Goal: Task Accomplishment & Management: Complete application form

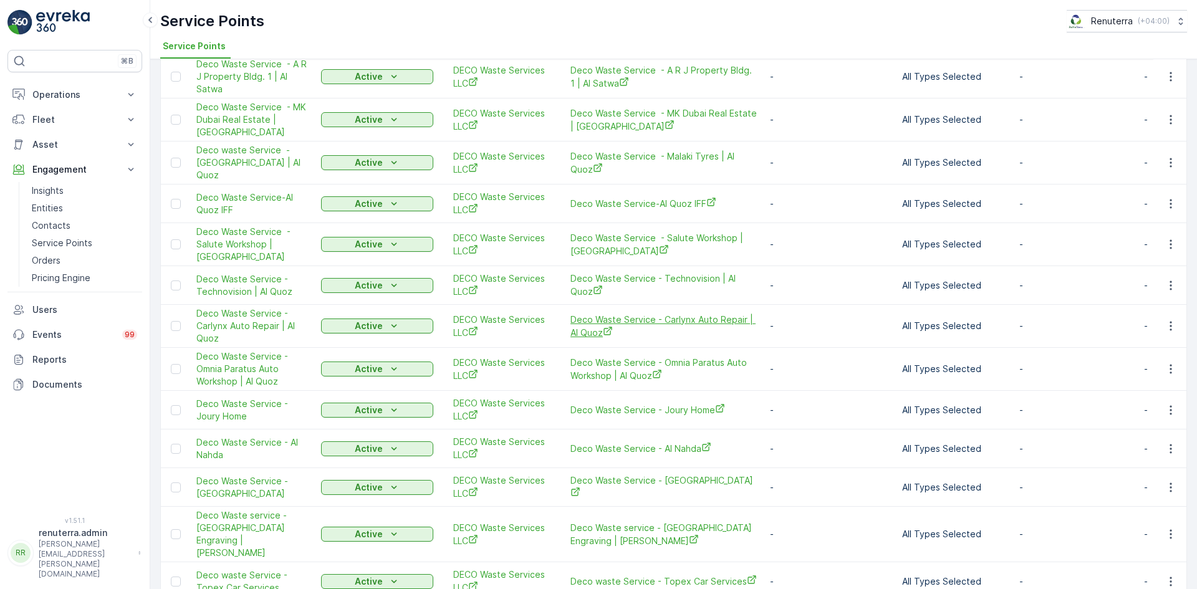
scroll to position [1184, 0]
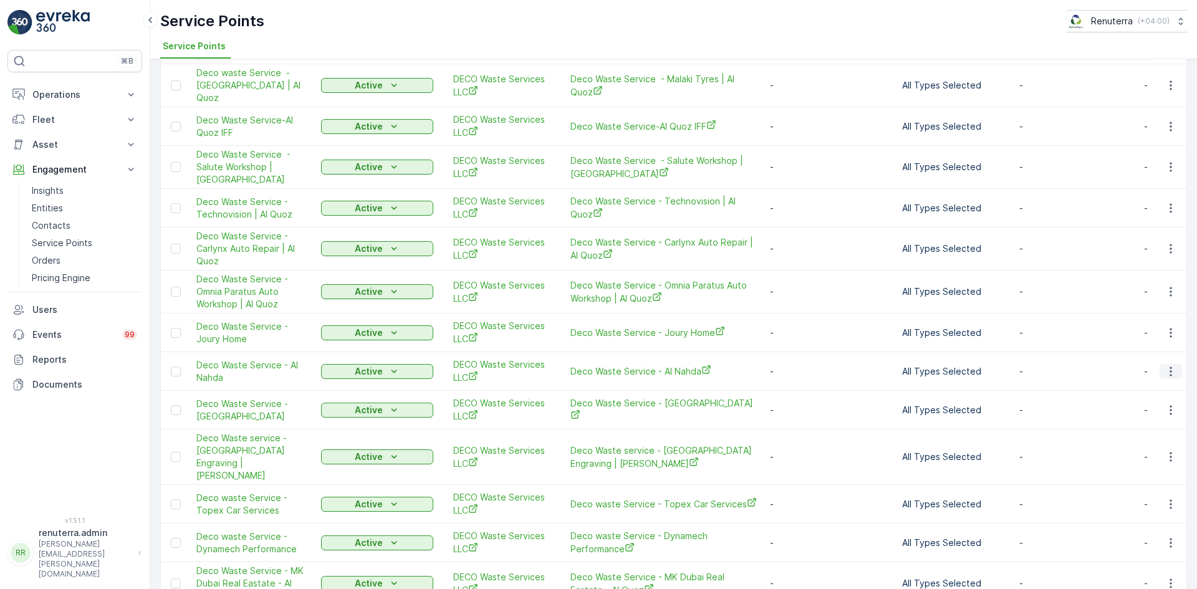
drag, startPoint x: 1165, startPoint y: 334, endPoint x: 1159, endPoint y: 342, distance: 10.2
click at [1166, 365] on icon "button" at bounding box center [1170, 371] width 12 height 12
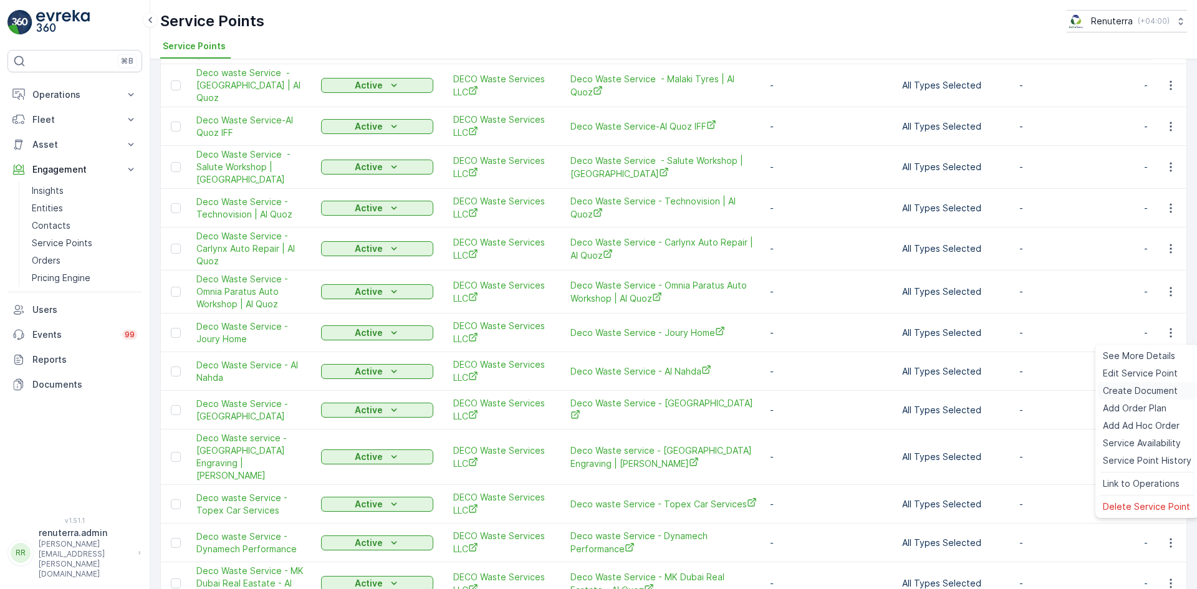
click at [1116, 388] on span "Create Document" at bounding box center [1139, 391] width 75 height 12
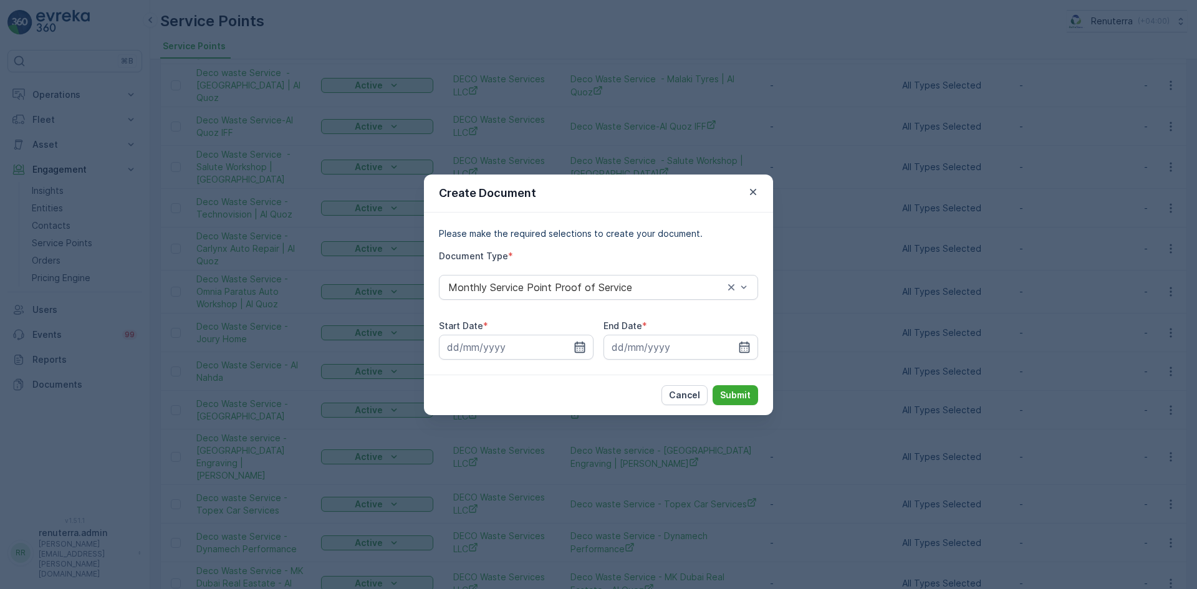
click at [574, 351] on icon "button" at bounding box center [579, 347] width 12 height 12
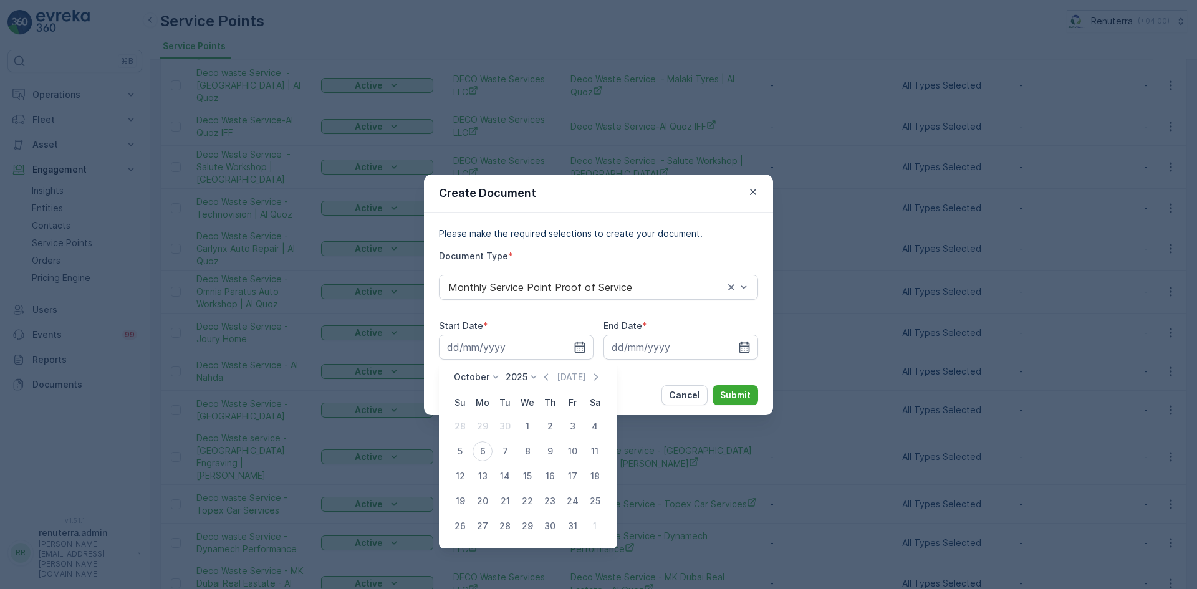
click at [550, 381] on icon "button" at bounding box center [546, 377] width 12 height 12
click at [482, 423] on div "1" at bounding box center [482, 426] width 20 height 20
type input "01.09.2025"
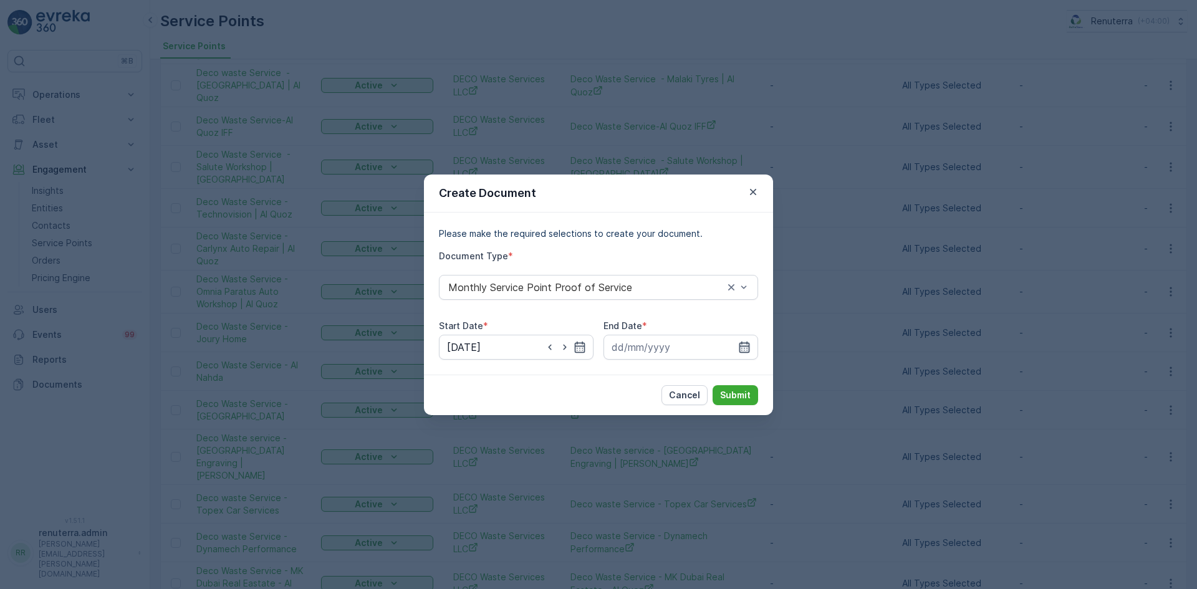
click at [742, 340] on input at bounding box center [680, 347] width 155 height 25
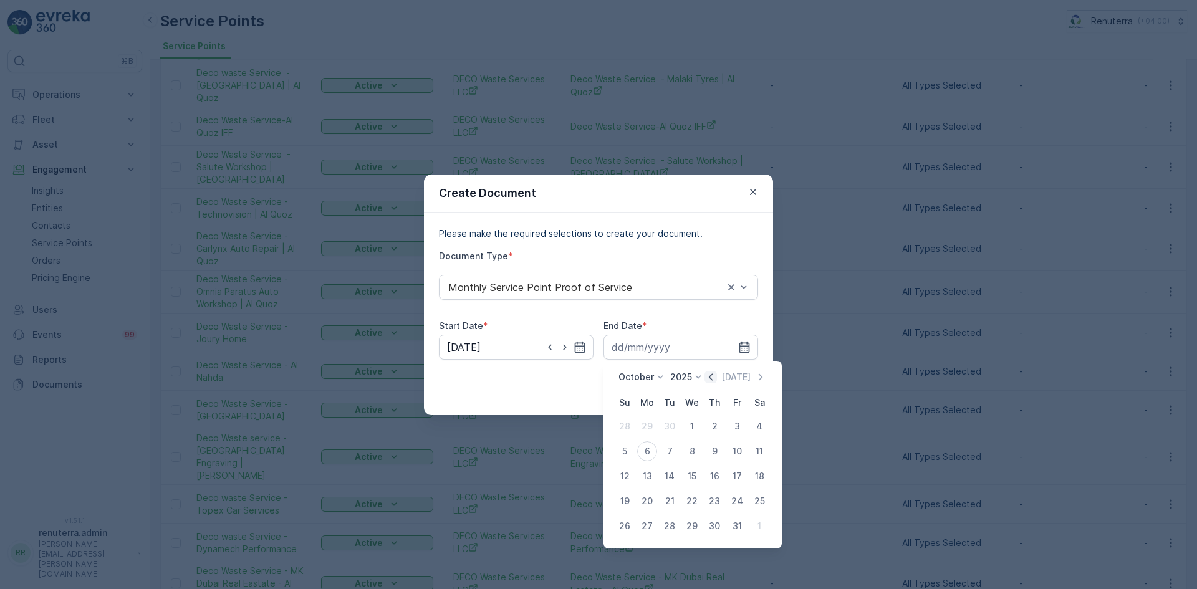
click at [709, 379] on icon "button" at bounding box center [710, 377] width 12 height 12
click at [659, 528] on button "30" at bounding box center [669, 526] width 22 height 22
type input "30.09.2025"
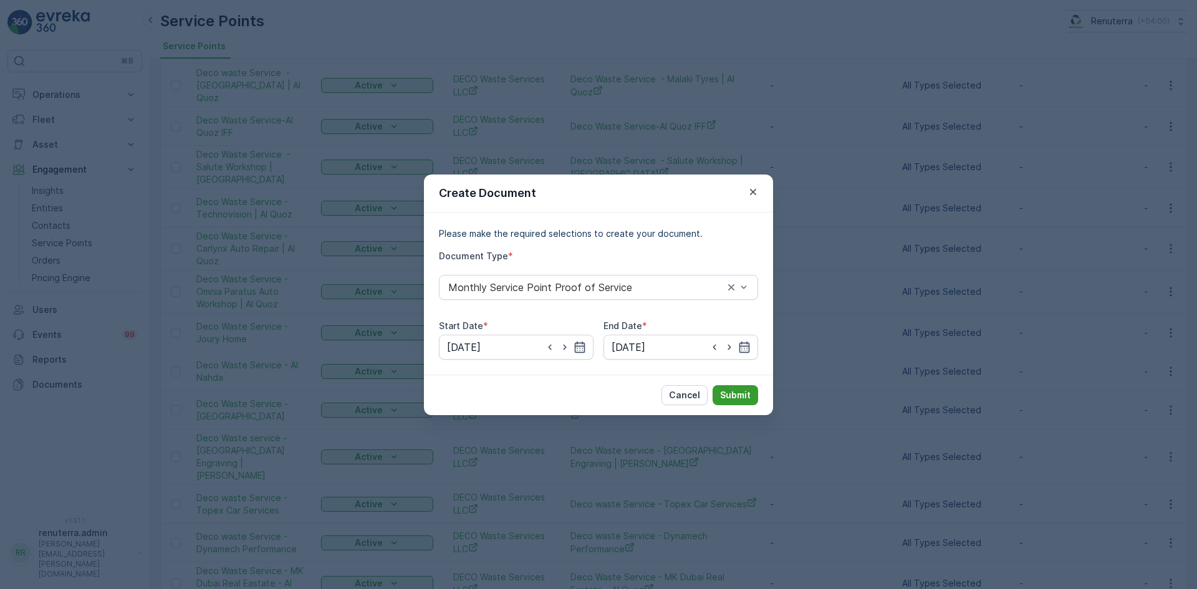
click at [729, 403] on button "Submit" at bounding box center [734, 395] width 45 height 20
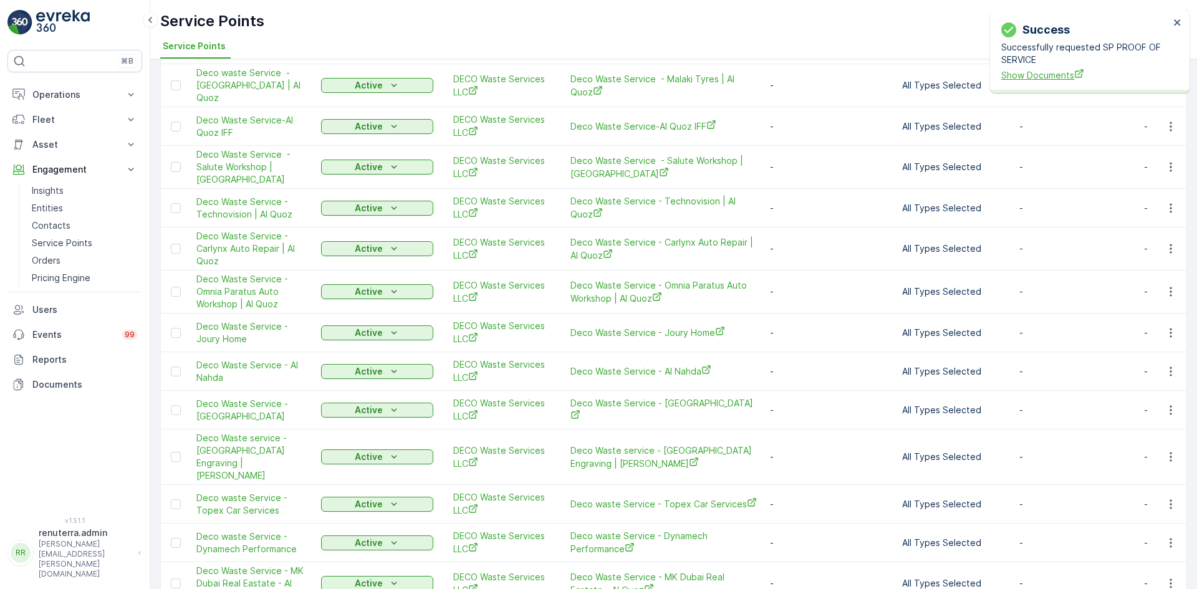
click at [1049, 78] on span "Show Documents" at bounding box center [1085, 75] width 168 height 13
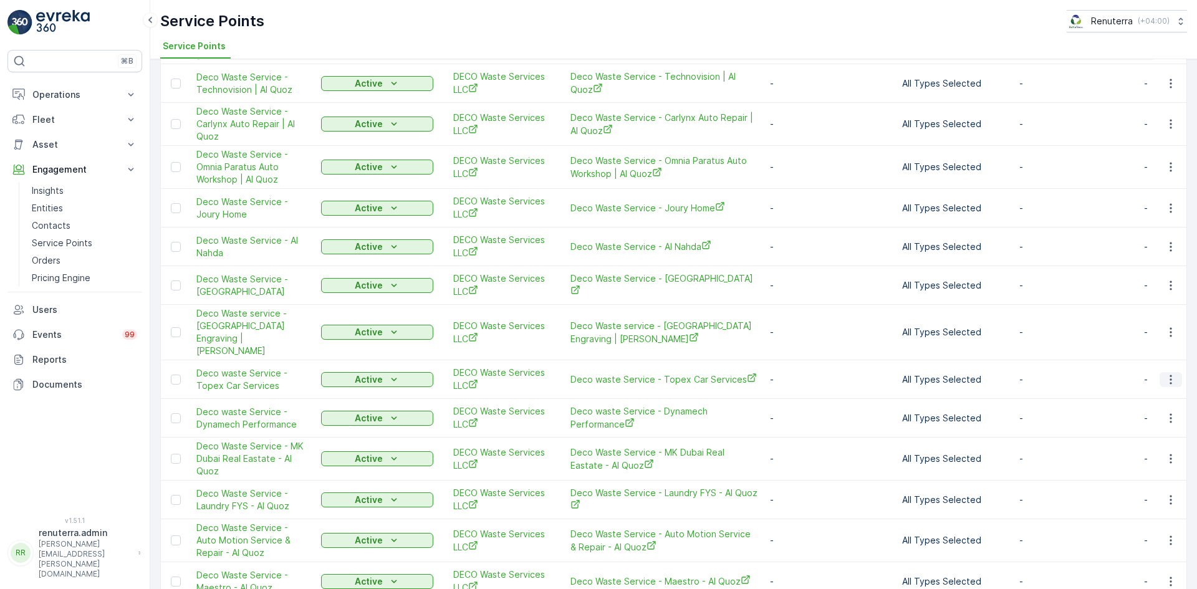
click at [1168, 373] on icon "button" at bounding box center [1170, 379] width 12 height 12
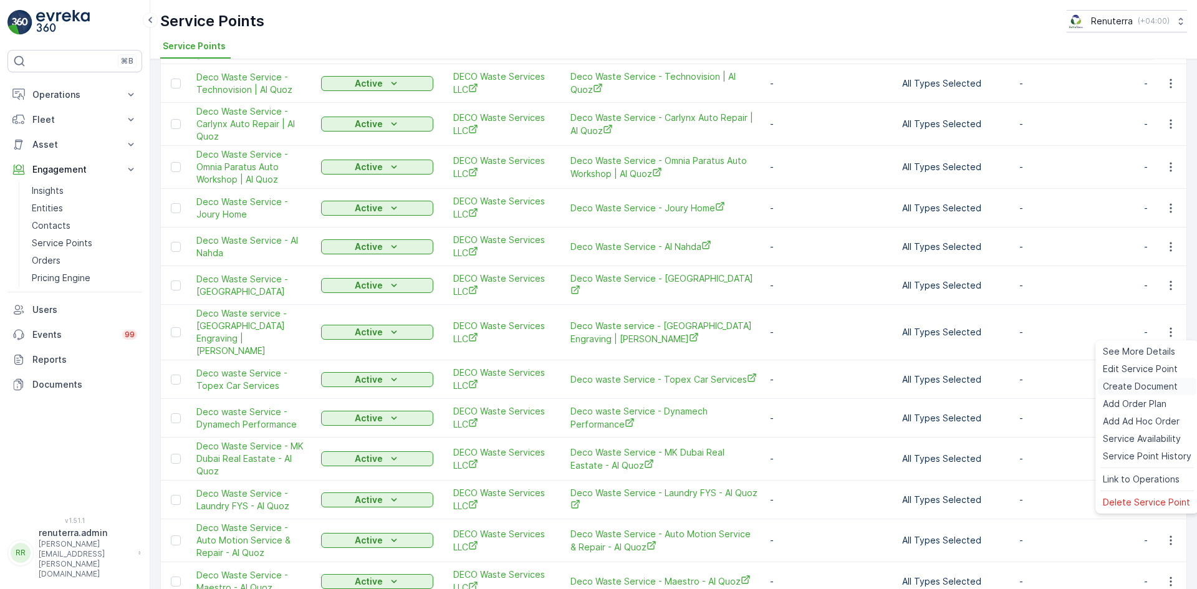
click at [1135, 386] on span "Create Document" at bounding box center [1139, 386] width 75 height 12
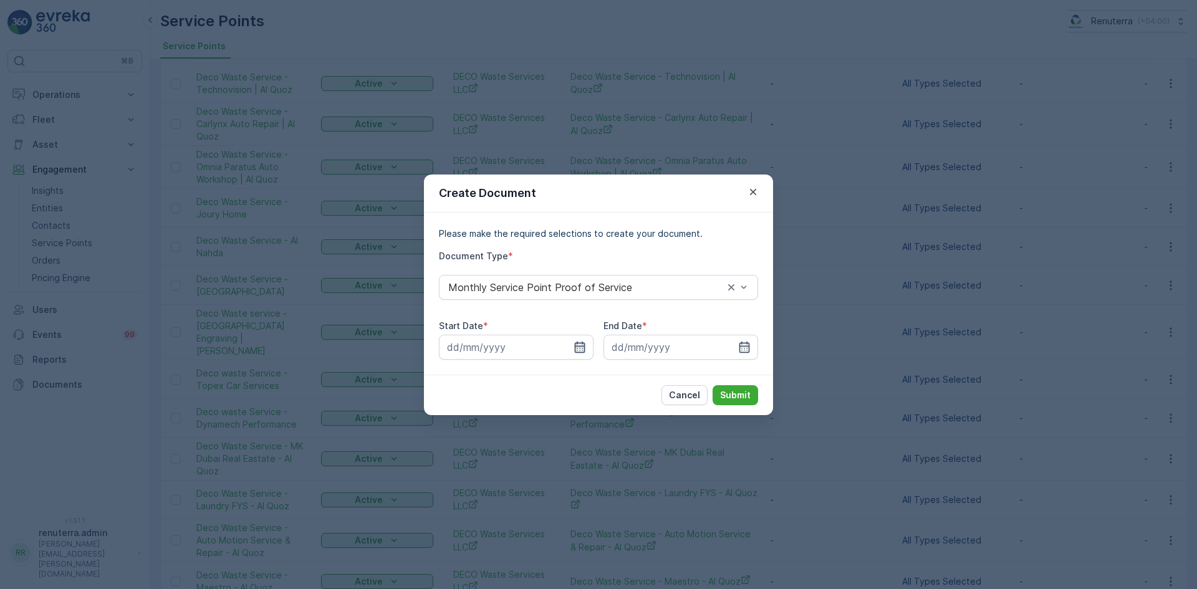
click at [573, 345] on icon "button" at bounding box center [579, 347] width 12 height 12
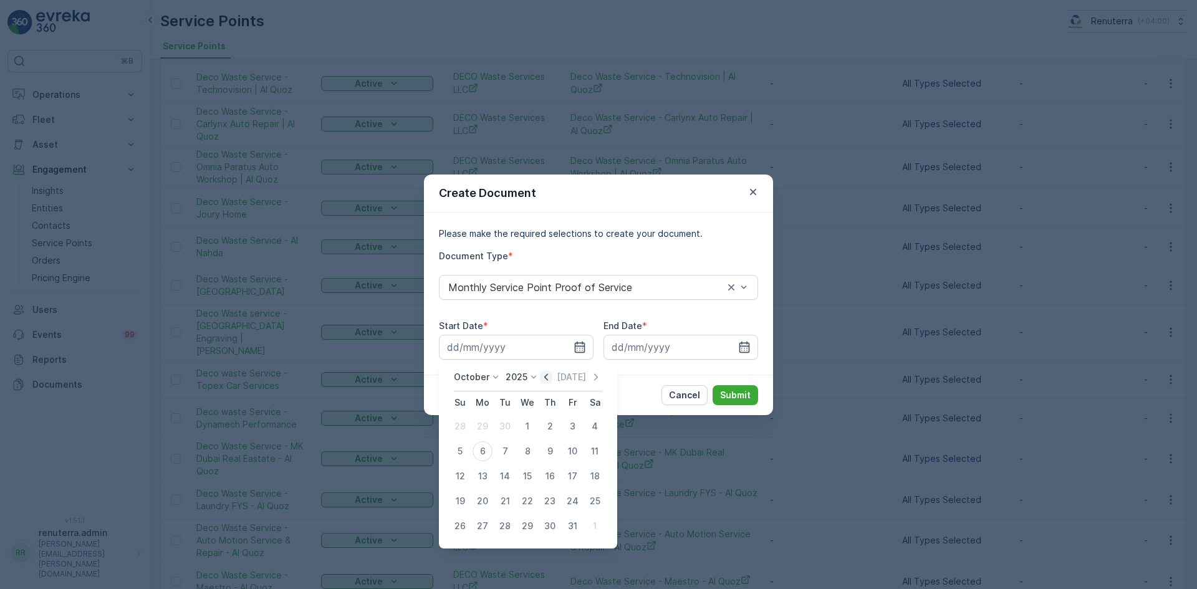
click at [545, 375] on icon "button" at bounding box center [546, 377] width 12 height 12
click at [489, 422] on button "1" at bounding box center [482, 426] width 22 height 22
type input "01.09.2025"
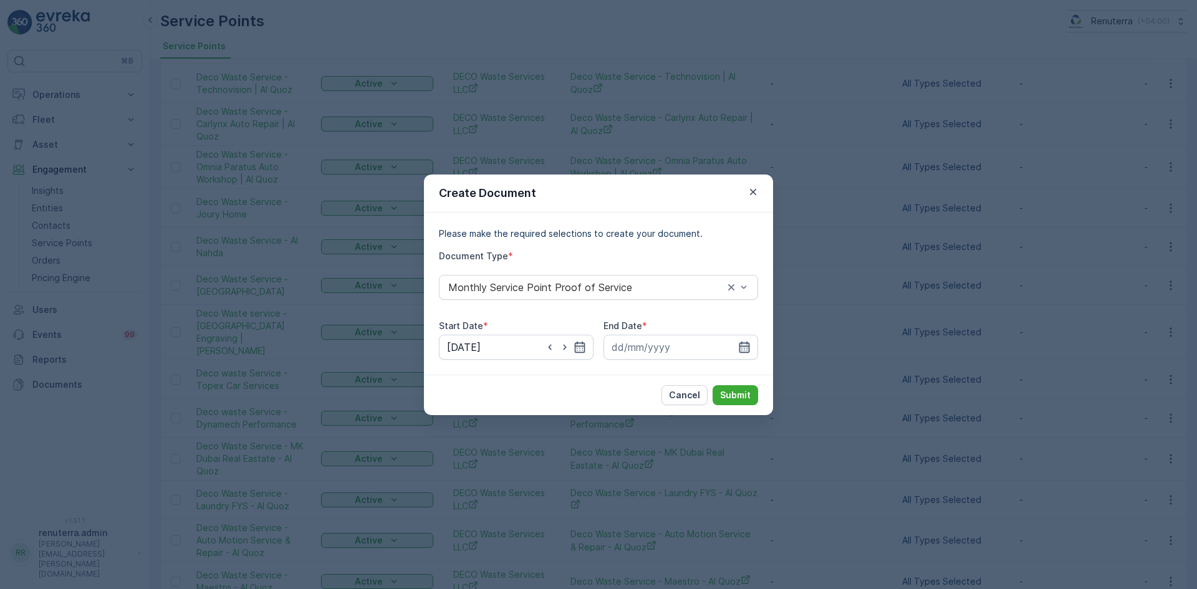
drag, startPoint x: 746, startPoint y: 347, endPoint x: 740, endPoint y: 351, distance: 6.7
click at [744, 347] on icon "button" at bounding box center [744, 347] width 12 height 12
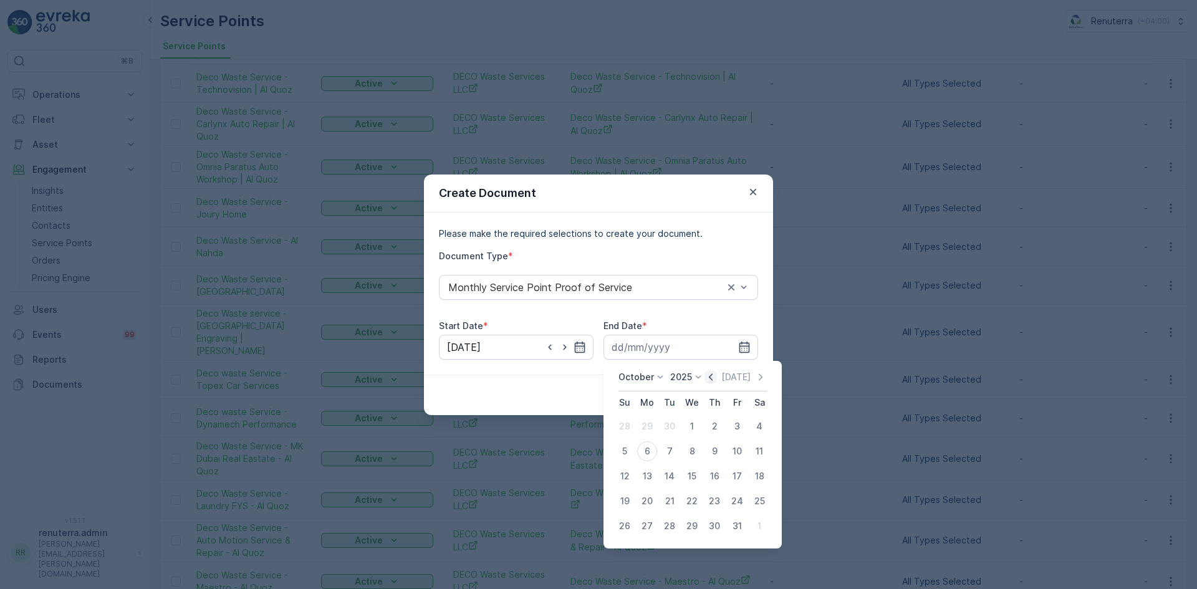
click at [715, 378] on icon "button" at bounding box center [710, 377] width 12 height 12
click at [676, 524] on div "30" at bounding box center [669, 526] width 20 height 20
type input "30.09.2025"
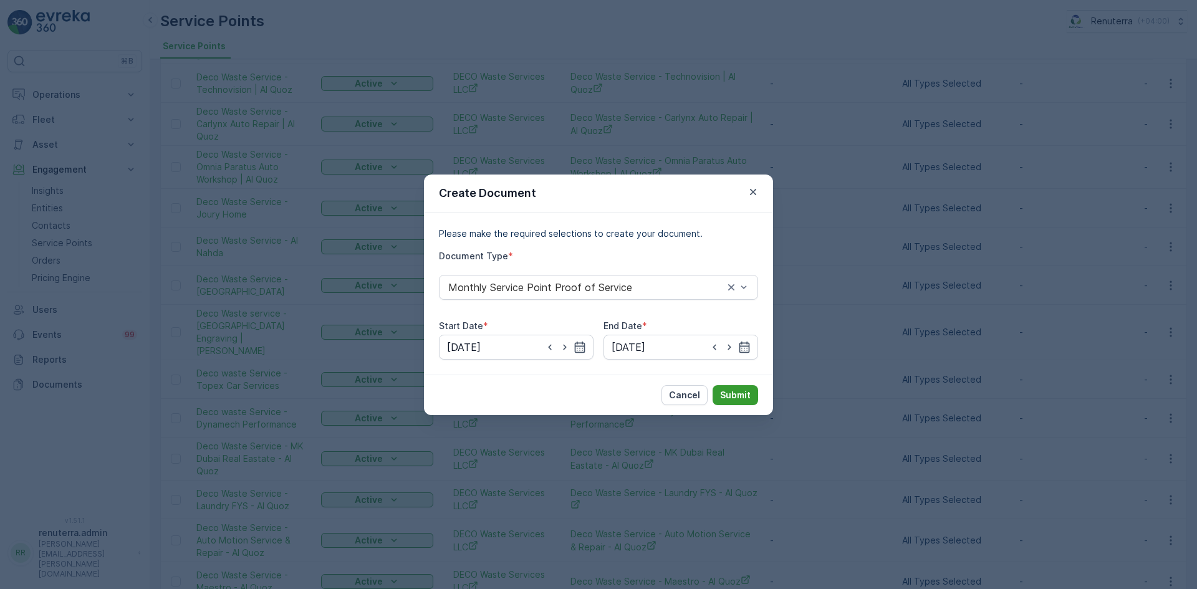
click at [729, 395] on p "Submit" at bounding box center [735, 395] width 31 height 12
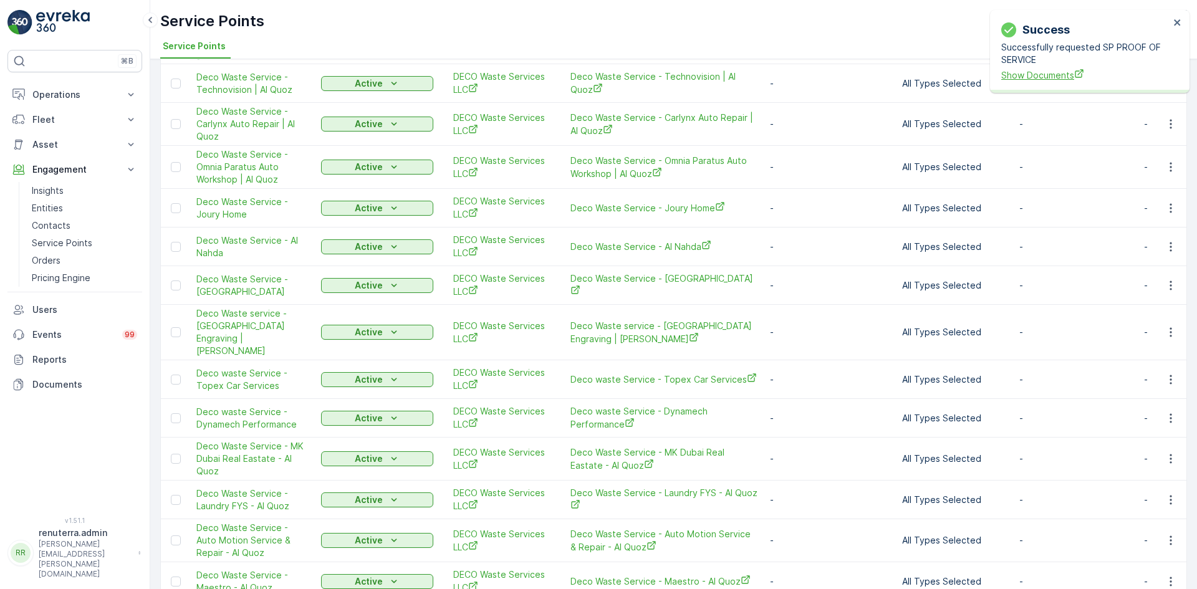
click at [1036, 78] on span "Show Documents" at bounding box center [1085, 75] width 168 height 13
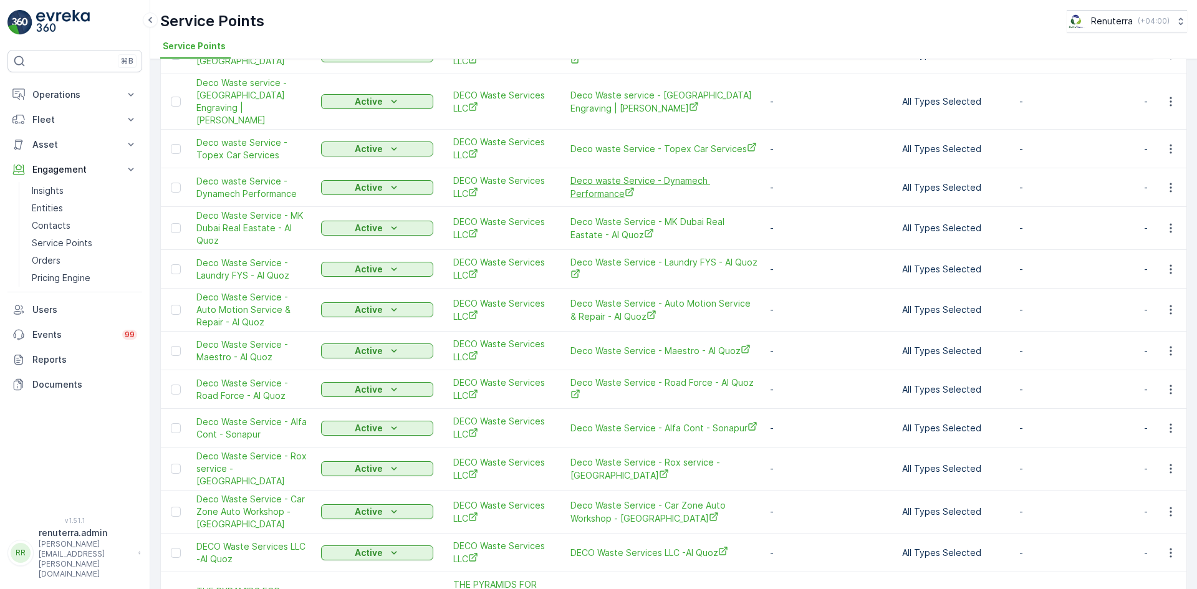
scroll to position [1558, 0]
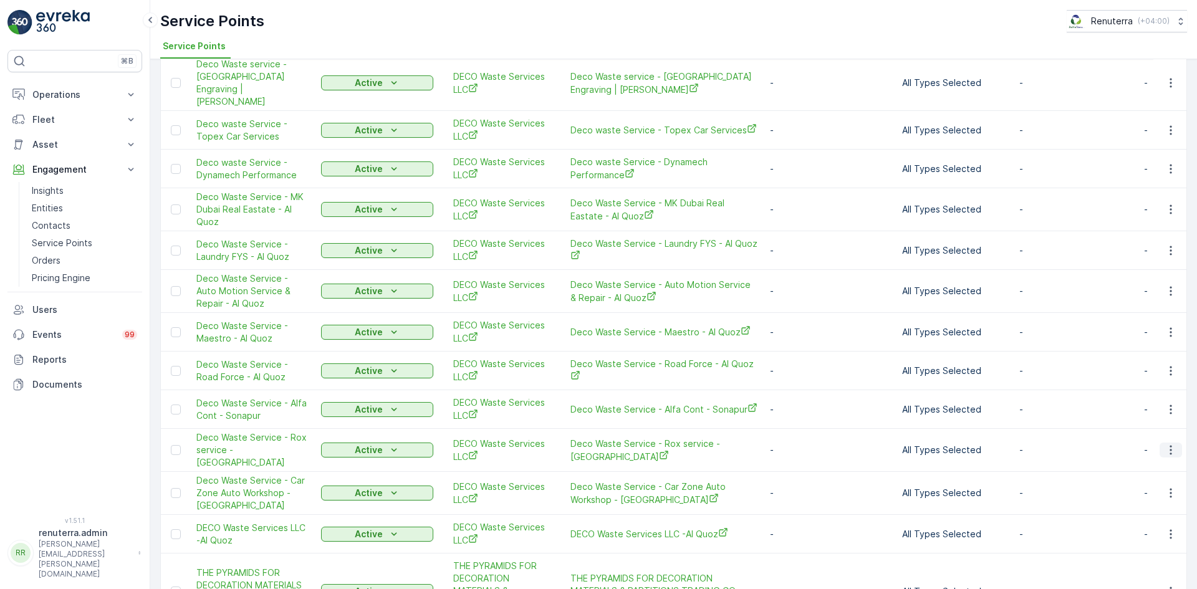
click at [1167, 444] on icon "button" at bounding box center [1170, 450] width 12 height 12
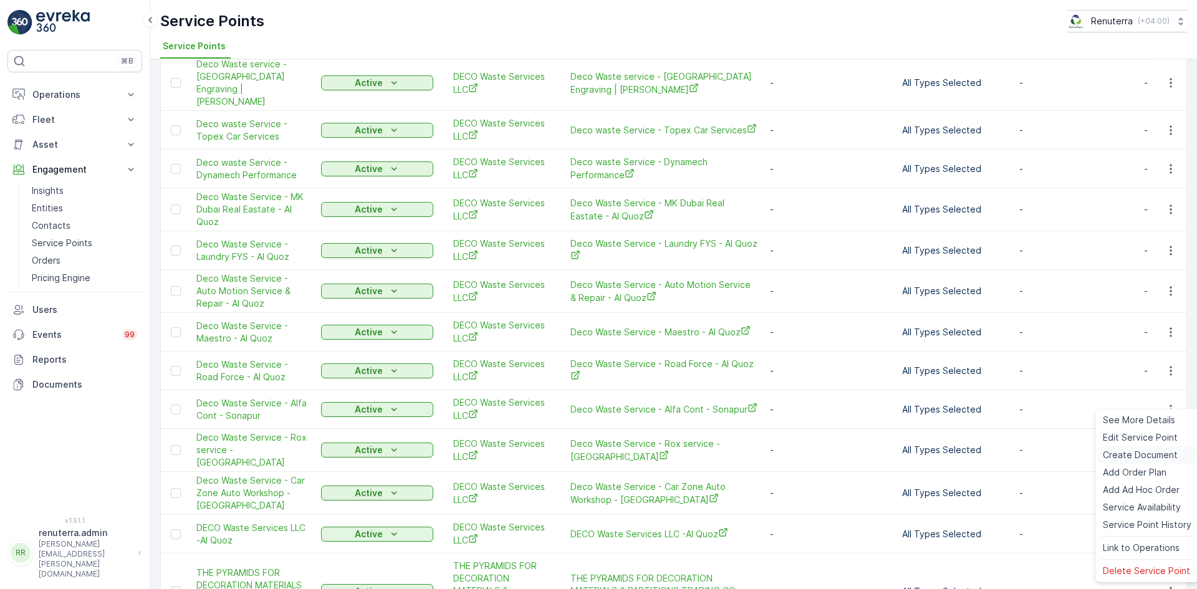
click at [1122, 453] on span "Create Document" at bounding box center [1139, 455] width 75 height 12
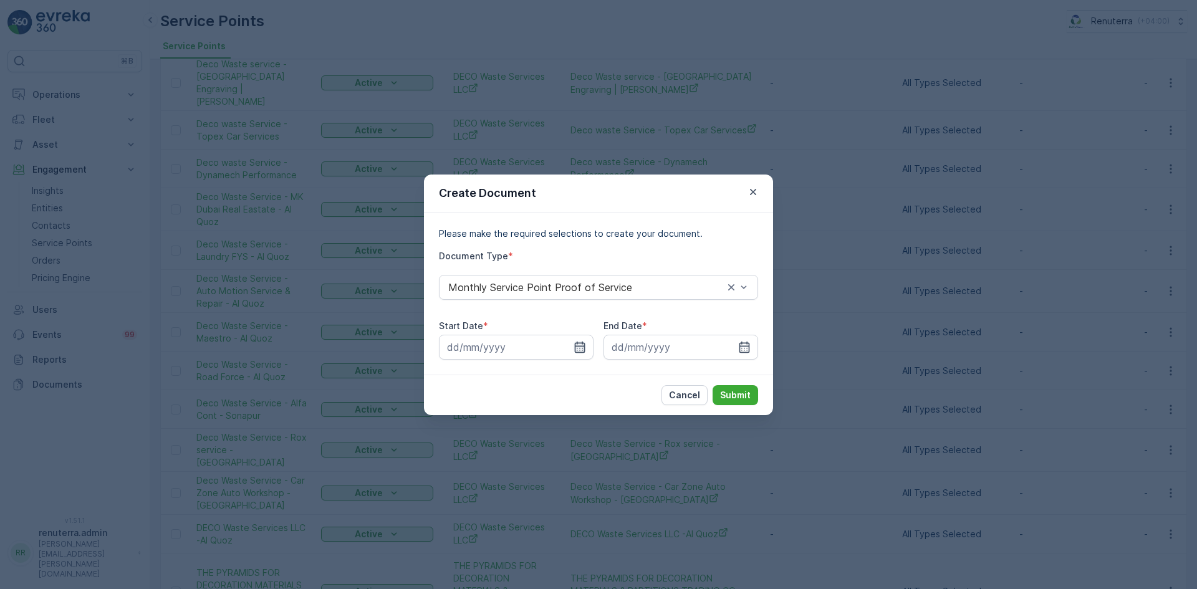
click at [578, 343] on icon "button" at bounding box center [579, 347] width 12 height 12
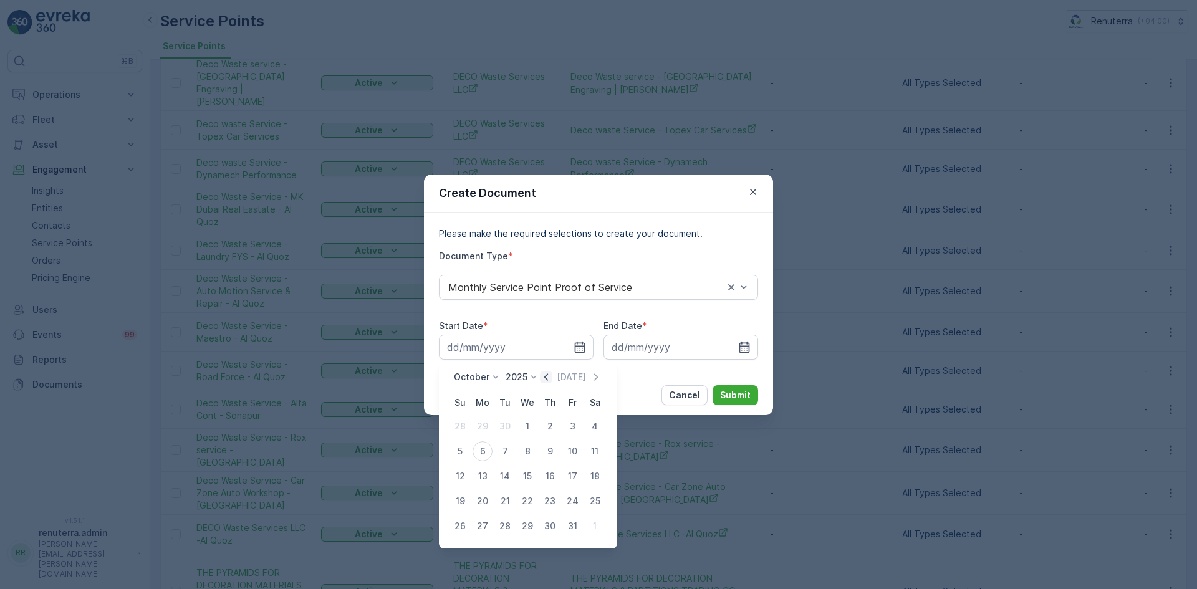
click at [548, 378] on icon "button" at bounding box center [546, 376] width 4 height 7
click at [477, 424] on div "1" at bounding box center [482, 426] width 20 height 20
type input "01.09.2025"
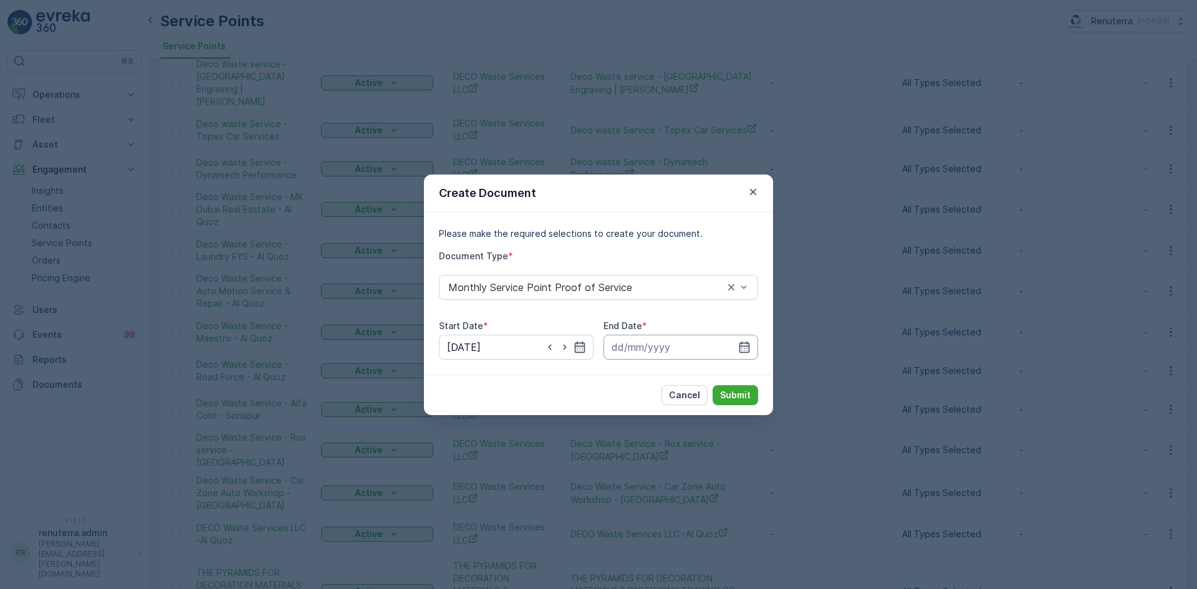
click at [736, 348] on div at bounding box center [680, 347] width 155 height 25
click at [740, 350] on icon "button" at bounding box center [744, 347] width 12 height 12
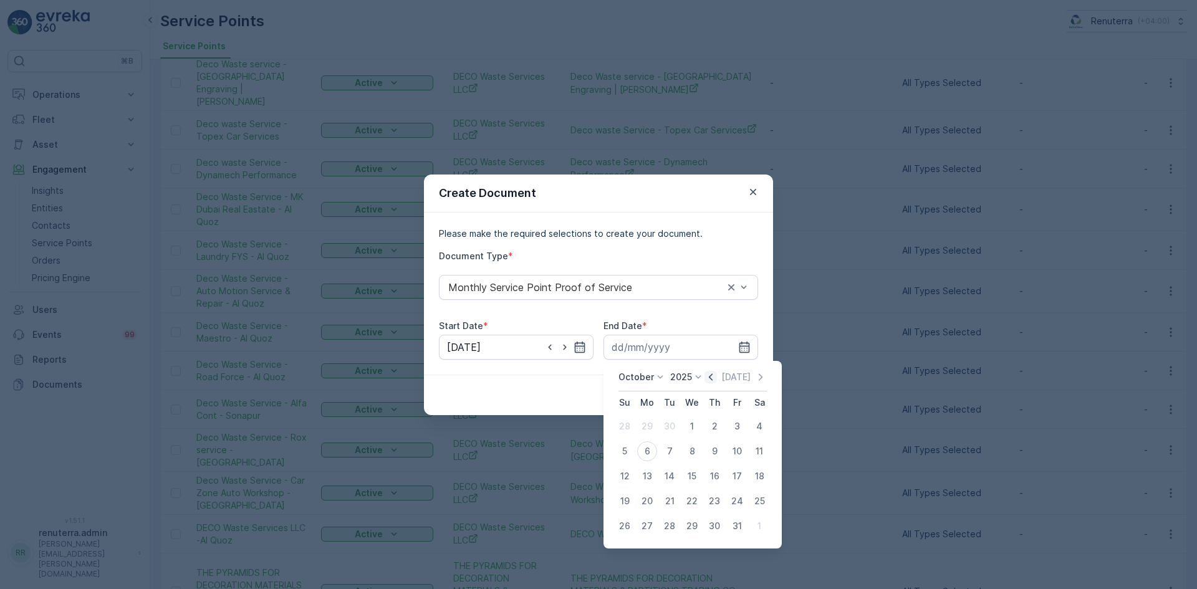
click at [710, 377] on icon "button" at bounding box center [710, 377] width 12 height 12
drag, startPoint x: 670, startPoint y: 525, endPoint x: 671, endPoint y: 515, distance: 9.4
click at [669, 525] on div "30" at bounding box center [669, 526] width 20 height 20
type input "30.09.2025"
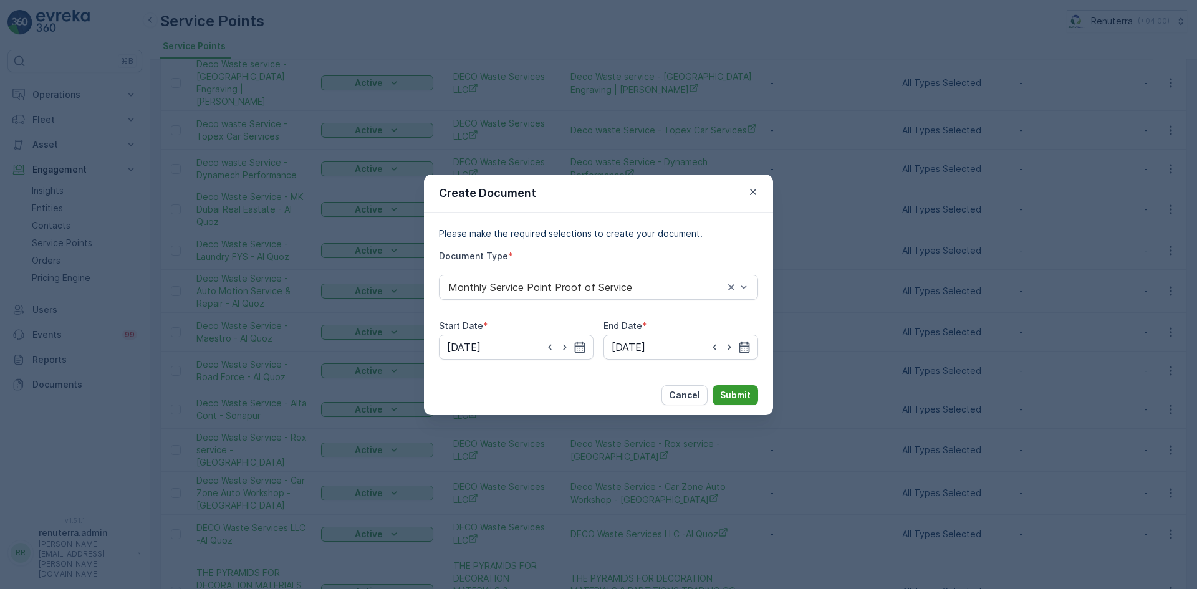
click at [733, 392] on p "Submit" at bounding box center [735, 395] width 31 height 12
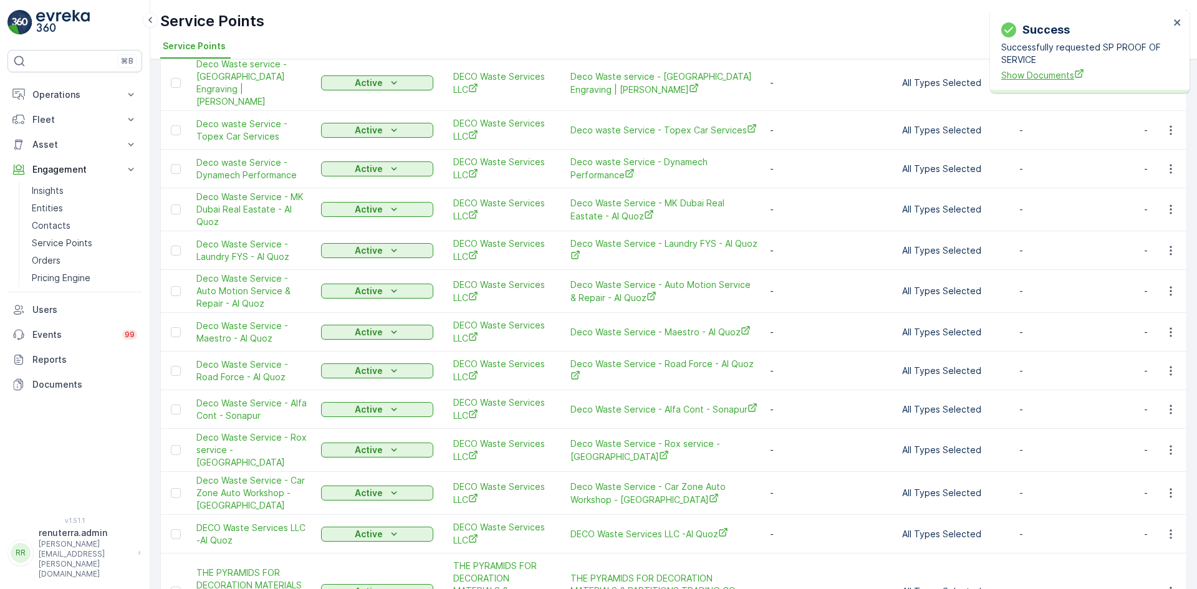
click at [1033, 74] on span "Show Documents" at bounding box center [1085, 75] width 168 height 13
click at [70, 170] on p "Engagement" at bounding box center [74, 169] width 85 height 12
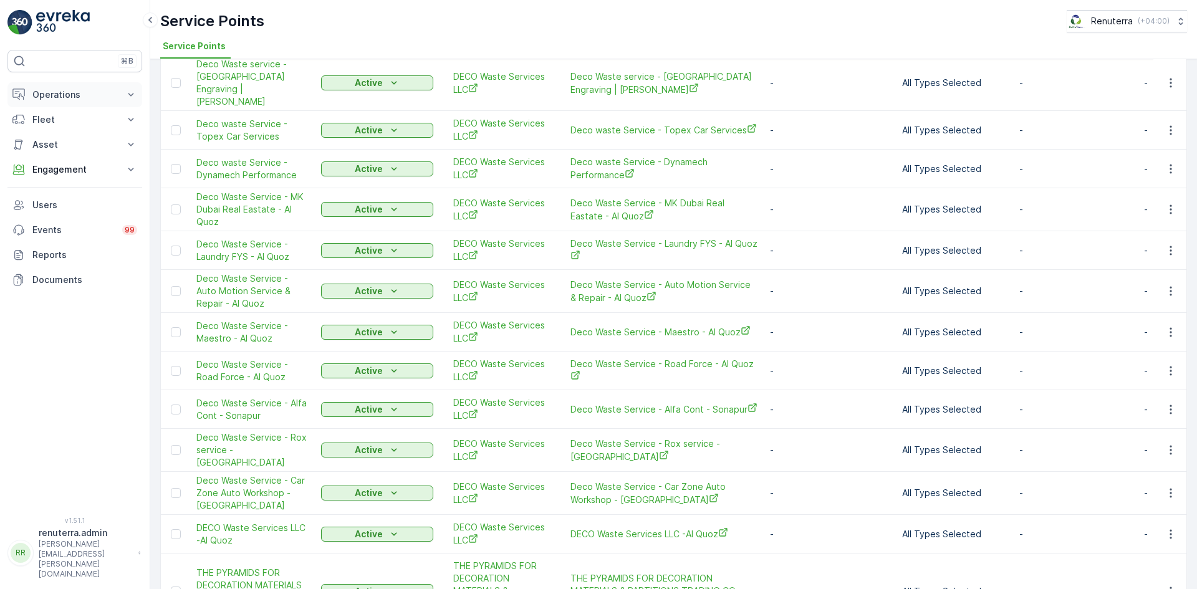
click at [135, 90] on icon at bounding box center [131, 94] width 12 height 12
click at [97, 250] on button "Engagement" at bounding box center [74, 256] width 135 height 25
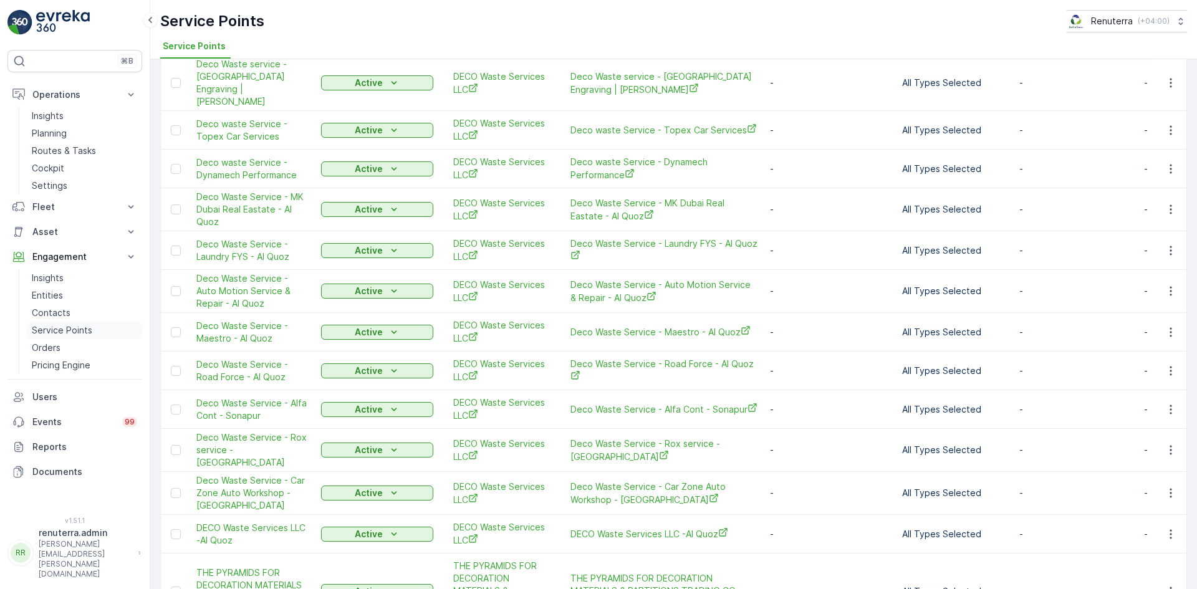
click at [50, 327] on p "Service Points" at bounding box center [62, 330] width 60 height 12
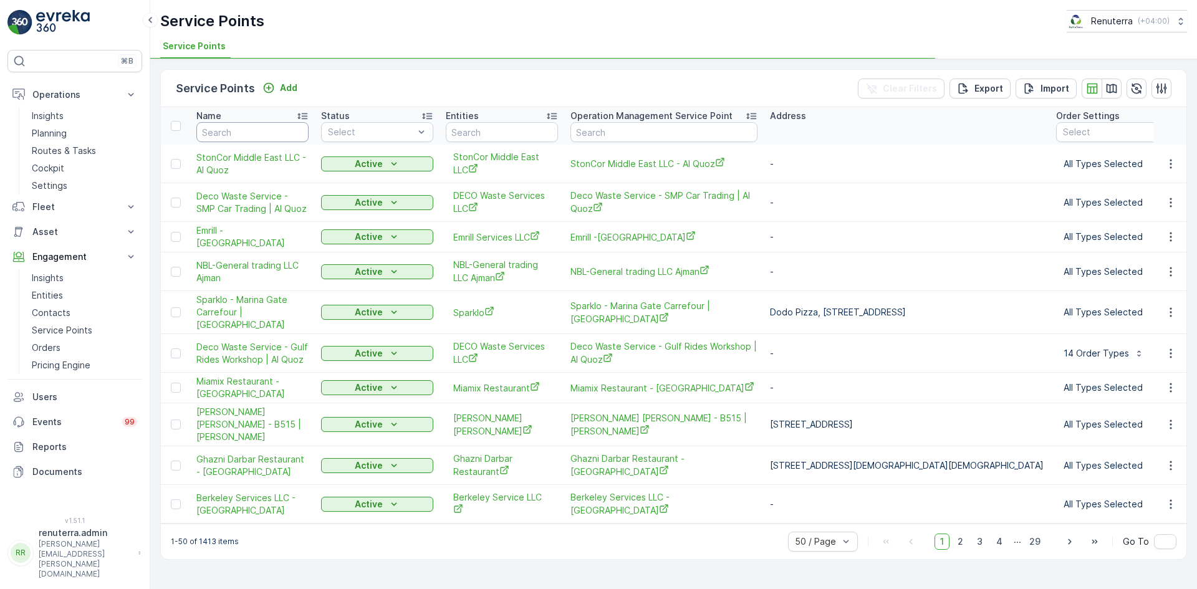
click at [258, 138] on input "text" at bounding box center [252, 132] width 112 height 20
type input "deco"
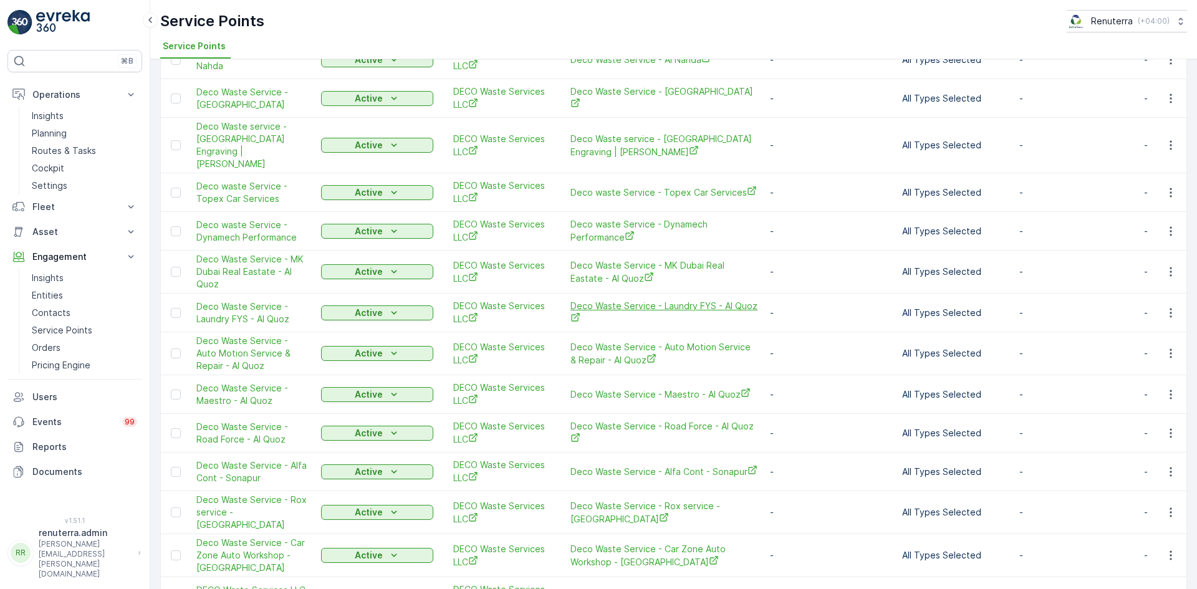
scroll to position [1558, 0]
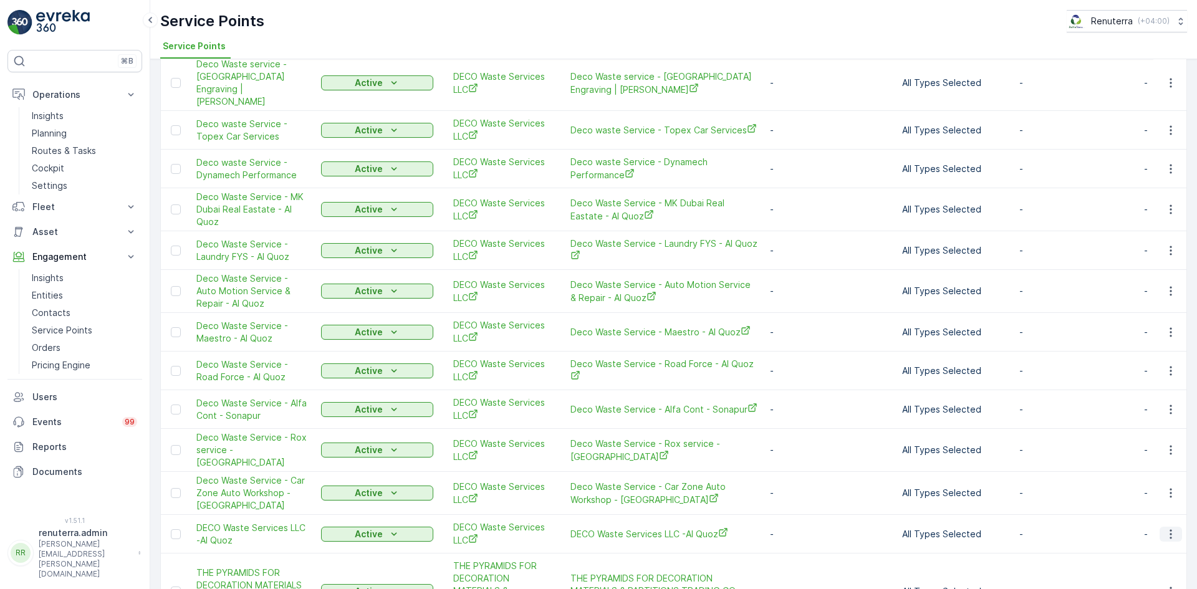
click at [1171, 528] on icon "button" at bounding box center [1170, 534] width 12 height 12
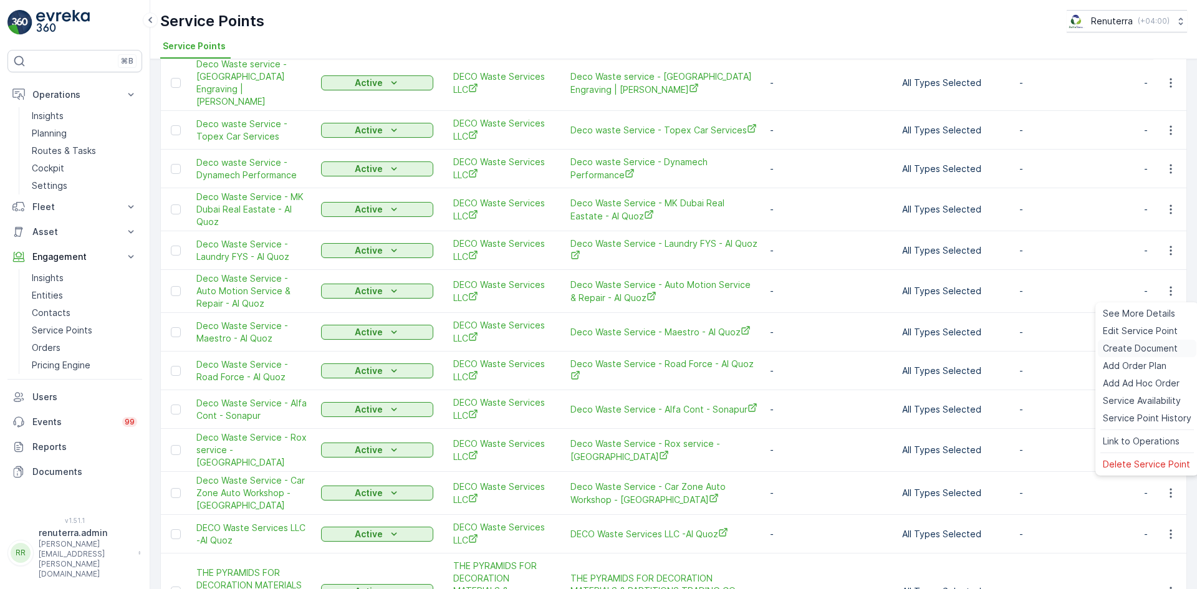
click at [1118, 347] on span "Create Document" at bounding box center [1139, 348] width 75 height 12
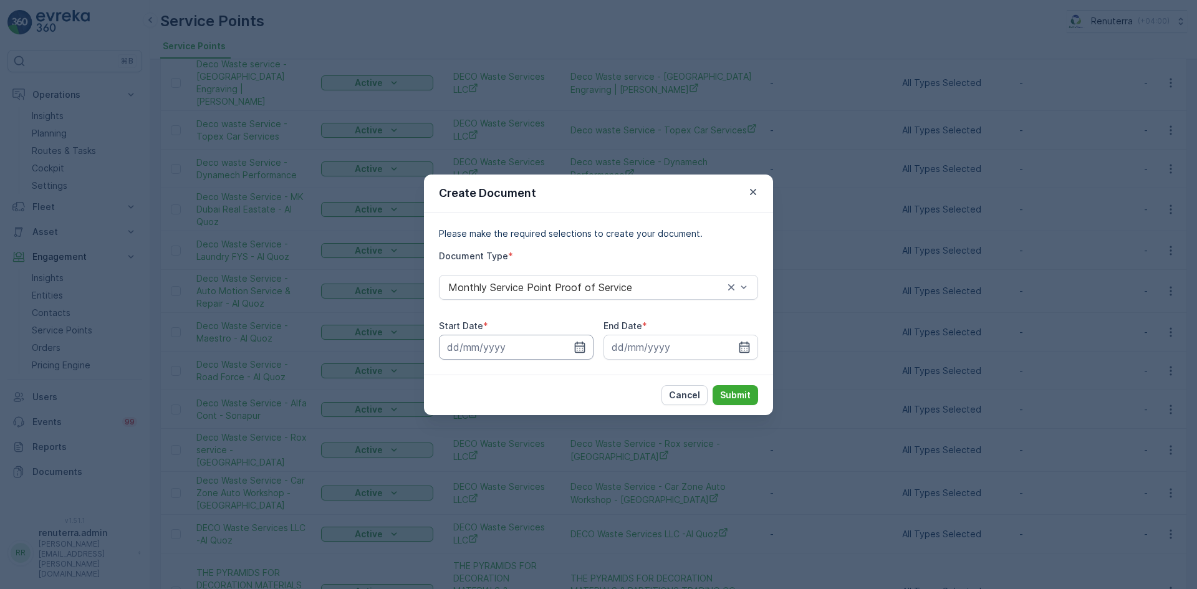
click at [588, 350] on input at bounding box center [516, 347] width 155 height 25
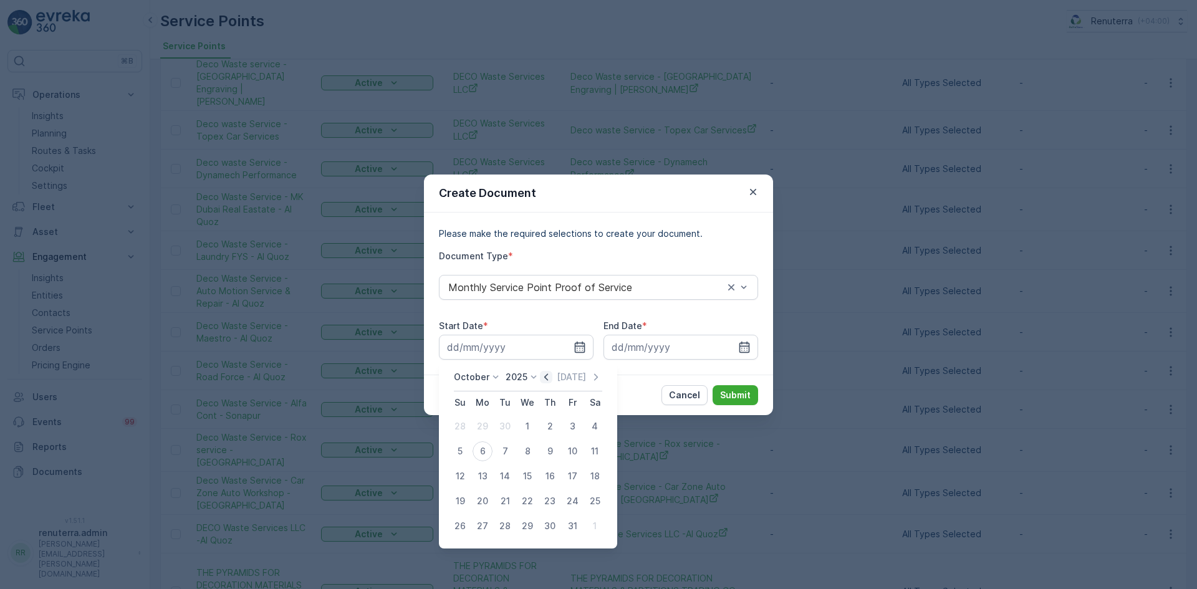
click at [548, 375] on icon "button" at bounding box center [546, 376] width 4 height 7
click at [479, 427] on div "1" at bounding box center [482, 426] width 20 height 20
type input "01.09.2025"
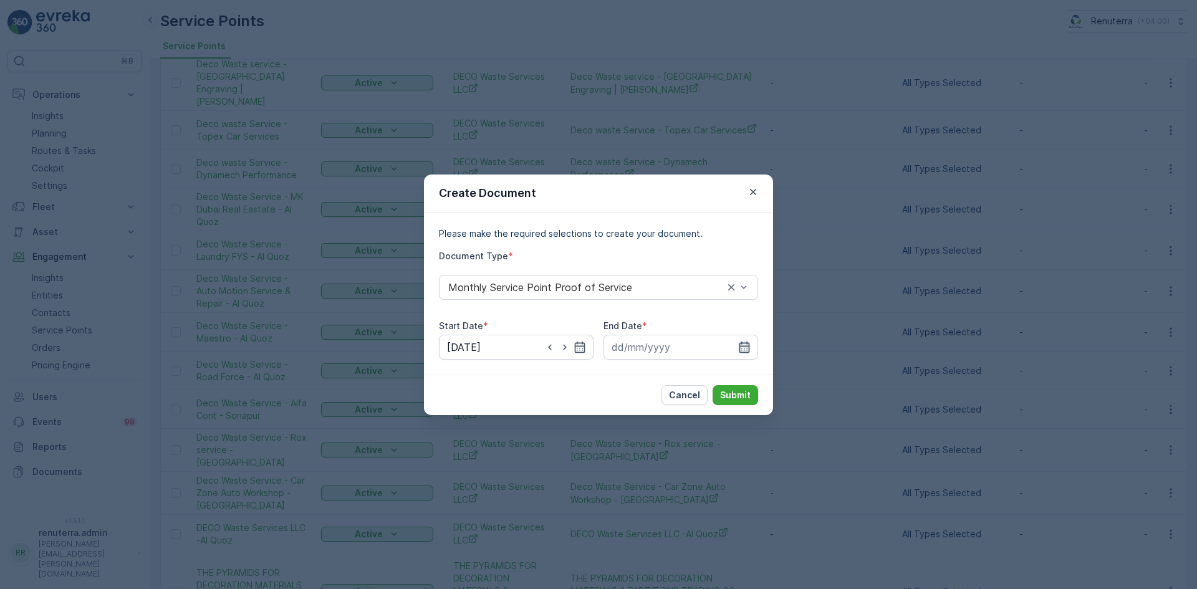
click at [742, 350] on icon "button" at bounding box center [744, 346] width 11 height 11
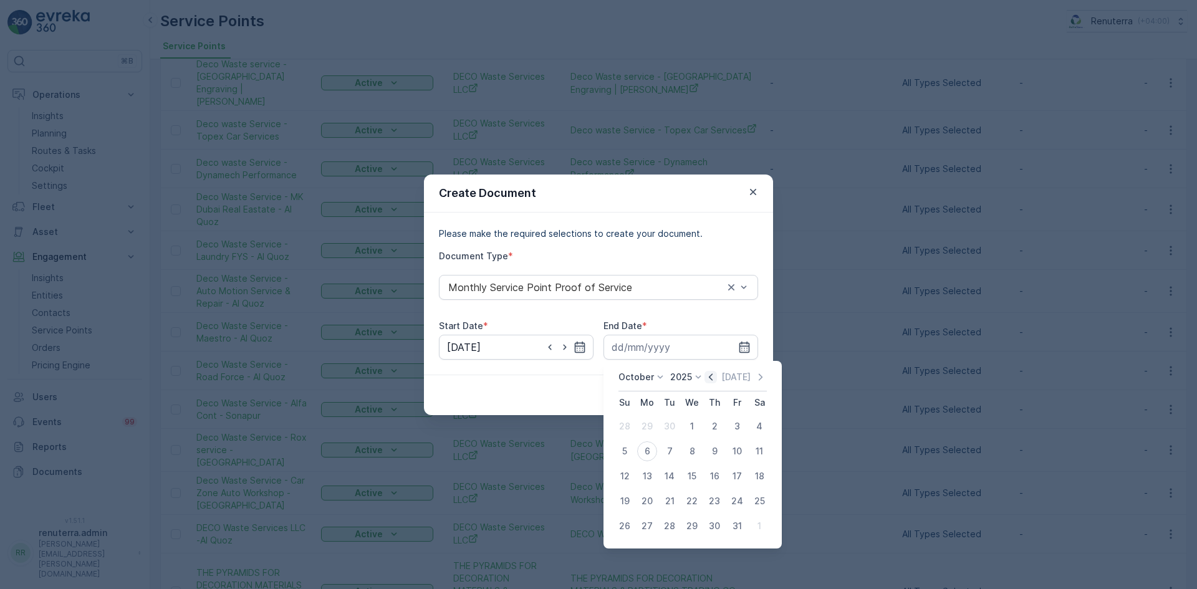
click at [712, 378] on icon "button" at bounding box center [711, 376] width 4 height 7
click at [667, 533] on div "30" at bounding box center [669, 526] width 20 height 20
type input "30.09.2025"
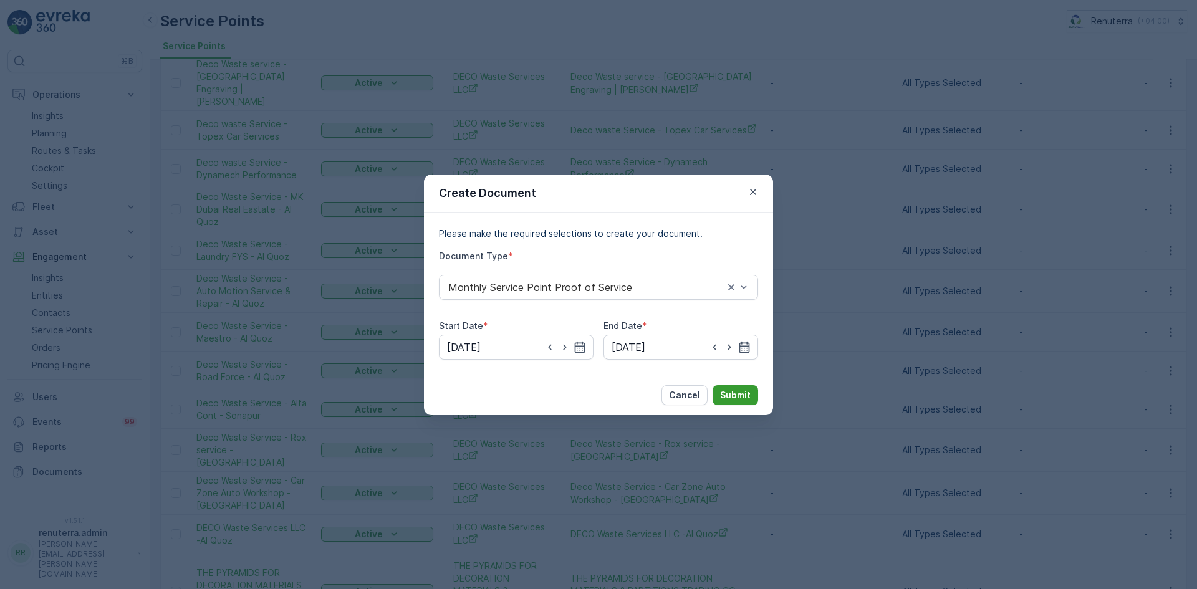
click at [724, 392] on p "Submit" at bounding box center [735, 395] width 31 height 12
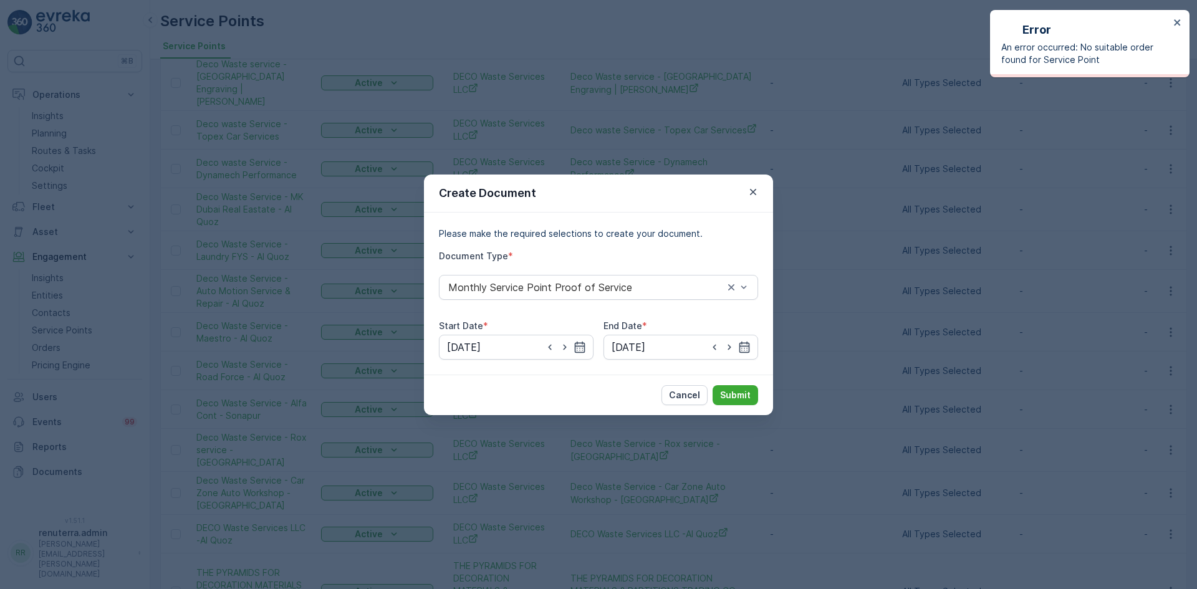
click at [750, 201] on div "Create Document" at bounding box center [598, 193] width 349 height 38
click at [751, 198] on button "button" at bounding box center [752, 191] width 15 height 15
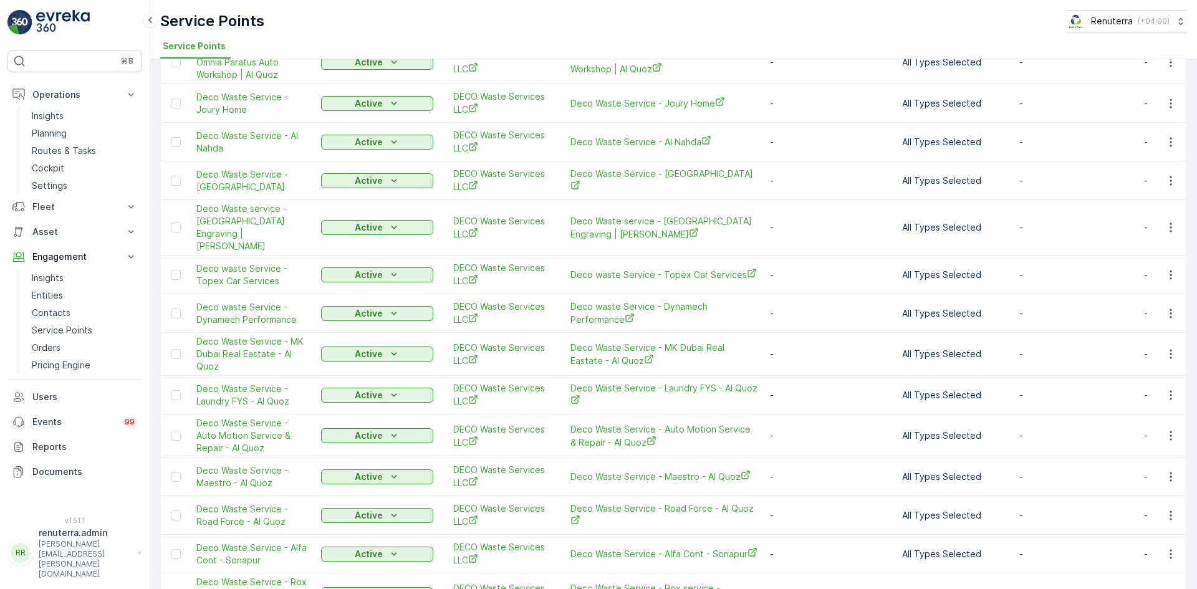
scroll to position [1433, 0]
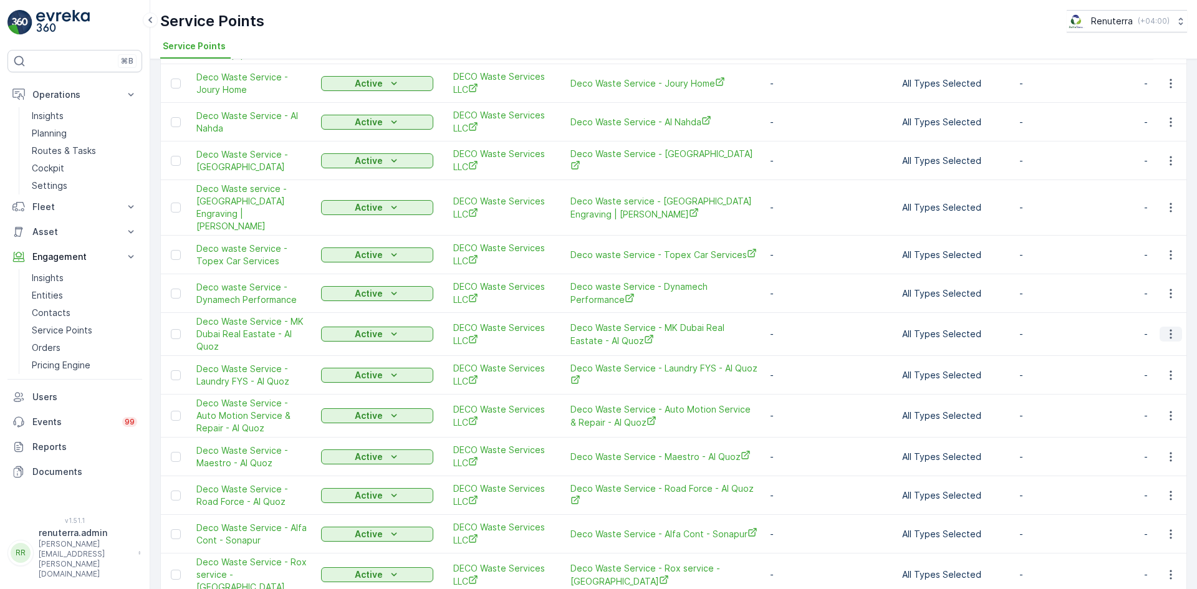
click at [1168, 328] on icon "button" at bounding box center [1170, 334] width 12 height 12
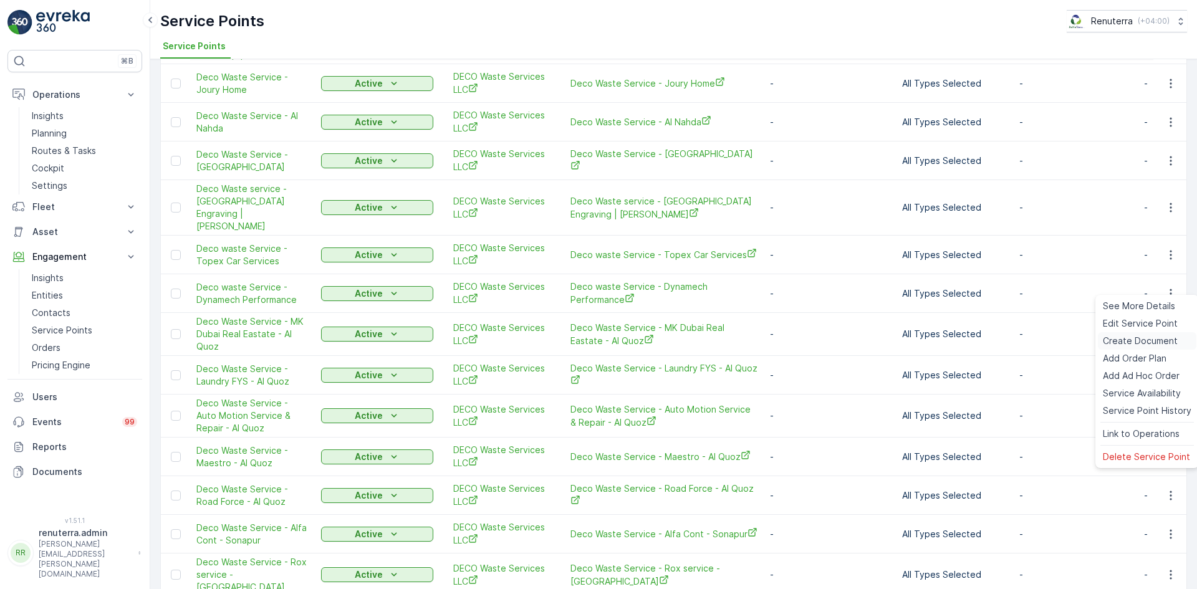
click at [1130, 343] on span "Create Document" at bounding box center [1139, 341] width 75 height 12
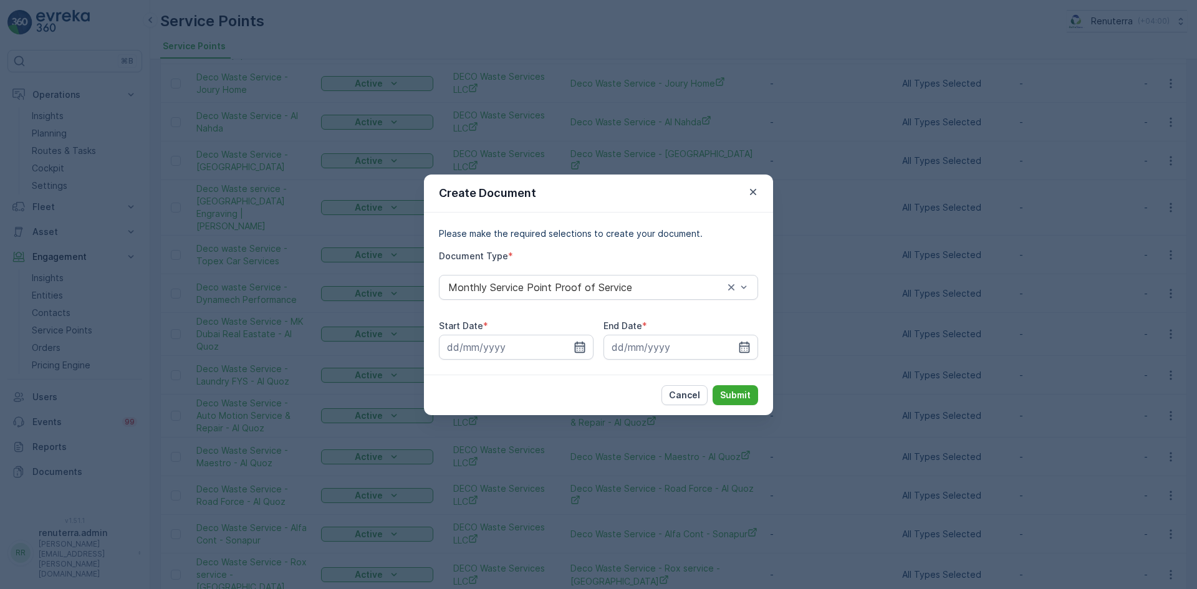
click at [573, 348] on icon "button" at bounding box center [579, 347] width 12 height 12
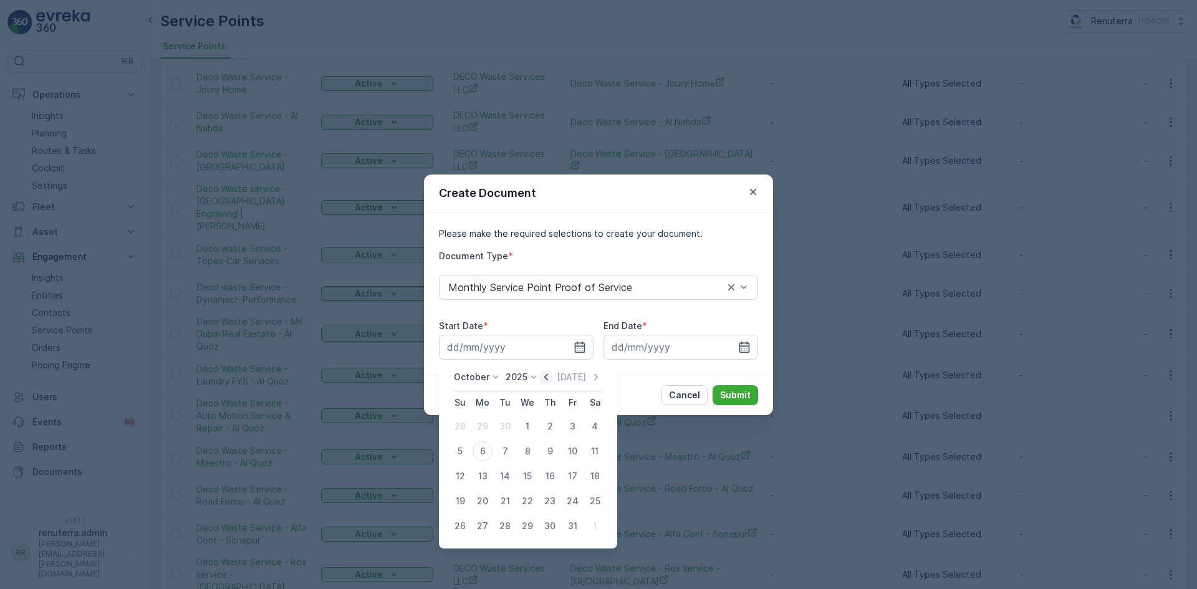
click at [547, 380] on icon "button" at bounding box center [546, 377] width 12 height 12
click at [485, 427] on div "1" at bounding box center [482, 426] width 20 height 20
type input "01.09.2025"
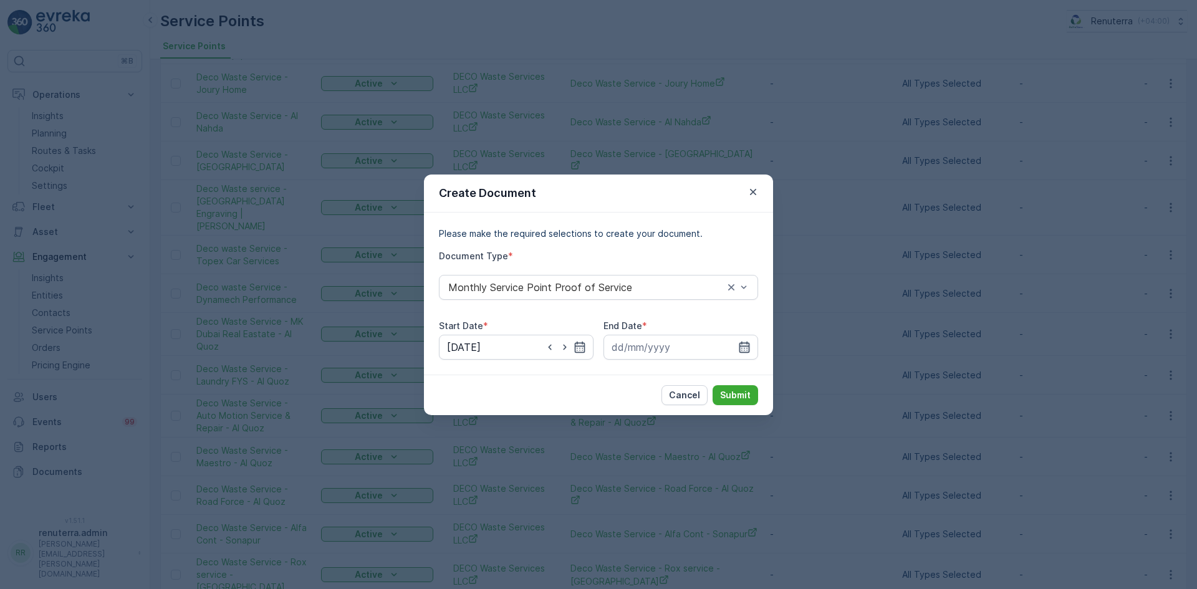
click at [740, 351] on icon "button" at bounding box center [744, 346] width 11 height 11
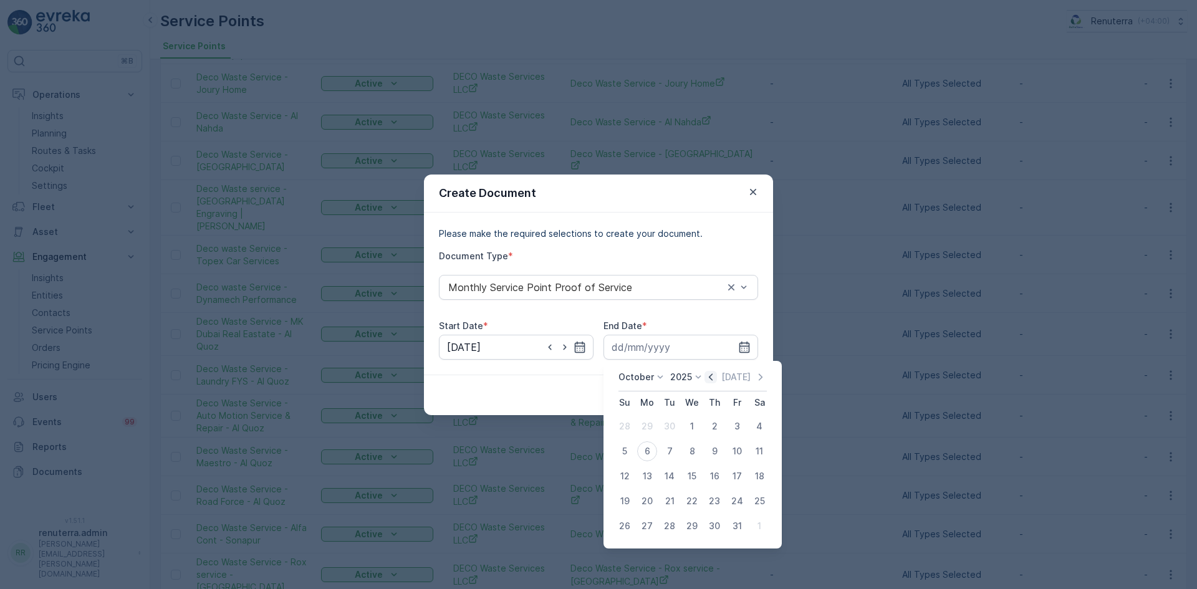
click at [712, 379] on icon "button" at bounding box center [710, 377] width 12 height 12
click at [666, 527] on div "30" at bounding box center [669, 526] width 20 height 20
type input "30.09.2025"
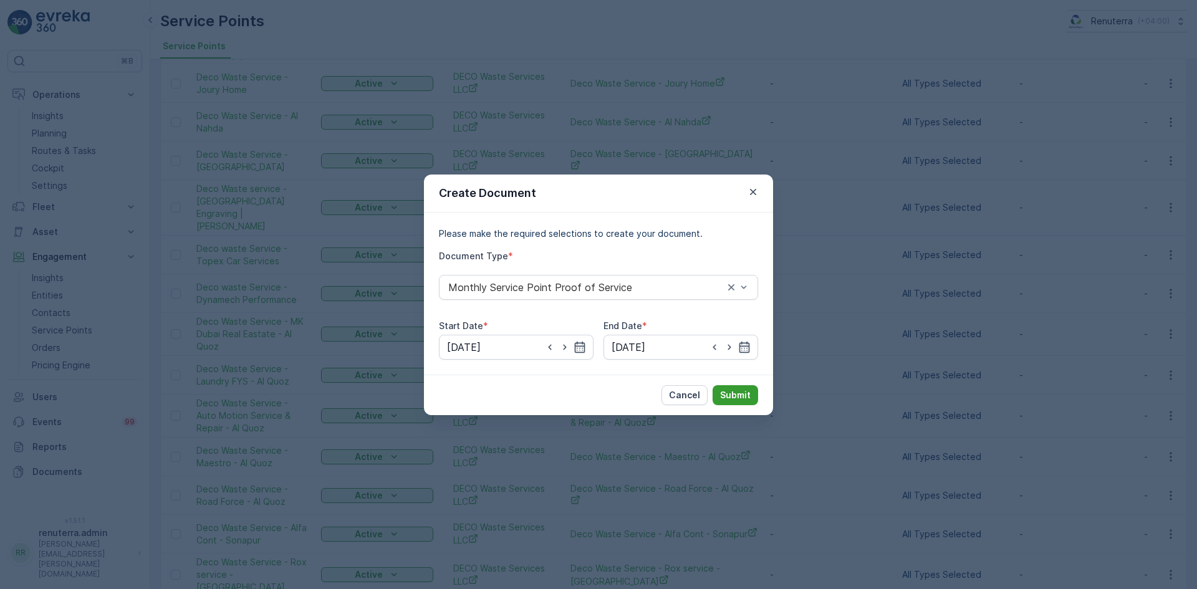
click at [737, 394] on p "Submit" at bounding box center [735, 395] width 31 height 12
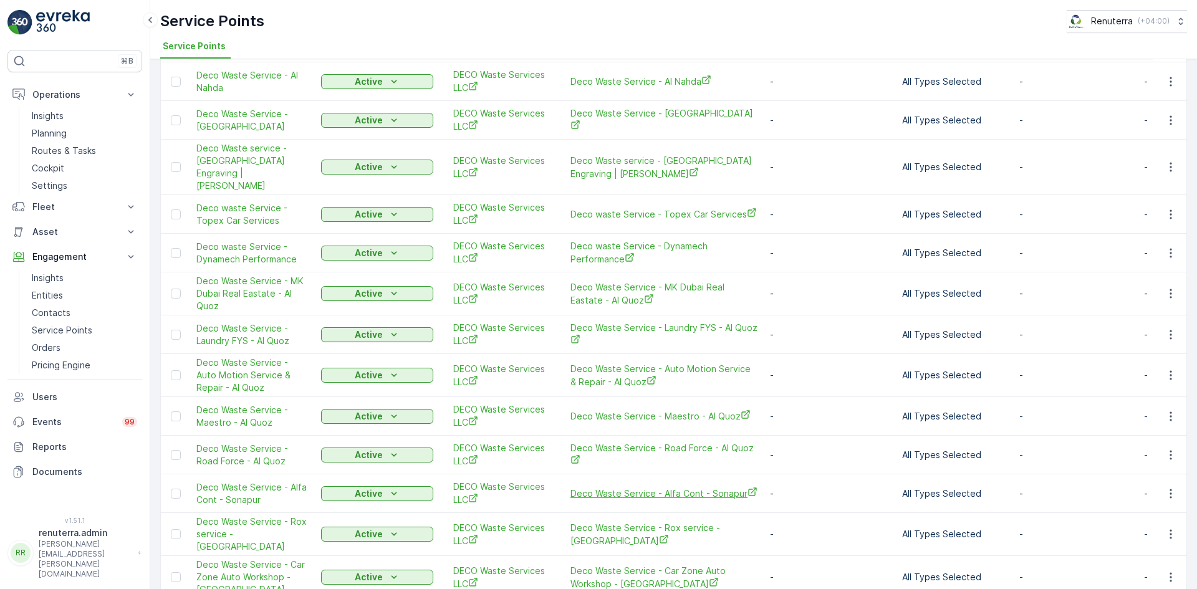
scroll to position [1496, 0]
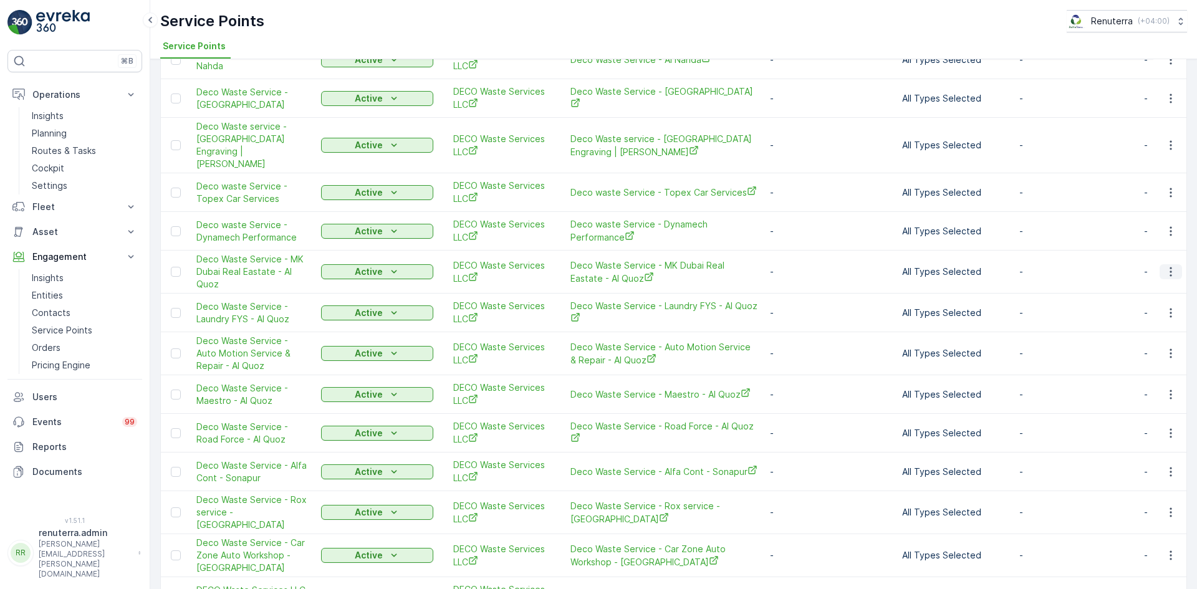
click at [1164, 265] on icon "button" at bounding box center [1170, 271] width 12 height 12
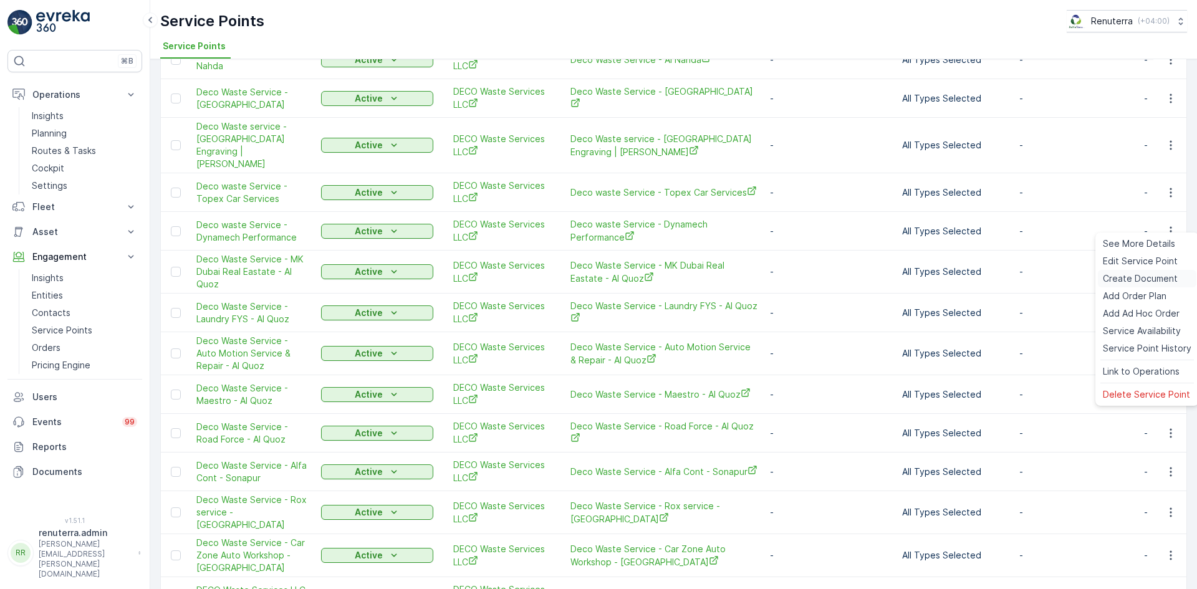
drag, startPoint x: 1140, startPoint y: 275, endPoint x: 1132, endPoint y: 277, distance: 7.7
click at [1132, 277] on span "Create Document" at bounding box center [1139, 278] width 75 height 12
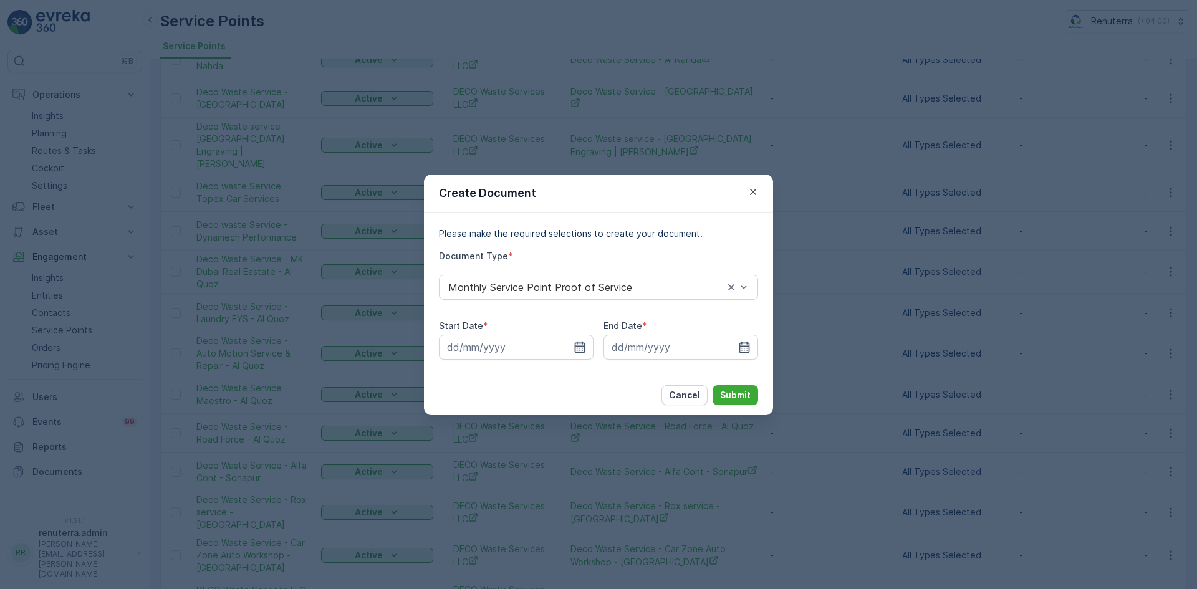
click at [580, 349] on icon "button" at bounding box center [579, 347] width 12 height 12
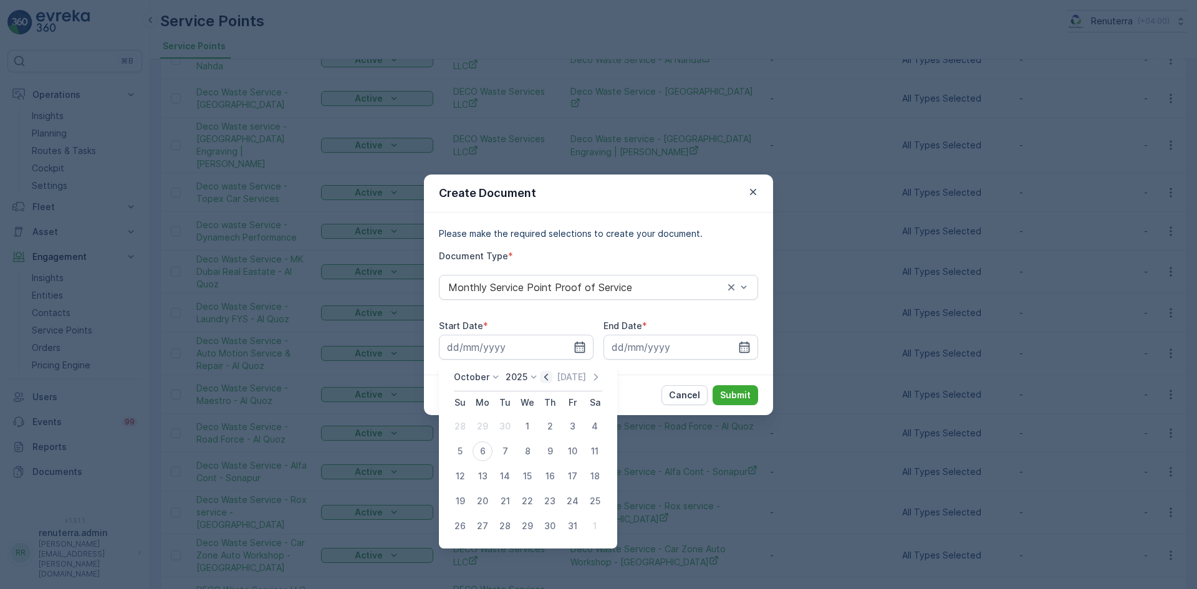
click at [547, 381] on icon "button" at bounding box center [546, 377] width 12 height 12
click at [480, 431] on div "1" at bounding box center [482, 426] width 20 height 20
type input "01.09.2025"
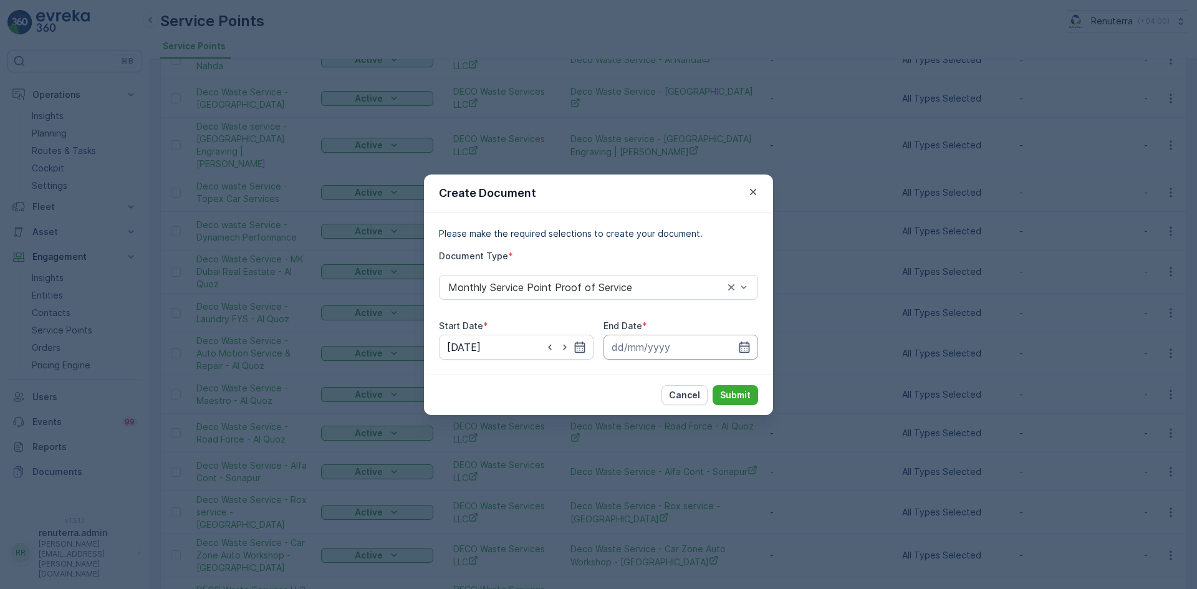
drag, startPoint x: 743, startPoint y: 346, endPoint x: 731, endPoint y: 355, distance: 14.3
click at [742, 346] on icon "button" at bounding box center [744, 347] width 12 height 12
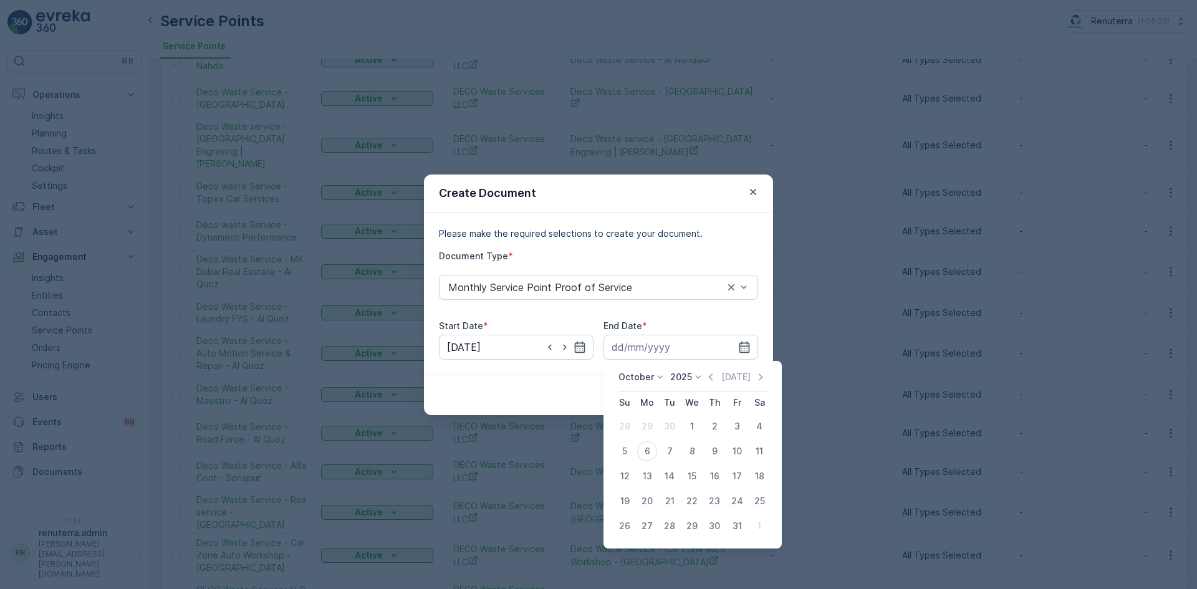
drag, startPoint x: 712, startPoint y: 374, endPoint x: 700, endPoint y: 396, distance: 25.7
click at [712, 377] on icon "button" at bounding box center [710, 377] width 12 height 12
click at [670, 527] on div "30" at bounding box center [669, 526] width 20 height 20
type input "30.09.2025"
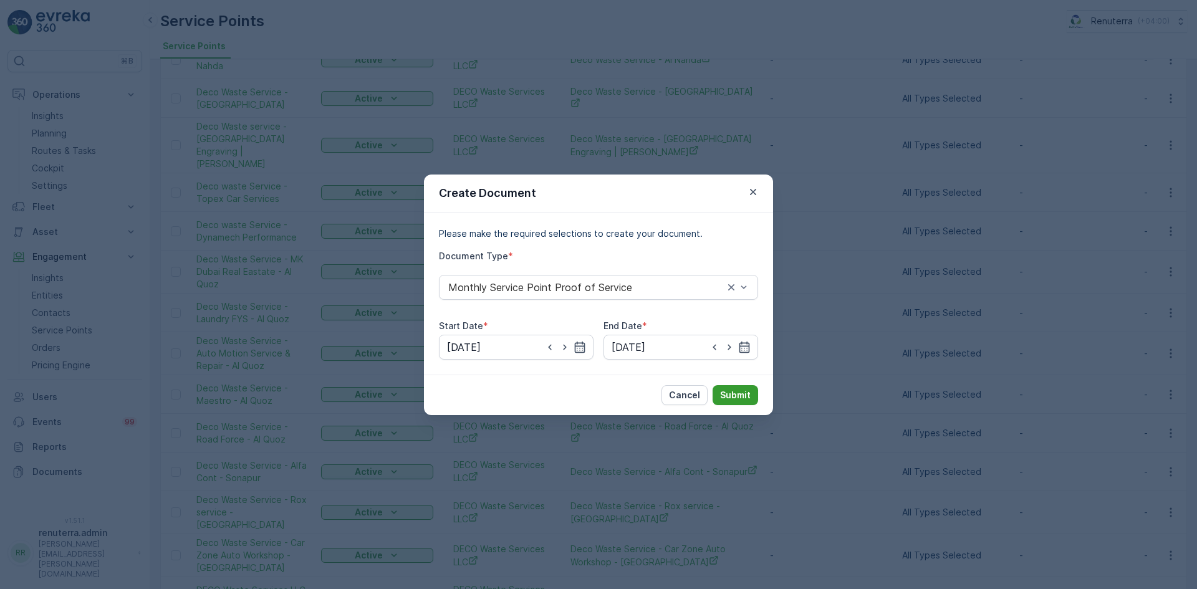
click at [731, 396] on p "Submit" at bounding box center [735, 395] width 31 height 12
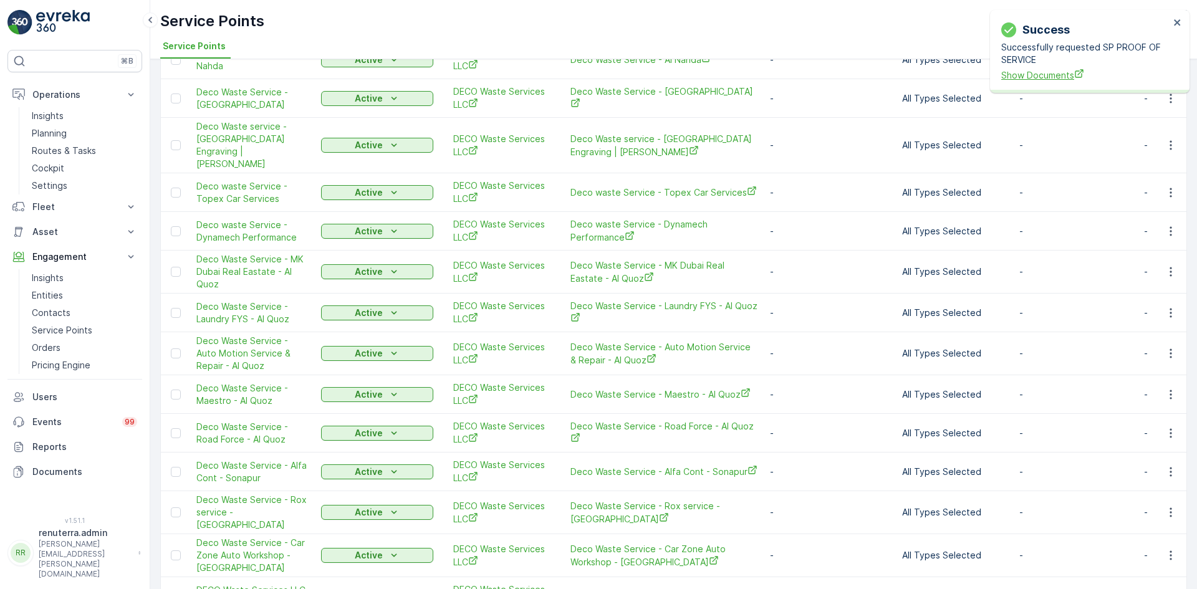
click at [1062, 75] on span "Show Documents" at bounding box center [1085, 75] width 168 height 13
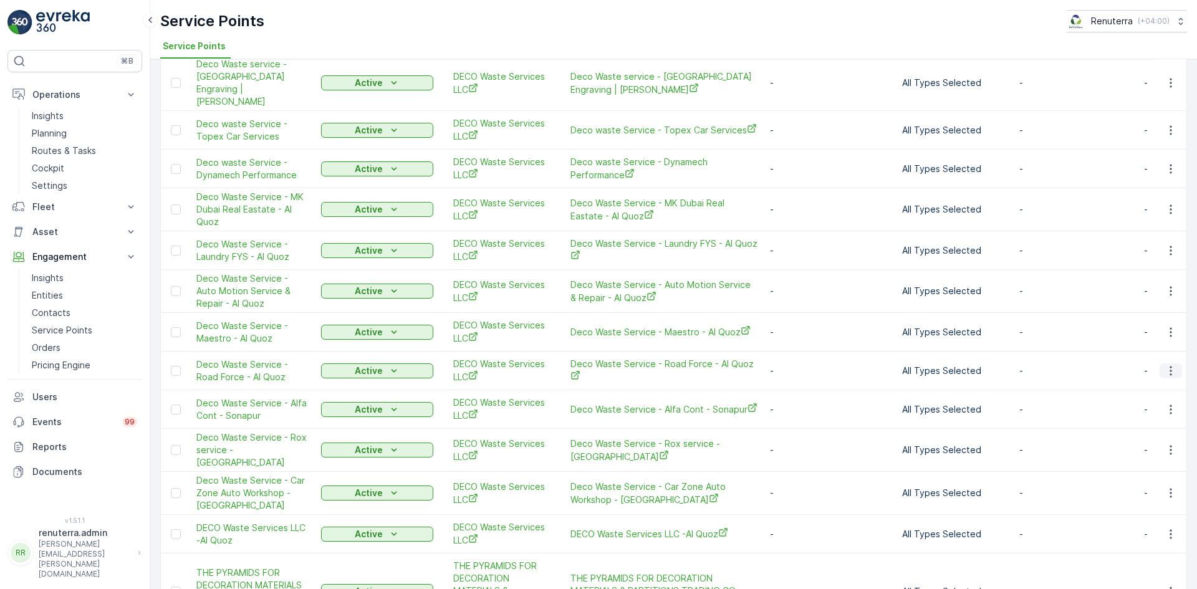
click at [1165, 365] on icon "button" at bounding box center [1170, 371] width 12 height 12
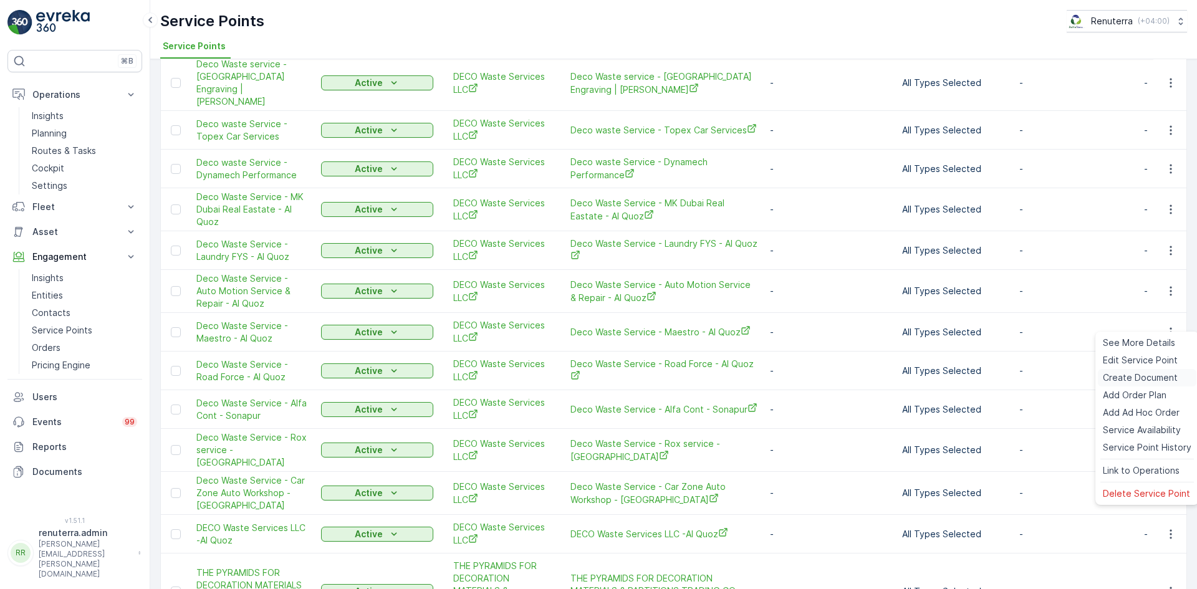
click at [1128, 374] on span "Create Document" at bounding box center [1139, 377] width 75 height 12
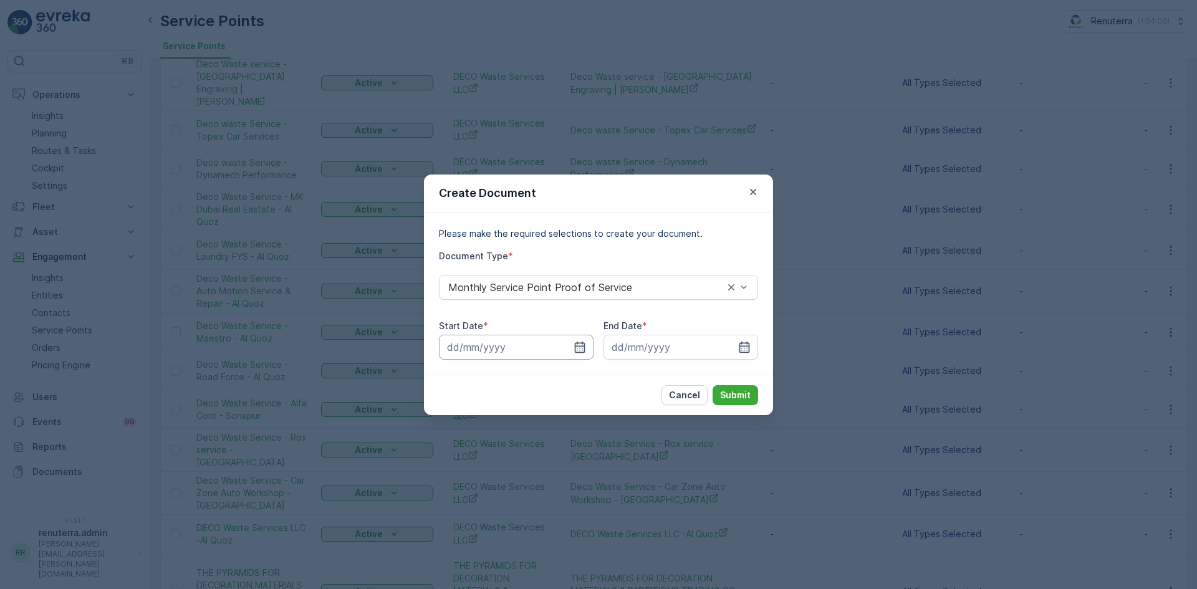
click at [588, 351] on input at bounding box center [516, 347] width 155 height 25
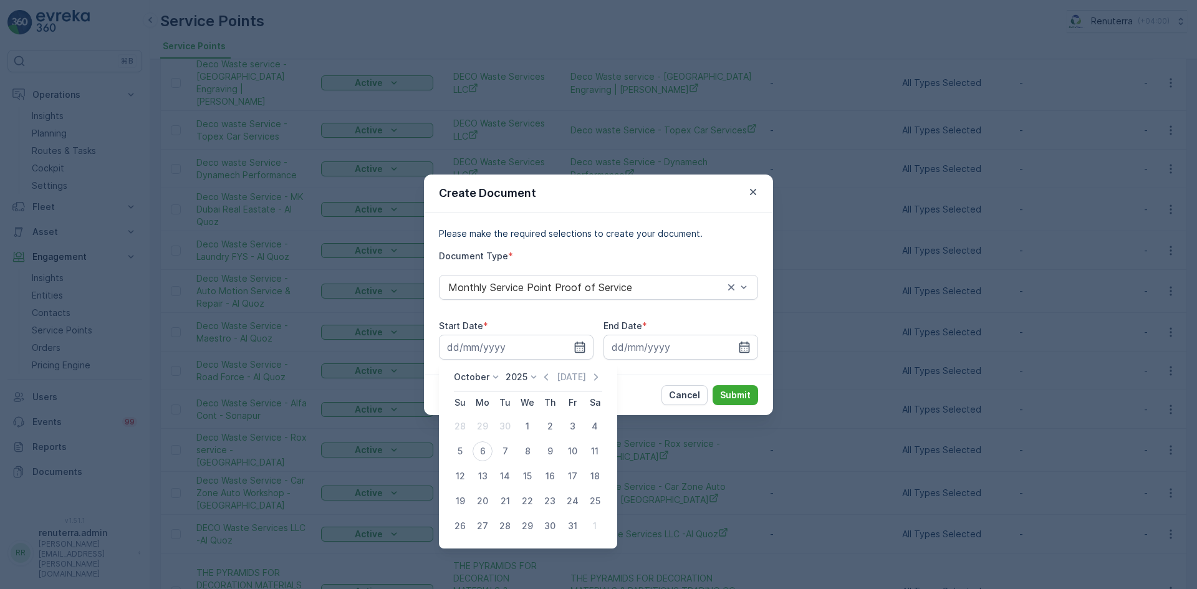
click at [542, 377] on div "October 2025 Today" at bounding box center [528, 381] width 148 height 21
click at [551, 375] on icon "button" at bounding box center [546, 377] width 12 height 12
drag, startPoint x: 483, startPoint y: 426, endPoint x: 484, endPoint y: 433, distance: 6.9
click at [483, 432] on div "1" at bounding box center [482, 426] width 20 height 20
type input "01.09.2025"
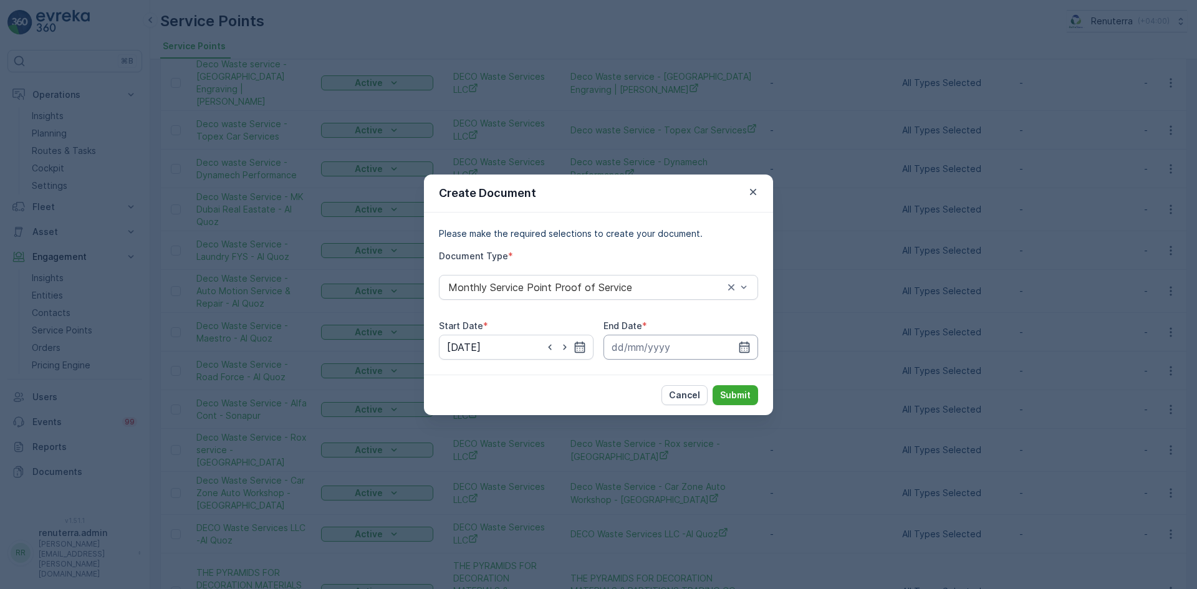
click at [735, 343] on input at bounding box center [680, 347] width 155 height 25
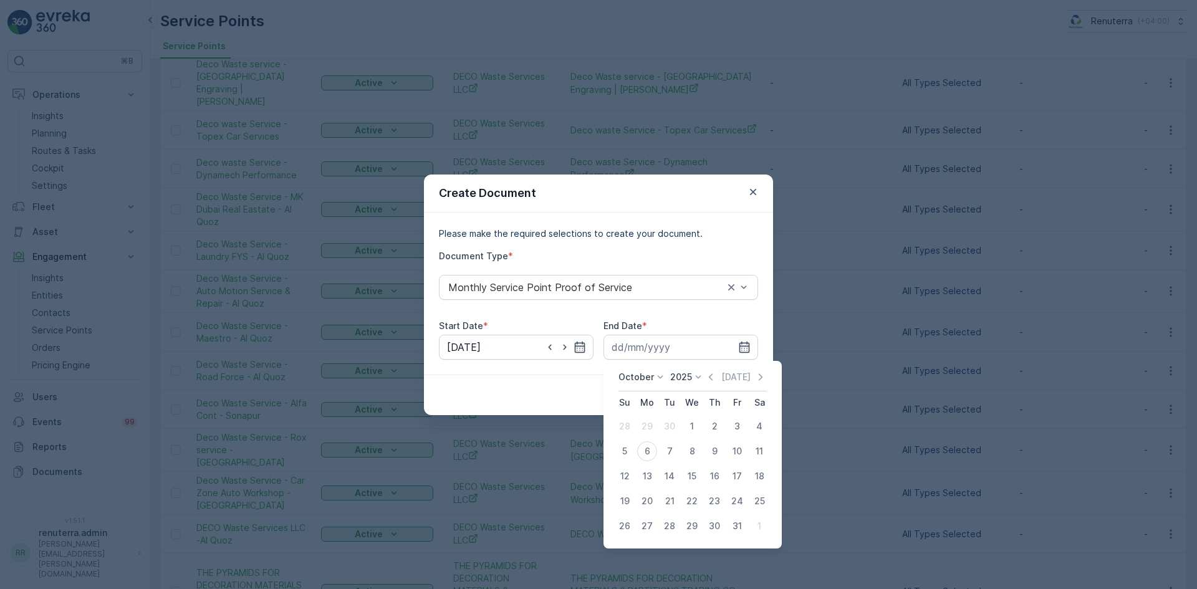
click at [710, 379] on icon "button" at bounding box center [710, 377] width 12 height 12
click at [672, 523] on div "30" at bounding box center [669, 526] width 20 height 20
type input "30.09.2025"
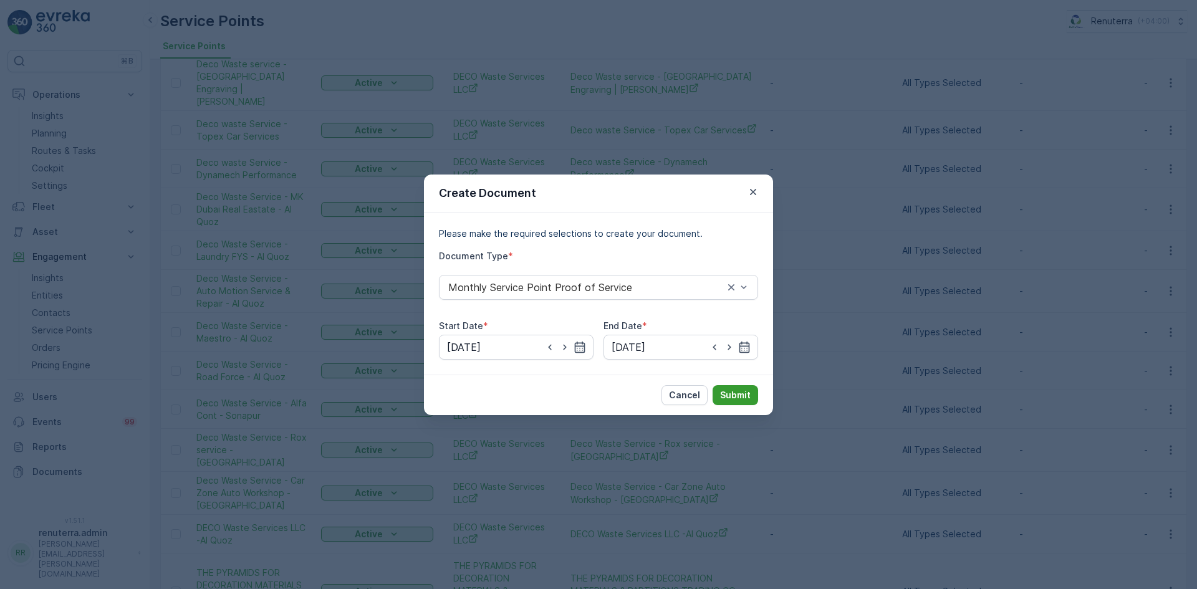
click at [746, 389] on button "Submit" at bounding box center [734, 395] width 45 height 20
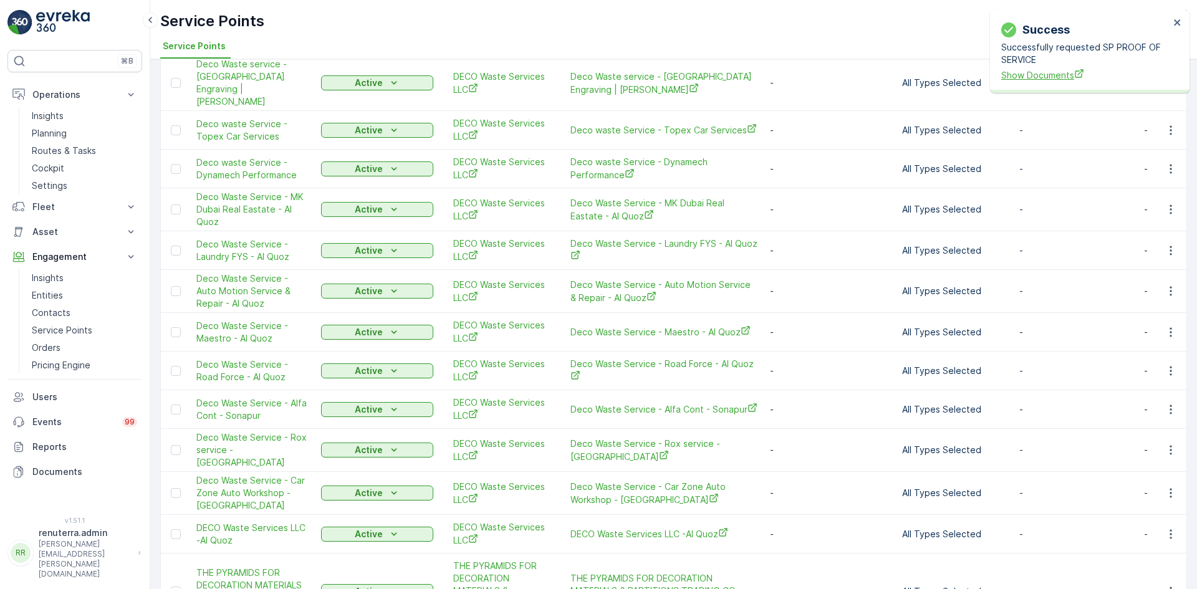
click at [1058, 72] on span "Show Documents" at bounding box center [1085, 75] width 168 height 13
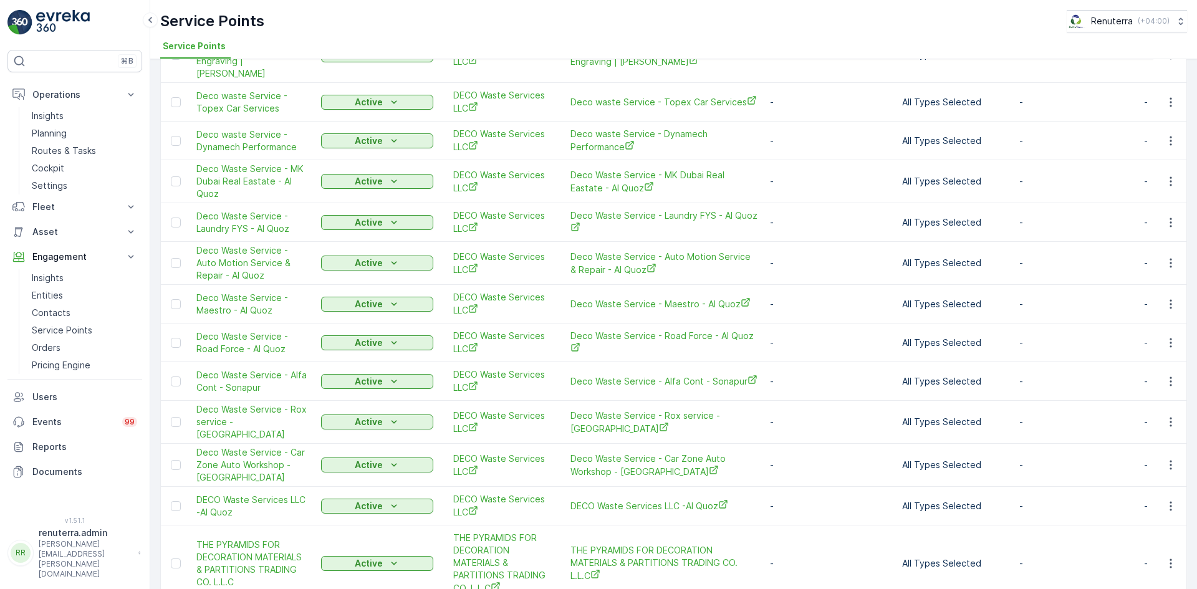
scroll to position [1600, 0]
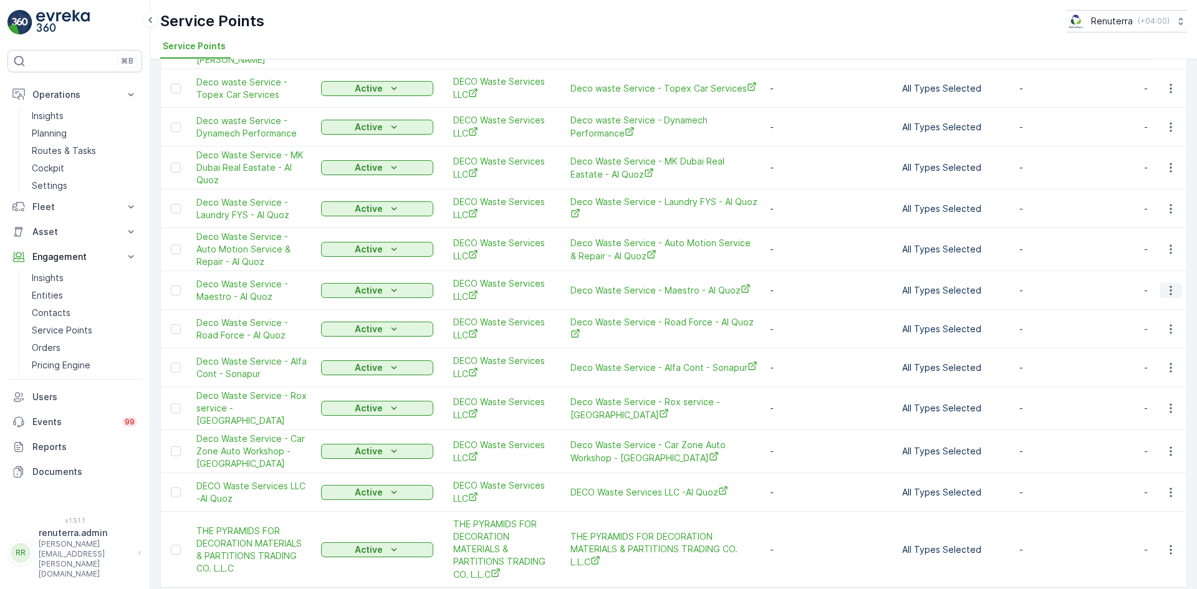
click at [1165, 284] on icon "button" at bounding box center [1170, 290] width 12 height 12
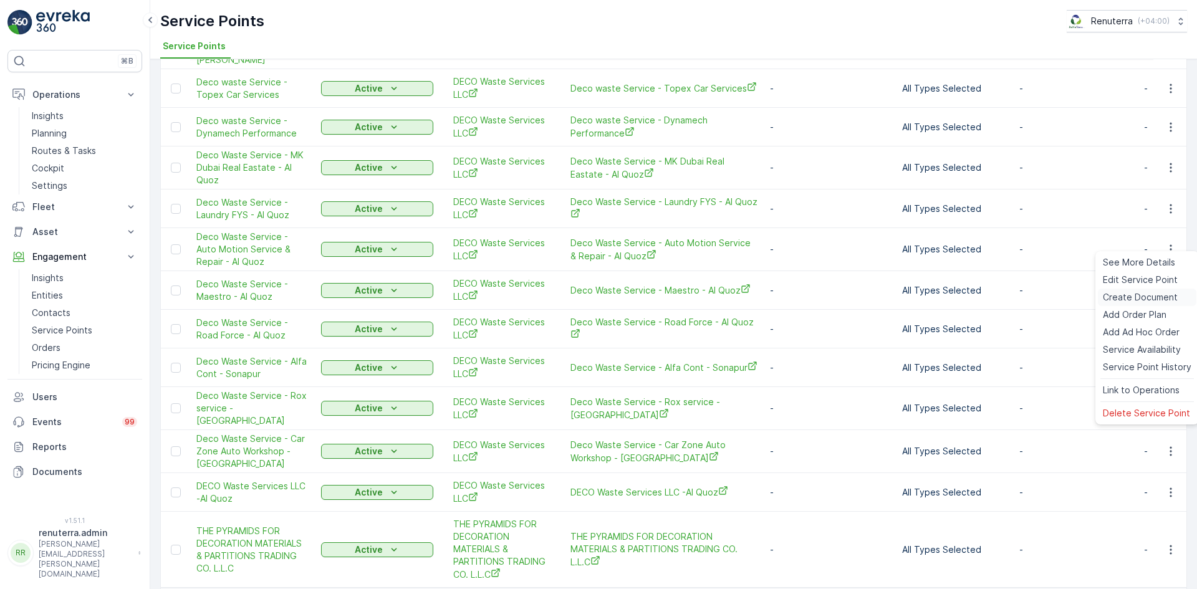
click at [1134, 295] on span "Create Document" at bounding box center [1139, 297] width 75 height 12
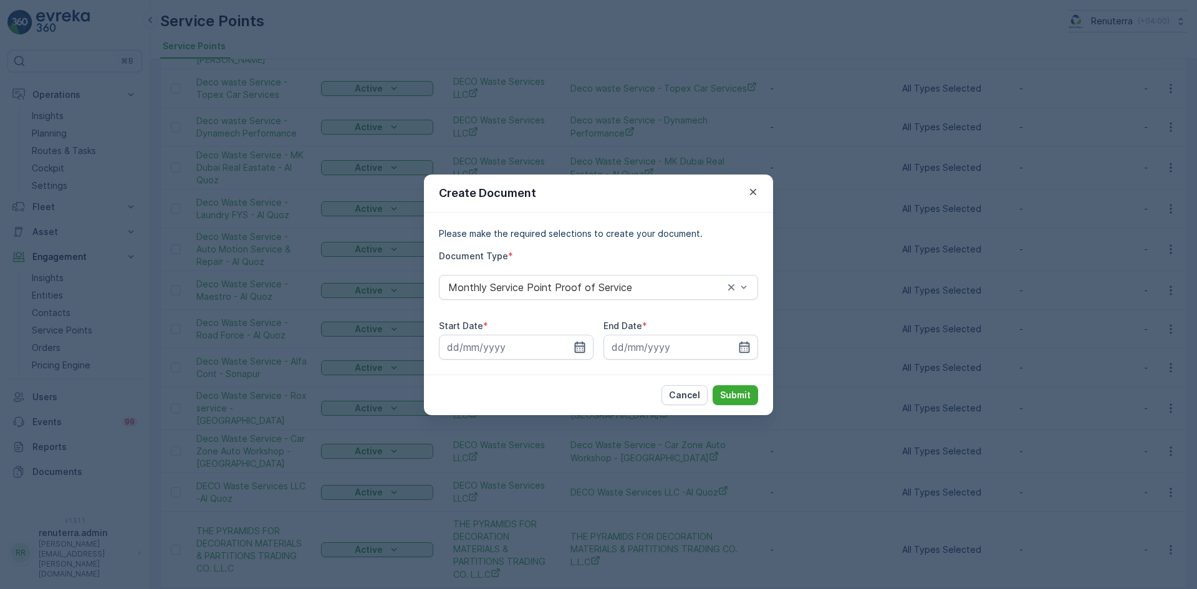
click at [583, 344] on icon "button" at bounding box center [579, 347] width 12 height 12
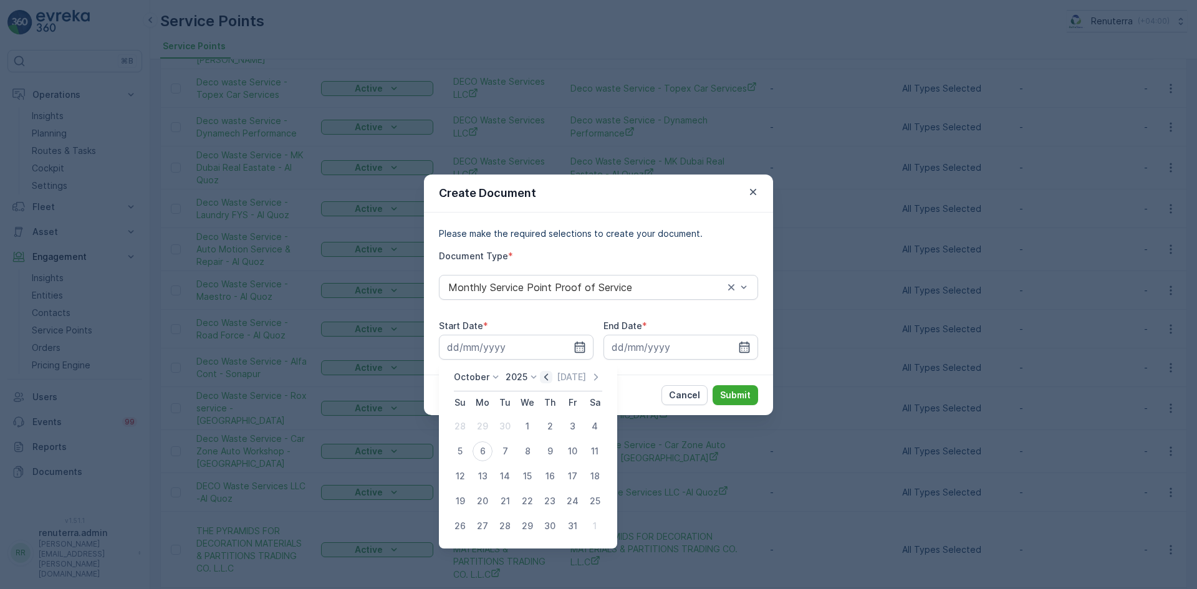
click at [544, 379] on icon "button" at bounding box center [546, 377] width 12 height 12
click at [489, 424] on div "1" at bounding box center [482, 426] width 20 height 20
type input "01.09.2025"
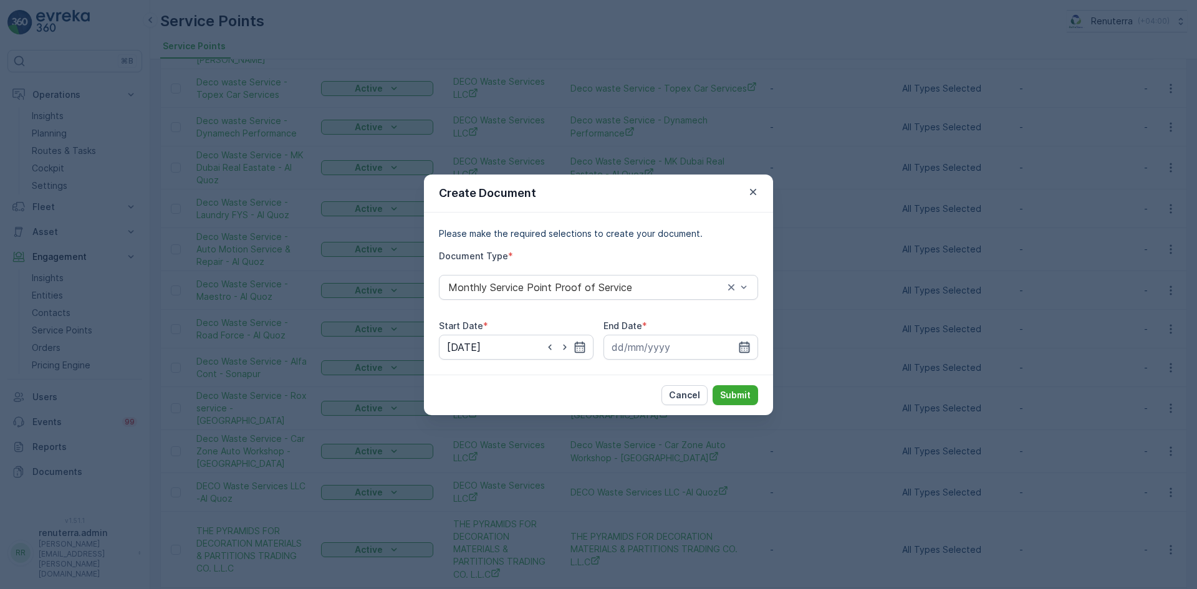
click at [741, 344] on icon "button" at bounding box center [744, 347] width 12 height 12
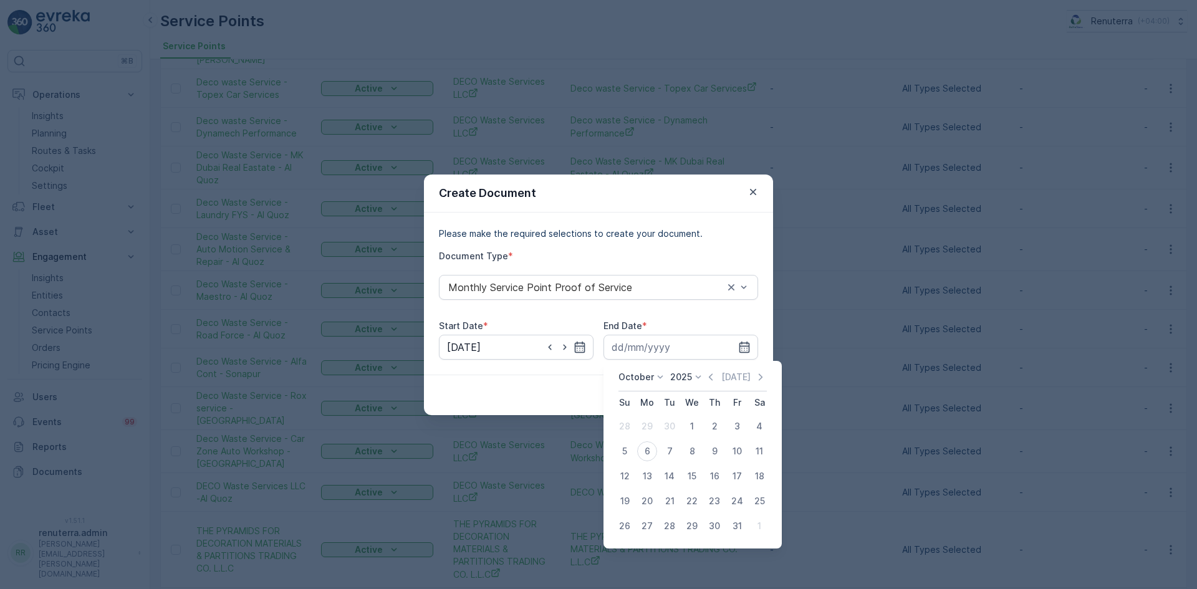
click at [701, 384] on div "October 2025 Today" at bounding box center [692, 381] width 148 height 21
click at [716, 381] on icon "button" at bounding box center [710, 377] width 12 height 12
drag, startPoint x: 661, startPoint y: 517, endPoint x: 671, endPoint y: 517, distance: 10.6
click at [666, 517] on td "30" at bounding box center [669, 526] width 22 height 25
click at [666, 528] on div "30" at bounding box center [669, 526] width 20 height 20
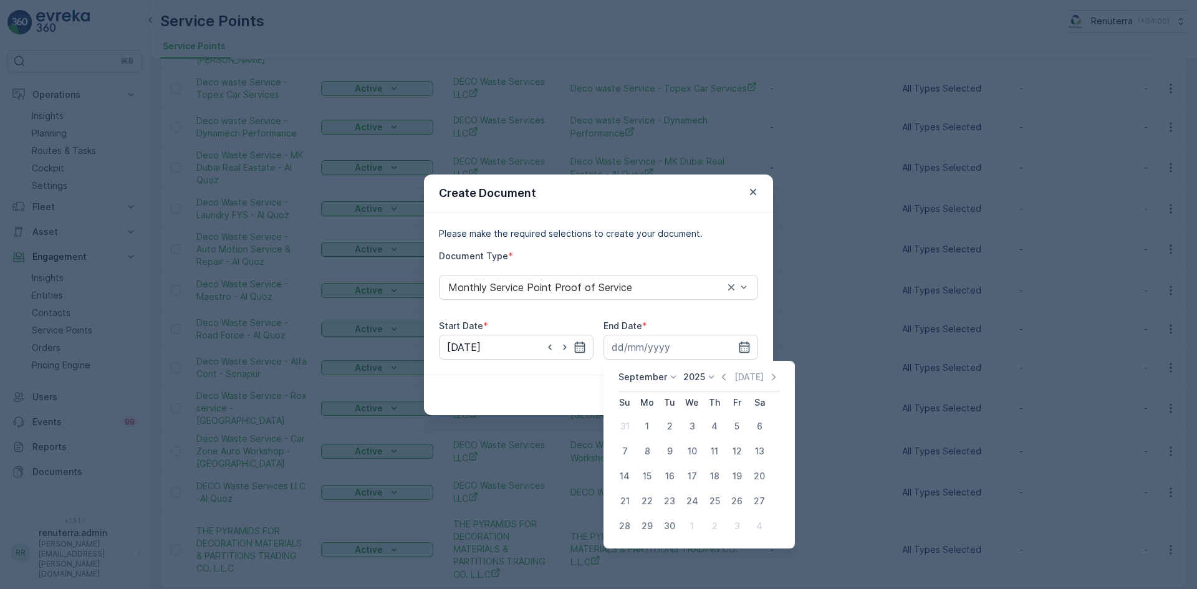
type input "30.09.2025"
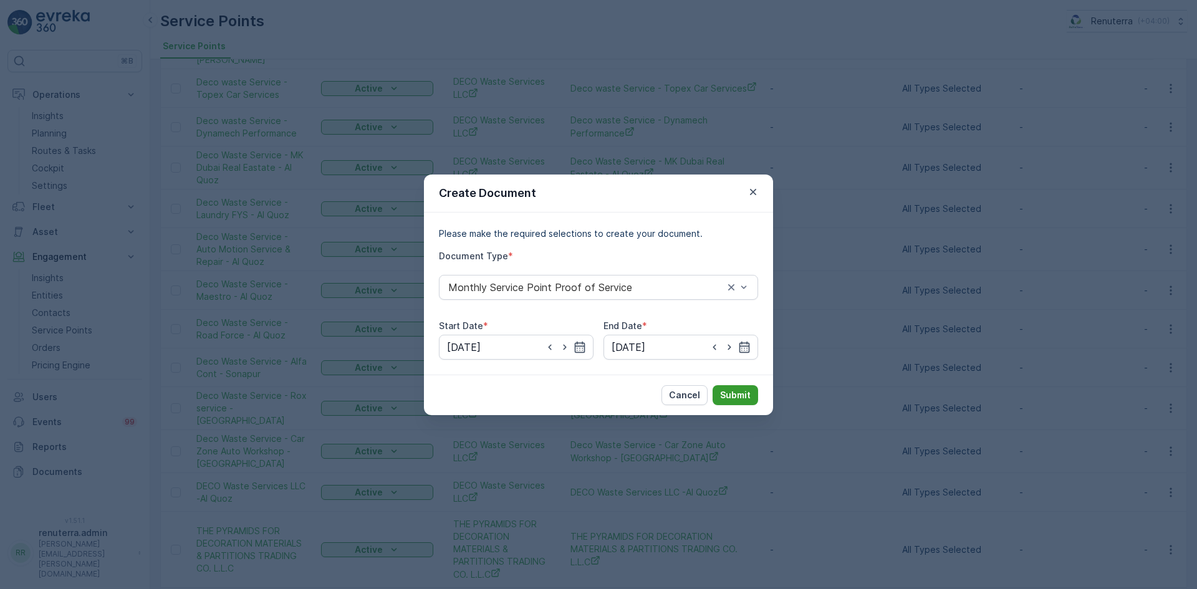
click at [743, 394] on p "Submit" at bounding box center [735, 395] width 31 height 12
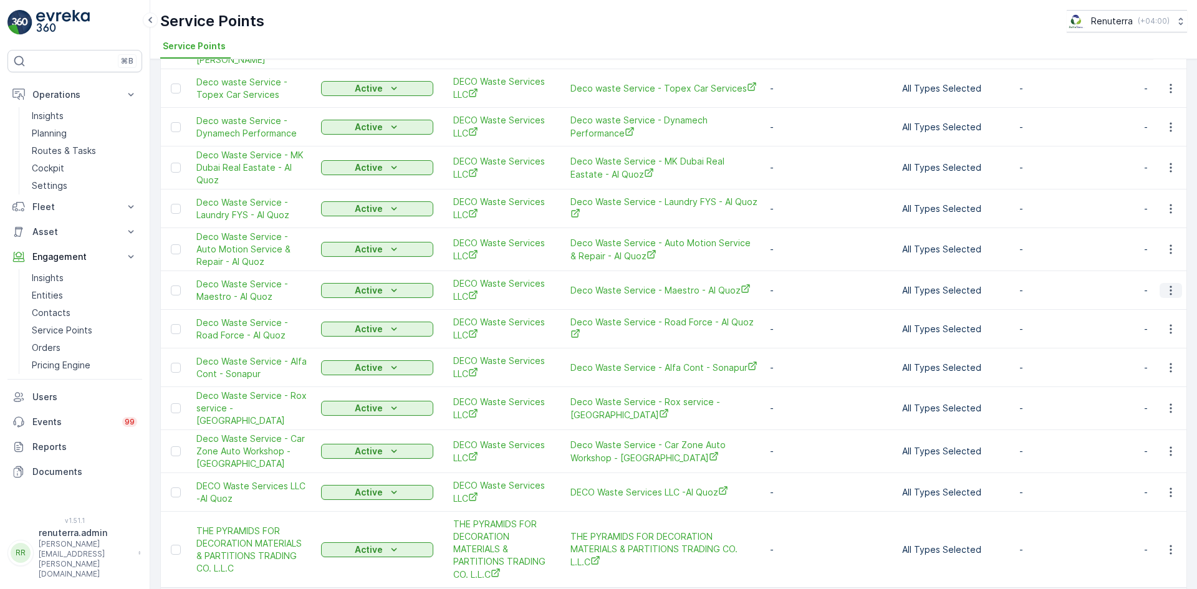
click at [1165, 284] on icon "button" at bounding box center [1170, 290] width 12 height 12
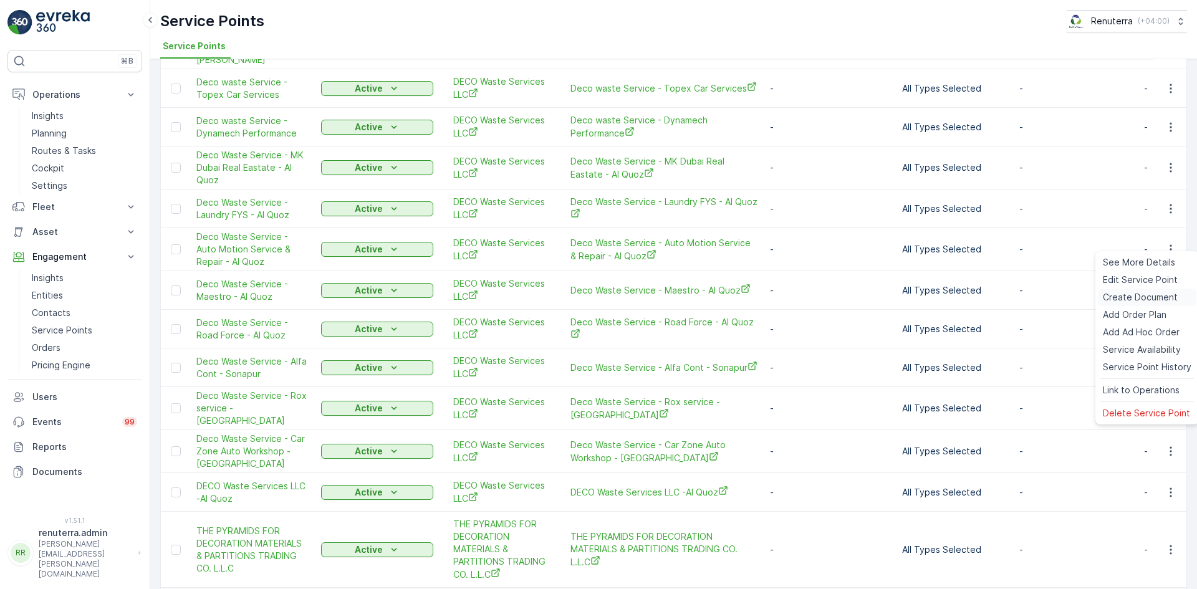
click at [1131, 299] on span "Create Document" at bounding box center [1139, 297] width 75 height 12
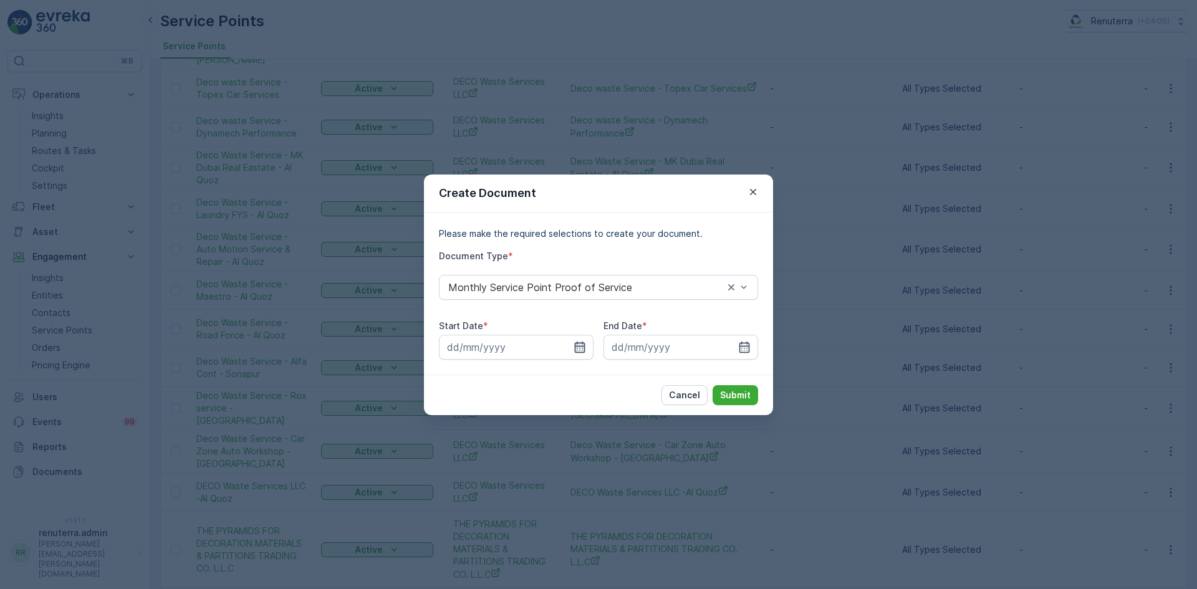
drag, startPoint x: 573, startPoint y: 343, endPoint x: 575, endPoint y: 351, distance: 8.3
click at [573, 343] on div at bounding box center [516, 347] width 155 height 25
drag, startPoint x: 577, startPoint y: 346, endPoint x: 576, endPoint y: 352, distance: 6.3
click at [576, 345] on icon "button" at bounding box center [579, 347] width 12 height 12
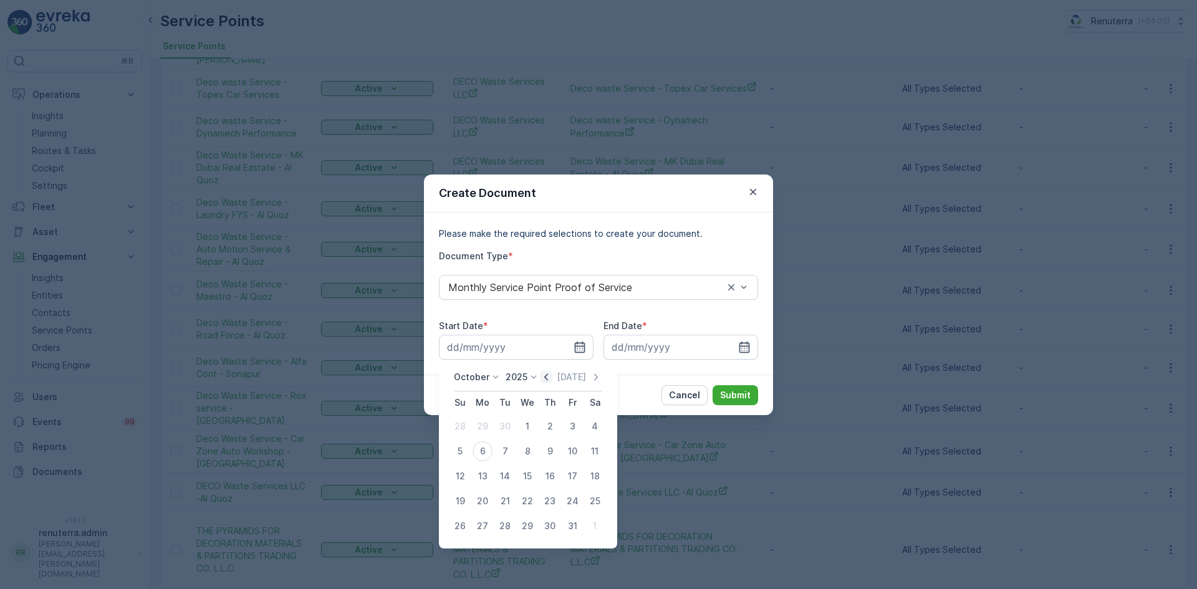
click at [547, 380] on icon "button" at bounding box center [546, 377] width 12 height 12
click at [487, 428] on div "1" at bounding box center [482, 426] width 20 height 20
type input "01.09.2025"
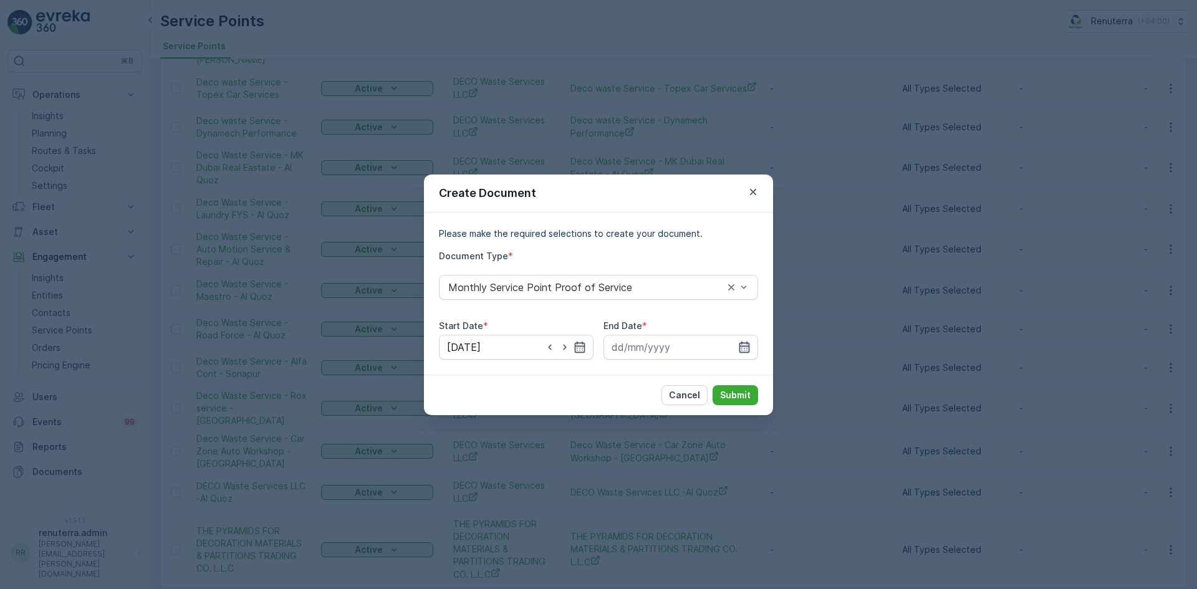
click at [741, 346] on icon "button" at bounding box center [744, 346] width 11 height 11
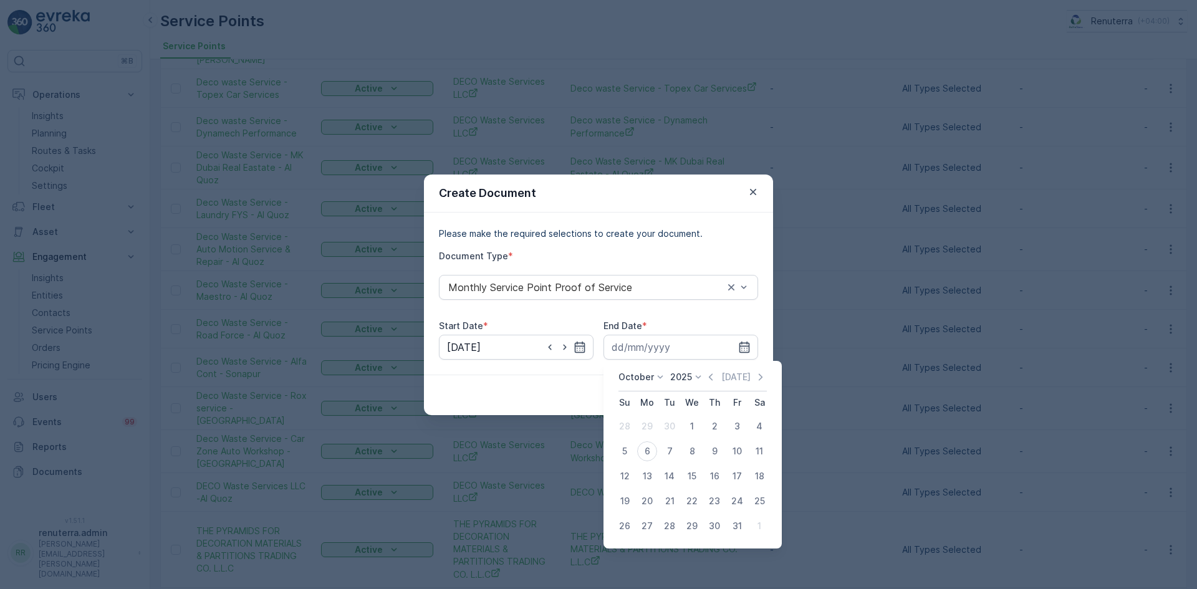
drag, startPoint x: 712, startPoint y: 373, endPoint x: 704, endPoint y: 391, distance: 19.2
click at [712, 375] on icon "button" at bounding box center [710, 377] width 12 height 12
click at [664, 525] on div "30" at bounding box center [669, 526] width 20 height 20
type input "30.09.2025"
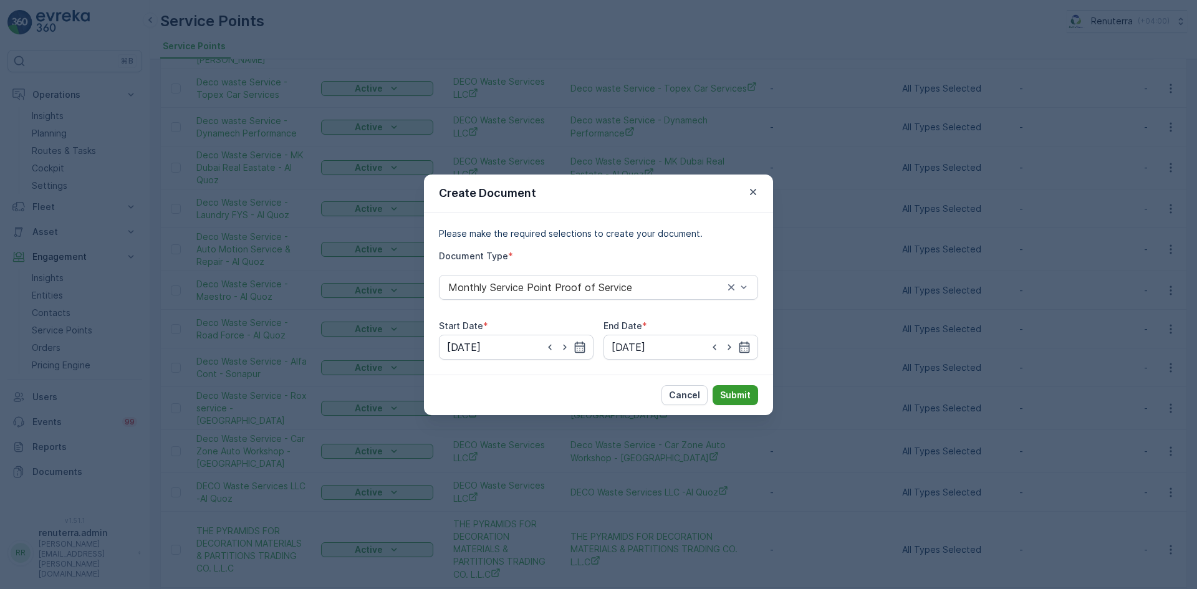
drag, startPoint x: 744, startPoint y: 380, endPoint x: 738, endPoint y: 391, distance: 12.0
click at [743, 383] on div "Cancel Submit" at bounding box center [598, 395] width 349 height 41
click at [738, 391] on p "Submit" at bounding box center [735, 395] width 31 height 12
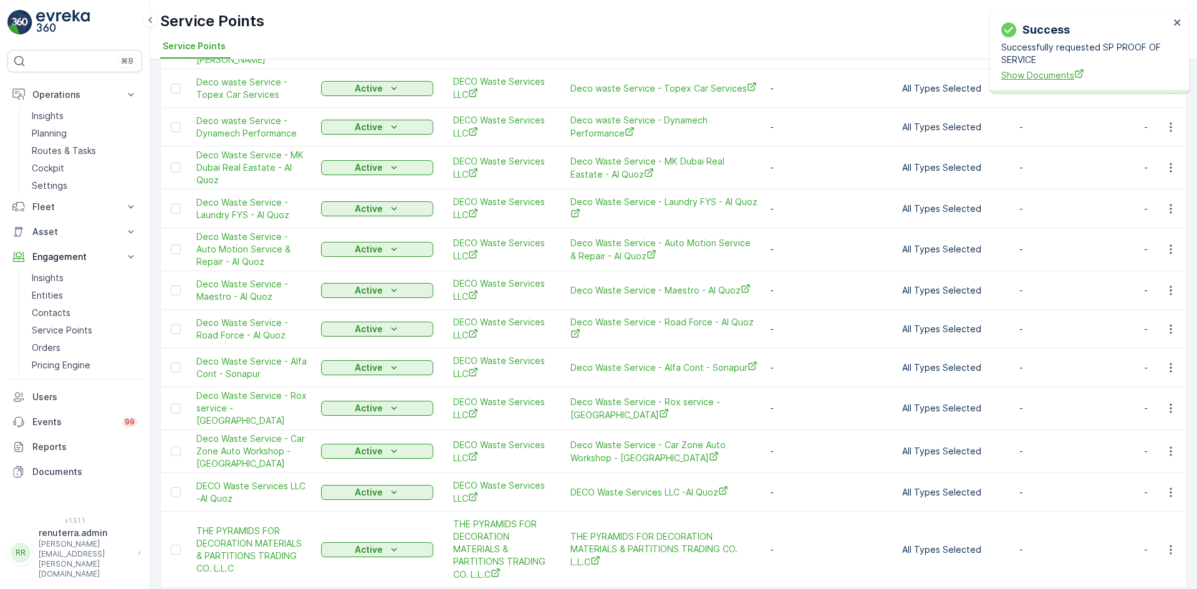
click at [1041, 72] on span "Show Documents" at bounding box center [1085, 75] width 168 height 13
click at [1166, 203] on icon "button" at bounding box center [1170, 209] width 12 height 12
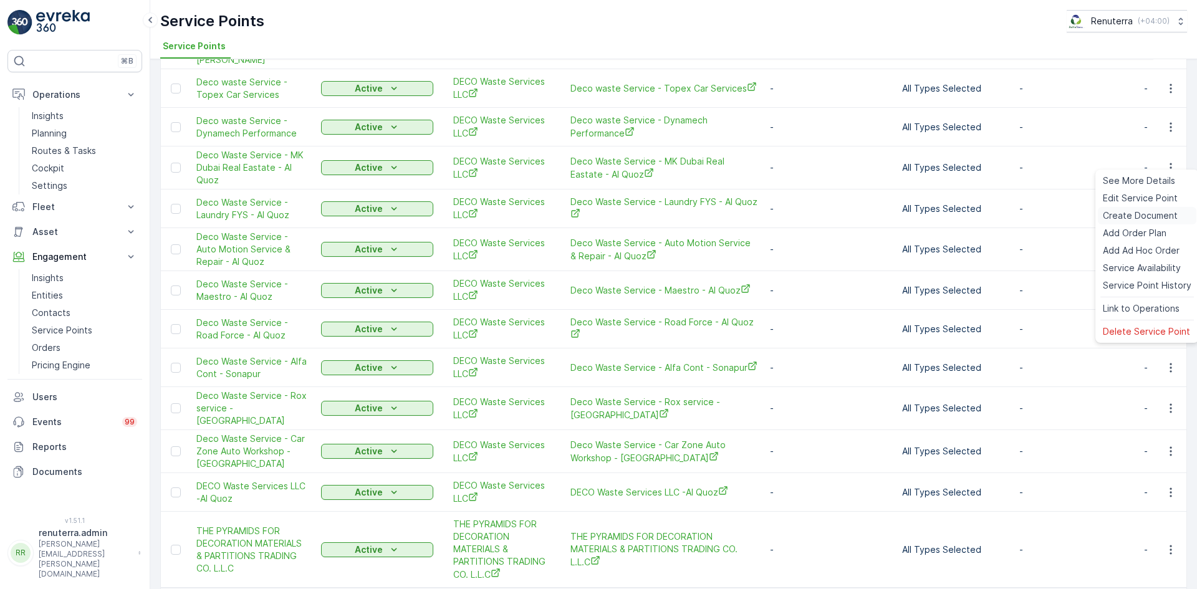
click at [1127, 215] on span "Create Document" at bounding box center [1139, 215] width 75 height 12
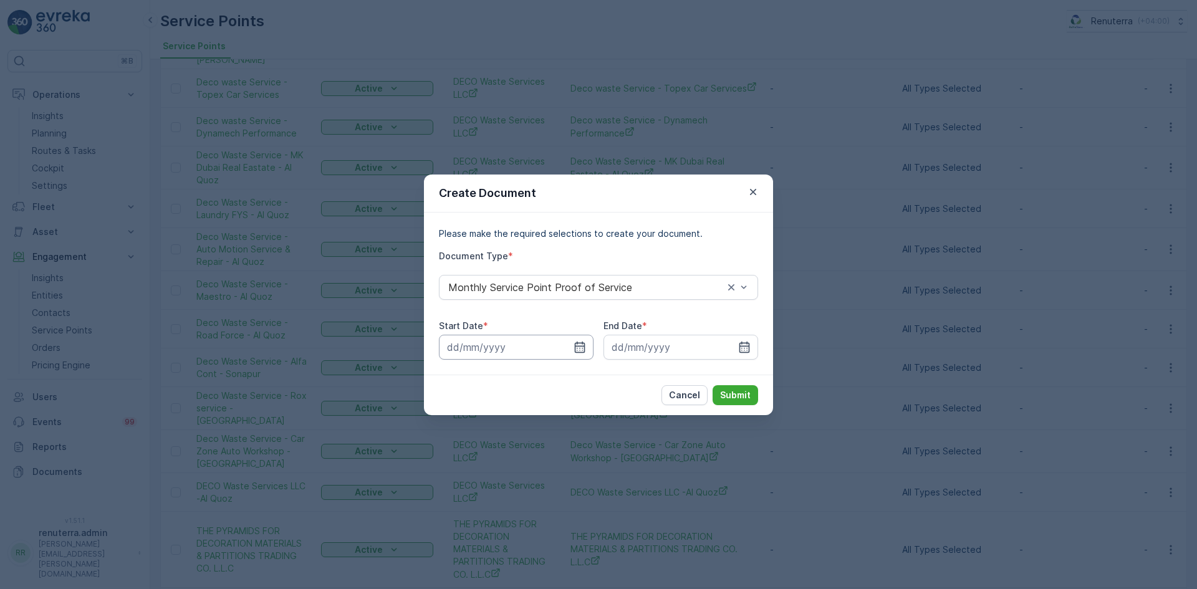
click at [589, 348] on input at bounding box center [516, 347] width 155 height 25
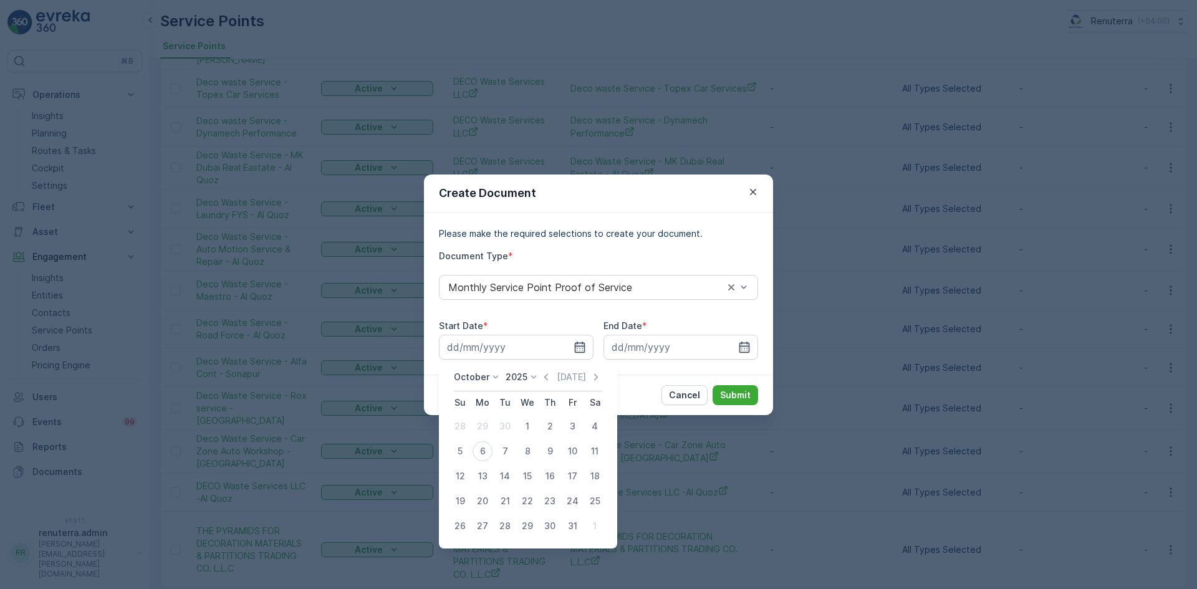
click at [543, 380] on icon "button" at bounding box center [546, 377] width 12 height 12
click at [482, 424] on div "1" at bounding box center [482, 426] width 20 height 20
type input "01.09.2025"
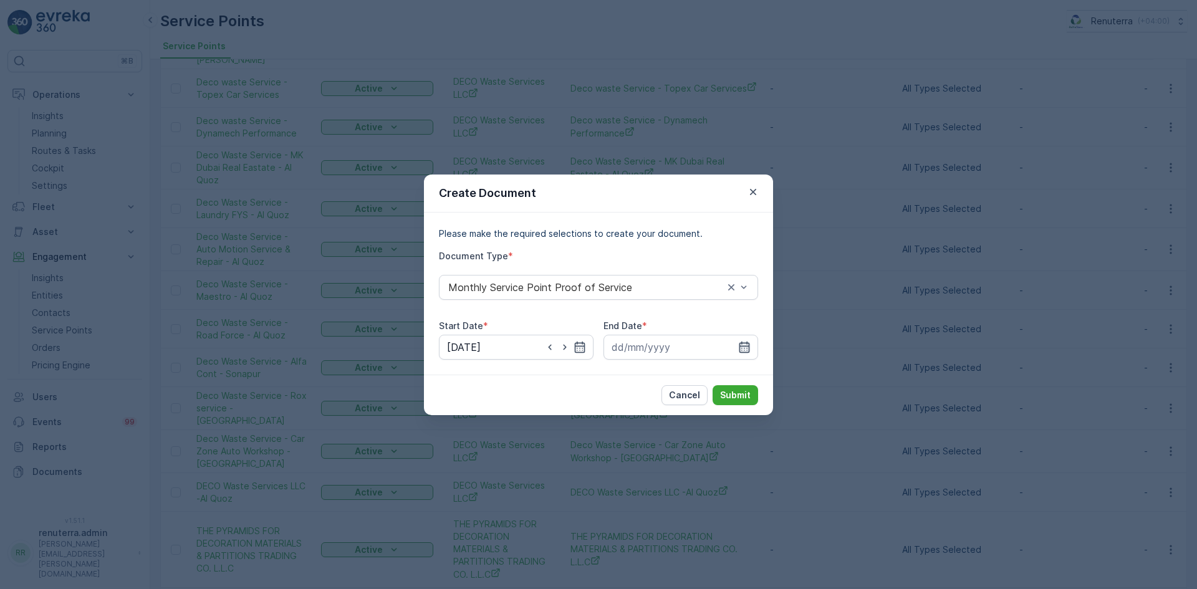
click at [747, 347] on icon "button" at bounding box center [744, 347] width 12 height 12
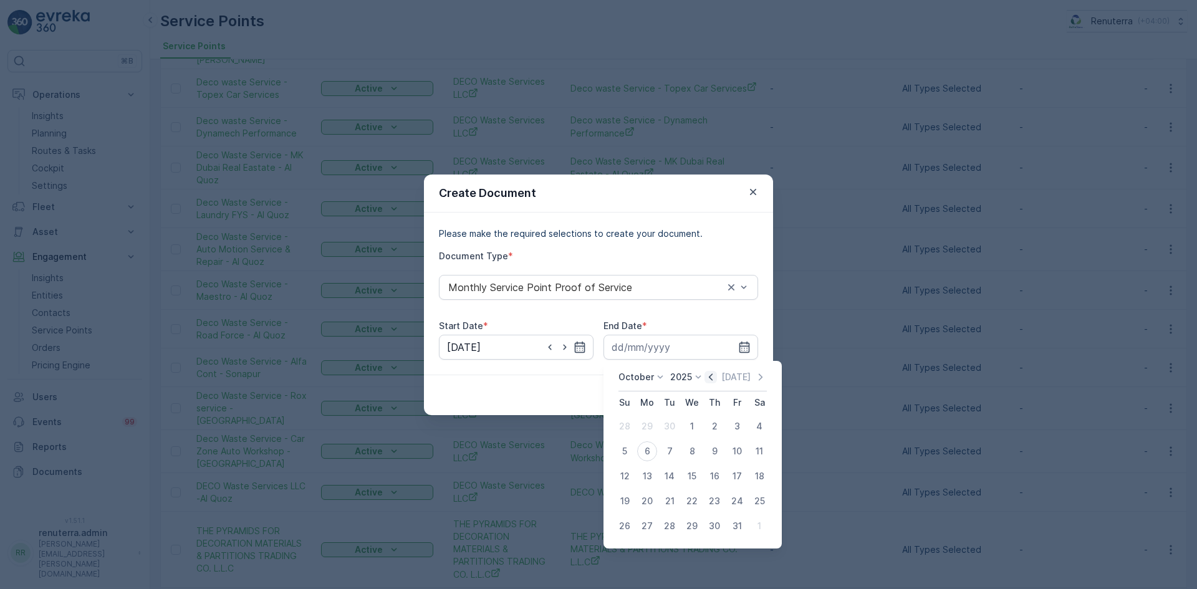
click at [710, 380] on icon "button" at bounding box center [710, 377] width 12 height 12
click at [666, 523] on div "30" at bounding box center [669, 526] width 20 height 20
type input "30.09.2025"
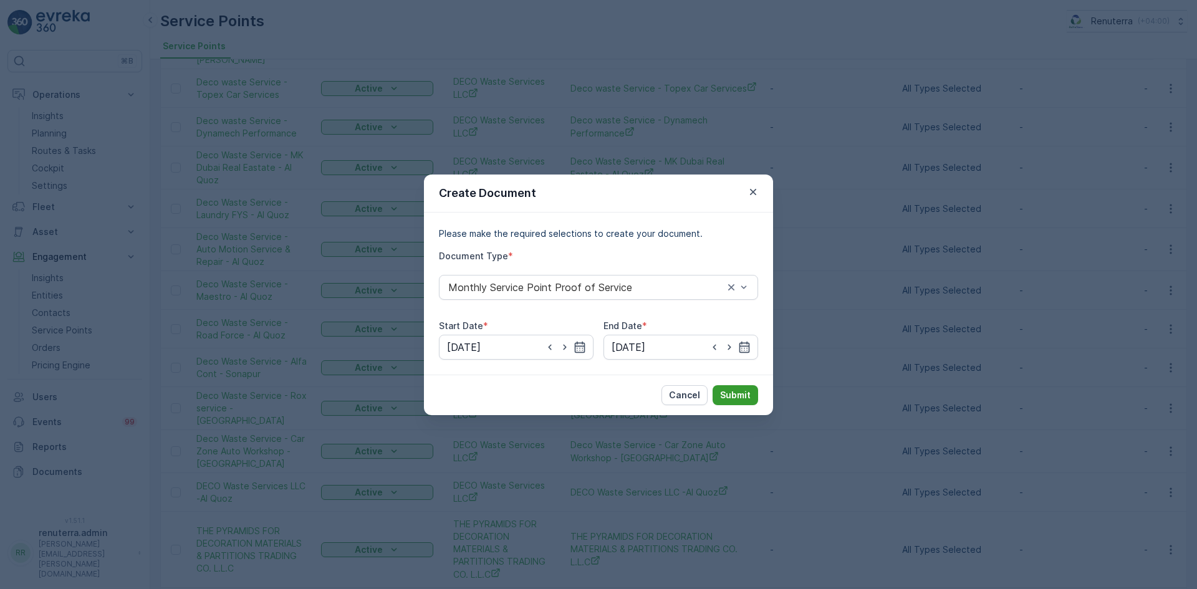
click at [740, 393] on p "Submit" at bounding box center [735, 395] width 31 height 12
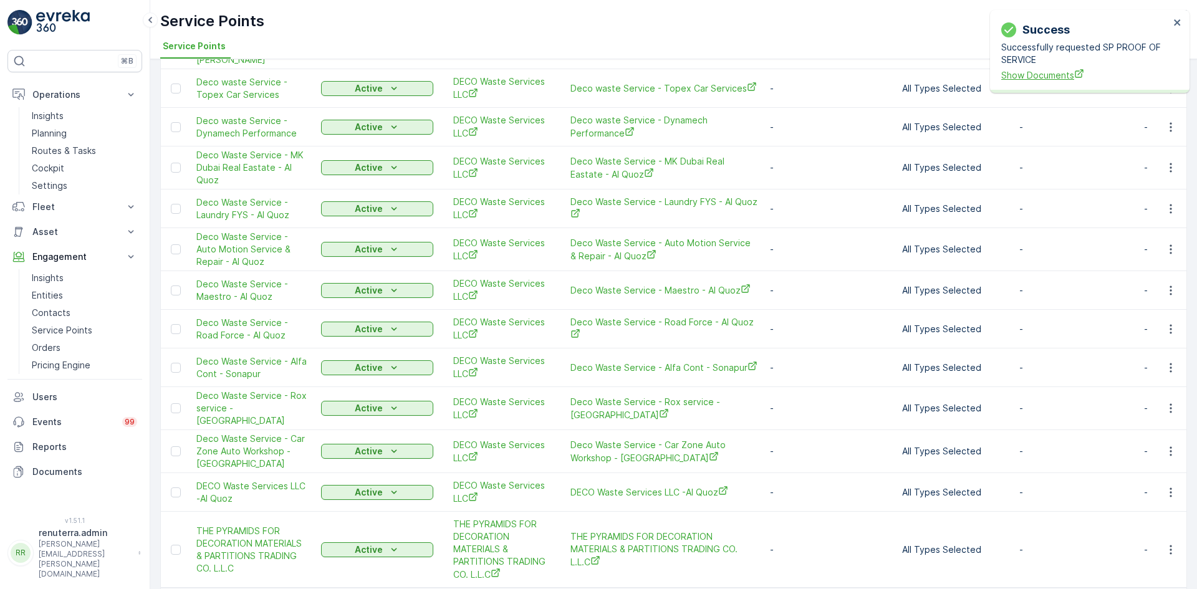
click at [1052, 79] on span "Show Documents" at bounding box center [1085, 75] width 168 height 13
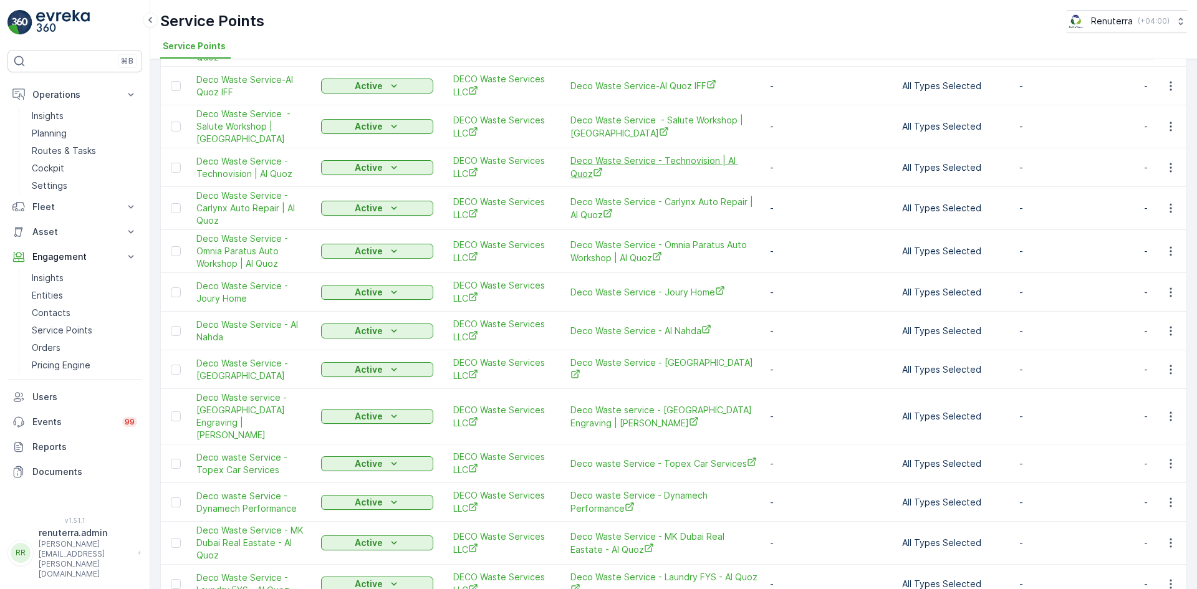
scroll to position [1246, 0]
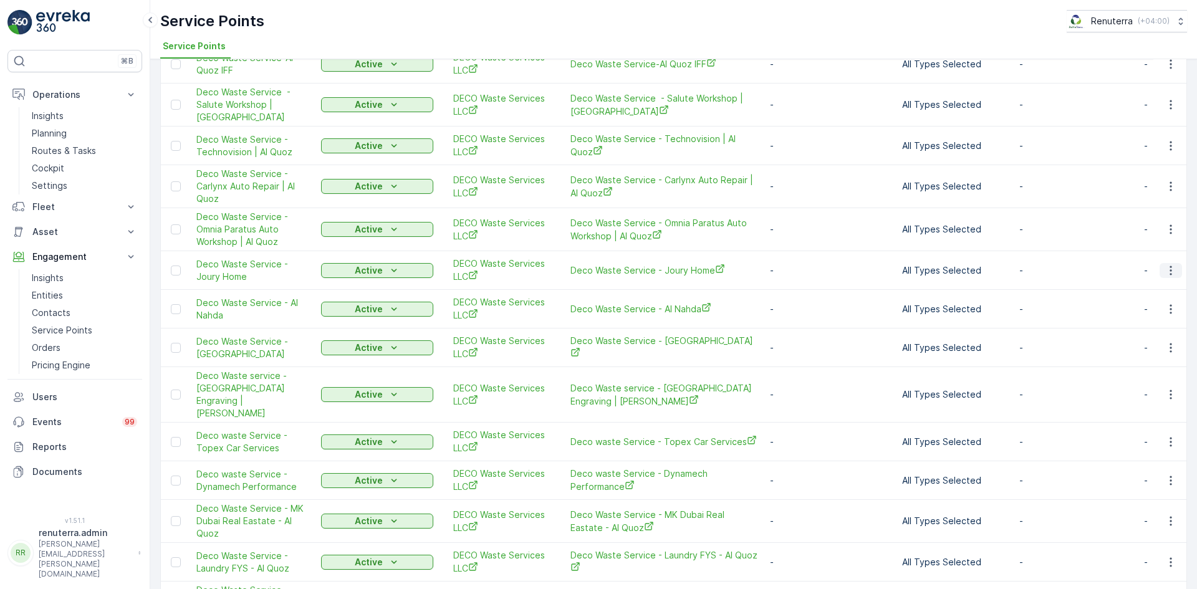
click at [1160, 263] on button "button" at bounding box center [1170, 270] width 22 height 15
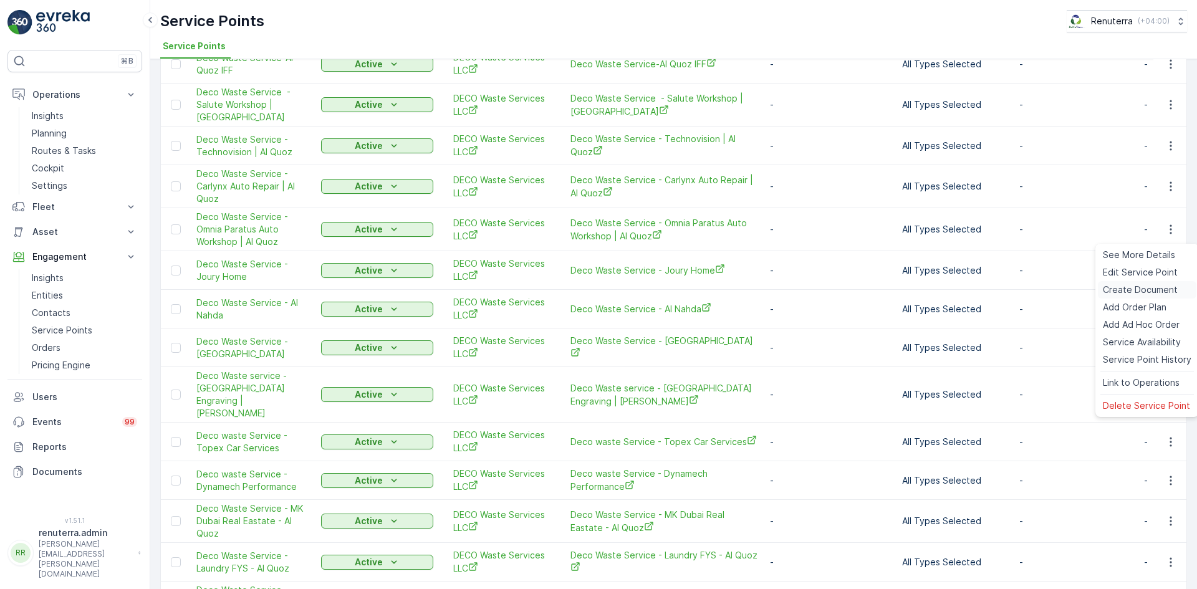
click at [1126, 289] on span "Create Document" at bounding box center [1139, 290] width 75 height 12
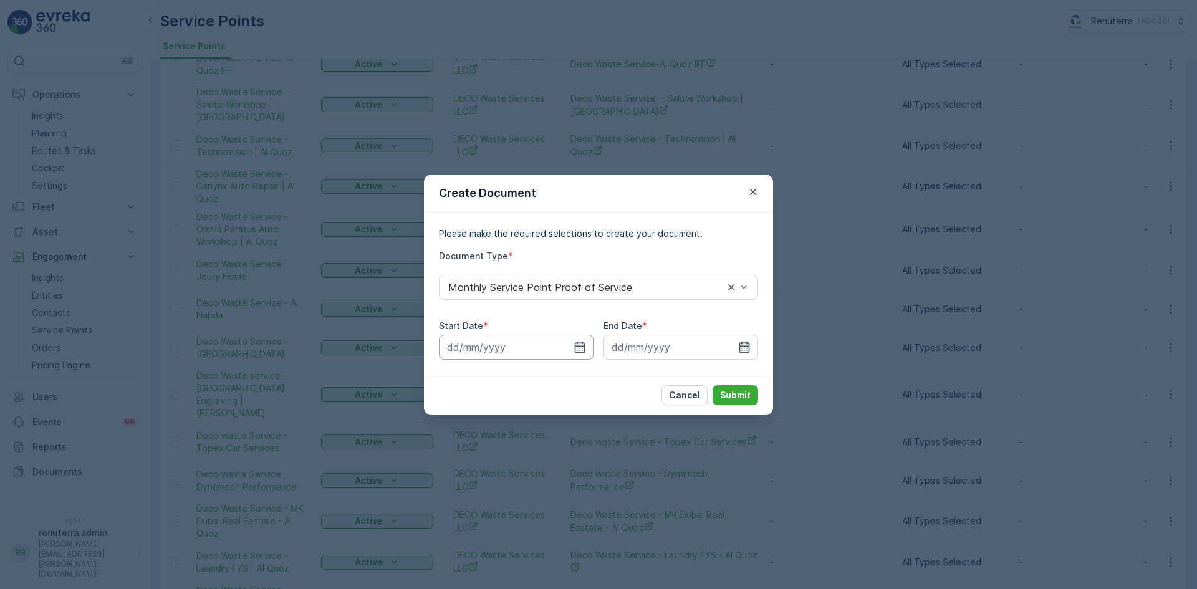
click at [569, 349] on input at bounding box center [516, 347] width 155 height 25
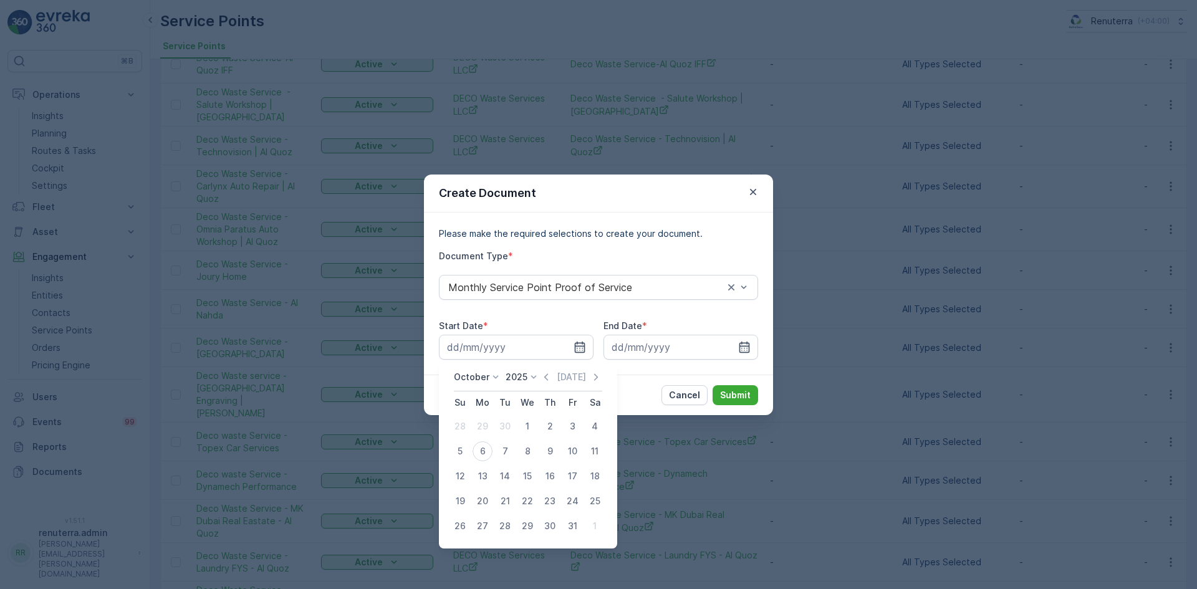
click at [543, 376] on icon "button" at bounding box center [546, 377] width 12 height 12
drag, startPoint x: 482, startPoint y: 428, endPoint x: 482, endPoint y: 435, distance: 7.5
click at [481, 428] on div "1" at bounding box center [482, 426] width 20 height 20
type input "01.09.2025"
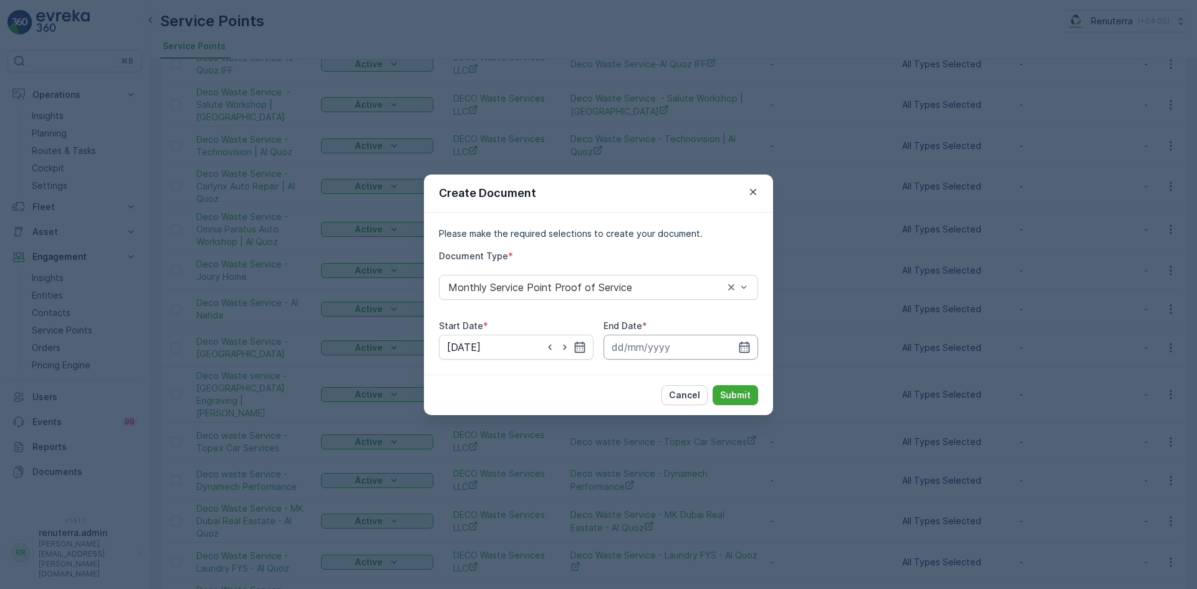
click at [733, 342] on input at bounding box center [680, 347] width 155 height 25
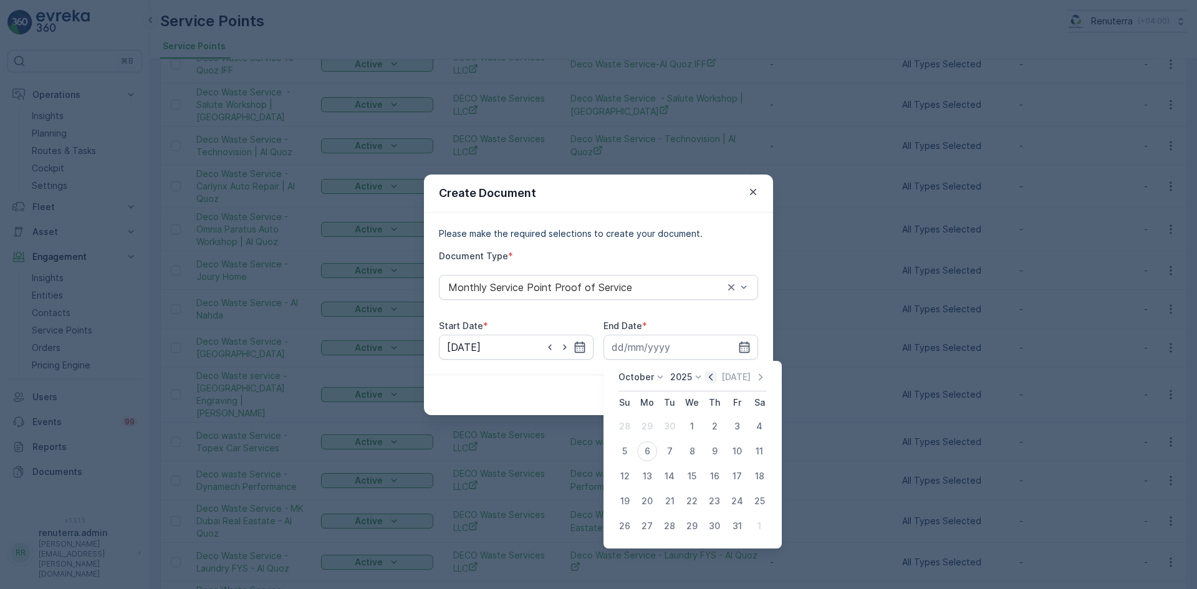
click at [711, 381] on icon "button" at bounding box center [710, 377] width 12 height 12
drag, startPoint x: 665, startPoint y: 520, endPoint x: 679, endPoint y: 496, distance: 27.7
click at [668, 514] on td "30" at bounding box center [669, 526] width 22 height 25
drag, startPoint x: 666, startPoint y: 526, endPoint x: 690, endPoint y: 499, distance: 36.2
click at [666, 527] on div "30" at bounding box center [669, 526] width 20 height 20
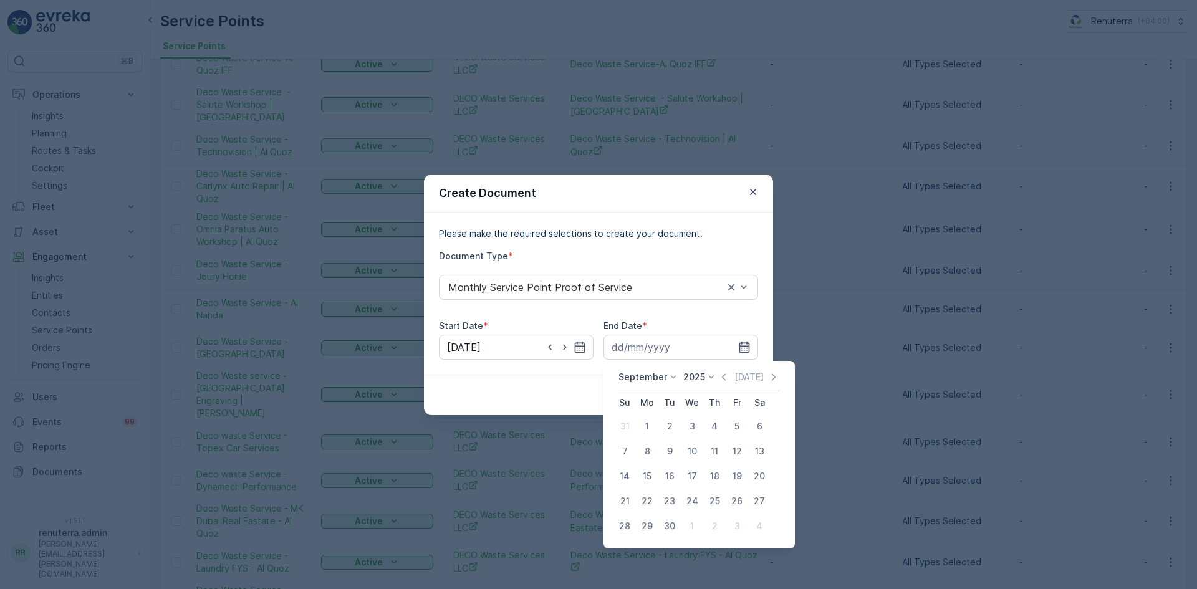
type input "30.09.2025"
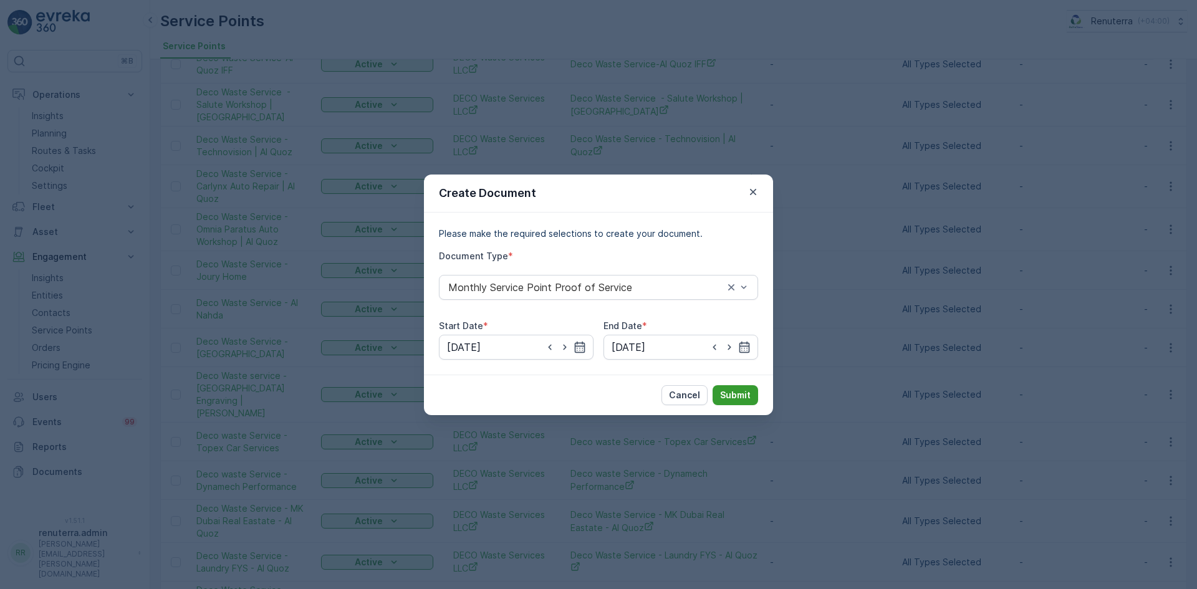
click at [740, 391] on p "Submit" at bounding box center [735, 395] width 31 height 12
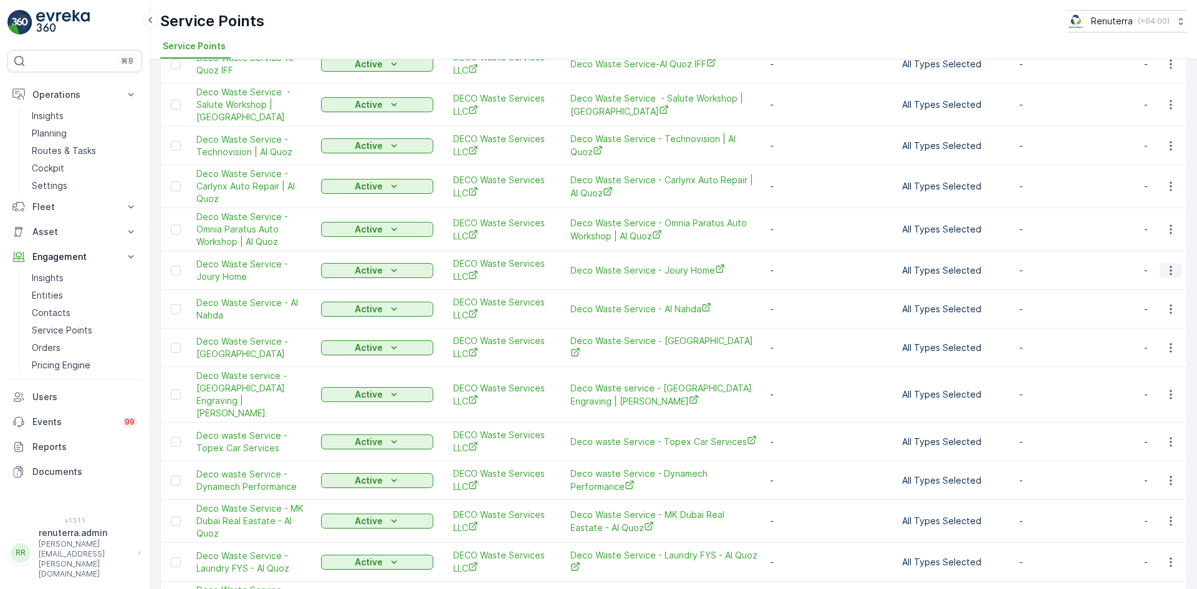
click at [1165, 264] on icon "button" at bounding box center [1170, 270] width 12 height 12
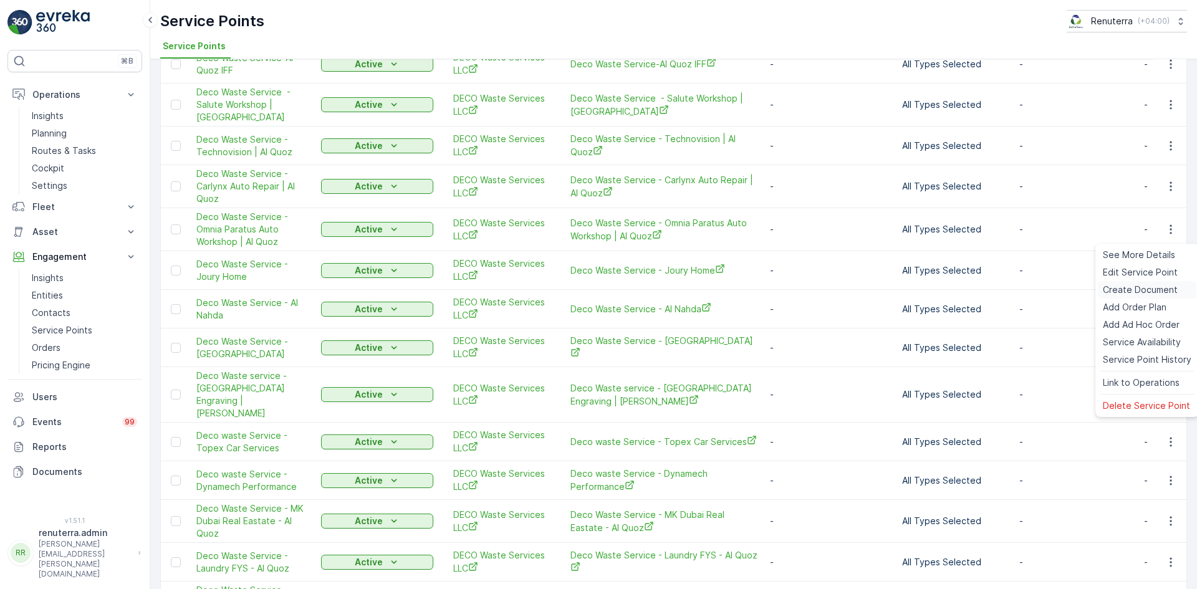
click at [1130, 287] on span "Create Document" at bounding box center [1139, 290] width 75 height 12
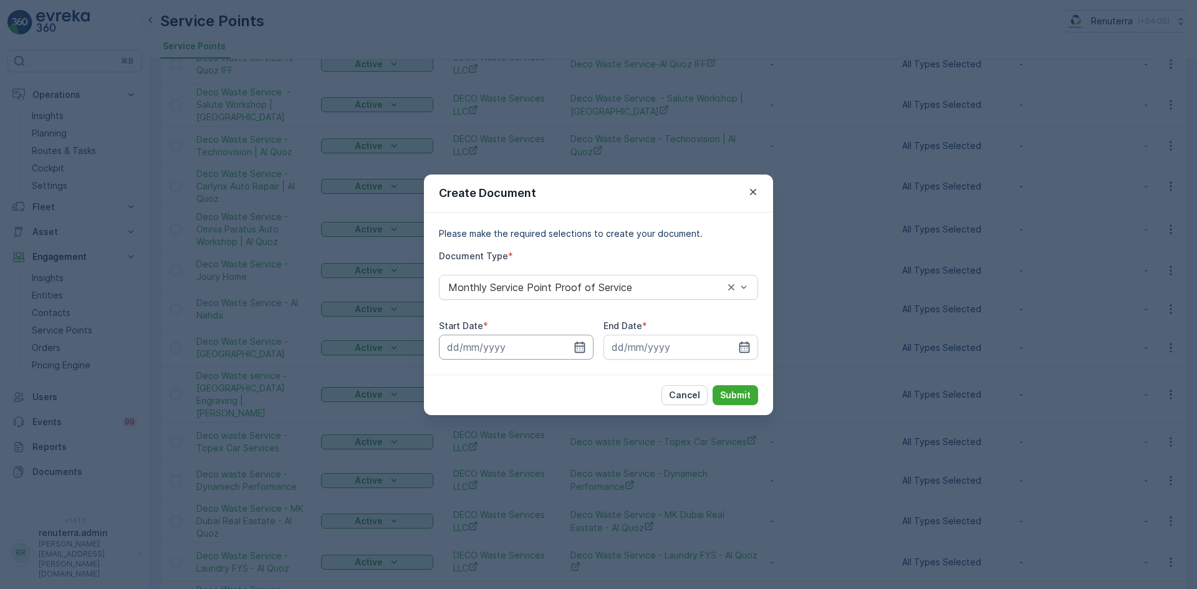
click at [571, 352] on input at bounding box center [516, 347] width 155 height 25
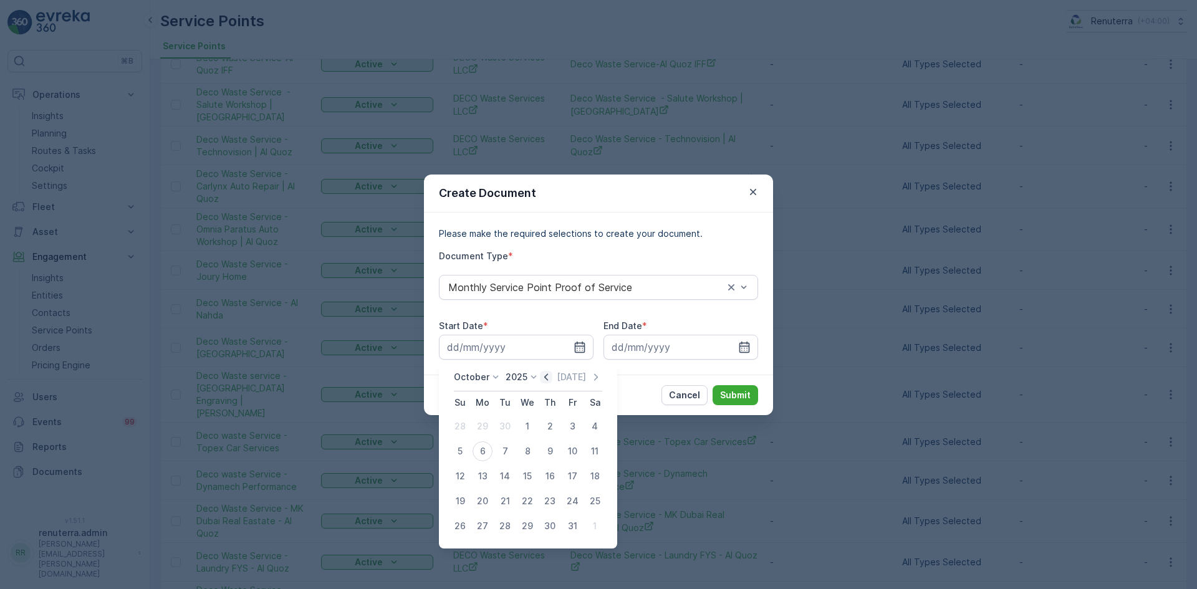
click at [547, 379] on icon "button" at bounding box center [546, 377] width 12 height 12
click at [477, 428] on div "1" at bounding box center [482, 426] width 20 height 20
type input "01.09.2025"
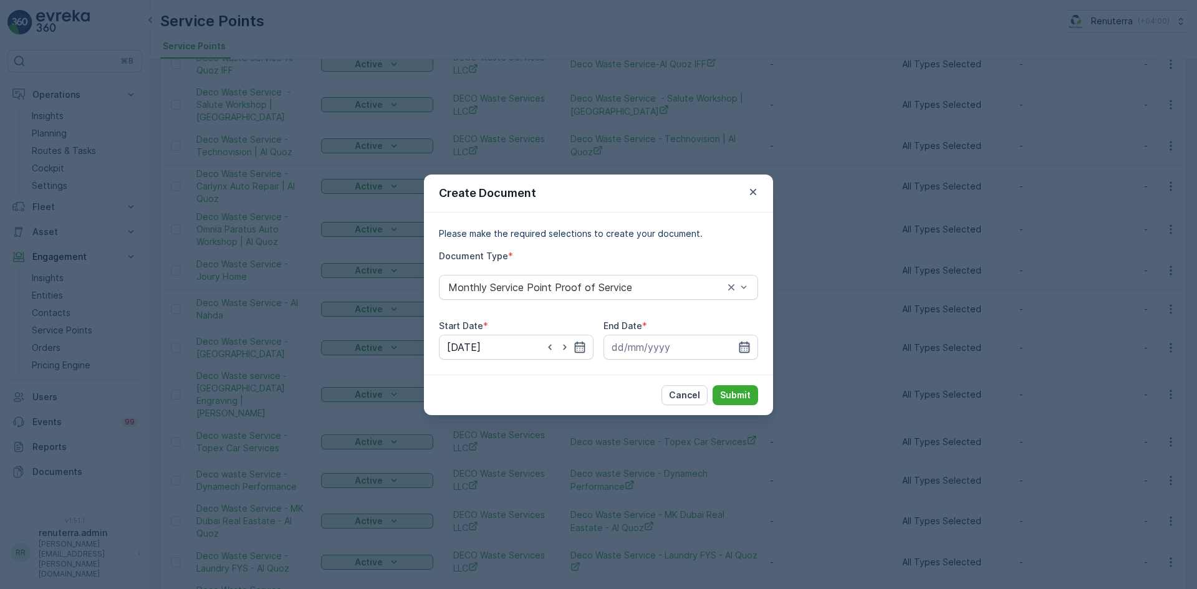
click at [750, 346] on icon "button" at bounding box center [744, 347] width 12 height 12
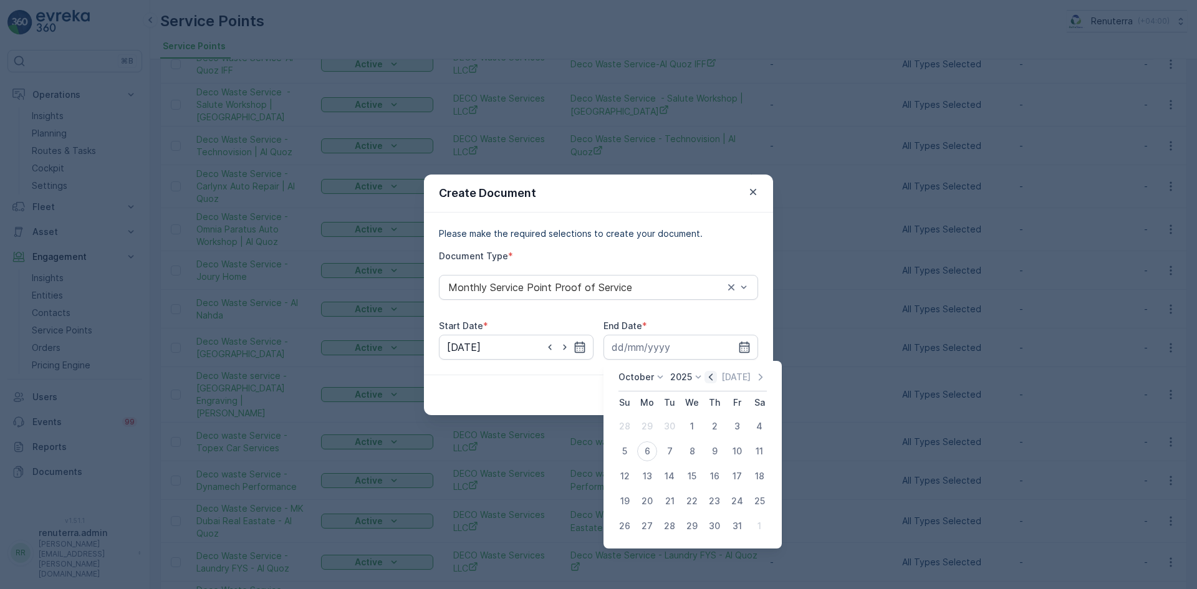
click at [714, 375] on icon "button" at bounding box center [710, 377] width 12 height 12
click at [669, 528] on div "30" at bounding box center [669, 526] width 20 height 20
type input "30.09.2025"
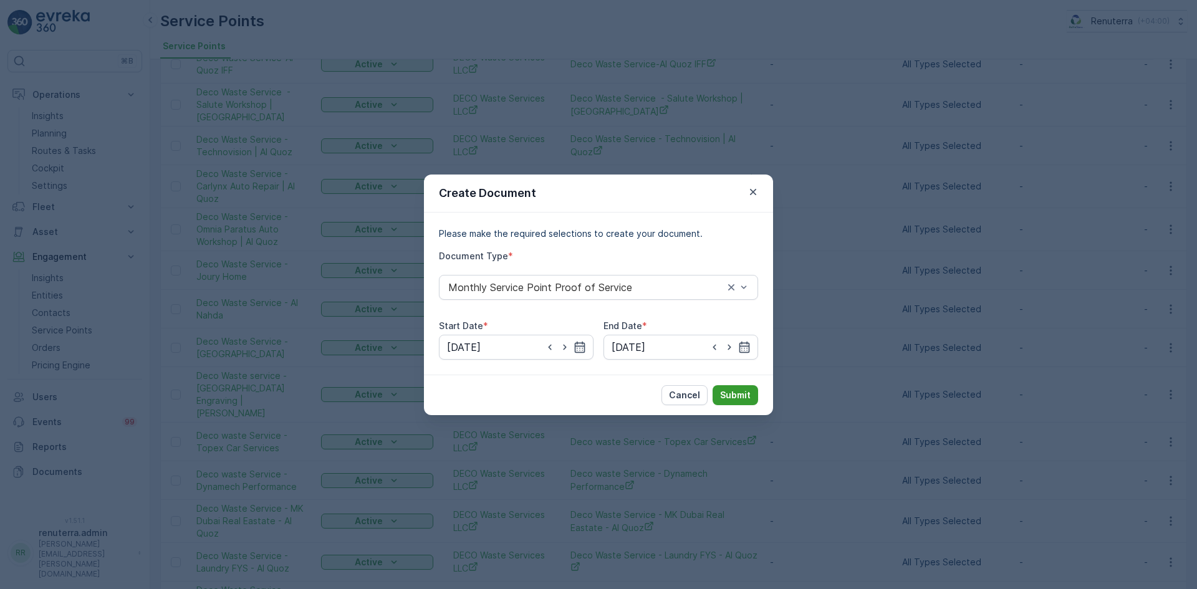
click at [724, 391] on p "Submit" at bounding box center [735, 395] width 31 height 12
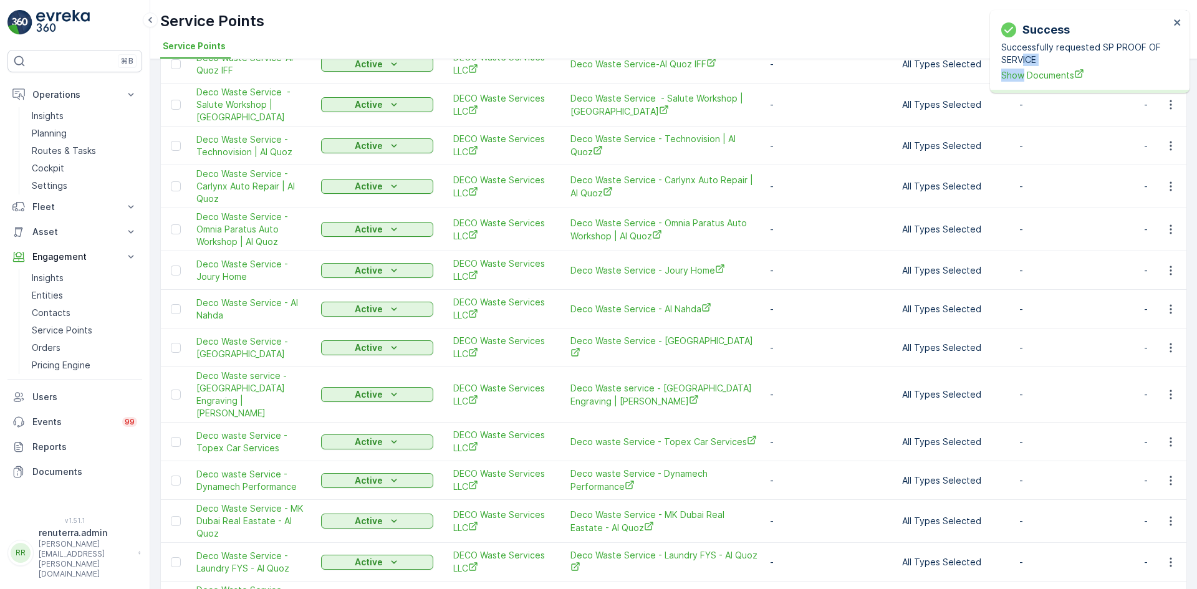
click at [1024, 67] on div "Successfully requested SP PROOF OF SERVICE Show Documents" at bounding box center [1085, 61] width 168 height 41
click at [1025, 74] on span "Show Documents" at bounding box center [1085, 75] width 168 height 13
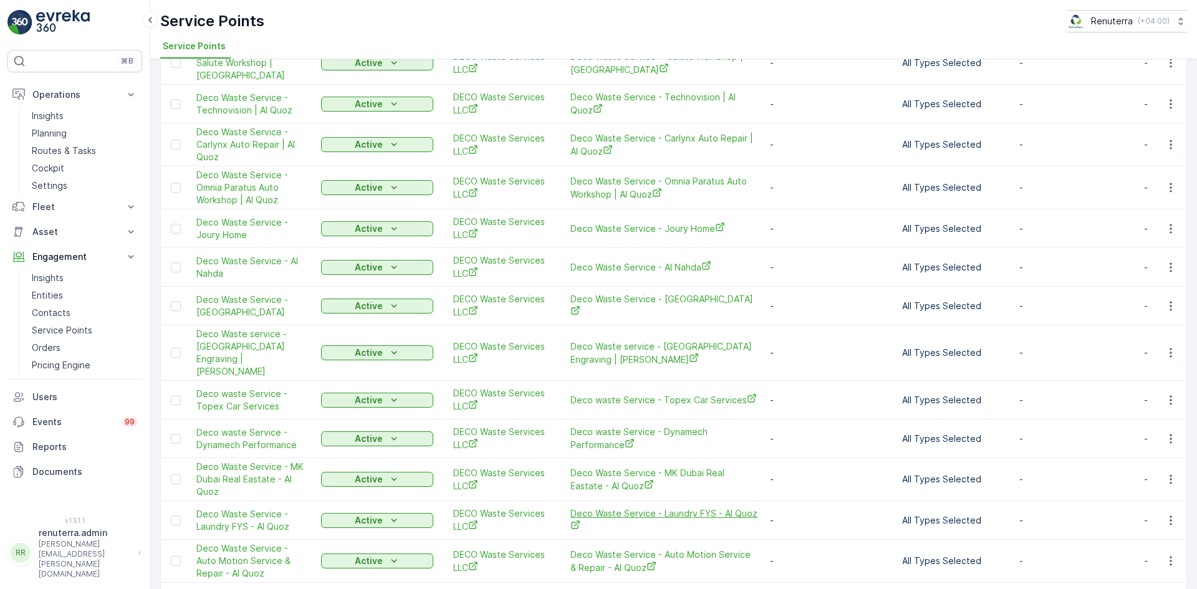
scroll to position [1226, 0]
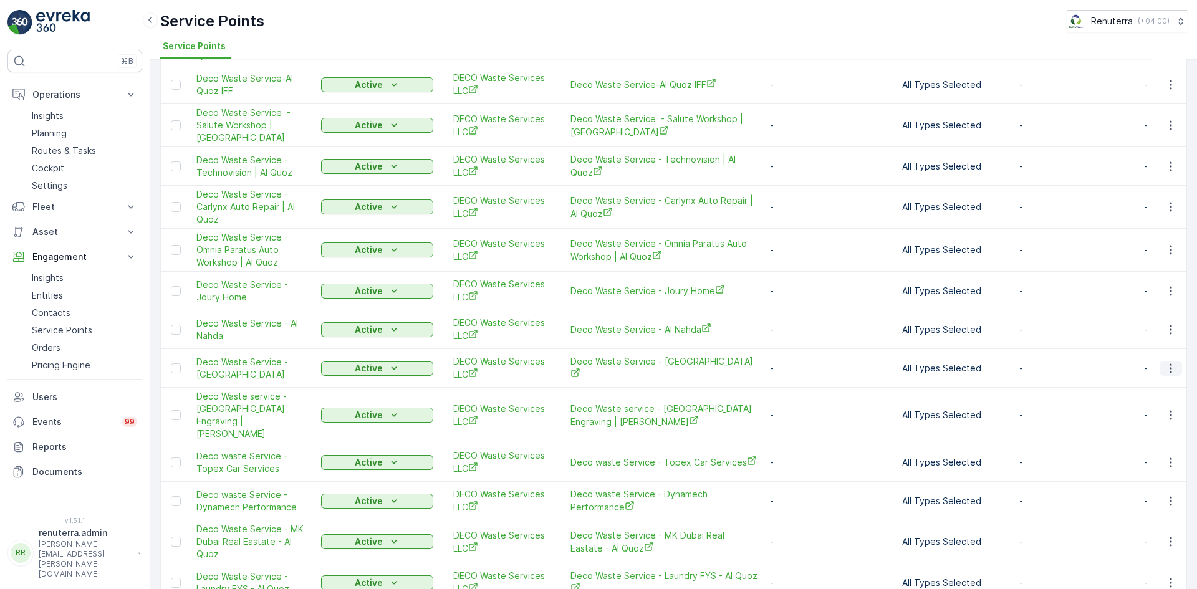
click at [1172, 362] on icon "button" at bounding box center [1170, 368] width 12 height 12
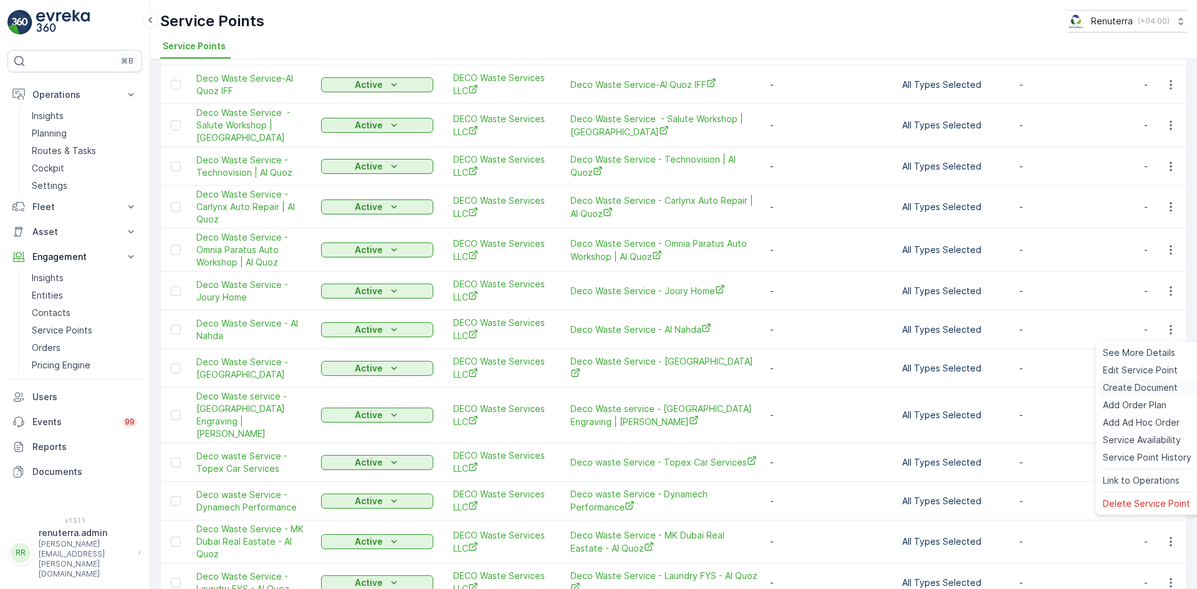
click at [1141, 386] on span "Create Document" at bounding box center [1139, 387] width 75 height 12
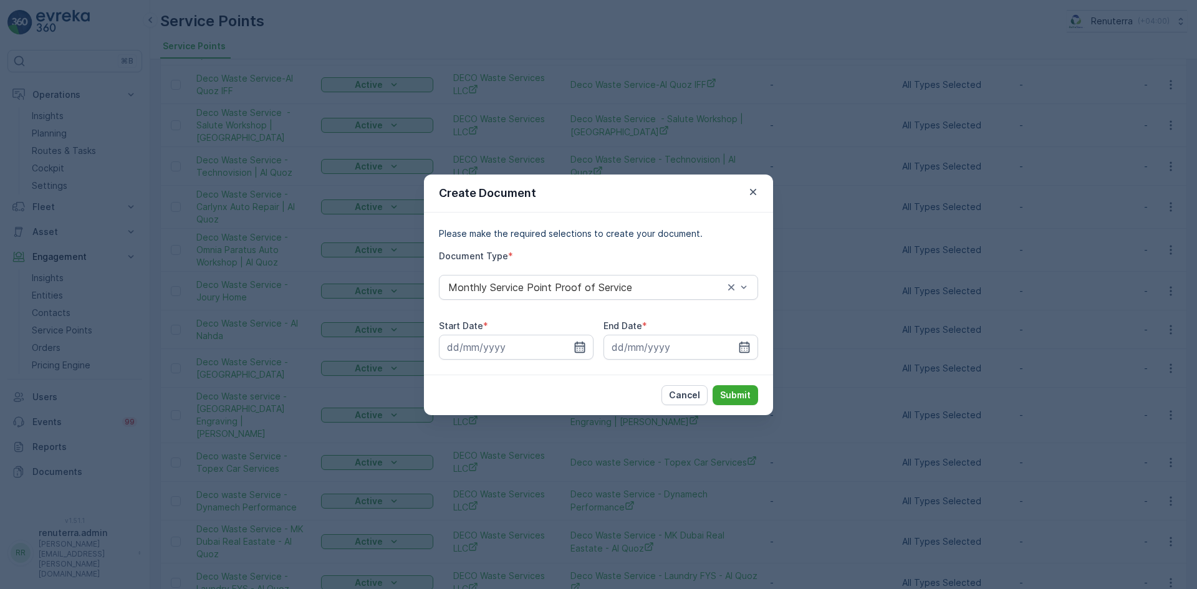
click at [583, 343] on icon "button" at bounding box center [580, 346] width 11 height 11
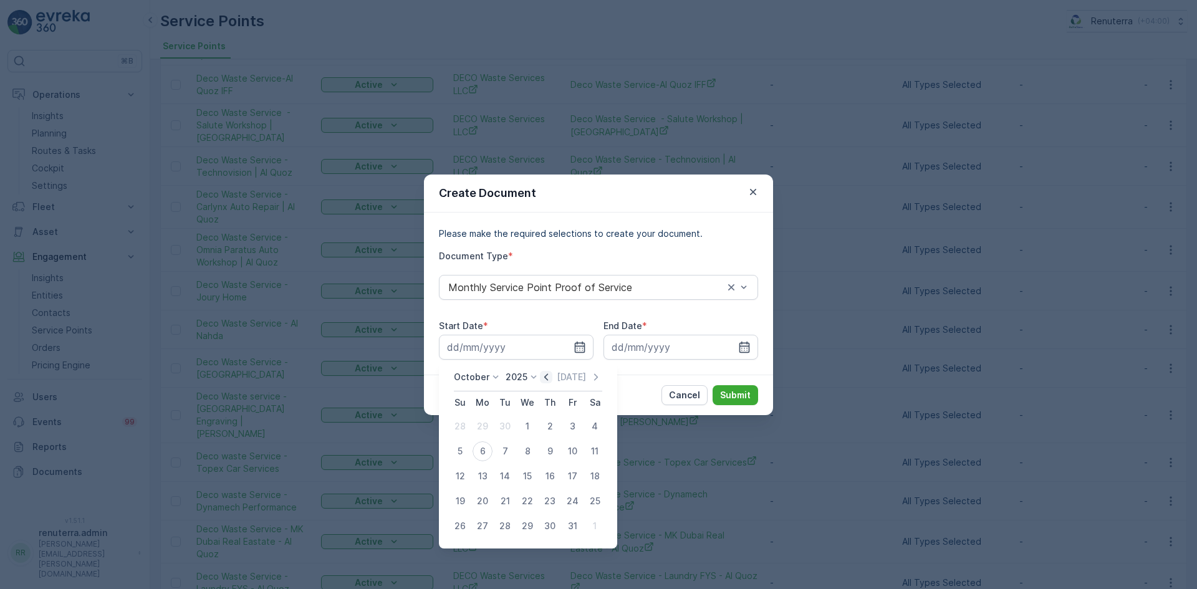
click at [547, 377] on icon "button" at bounding box center [546, 377] width 12 height 12
click at [487, 426] on div "1" at bounding box center [482, 426] width 20 height 20
type input "01.09.2025"
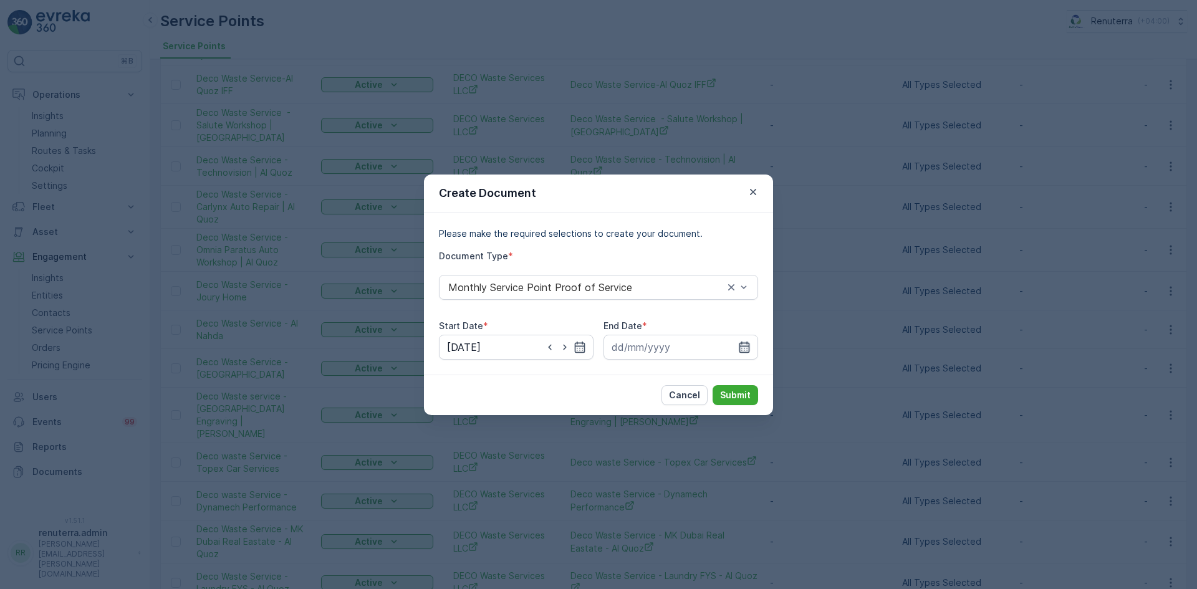
click at [738, 346] on icon "button" at bounding box center [744, 347] width 12 height 12
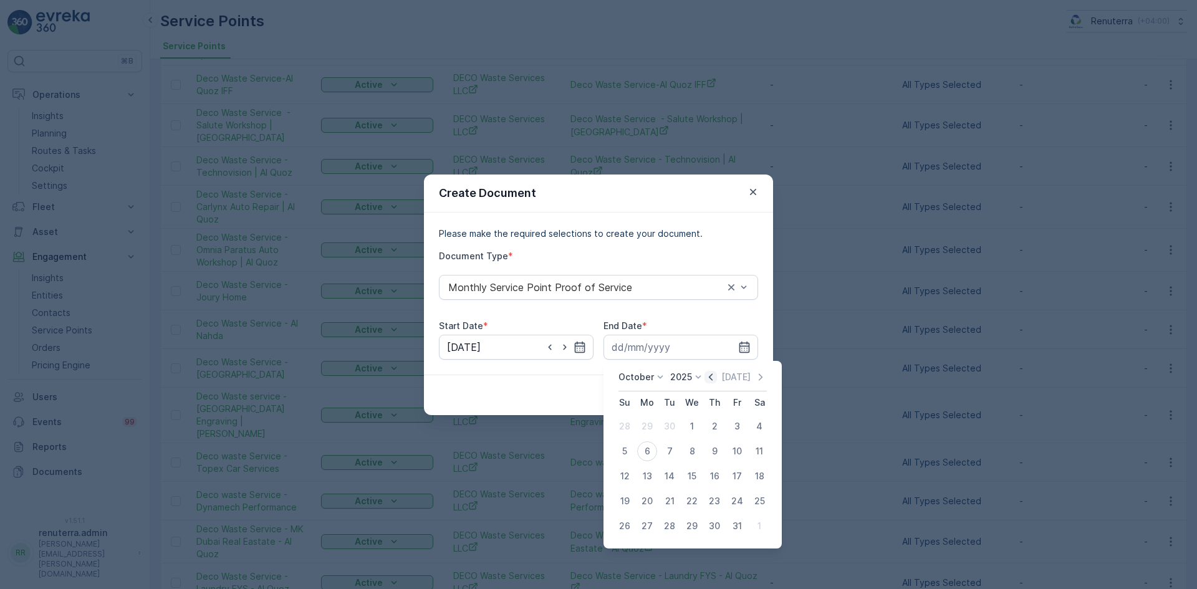
click at [710, 380] on icon "button" at bounding box center [710, 377] width 12 height 12
click at [671, 526] on div "30" at bounding box center [669, 526] width 20 height 20
type input "30.09.2025"
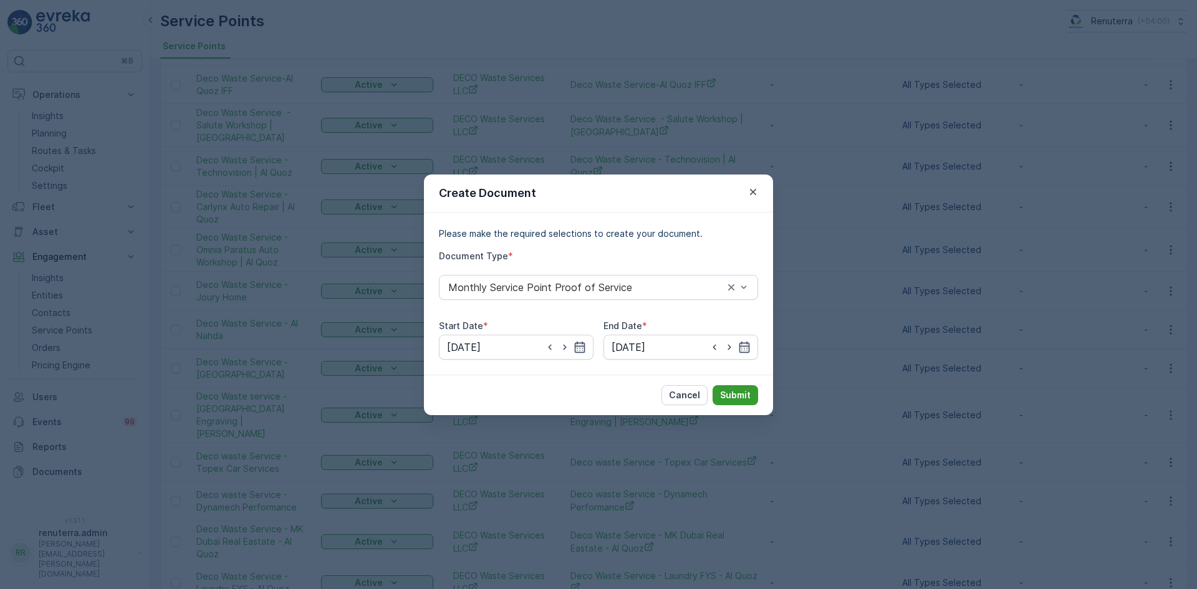
click at [736, 386] on button "Submit" at bounding box center [734, 395] width 45 height 20
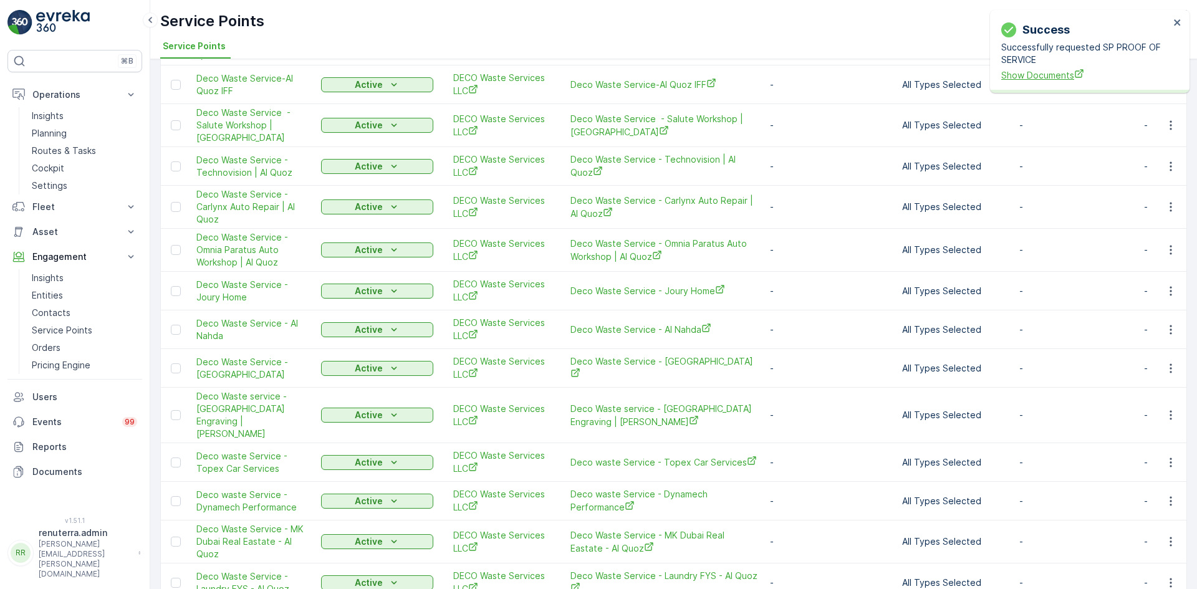
click at [1064, 75] on span "Show Documents" at bounding box center [1085, 75] width 168 height 13
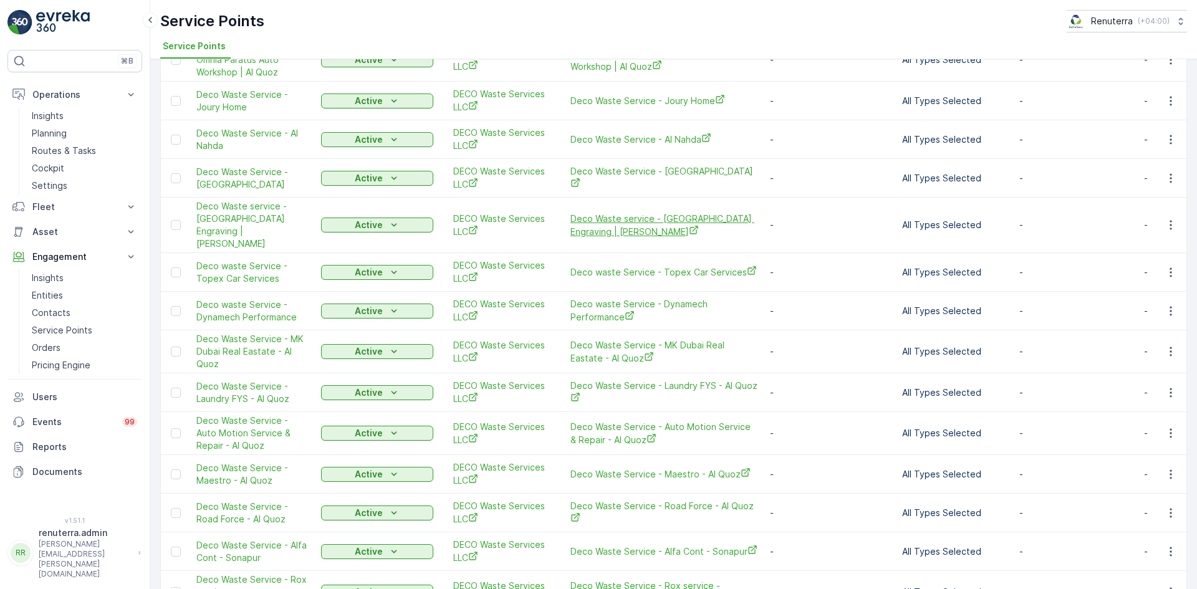
scroll to position [1433, 0]
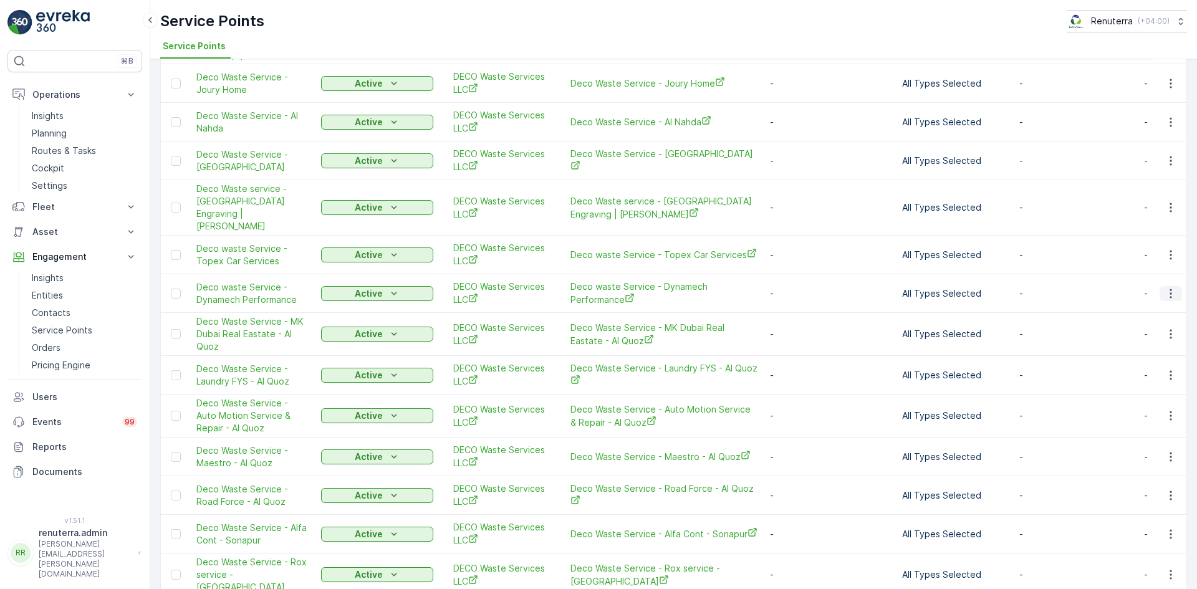
click at [1168, 287] on icon "button" at bounding box center [1170, 293] width 12 height 12
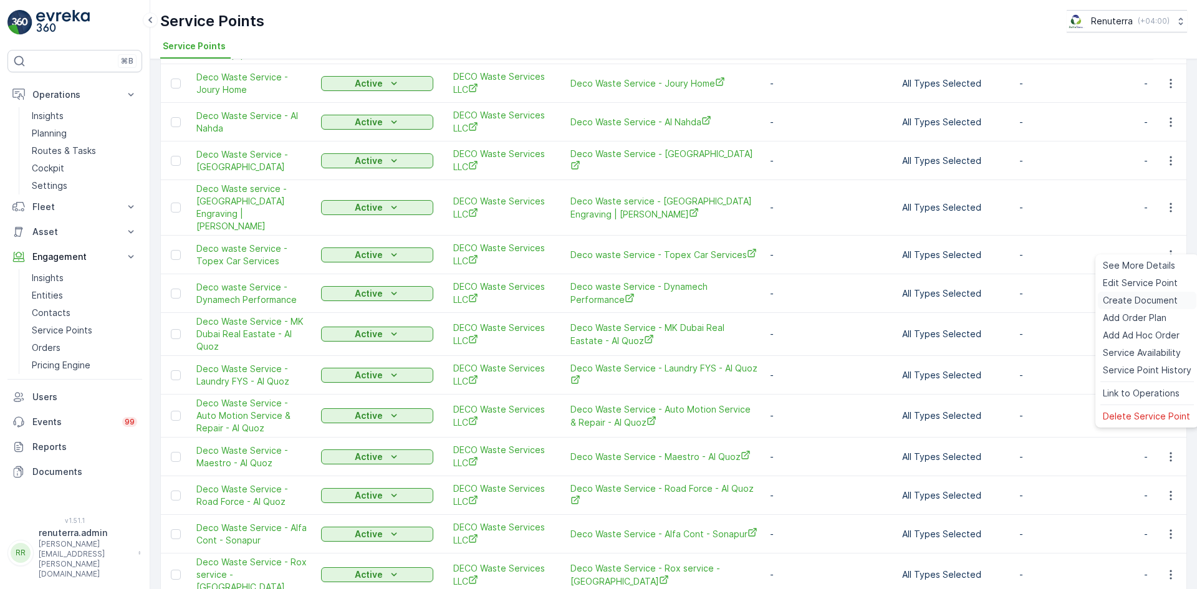
click at [1134, 295] on span "Create Document" at bounding box center [1139, 300] width 75 height 12
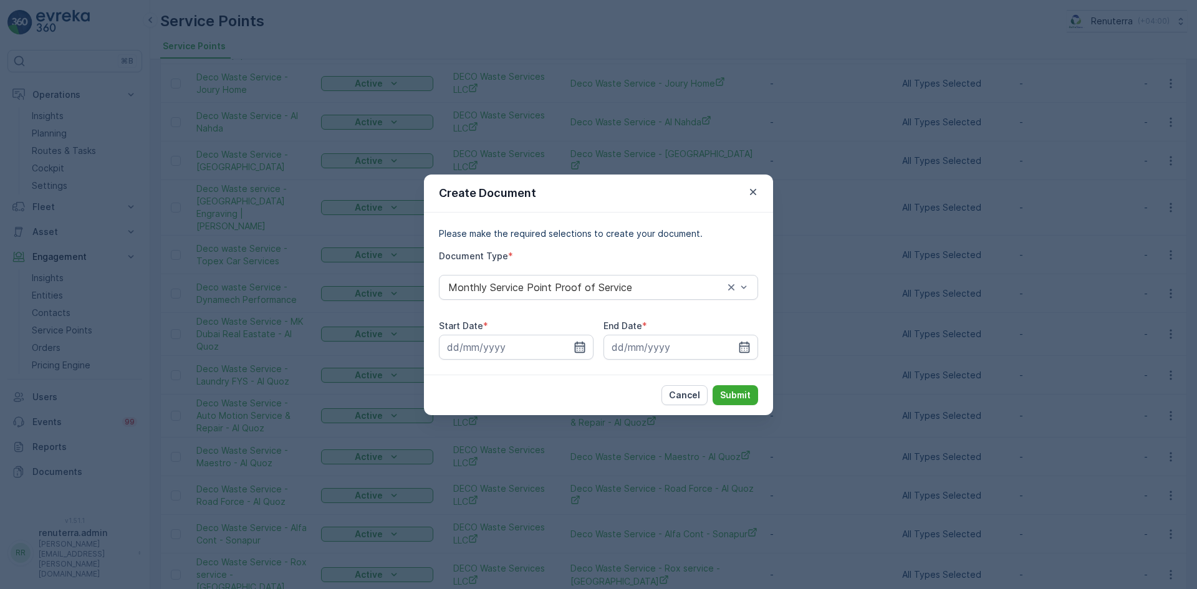
click at [578, 346] on icon "button" at bounding box center [579, 347] width 12 height 12
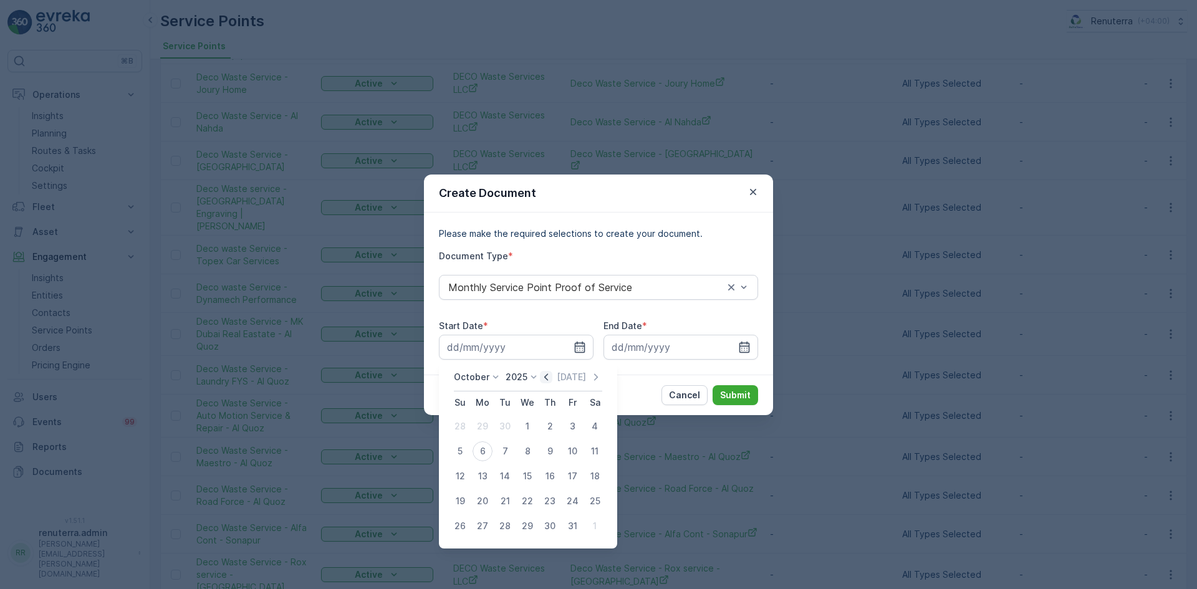
click at [543, 378] on icon "button" at bounding box center [546, 377] width 12 height 12
click at [487, 428] on div "1" at bounding box center [482, 426] width 20 height 20
type input "01.09.2025"
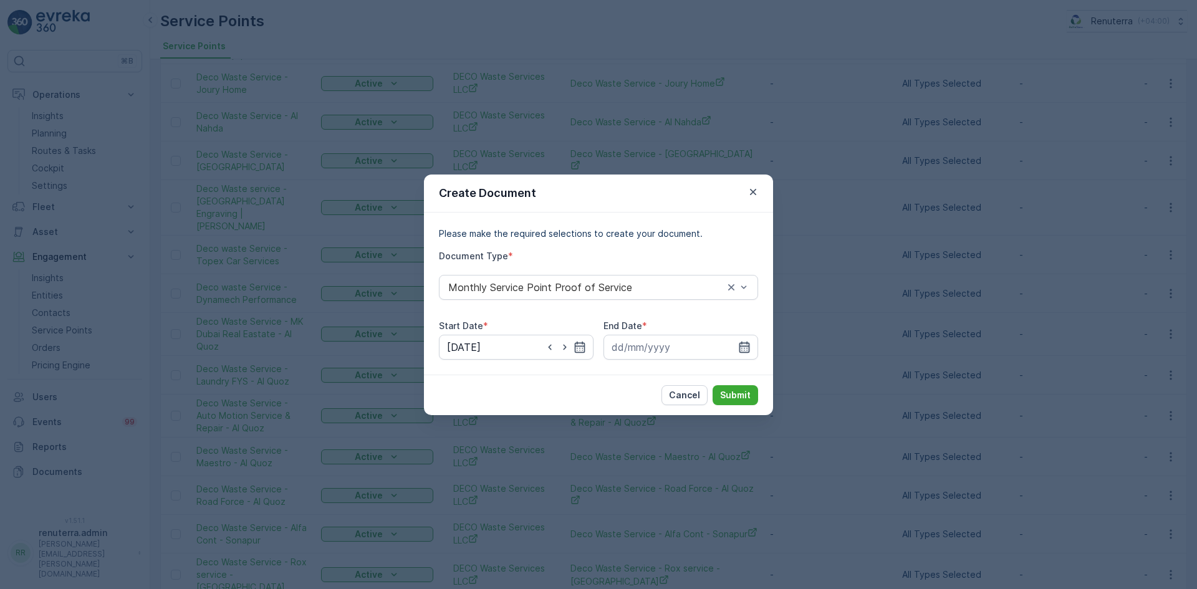
click at [748, 341] on icon "button" at bounding box center [744, 347] width 12 height 12
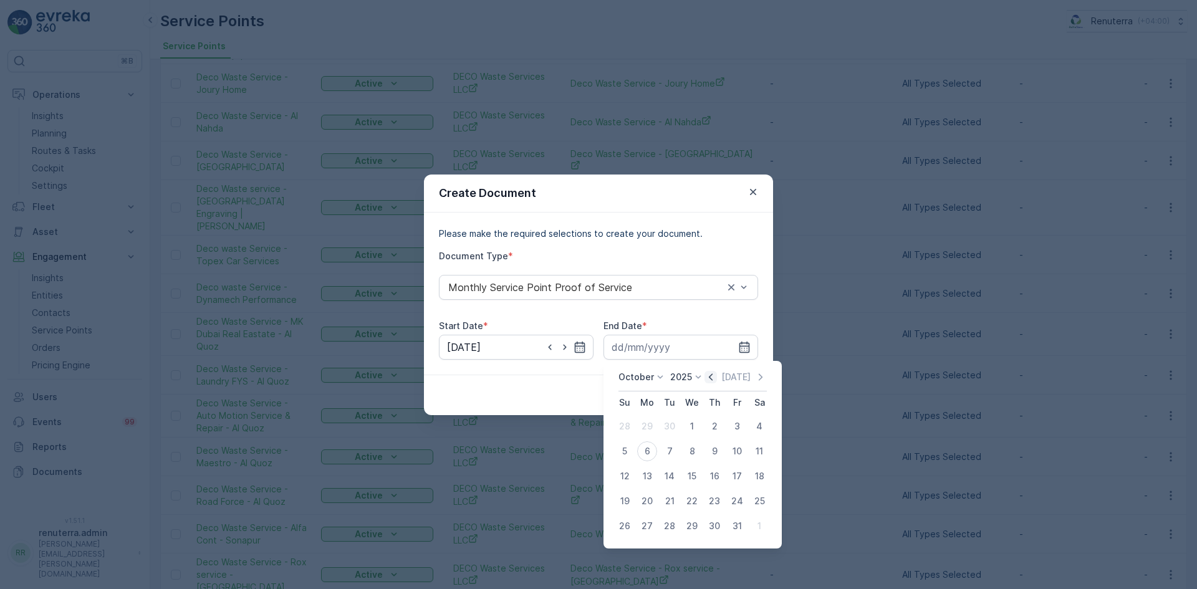
click at [717, 375] on icon "button" at bounding box center [710, 377] width 12 height 12
click at [666, 512] on td "23" at bounding box center [669, 501] width 22 height 25
click at [667, 521] on div "30" at bounding box center [669, 526] width 20 height 20
type input "30.09.2025"
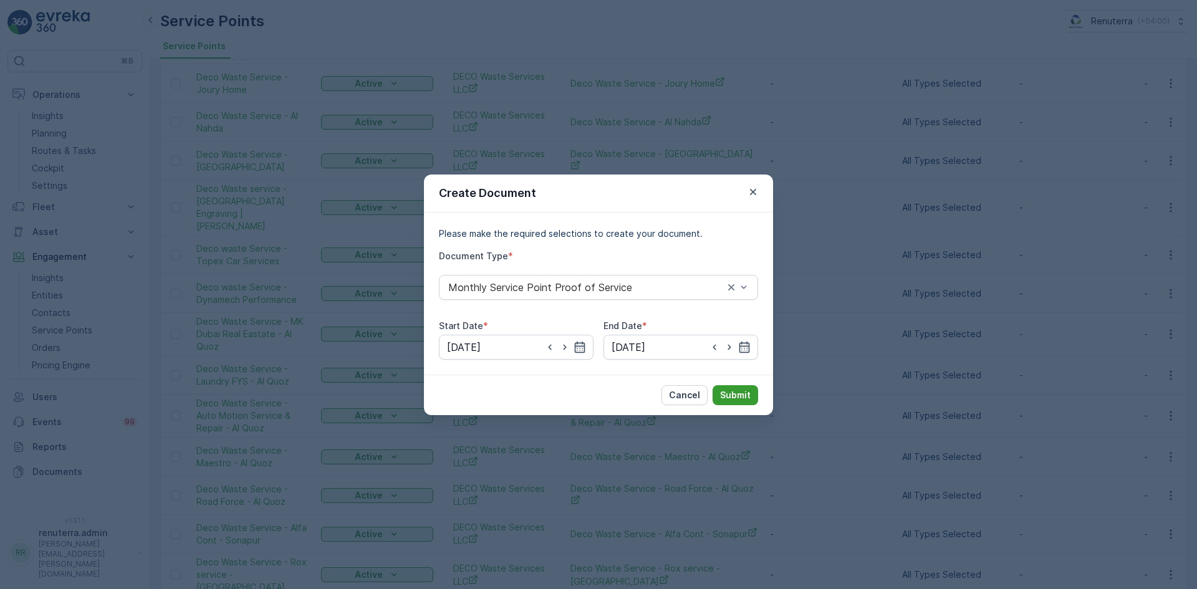
click at [735, 391] on p "Submit" at bounding box center [735, 395] width 31 height 12
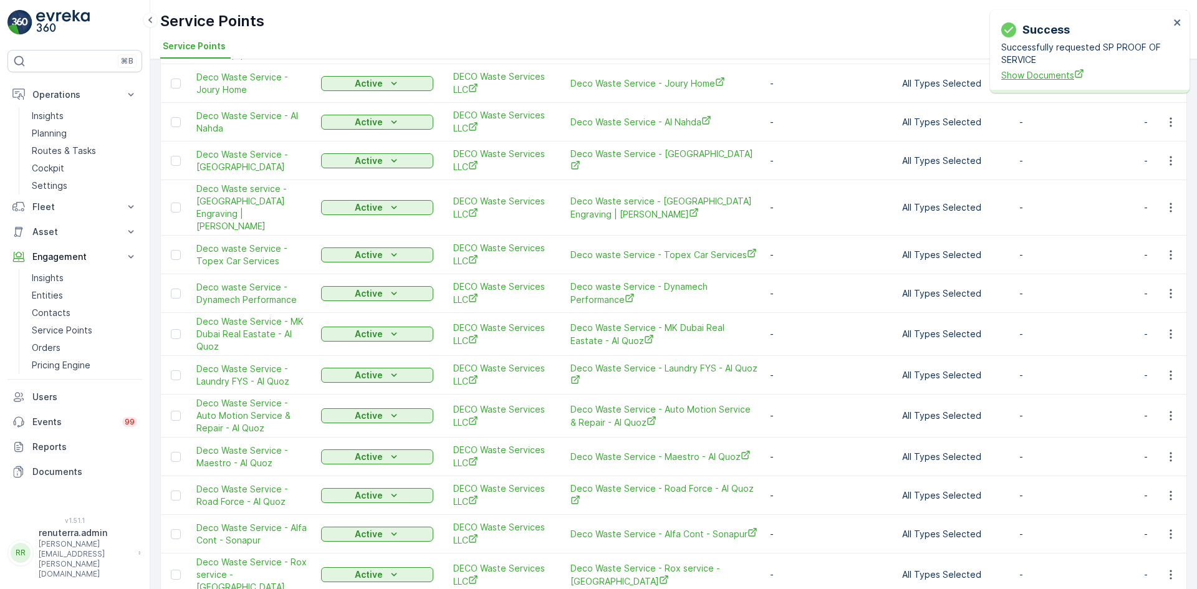
click at [1054, 73] on span "Show Documents" at bounding box center [1085, 75] width 168 height 13
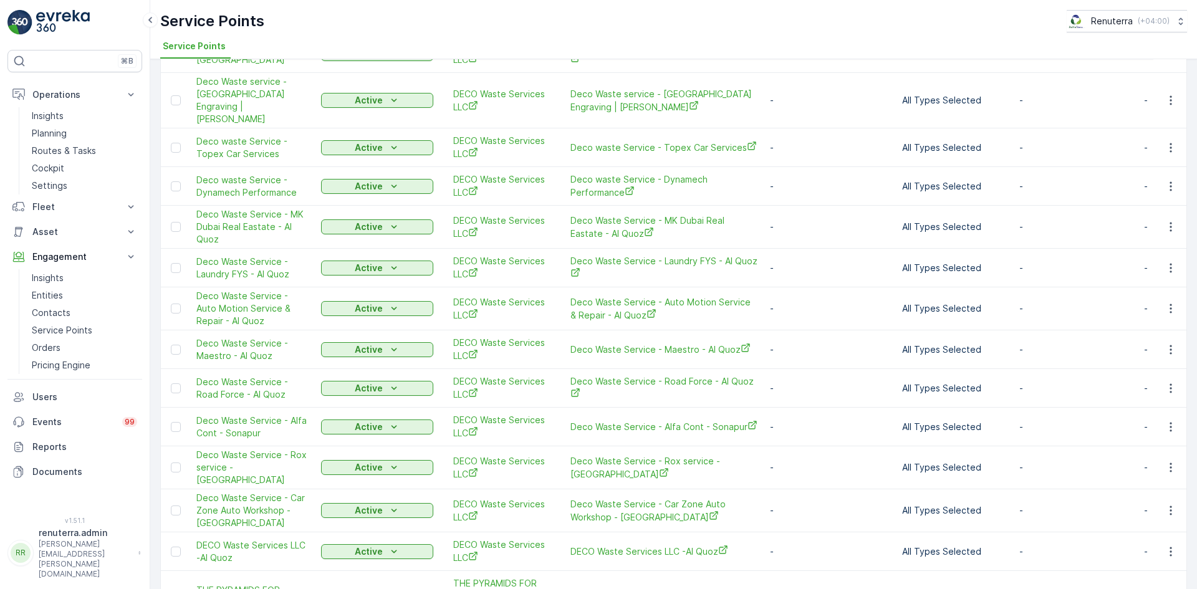
scroll to position [1558, 0]
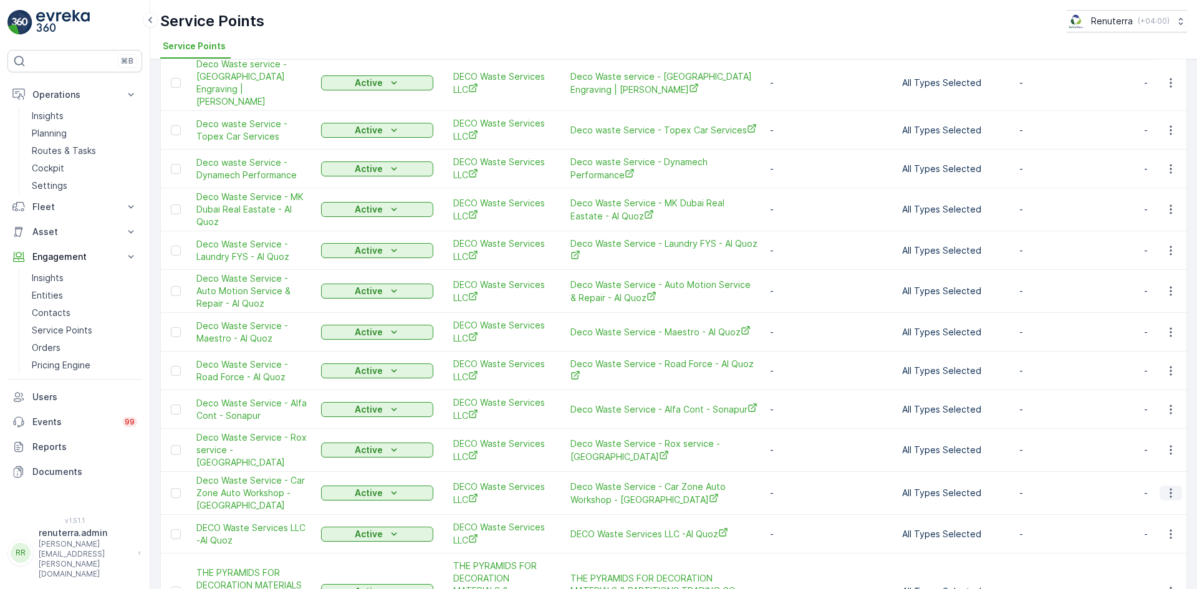
click at [1167, 485] on button "button" at bounding box center [1170, 492] width 22 height 15
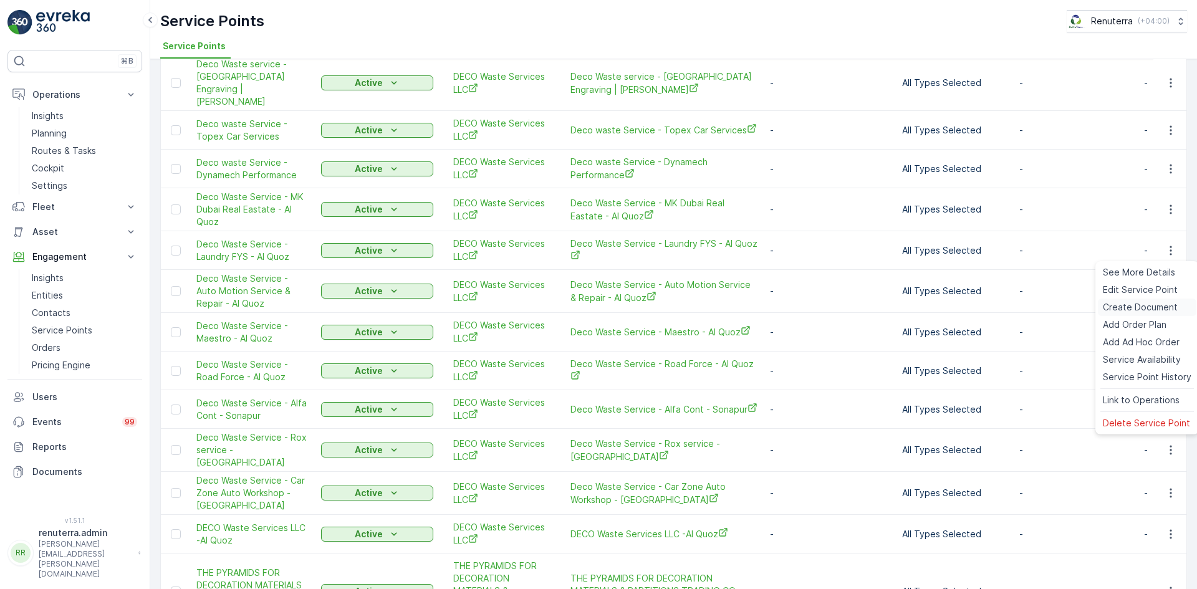
click at [1120, 307] on span "Create Document" at bounding box center [1139, 307] width 75 height 12
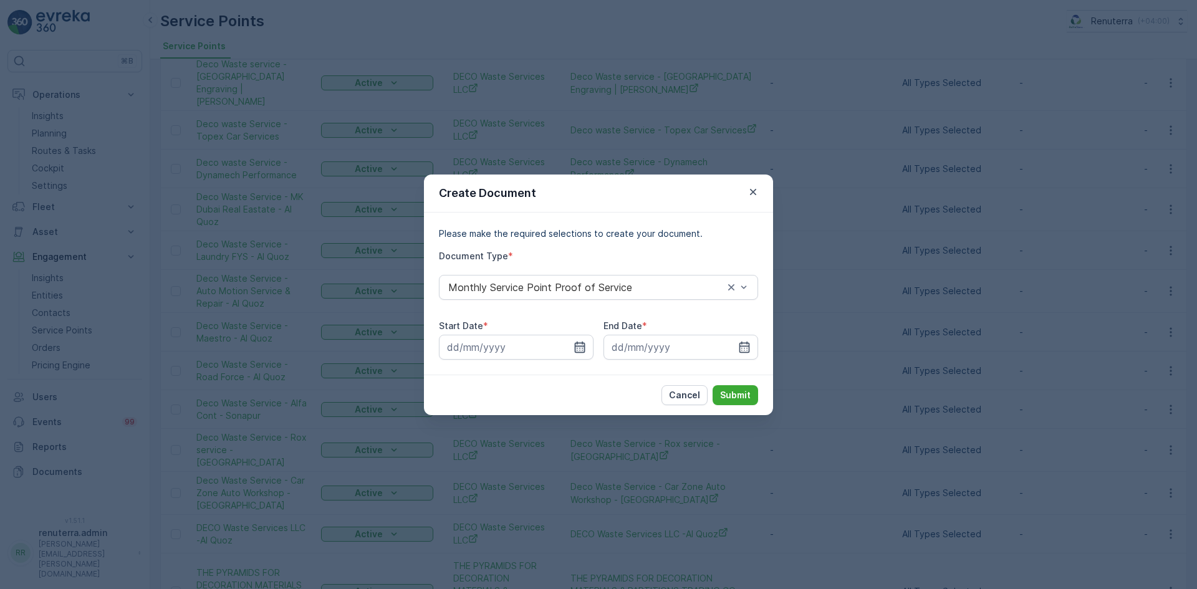
click at [585, 348] on icon "button" at bounding box center [579, 347] width 12 height 12
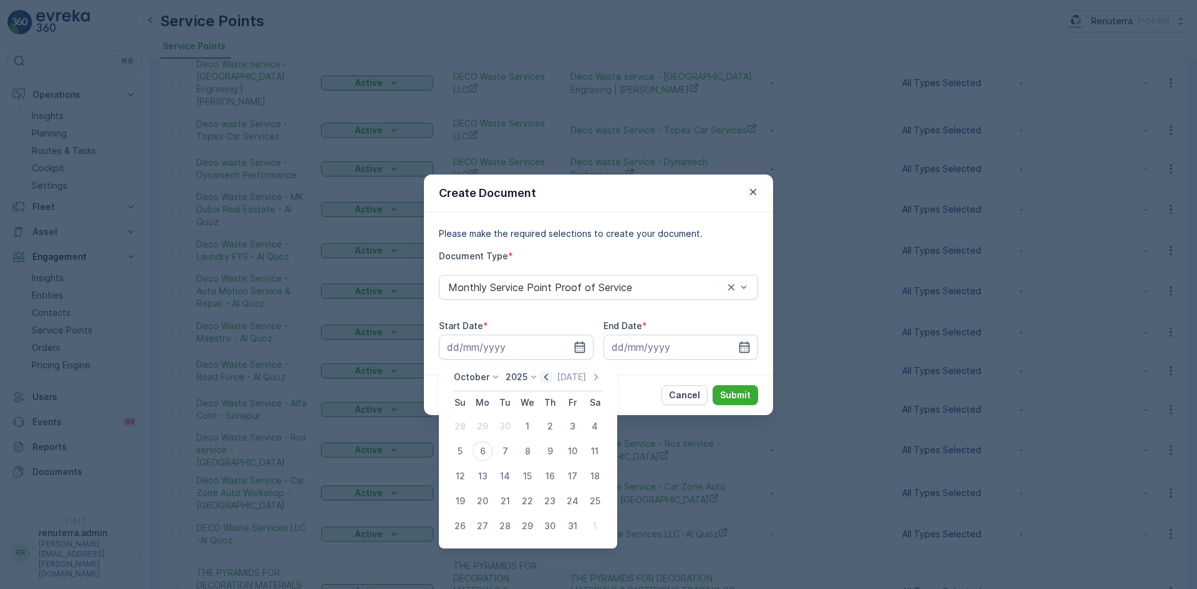
click at [552, 378] on icon "button" at bounding box center [546, 377] width 12 height 12
click at [480, 427] on div "1" at bounding box center [482, 426] width 20 height 20
type input "01.09.2025"
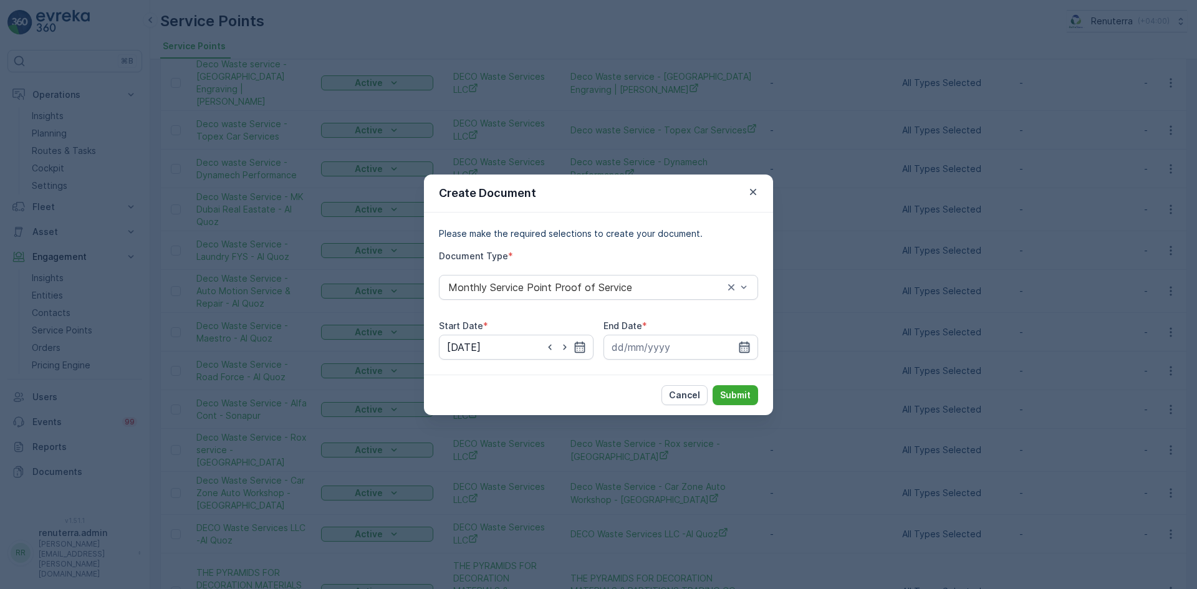
click at [741, 341] on icon "button" at bounding box center [744, 347] width 12 height 12
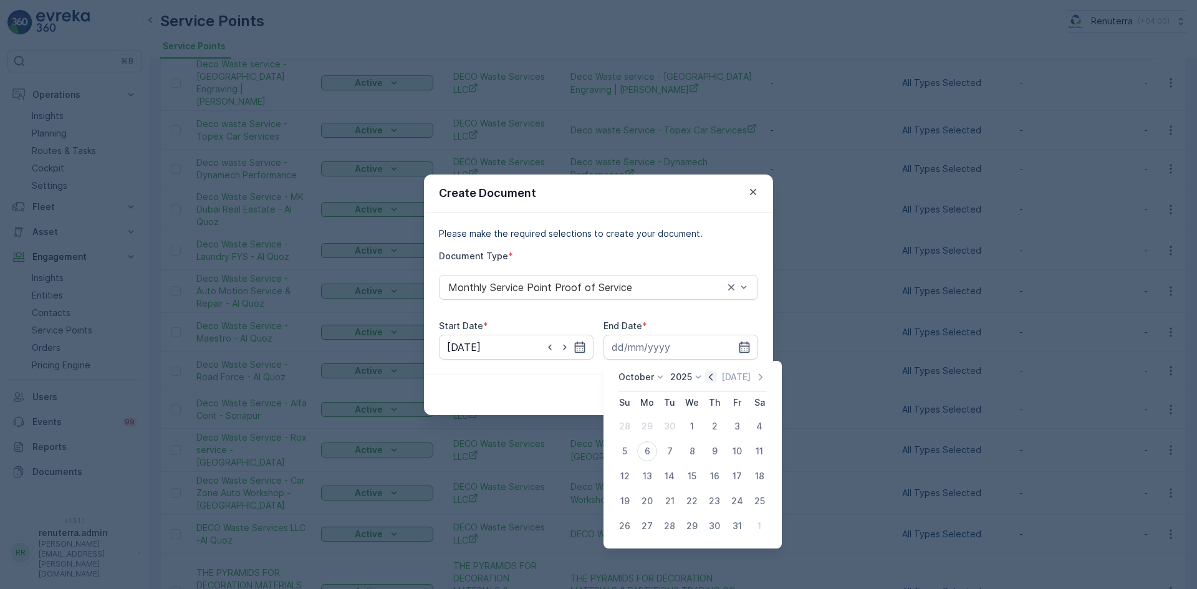
click at [709, 380] on icon "button" at bounding box center [710, 377] width 12 height 12
click at [666, 522] on div "30" at bounding box center [669, 526] width 20 height 20
type input "30.09.2025"
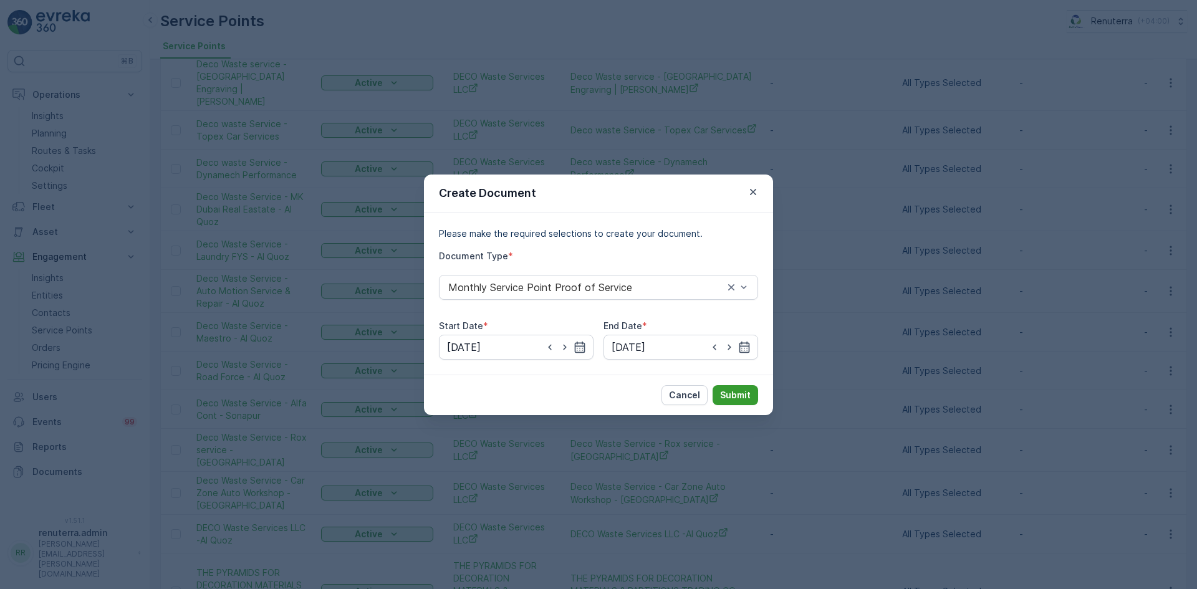
click at [736, 399] on p "Submit" at bounding box center [735, 395] width 31 height 12
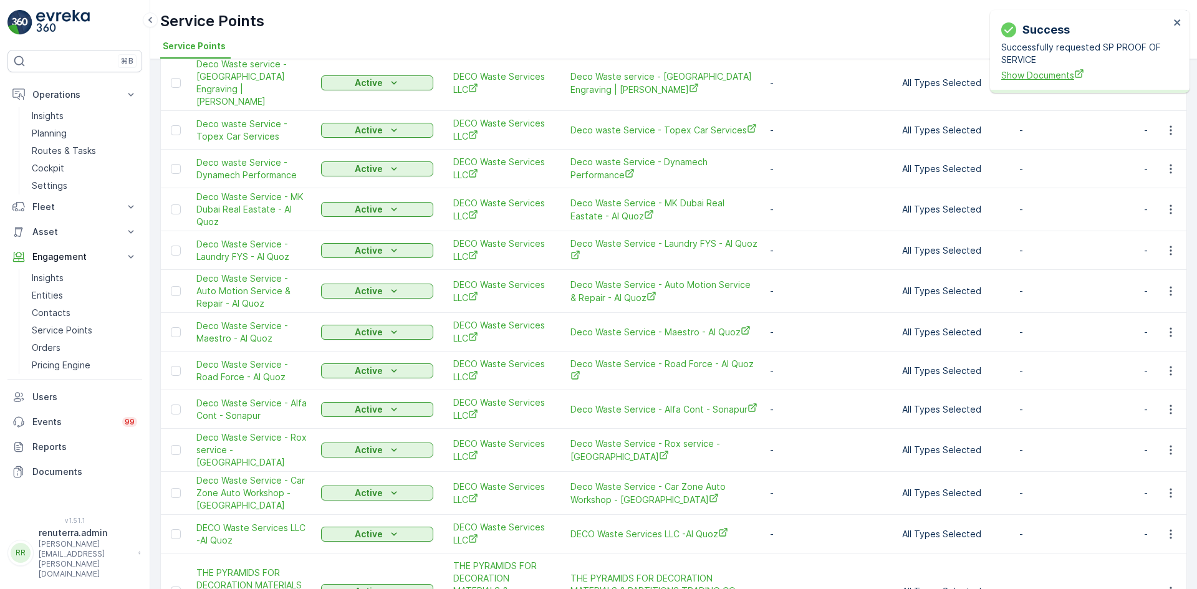
click at [1036, 80] on span "Show Documents" at bounding box center [1085, 75] width 168 height 13
click at [1172, 285] on icon "button" at bounding box center [1170, 291] width 12 height 12
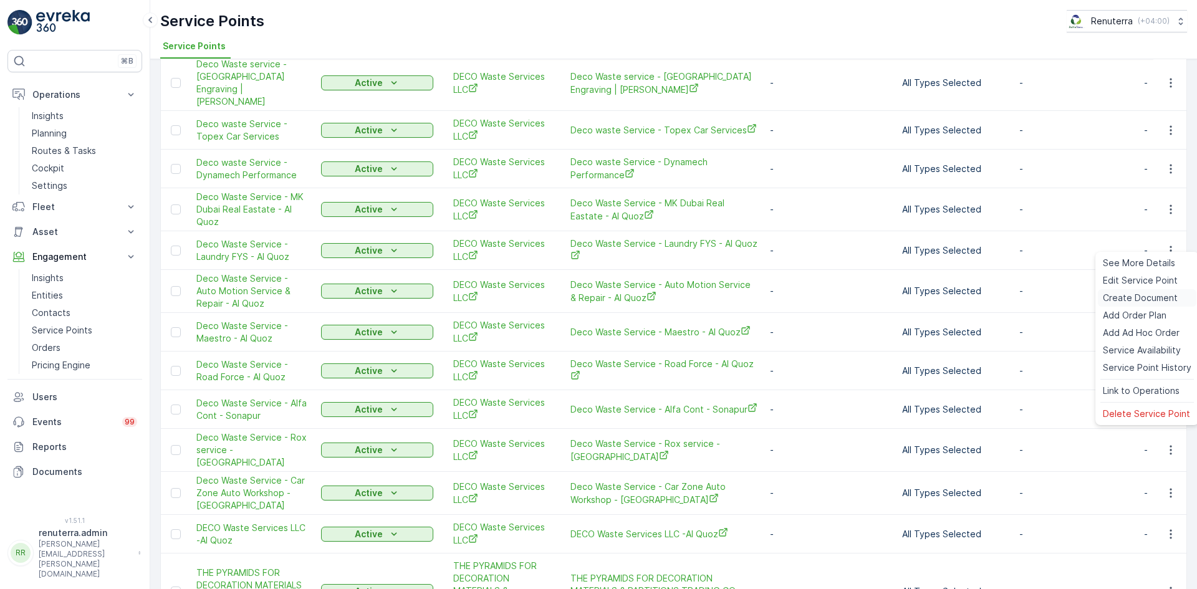
click at [1143, 294] on span "Create Document" at bounding box center [1139, 298] width 75 height 12
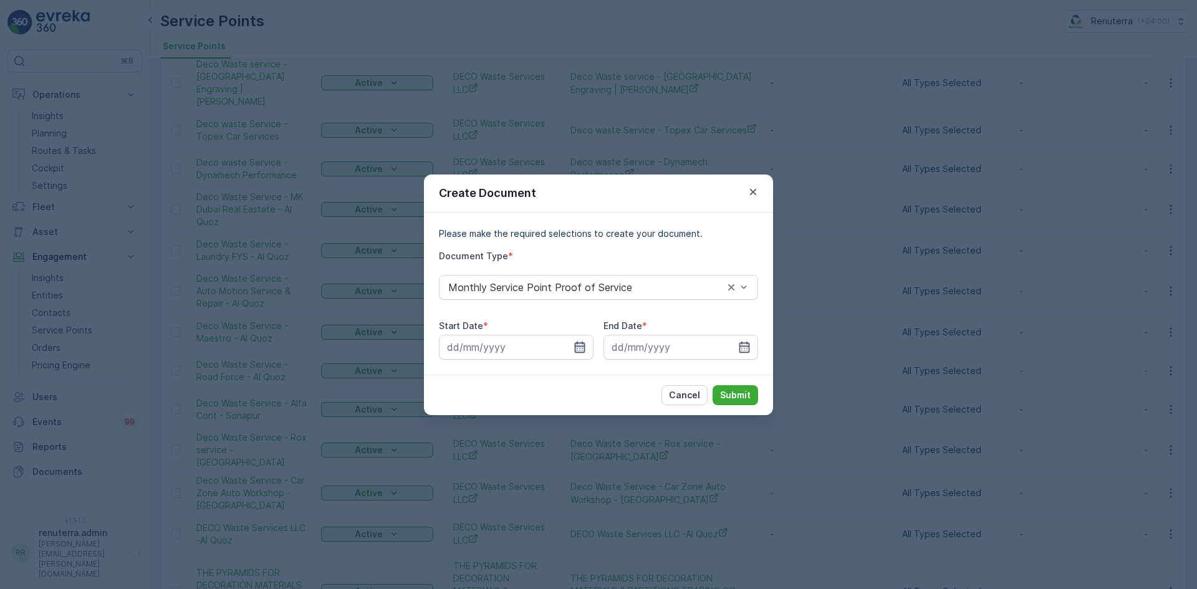
click at [576, 349] on icon "button" at bounding box center [579, 347] width 12 height 12
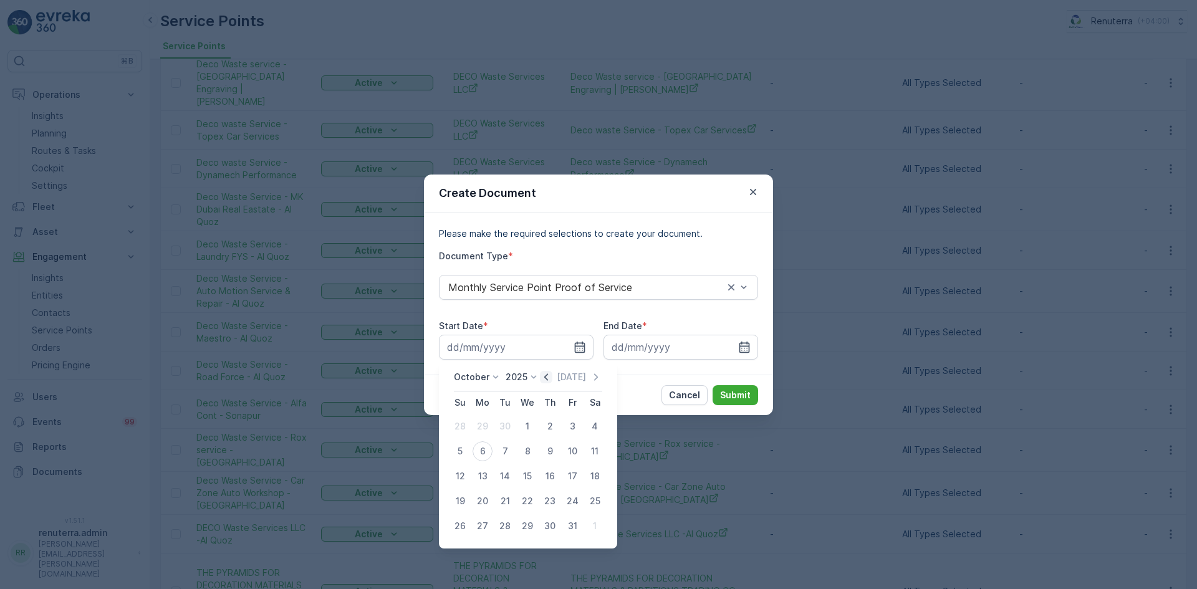
drag, startPoint x: 538, startPoint y: 381, endPoint x: 545, endPoint y: 381, distance: 6.9
click at [542, 381] on div "October 2025 Today" at bounding box center [528, 381] width 148 height 21
click at [548, 379] on icon "button" at bounding box center [546, 377] width 12 height 12
click at [480, 426] on div "1" at bounding box center [482, 426] width 20 height 20
type input "01.09.2025"
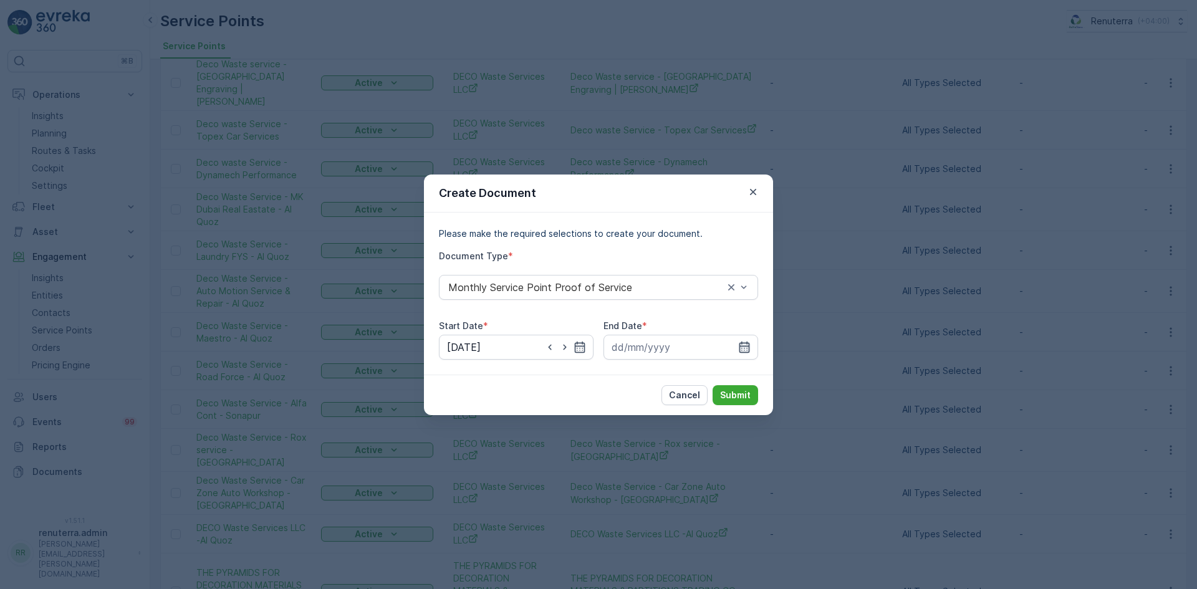
click at [746, 348] on icon "button" at bounding box center [744, 347] width 12 height 12
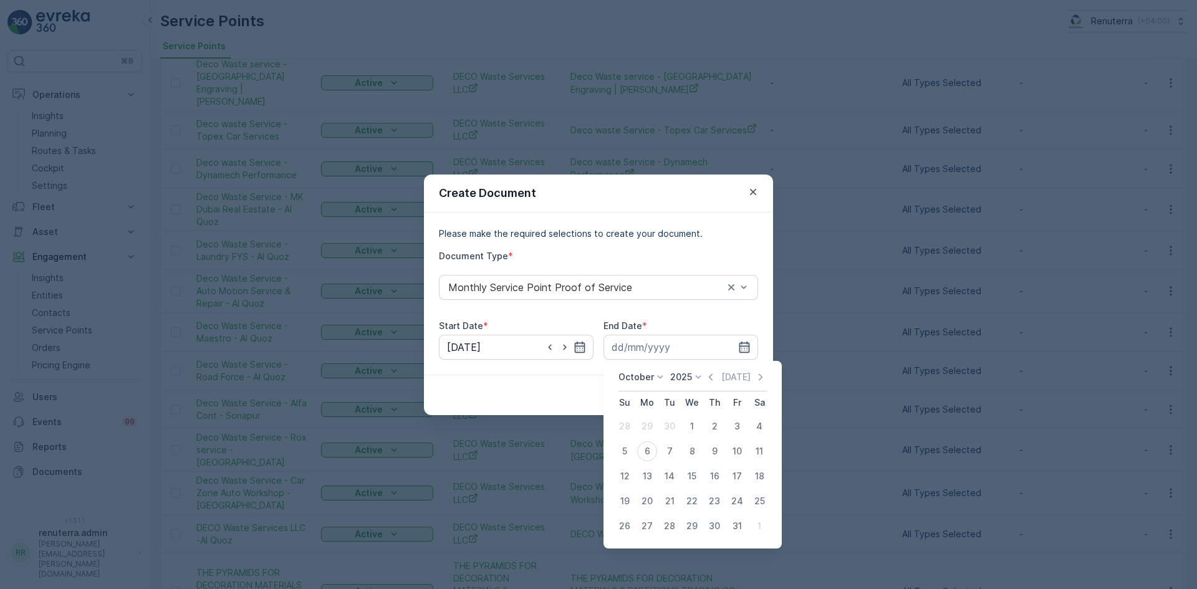
click at [714, 375] on icon "button" at bounding box center [710, 377] width 12 height 12
click at [671, 522] on div "30" at bounding box center [669, 526] width 20 height 20
type input "30.09.2025"
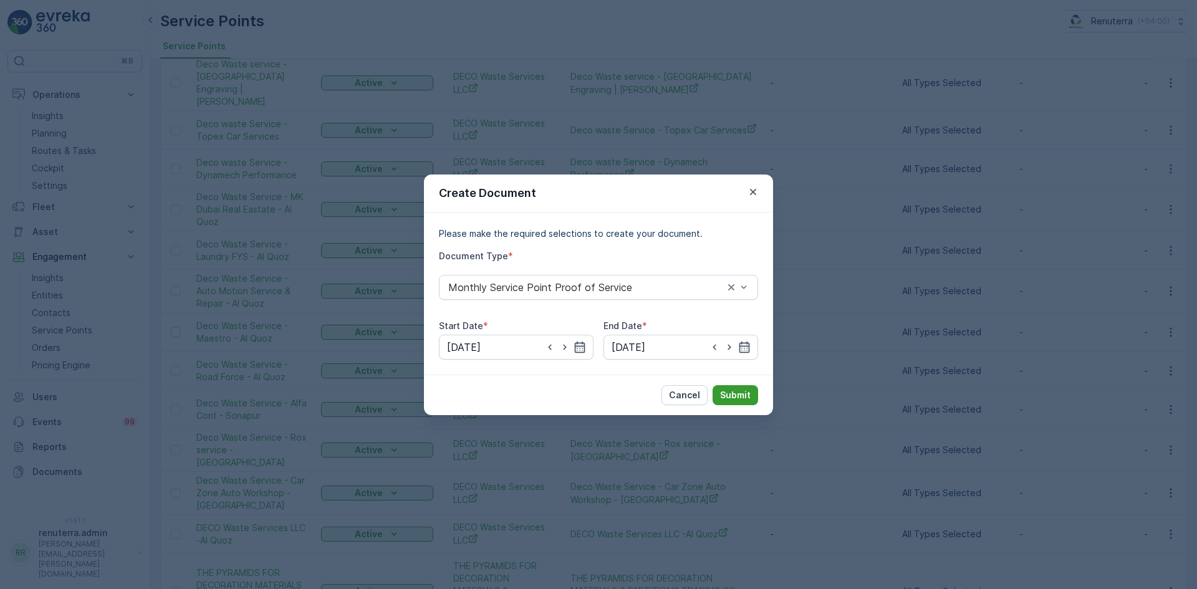
click at [737, 404] on button "Submit" at bounding box center [734, 395] width 45 height 20
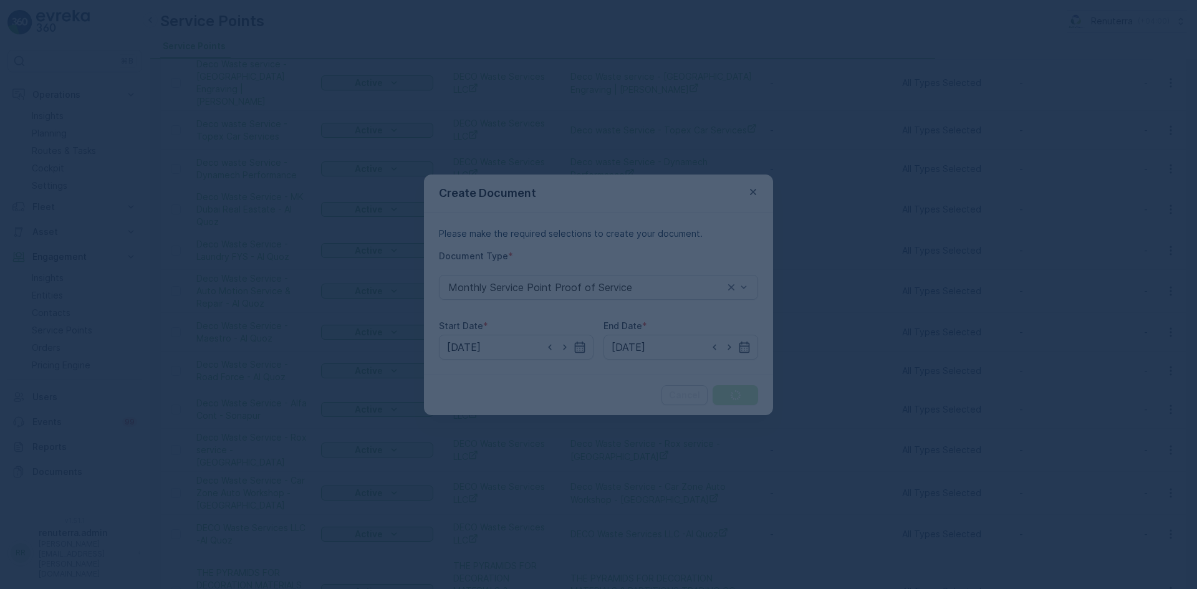
click at [736, 401] on div at bounding box center [598, 294] width 1197 height 589
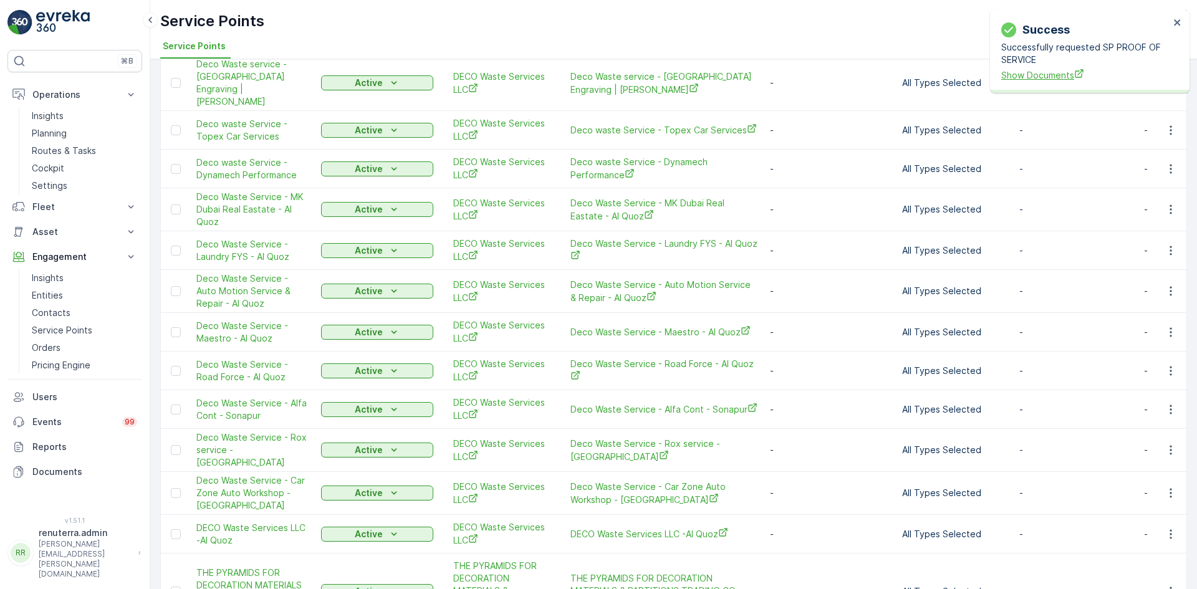
click at [1053, 80] on span "Show Documents" at bounding box center [1085, 75] width 168 height 13
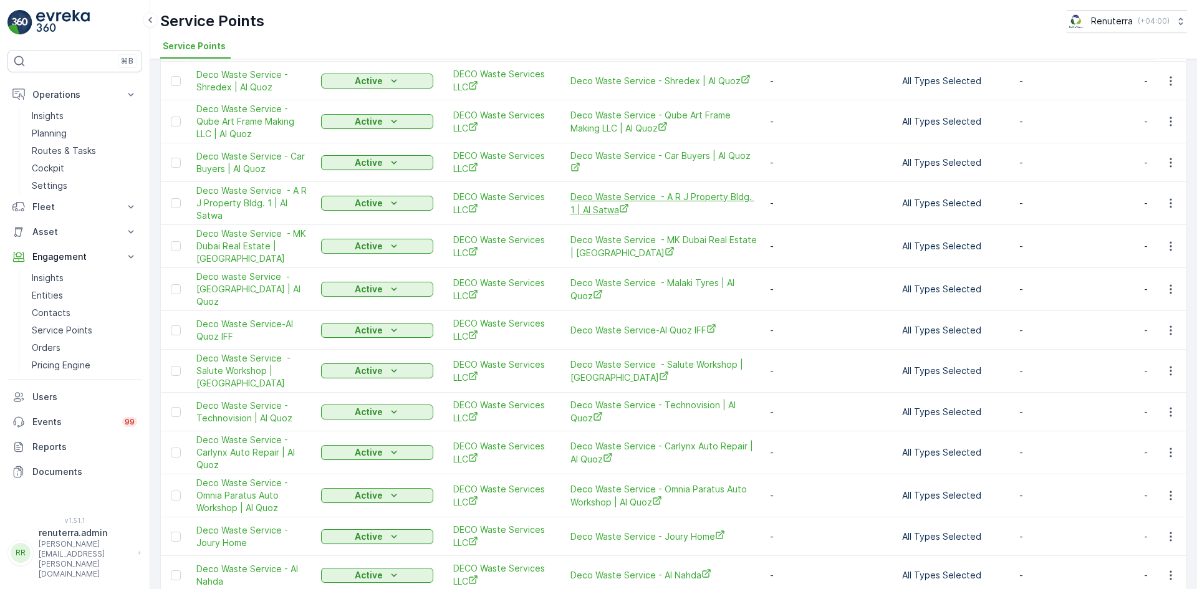
scroll to position [935, 0]
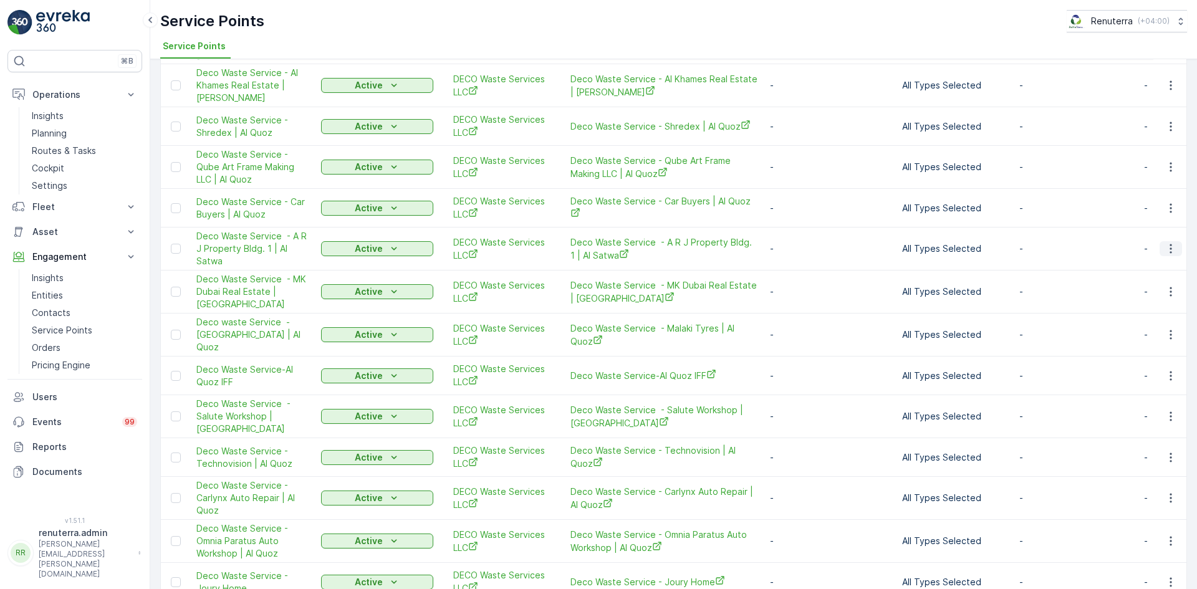
click at [1167, 242] on icon "button" at bounding box center [1170, 248] width 12 height 12
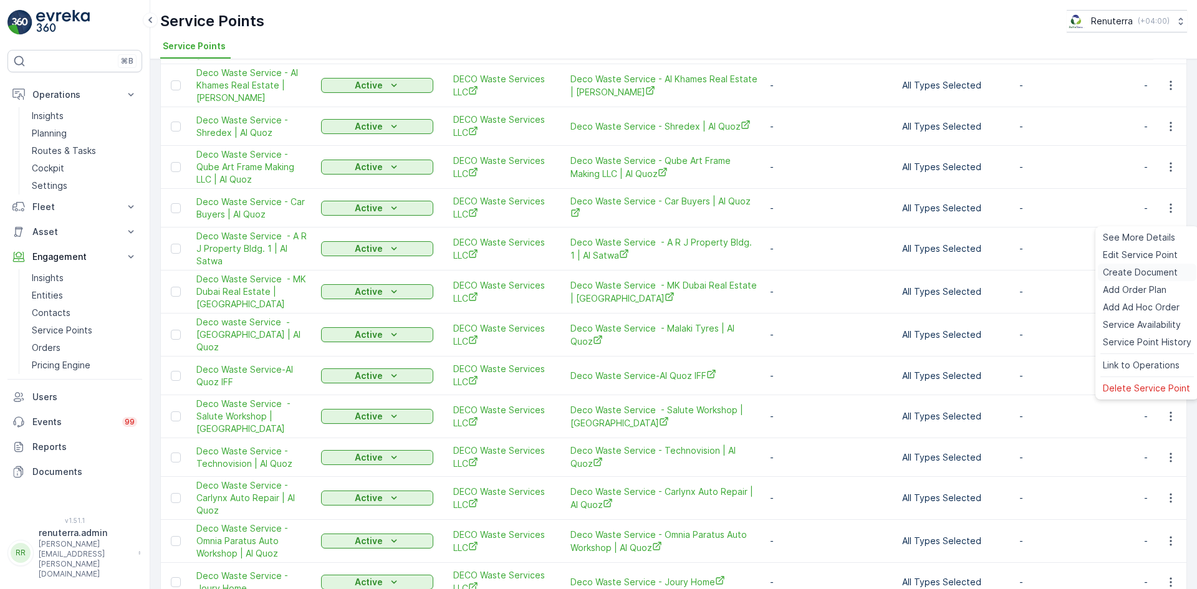
click at [1130, 270] on span "Create Document" at bounding box center [1139, 272] width 75 height 12
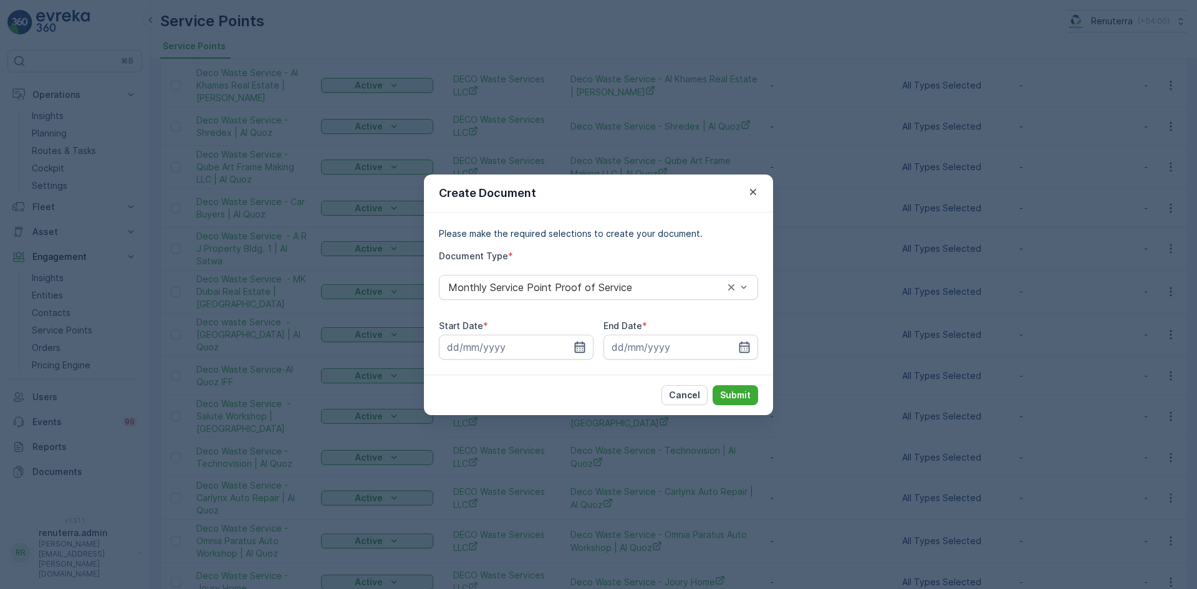
click at [585, 343] on icon "button" at bounding box center [579, 347] width 12 height 12
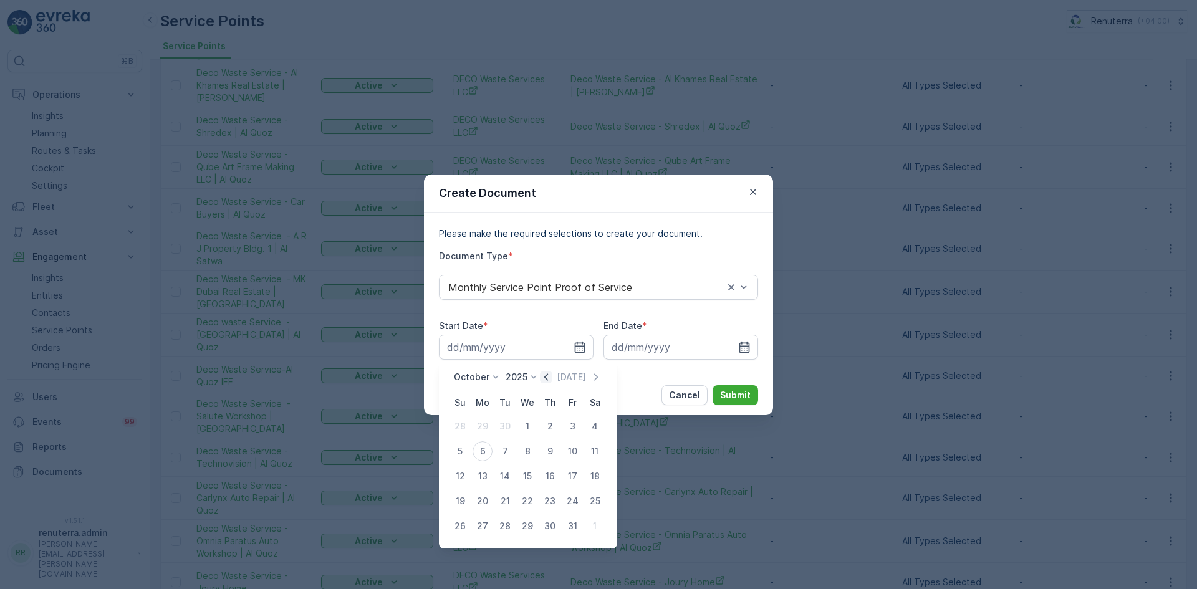
click at [548, 372] on icon "button" at bounding box center [546, 377] width 12 height 12
click at [484, 431] on div "1" at bounding box center [482, 426] width 20 height 20
type input "01.09.2025"
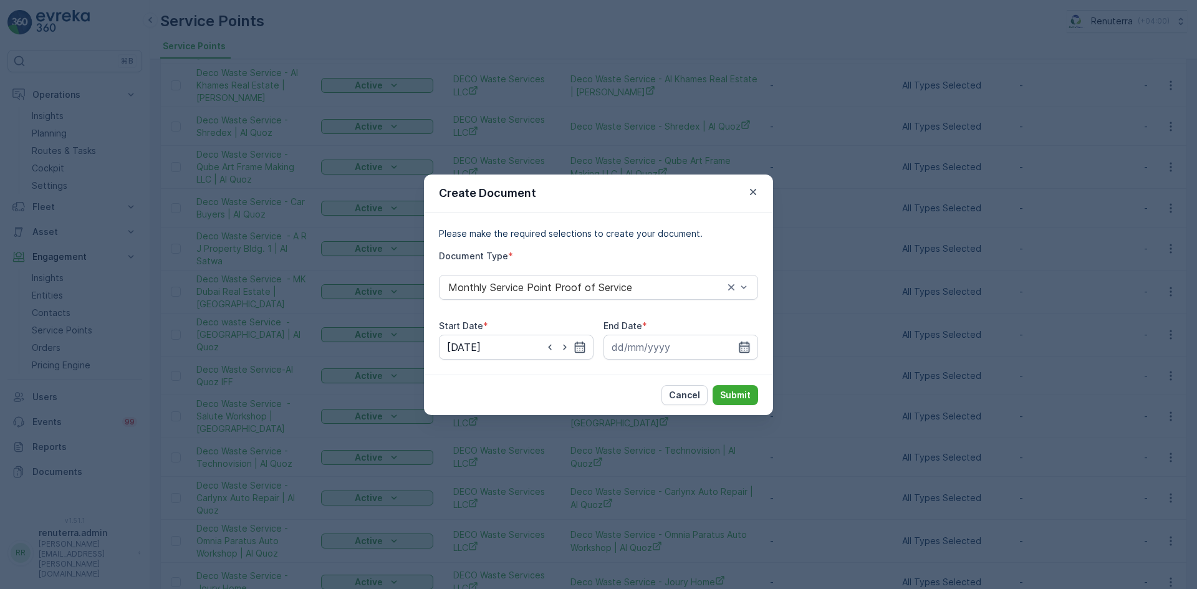
click at [744, 345] on icon "button" at bounding box center [744, 346] width 11 height 11
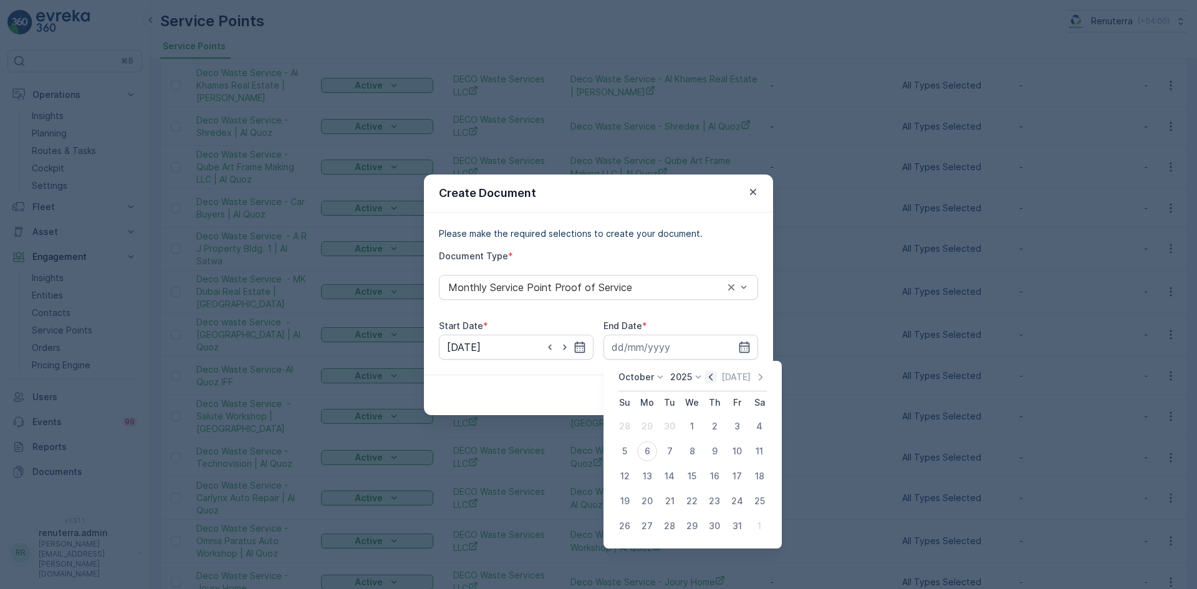
click at [715, 377] on icon "button" at bounding box center [710, 377] width 12 height 12
drag, startPoint x: 669, startPoint y: 527, endPoint x: 709, endPoint y: 489, distance: 55.5
click at [669, 527] on div "30" at bounding box center [669, 526] width 20 height 20
type input "30.09.2025"
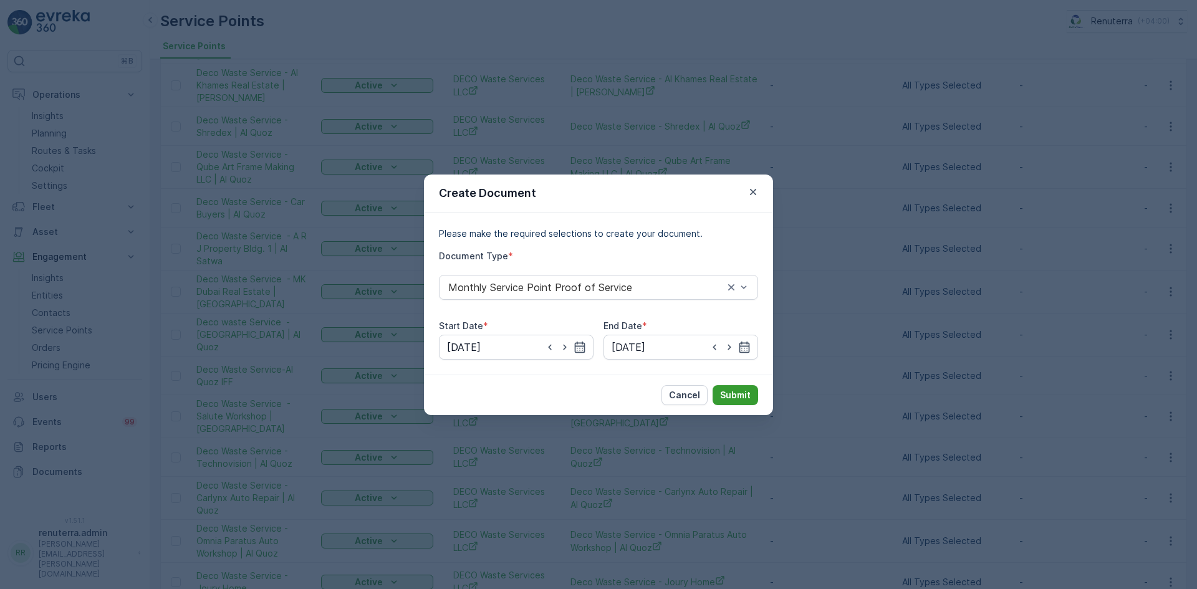
click at [738, 398] on p "Submit" at bounding box center [735, 395] width 31 height 12
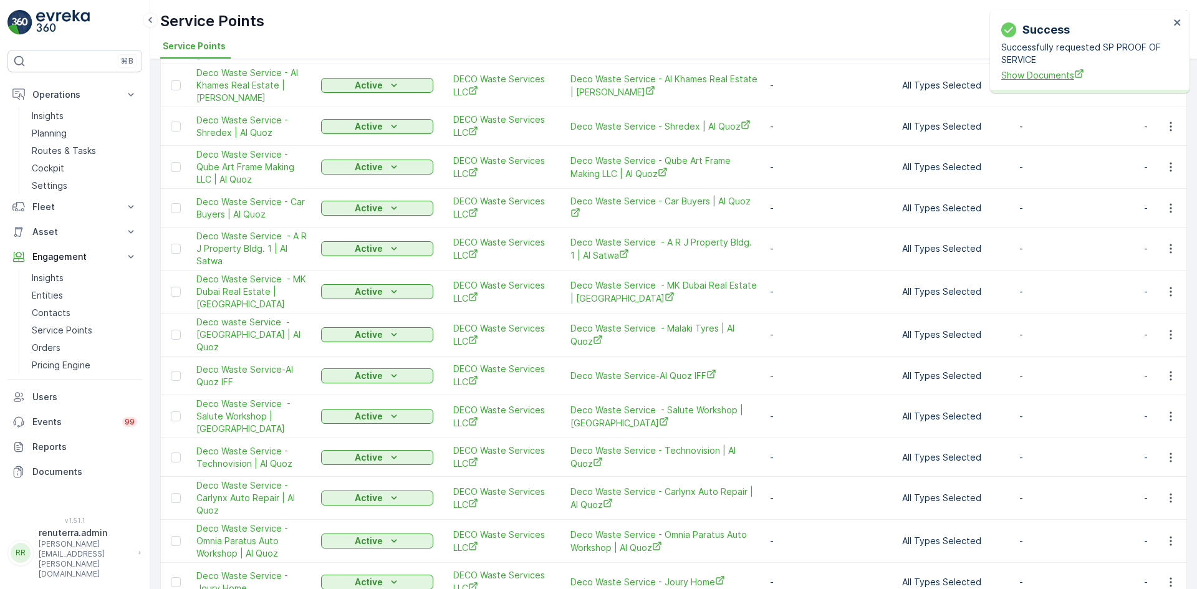
click at [1035, 71] on span "Show Documents" at bounding box center [1085, 75] width 168 height 13
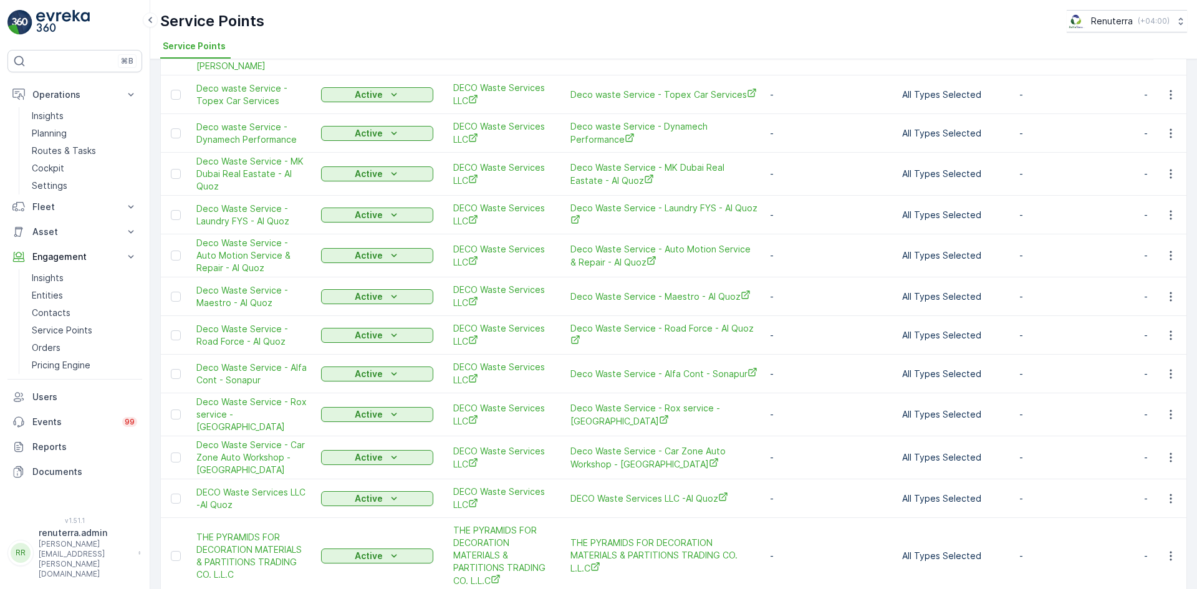
scroll to position [1600, 0]
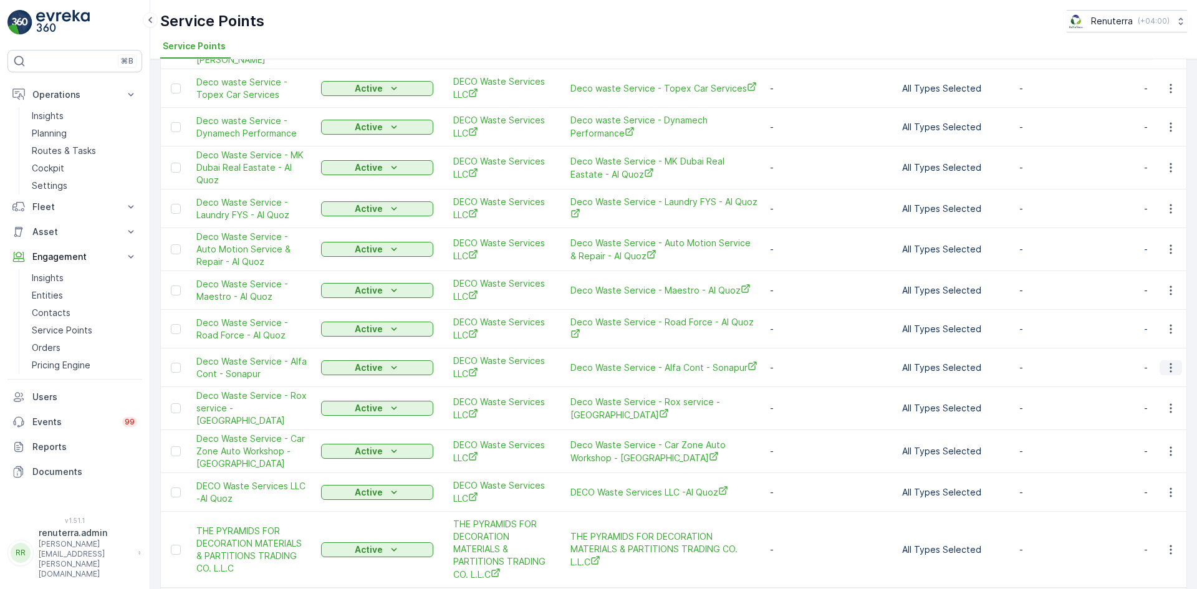
click at [1164, 361] on icon "button" at bounding box center [1170, 367] width 12 height 12
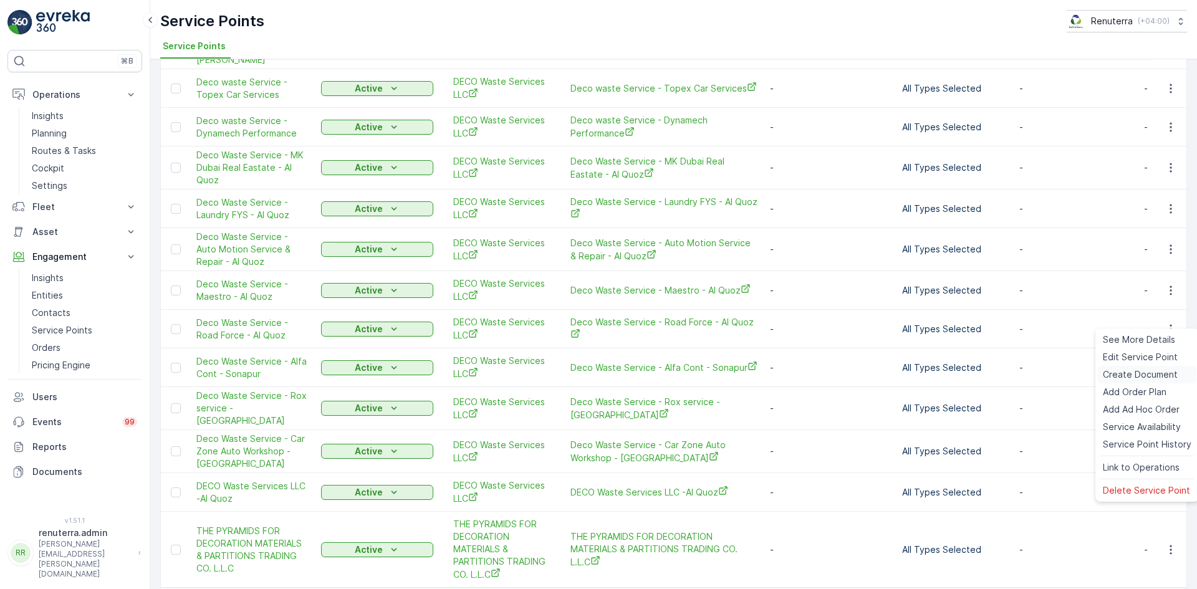
click at [1119, 372] on span "Create Document" at bounding box center [1139, 374] width 75 height 12
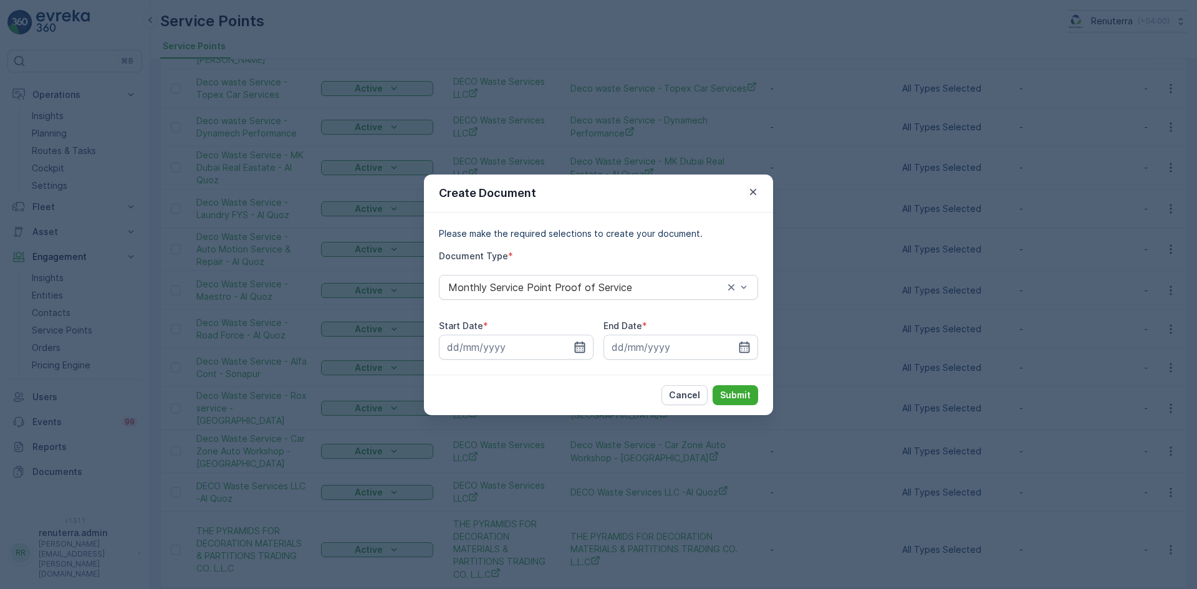
click at [576, 342] on icon "button" at bounding box center [579, 347] width 12 height 12
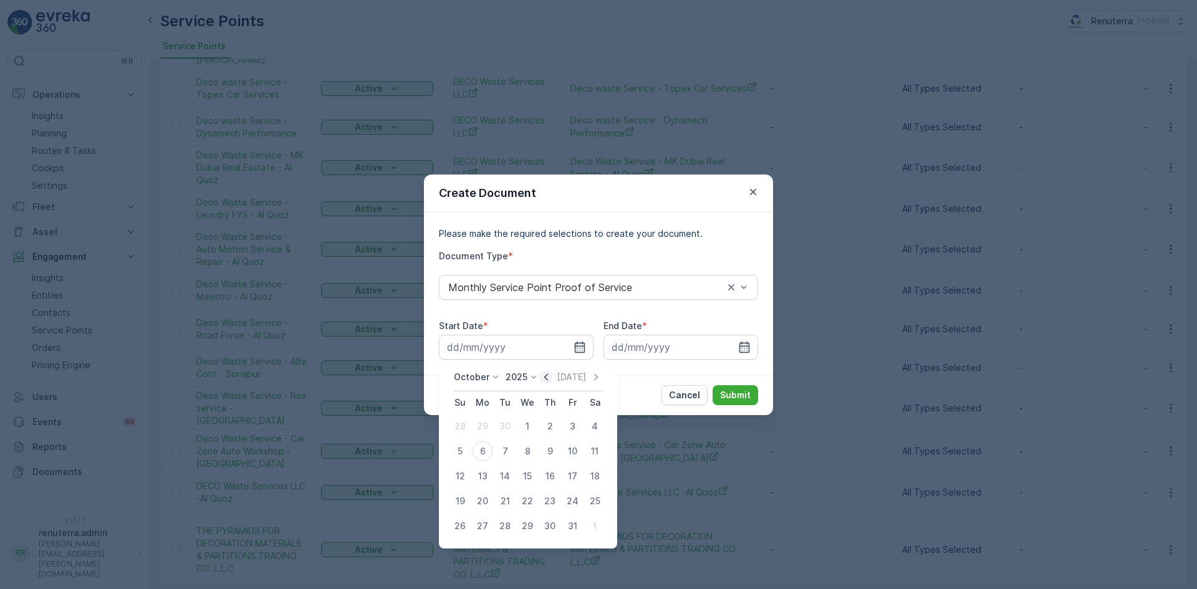
click at [552, 376] on icon "button" at bounding box center [546, 377] width 12 height 12
click at [477, 423] on div "1" at bounding box center [482, 426] width 20 height 20
type input "01.09.2025"
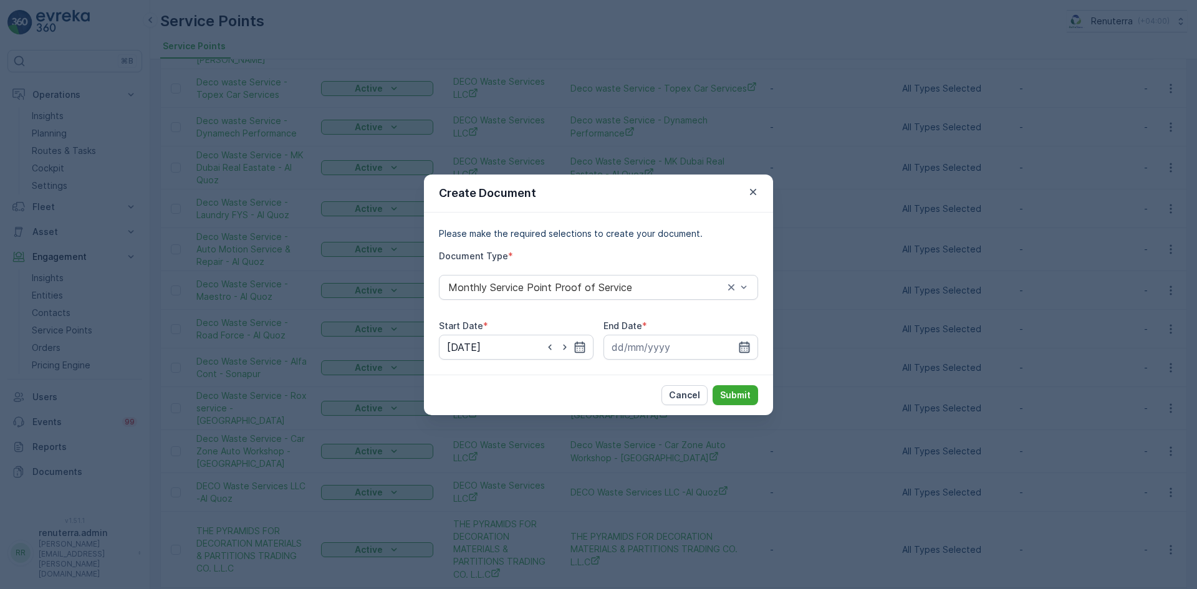
click at [748, 345] on icon "button" at bounding box center [744, 346] width 11 height 11
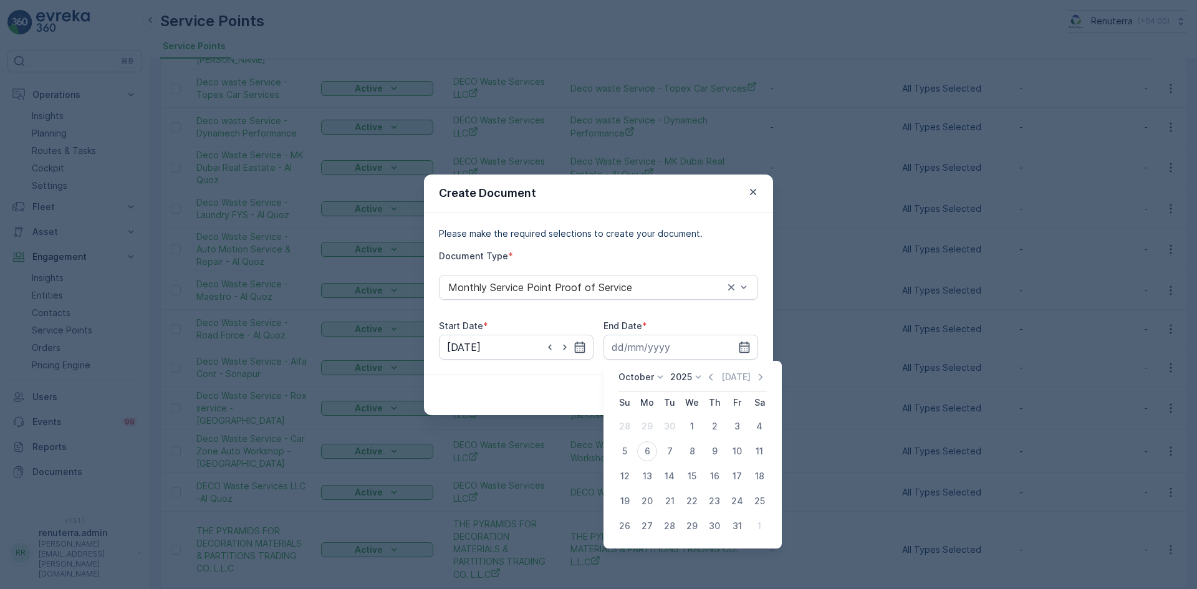
drag, startPoint x: 714, startPoint y: 376, endPoint x: 705, endPoint y: 386, distance: 13.7
click at [712, 380] on icon "button" at bounding box center [710, 377] width 12 height 12
click at [669, 530] on div "30" at bounding box center [669, 526] width 20 height 20
type input "30.09.2025"
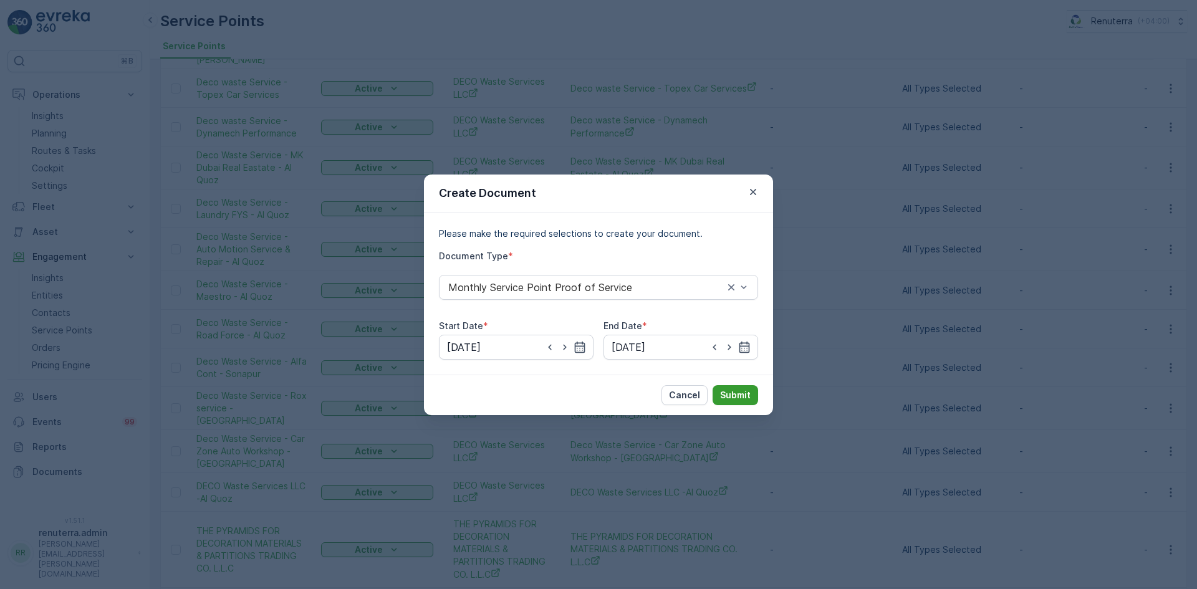
click at [744, 389] on p "Submit" at bounding box center [735, 395] width 31 height 12
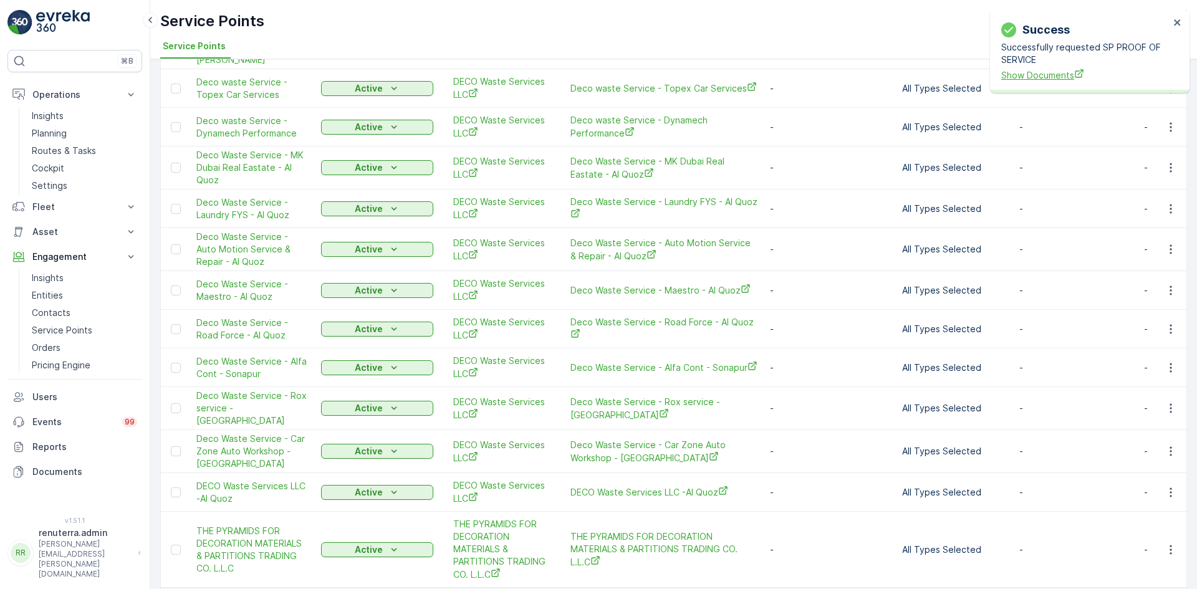
click at [1038, 81] on span "Show Documents" at bounding box center [1085, 75] width 168 height 13
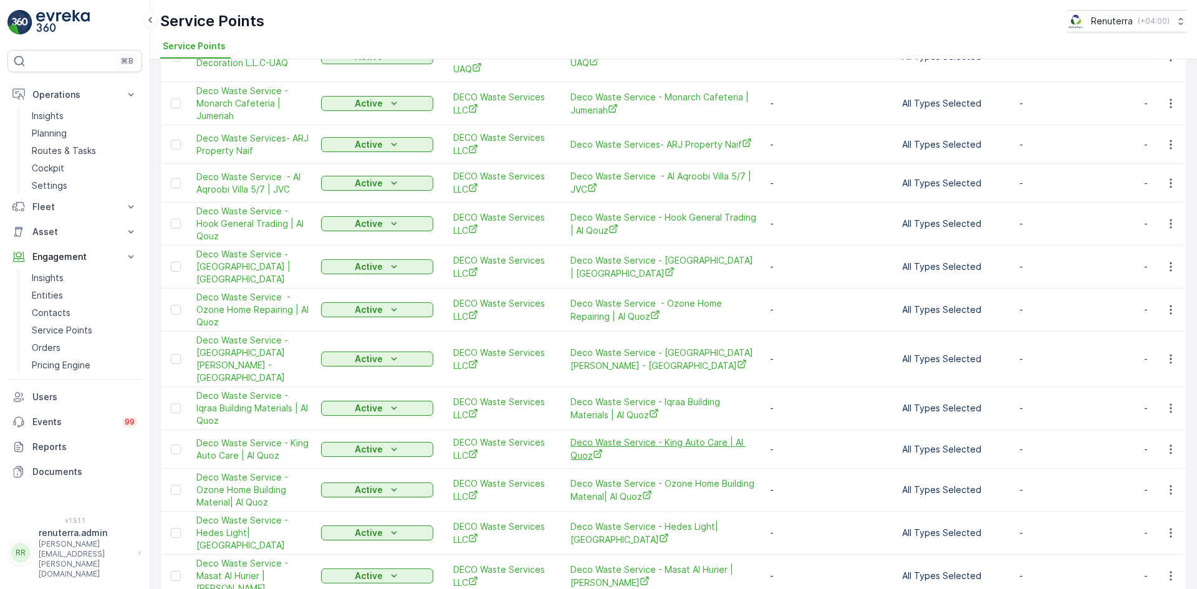
scroll to position [312, 0]
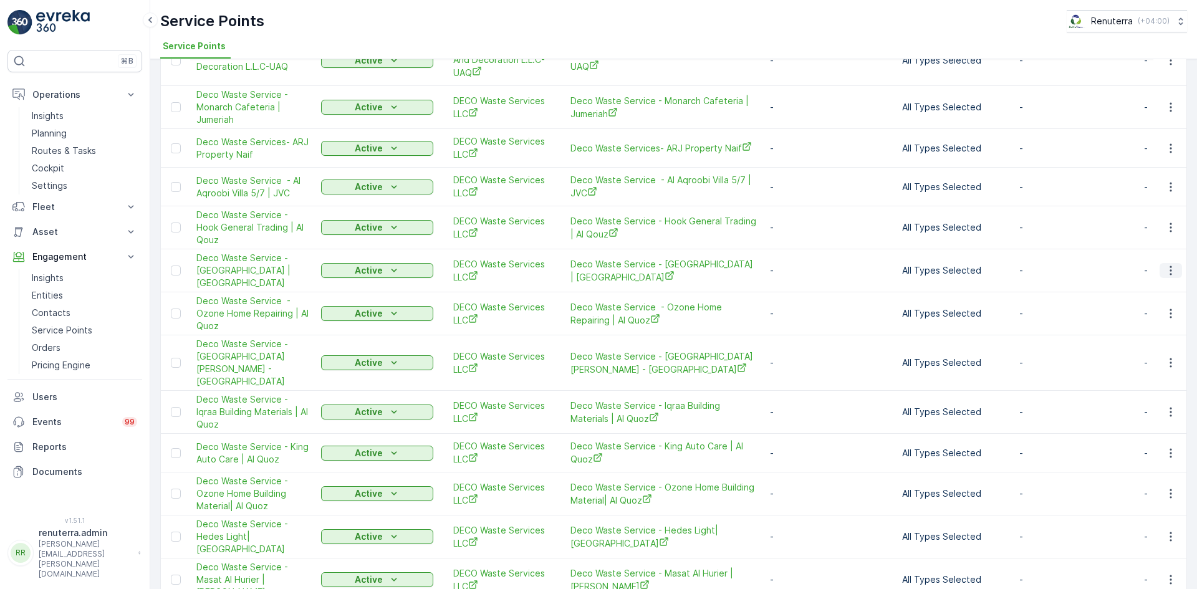
click at [1164, 274] on icon "button" at bounding box center [1170, 270] width 12 height 12
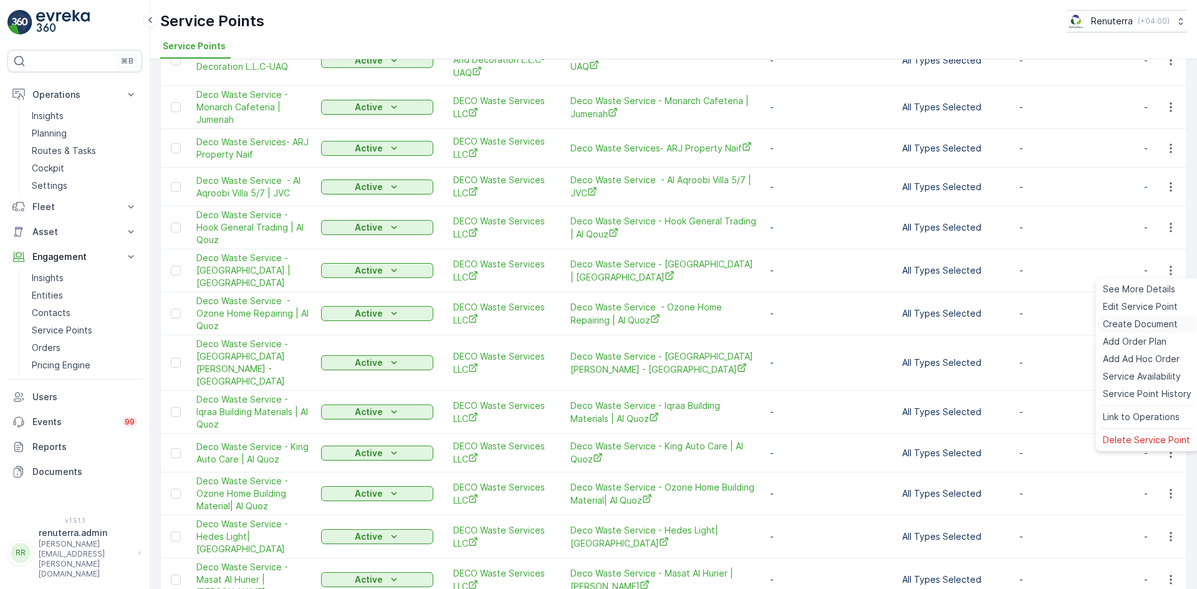
click at [1130, 318] on span "Create Document" at bounding box center [1139, 324] width 75 height 12
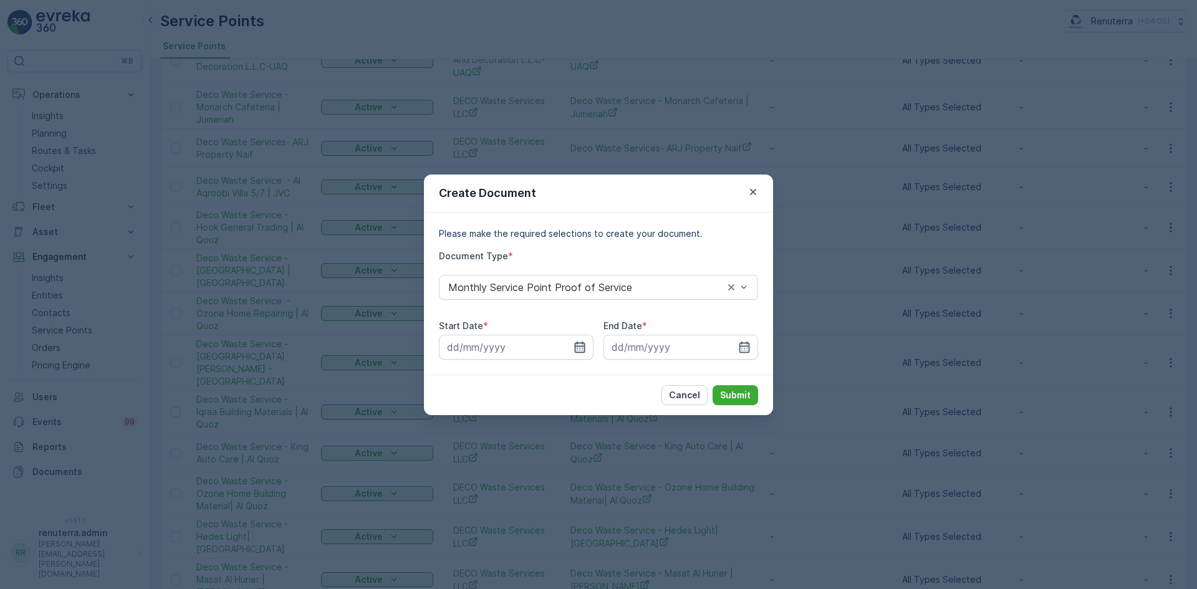
click at [579, 348] on icon "button" at bounding box center [579, 347] width 12 height 12
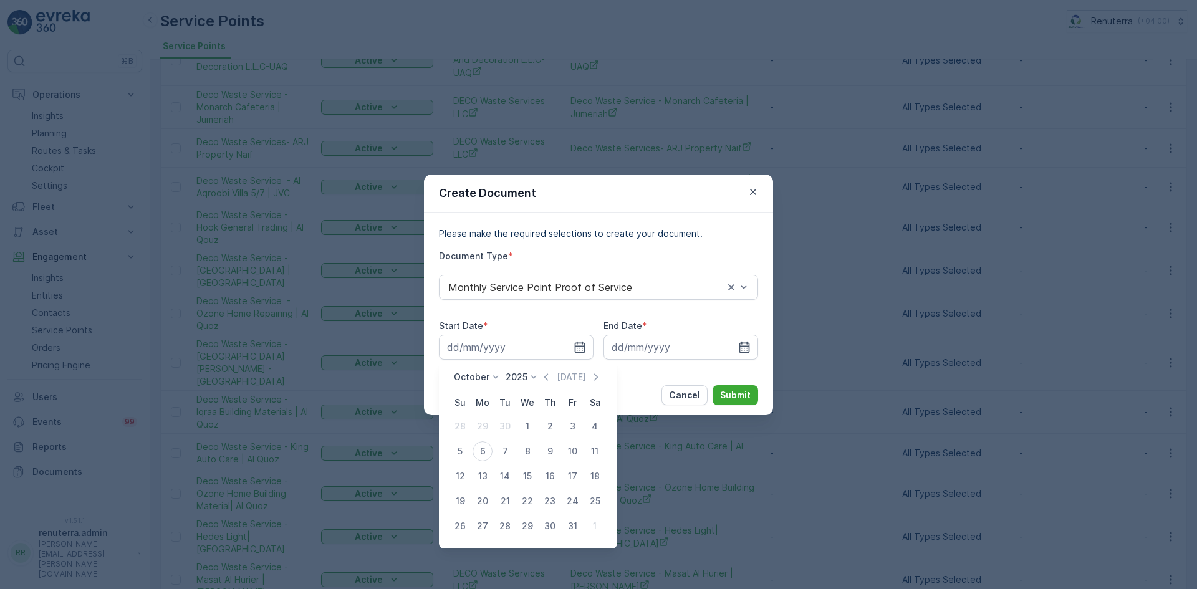
click at [540, 377] on div "October 2025 Today" at bounding box center [528, 381] width 148 height 21
click at [545, 376] on icon "button" at bounding box center [546, 377] width 12 height 12
drag, startPoint x: 485, startPoint y: 429, endPoint x: 516, endPoint y: 423, distance: 31.3
click at [485, 429] on div "1" at bounding box center [482, 426] width 20 height 20
type input "01.09.2025"
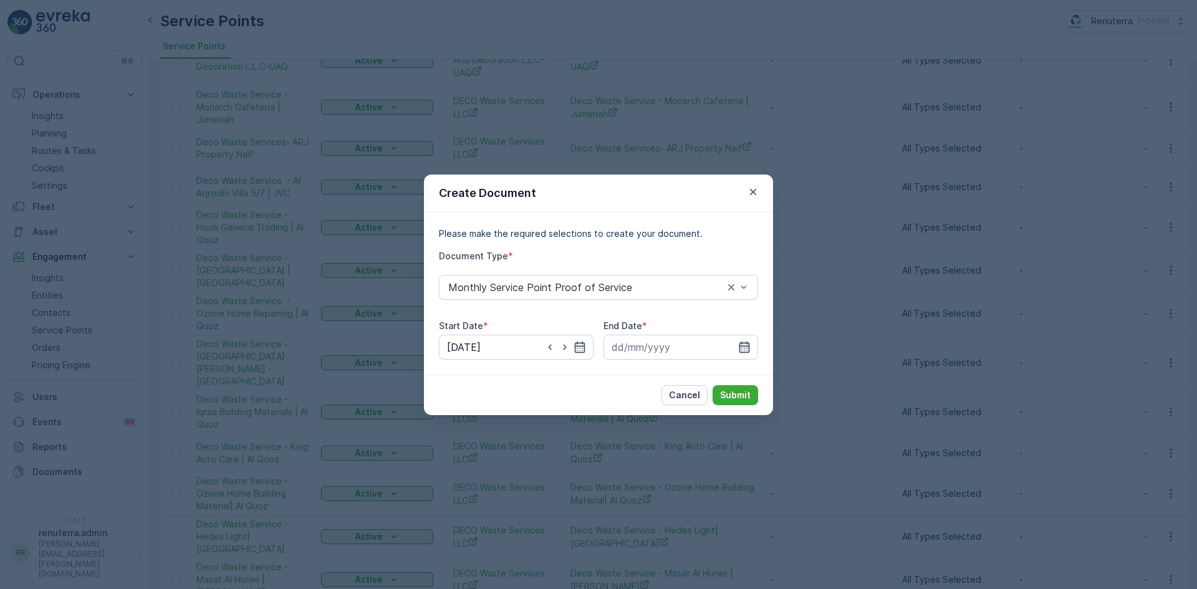
click at [743, 346] on div at bounding box center [680, 347] width 155 height 25
drag, startPoint x: 742, startPoint y: 346, endPoint x: 735, endPoint y: 352, distance: 9.7
click at [740, 348] on icon "button" at bounding box center [744, 347] width 12 height 12
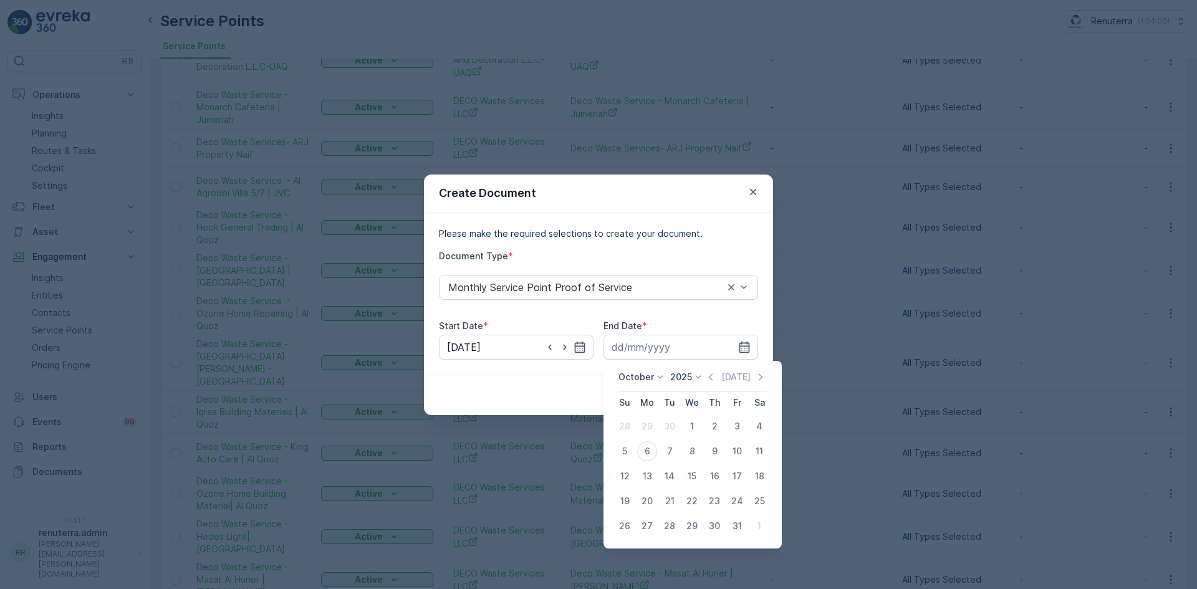
click at [706, 378] on div "October 2025 Today" at bounding box center [692, 381] width 148 height 21
click at [712, 375] on icon "button" at bounding box center [711, 376] width 4 height 7
click at [661, 525] on div "30" at bounding box center [669, 526] width 20 height 20
type input "30.09.2025"
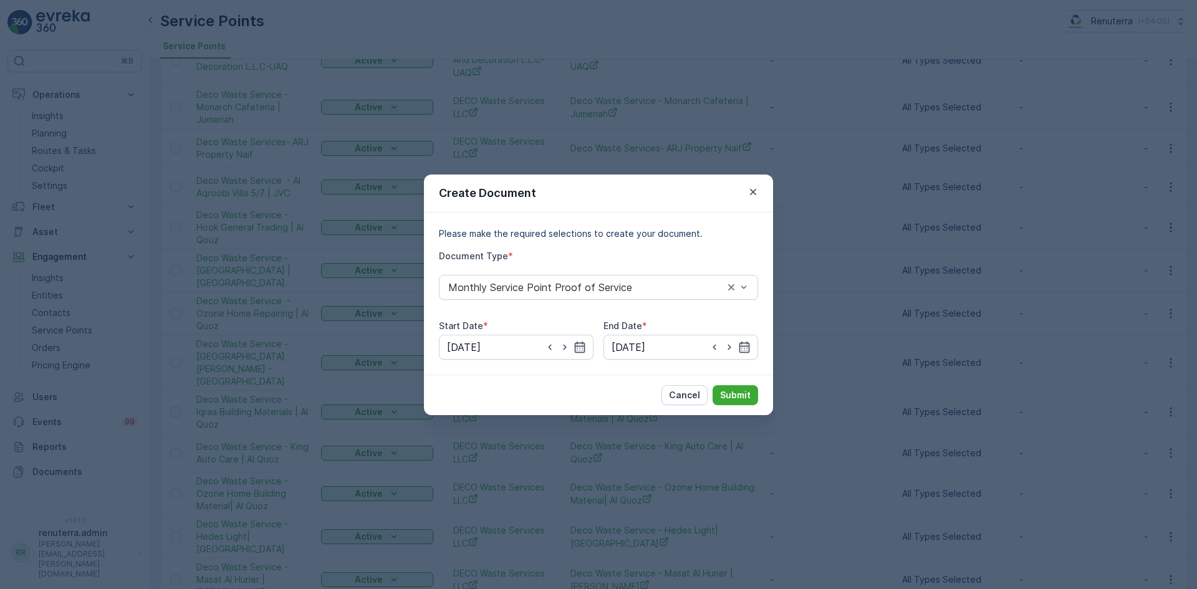
click at [743, 406] on div "Cancel Submit" at bounding box center [598, 395] width 349 height 41
click at [740, 398] on p "Submit" at bounding box center [735, 395] width 31 height 12
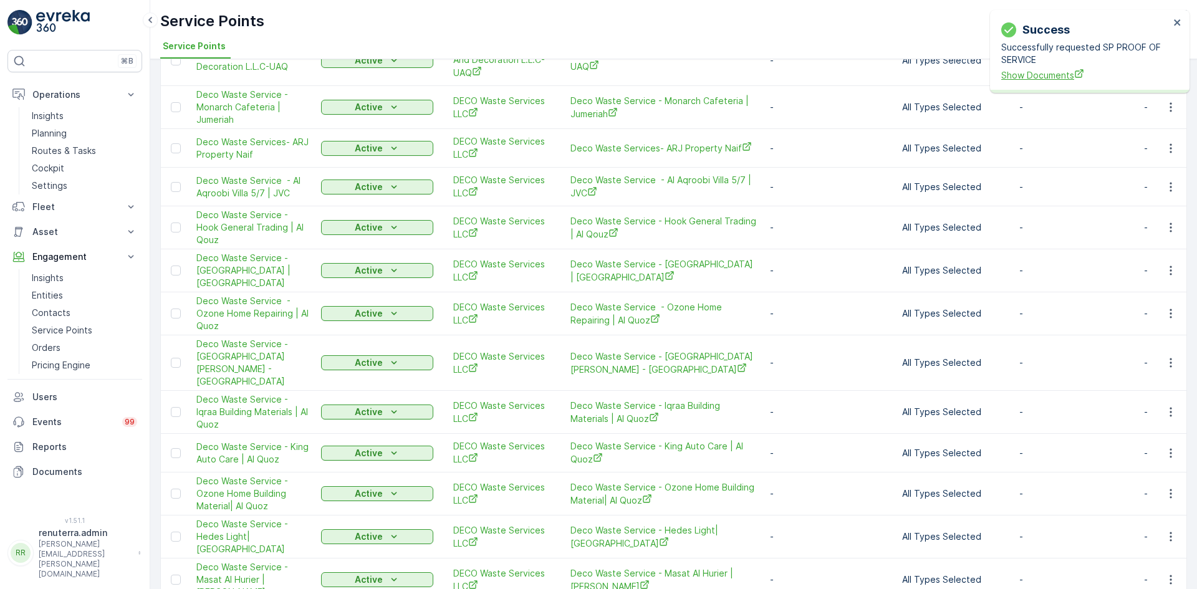
click at [1058, 74] on span "Show Documents" at bounding box center [1085, 75] width 168 height 13
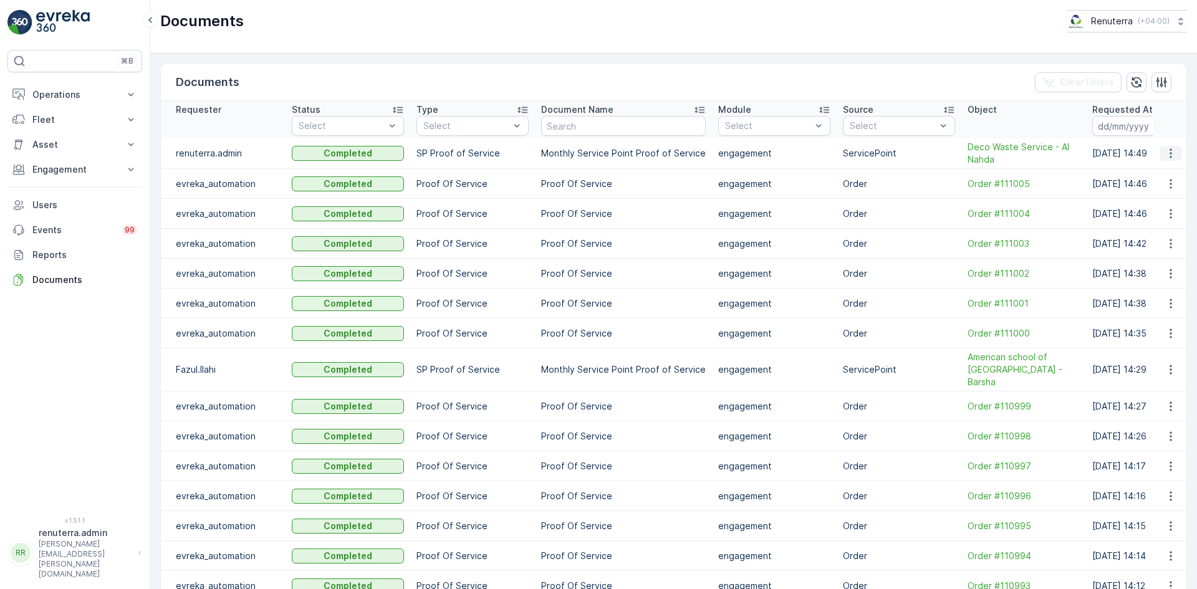
click at [1173, 151] on icon "button" at bounding box center [1170, 153] width 12 height 12
click at [1164, 166] on div "See Details" at bounding box center [1167, 171] width 58 height 17
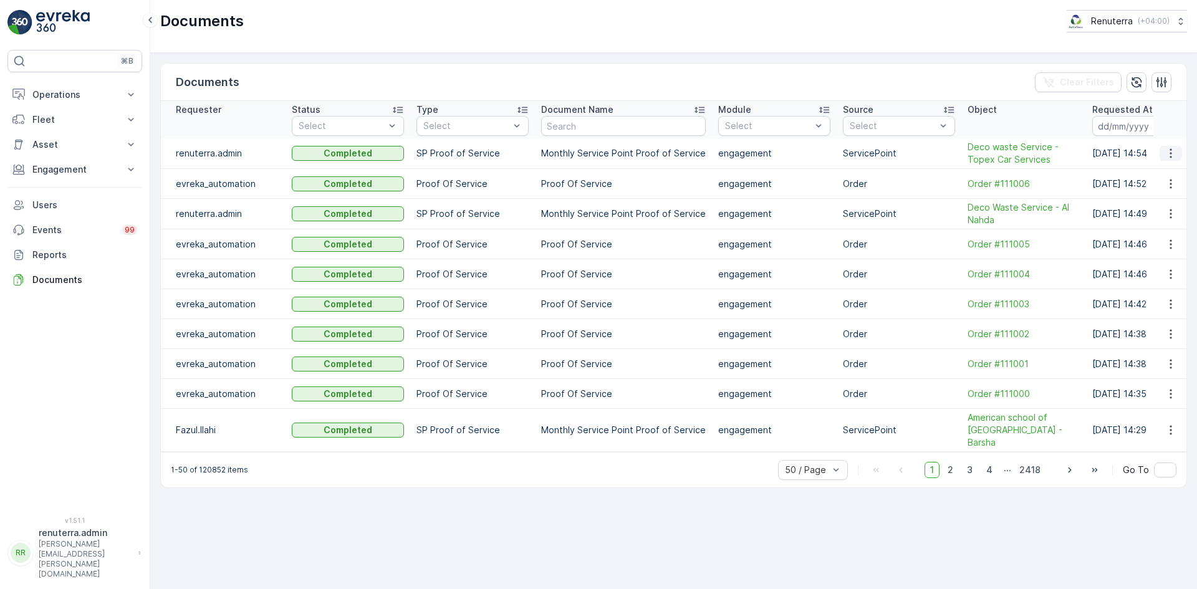
click at [1170, 155] on icon "button" at bounding box center [1170, 153] width 12 height 12
click at [1157, 173] on span "See Details" at bounding box center [1167, 172] width 48 height 12
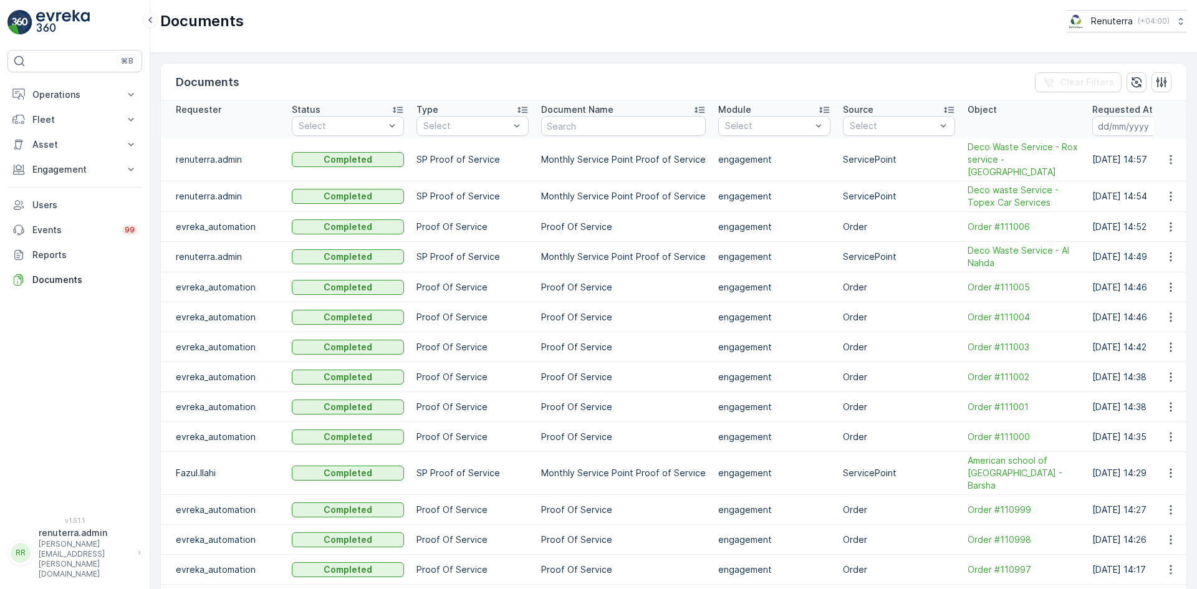
click at [1165, 144] on td at bounding box center [1170, 159] width 34 height 43
click at [1159, 154] on button "button" at bounding box center [1170, 159] width 22 height 15
click at [1167, 174] on span "See Details" at bounding box center [1167, 172] width 48 height 12
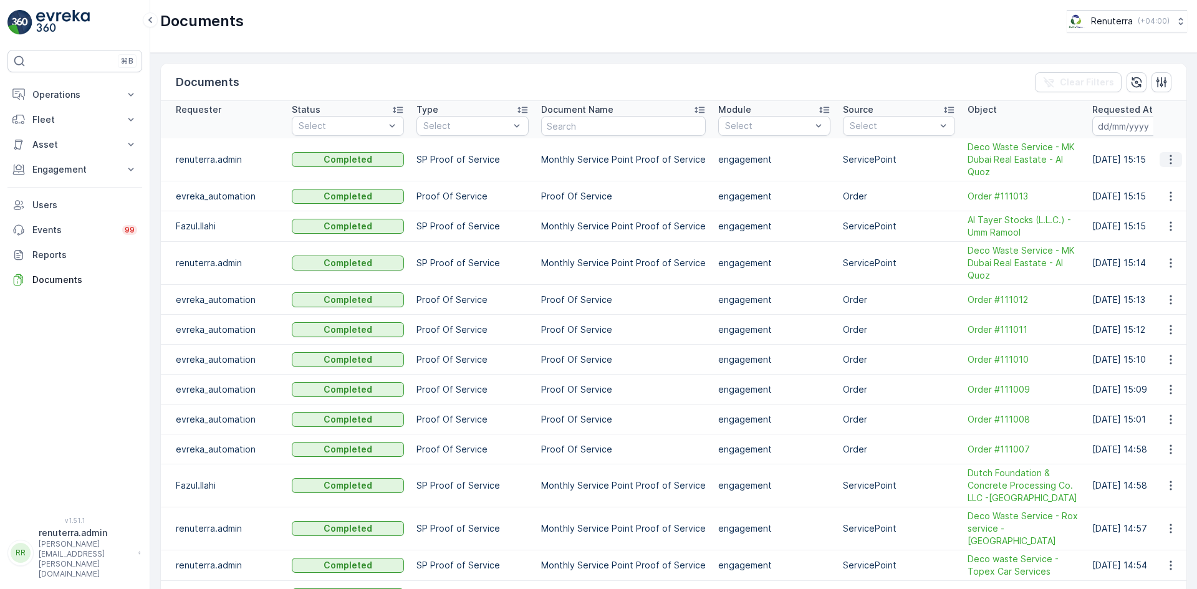
click at [1165, 160] on icon "button" at bounding box center [1170, 159] width 12 height 12
click at [1154, 176] on span "See Details" at bounding box center [1167, 178] width 48 height 12
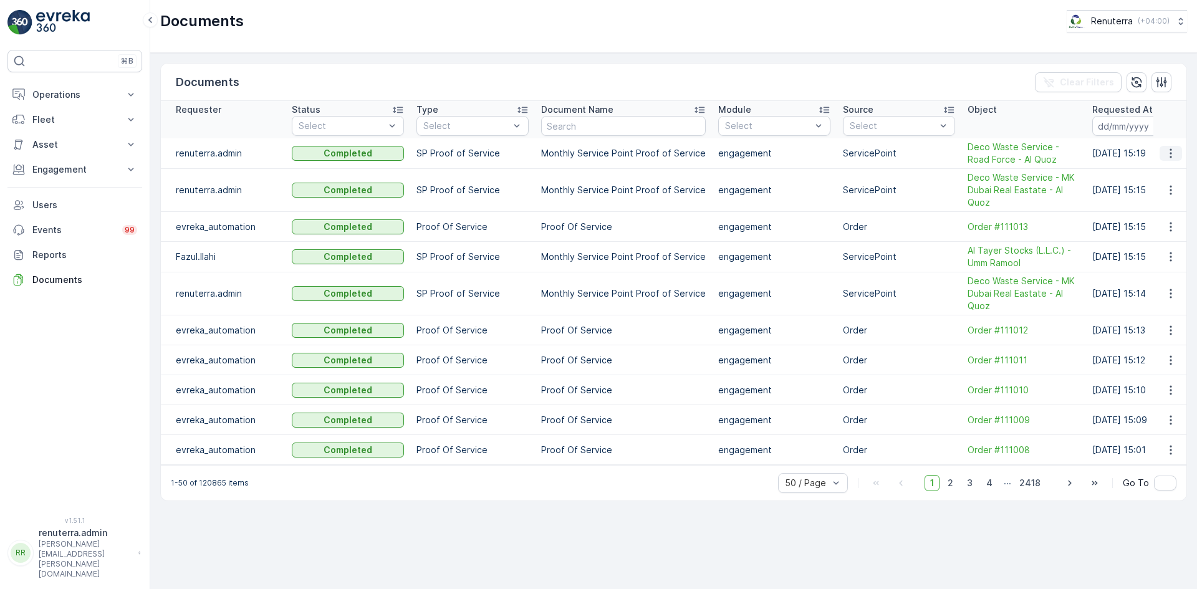
click at [1173, 154] on icon "button" at bounding box center [1170, 153] width 12 height 12
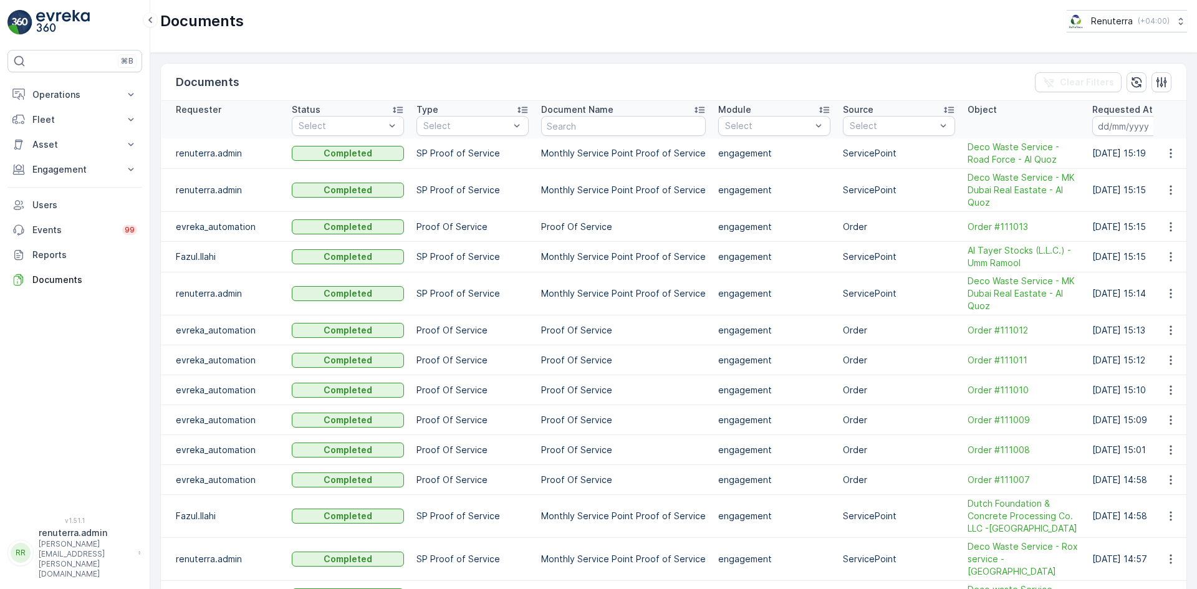
click at [1155, 171] on td at bounding box center [1170, 190] width 34 height 43
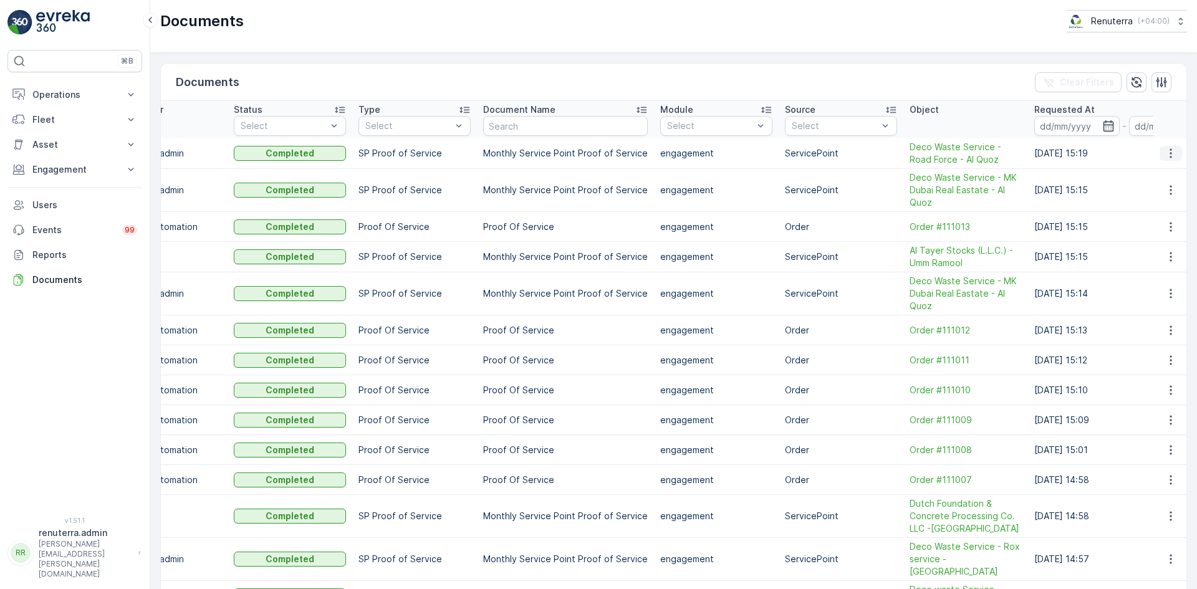
click at [1167, 155] on icon "button" at bounding box center [1170, 153] width 12 height 12
click at [1157, 172] on span "See Details" at bounding box center [1167, 172] width 48 height 12
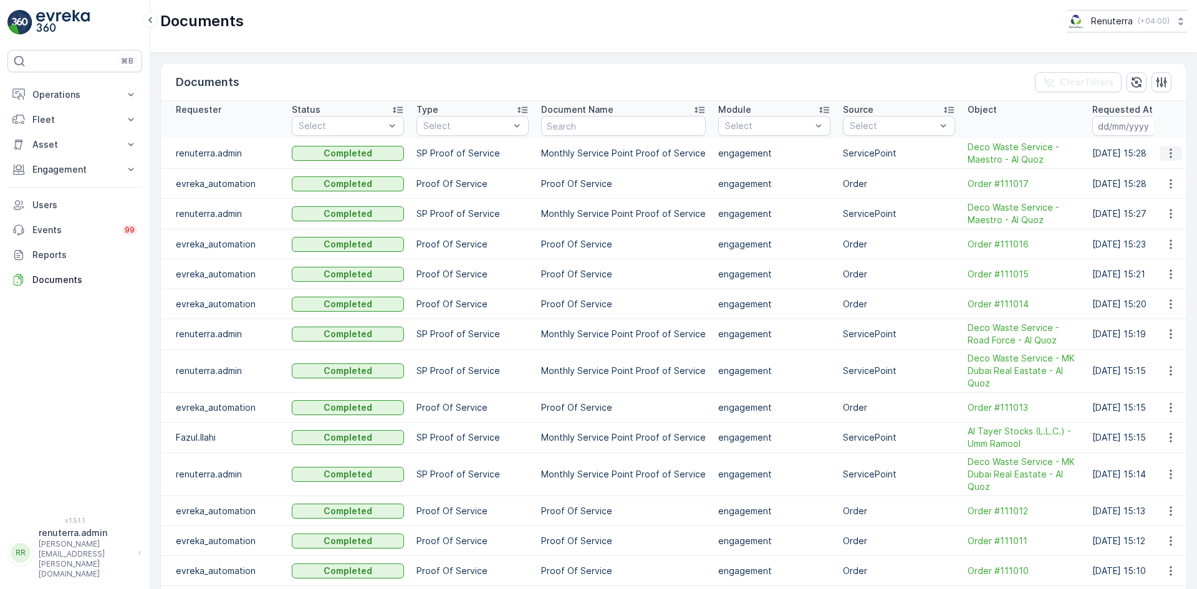
click at [1168, 155] on icon "button" at bounding box center [1170, 153] width 12 height 12
click at [1157, 164] on div "See Details" at bounding box center [1167, 171] width 58 height 17
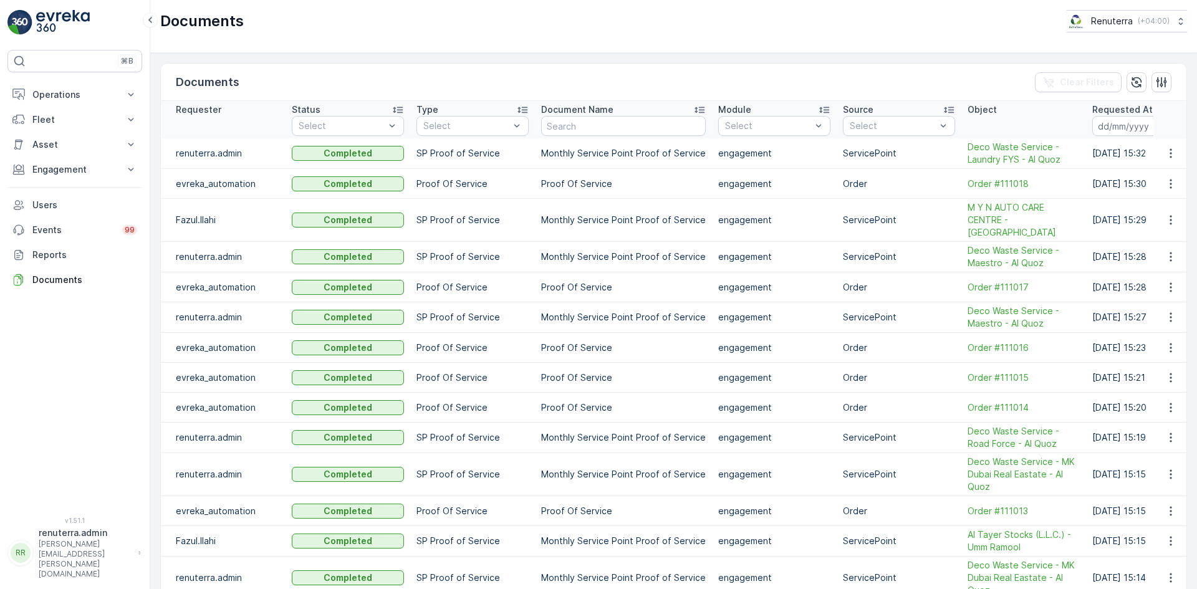
drag, startPoint x: 1152, startPoint y: 163, endPoint x: 1159, endPoint y: 161, distance: 7.0
click at [1159, 161] on td at bounding box center [1170, 153] width 34 height 31
click at [1164, 155] on icon "button" at bounding box center [1170, 153] width 12 height 12
click at [1166, 174] on span "See Details" at bounding box center [1167, 172] width 48 height 12
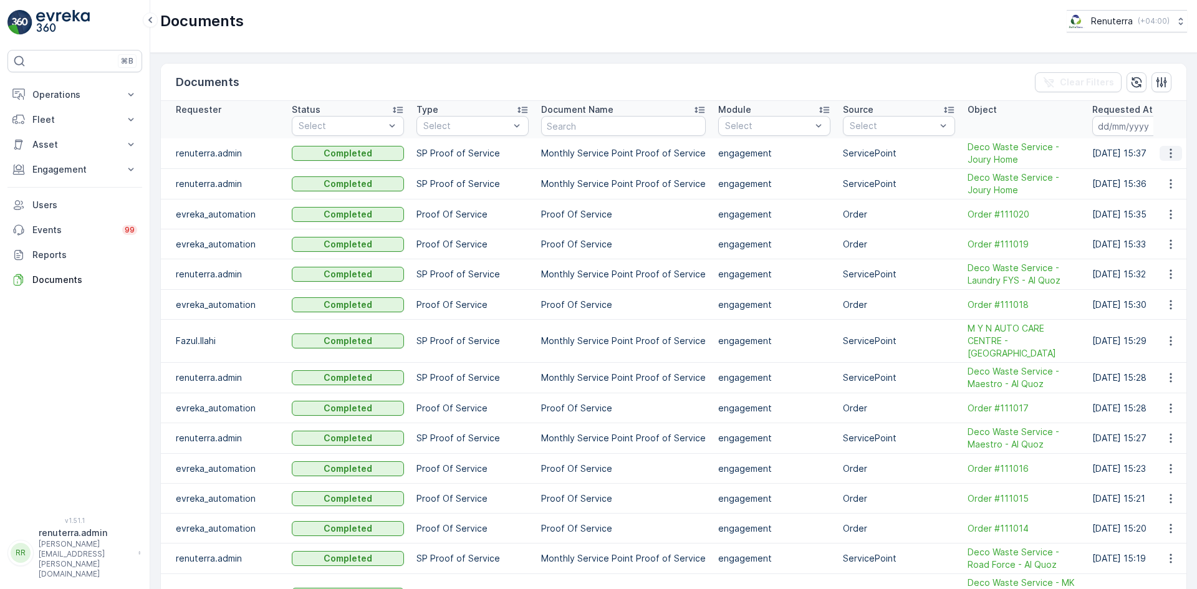
click at [1164, 153] on icon "button" at bounding box center [1170, 153] width 12 height 12
click at [1163, 170] on span "See Details" at bounding box center [1167, 172] width 48 height 12
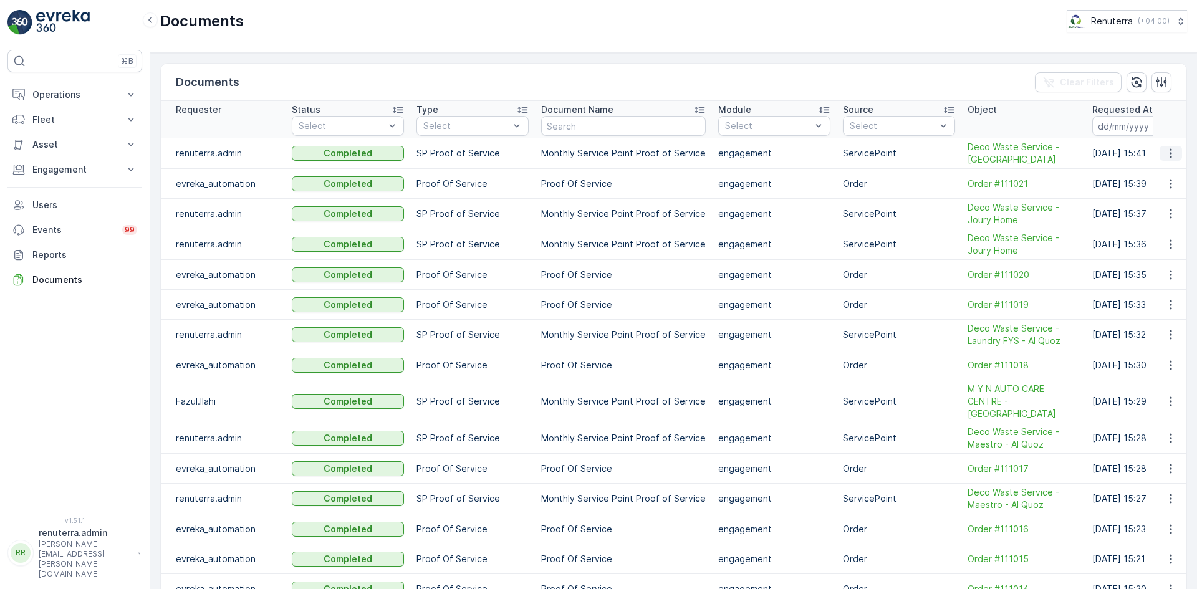
click at [1172, 158] on icon "button" at bounding box center [1170, 153] width 12 height 12
click at [1163, 172] on span "See Details" at bounding box center [1167, 172] width 48 height 12
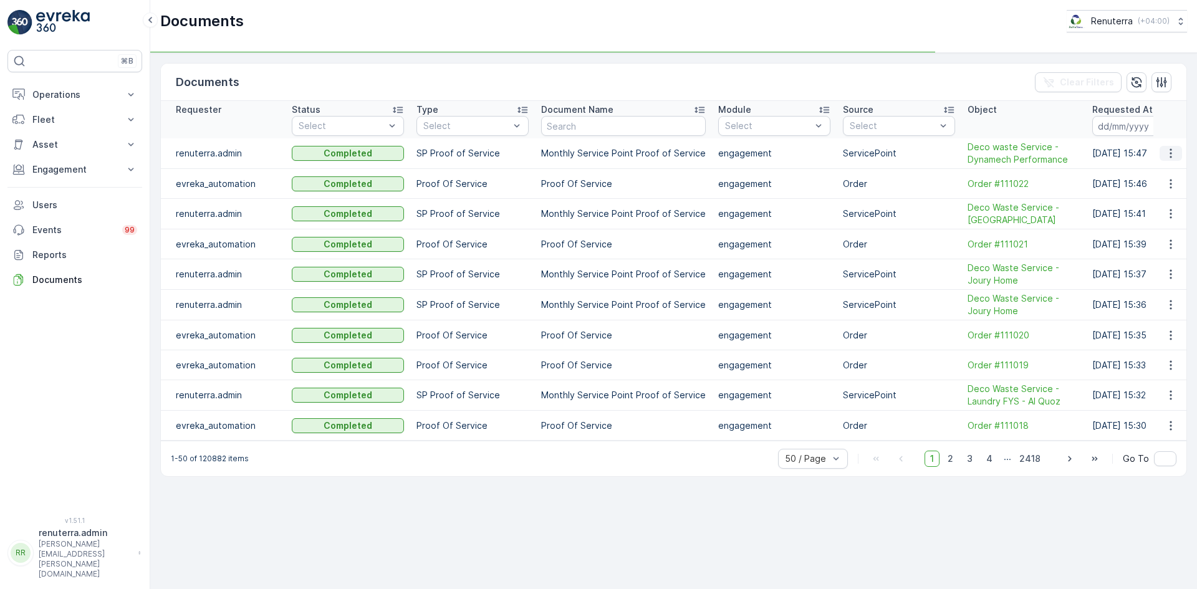
click at [1174, 150] on icon "button" at bounding box center [1170, 153] width 12 height 12
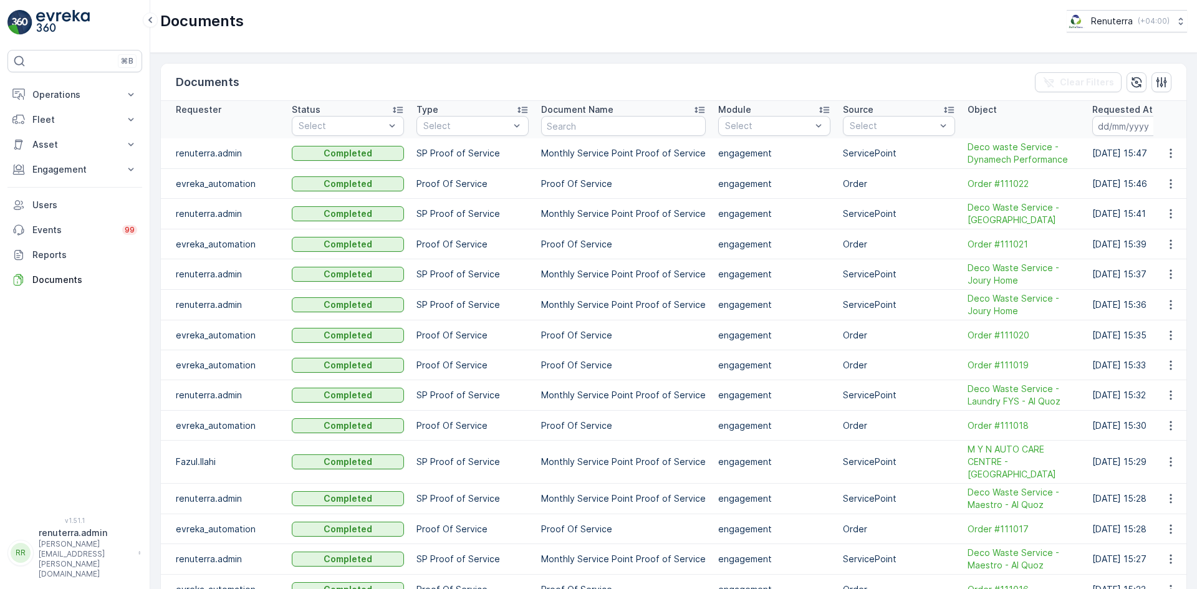
click at [1167, 168] on td at bounding box center [1170, 153] width 34 height 31
click at [1164, 156] on icon "button" at bounding box center [1170, 153] width 12 height 12
click at [1163, 171] on span "See Details" at bounding box center [1167, 172] width 48 height 12
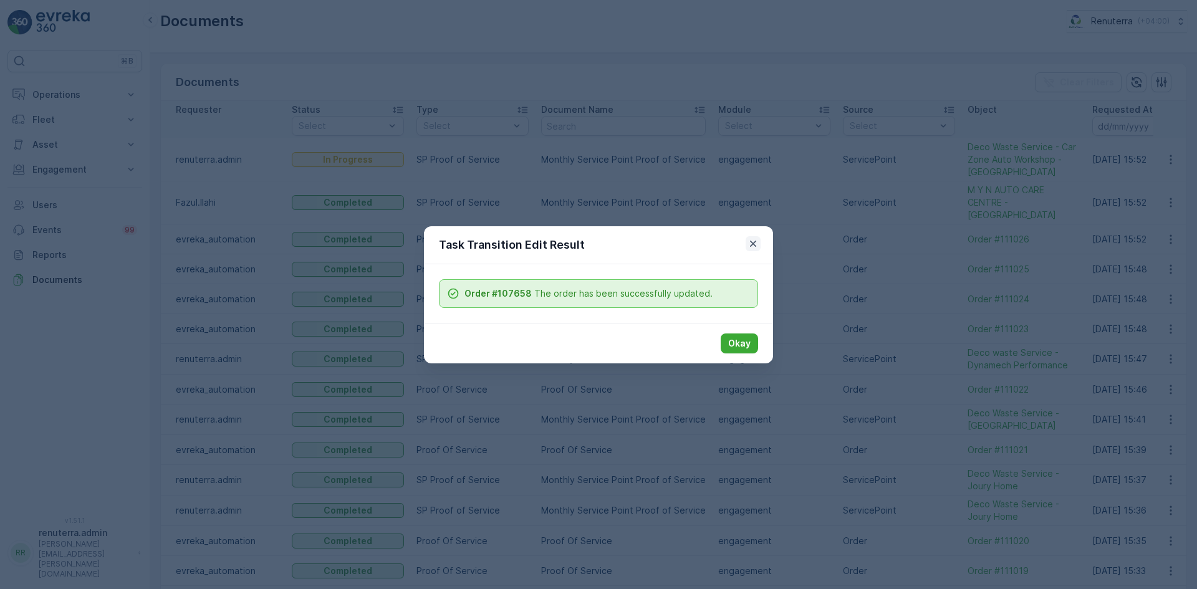
click at [755, 246] on icon "button" at bounding box center [753, 243] width 6 height 6
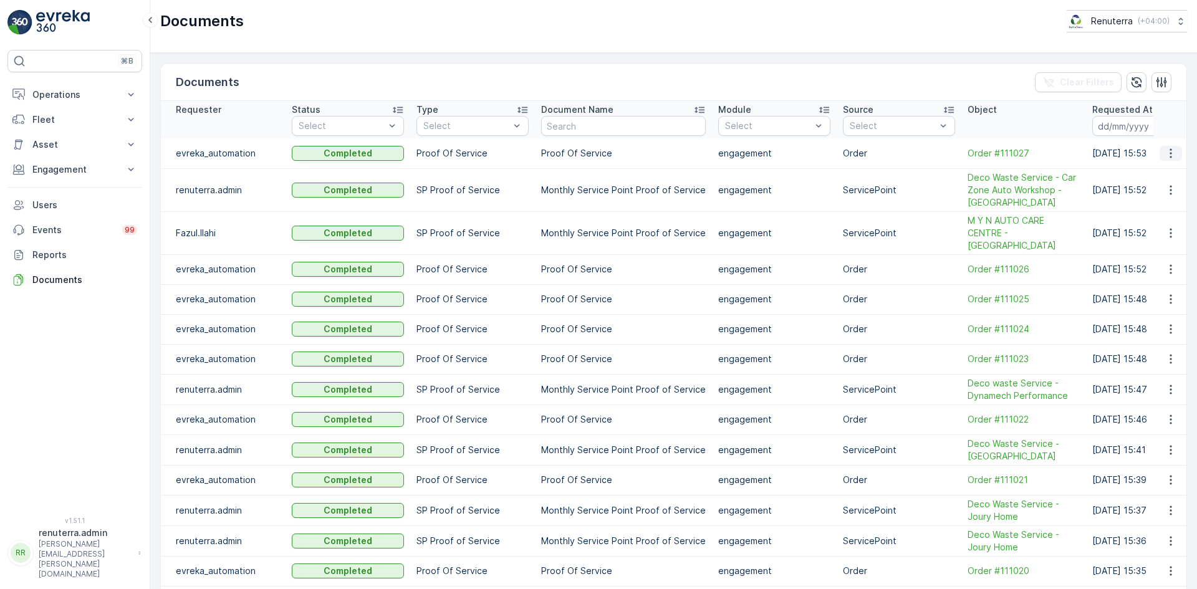
click at [1164, 155] on icon "button" at bounding box center [1170, 153] width 12 height 12
click at [1162, 174] on span "See Details" at bounding box center [1167, 172] width 48 height 12
click at [1169, 194] on icon "button" at bounding box center [1170, 190] width 12 height 12
click at [1162, 210] on span "See Details" at bounding box center [1167, 209] width 48 height 12
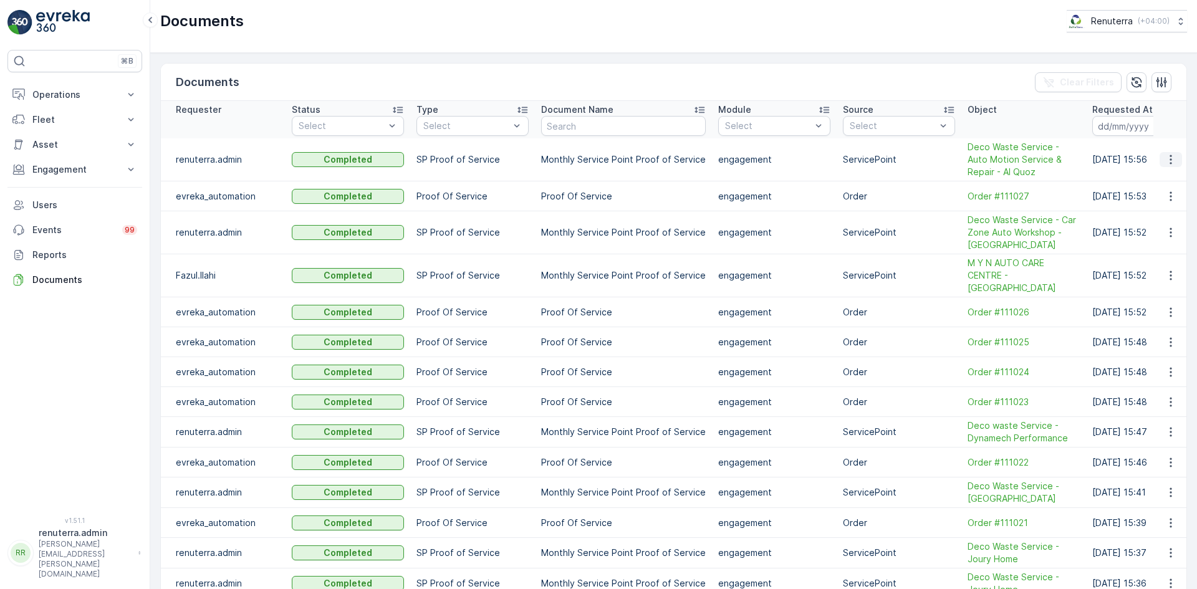
click at [1164, 163] on icon "button" at bounding box center [1170, 159] width 12 height 12
click at [1163, 182] on span "See Details" at bounding box center [1167, 178] width 48 height 12
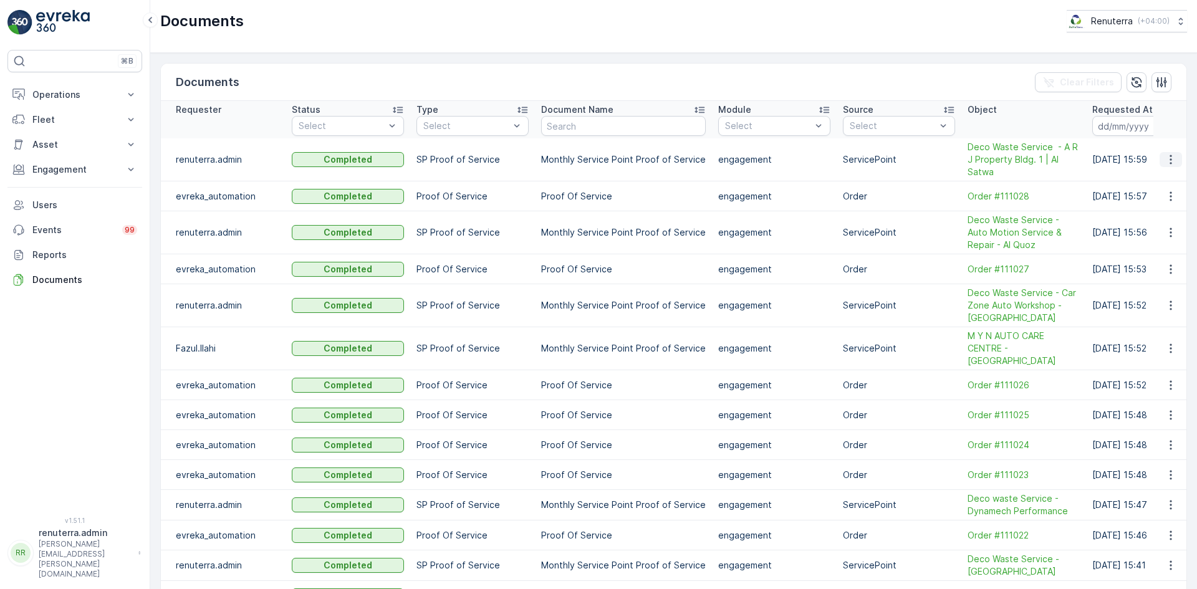
click at [1166, 162] on icon "button" at bounding box center [1170, 159] width 12 height 12
click at [1162, 183] on span "See Details" at bounding box center [1167, 178] width 48 height 12
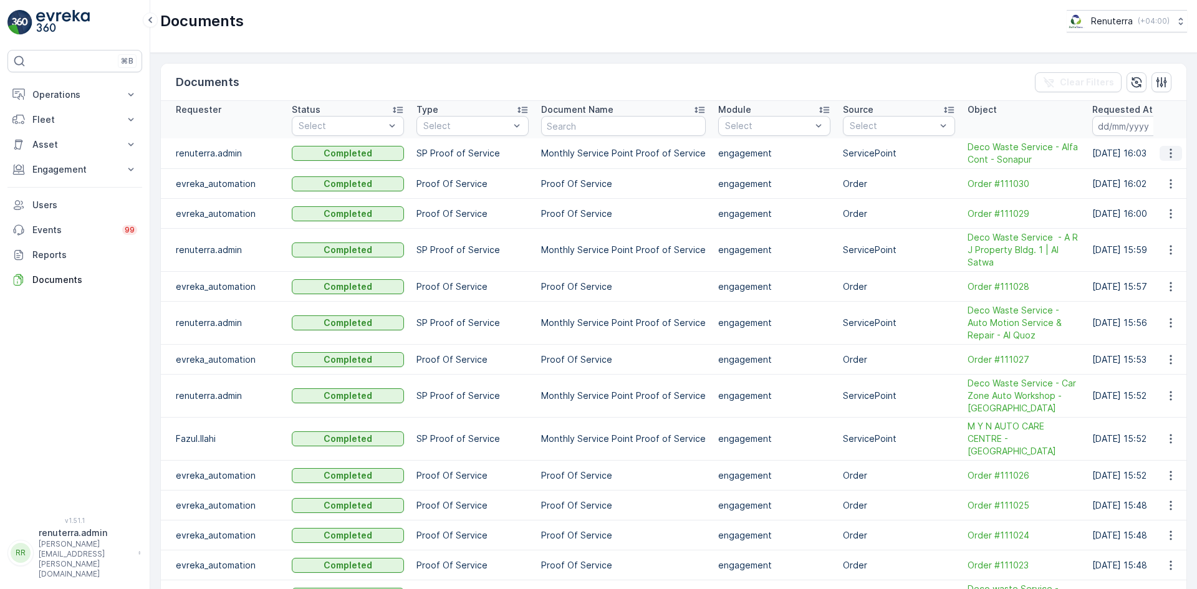
click at [1164, 154] on icon "button" at bounding box center [1170, 153] width 12 height 12
click at [1163, 164] on div "See Details" at bounding box center [1167, 171] width 58 height 17
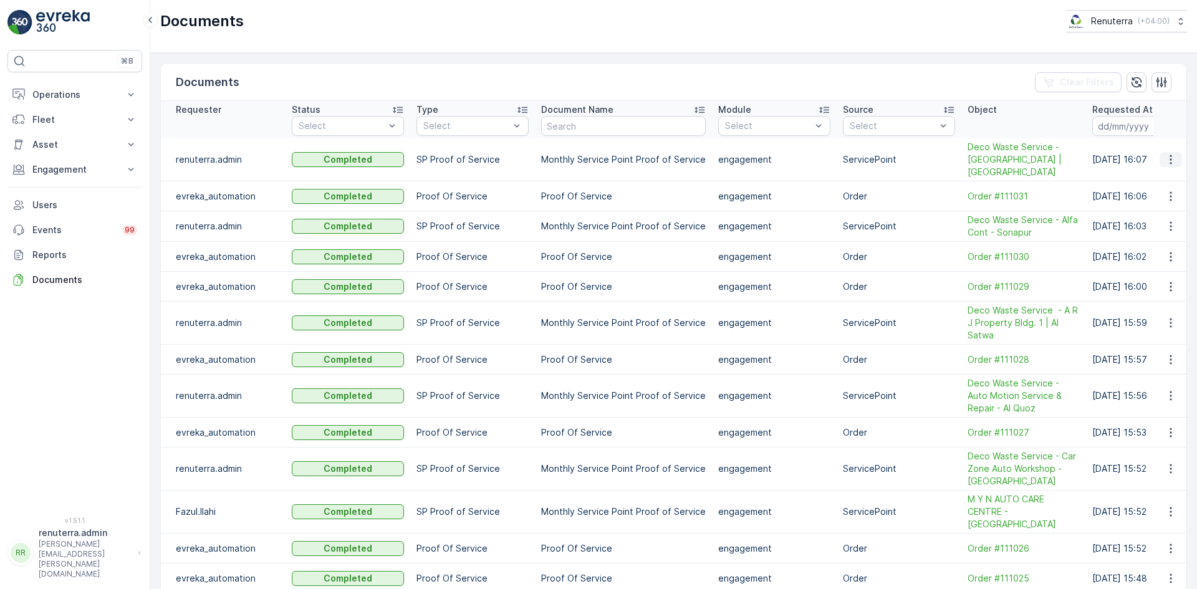
click at [1175, 165] on button "button" at bounding box center [1170, 159] width 22 height 15
click at [1162, 184] on div "See Details" at bounding box center [1167, 178] width 58 height 17
